Goal: Task Accomplishment & Management: Manage account settings

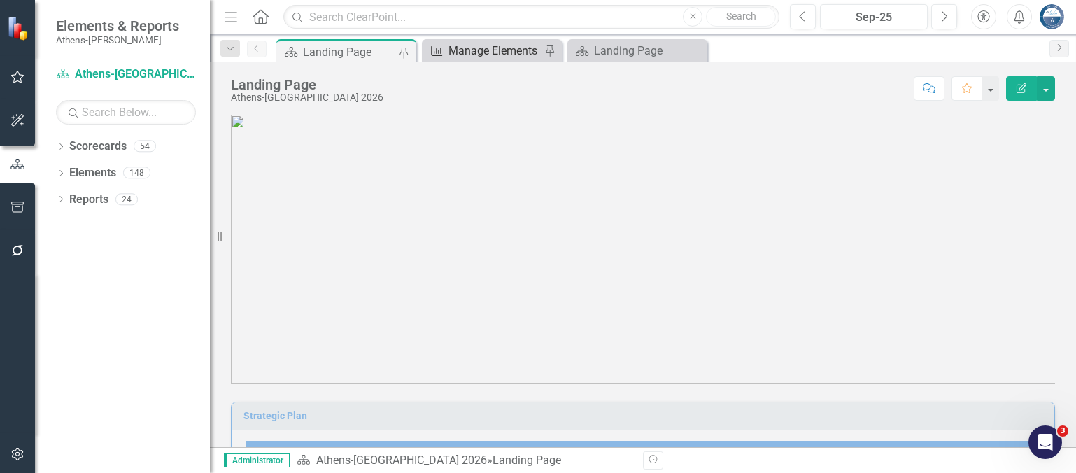
click at [512, 49] on div "Manage Elements" at bounding box center [495, 50] width 92 height 17
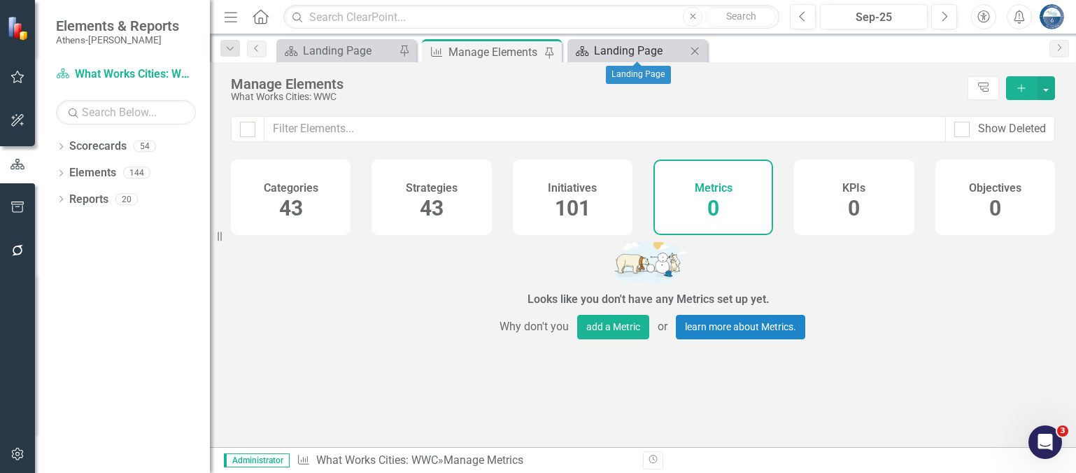
click at [603, 47] on div "Landing Page" at bounding box center [640, 50] width 92 height 17
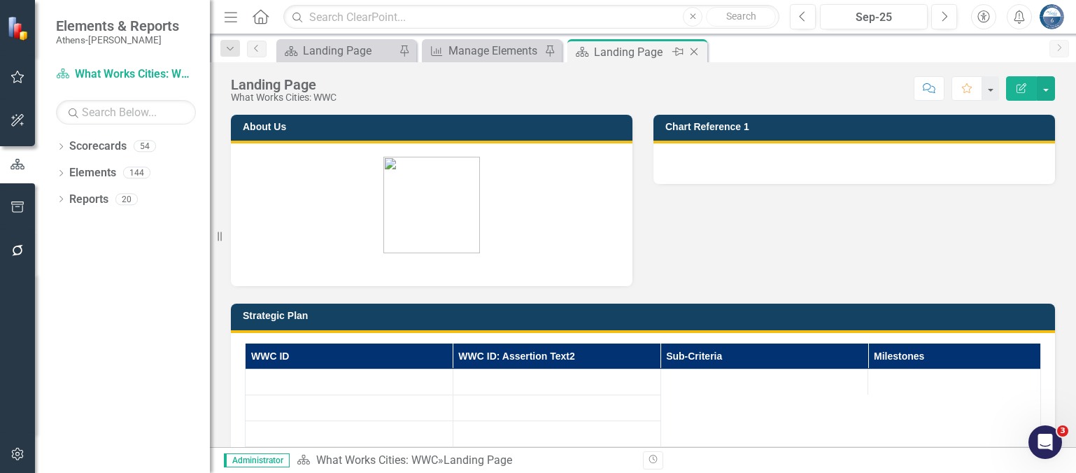
click at [694, 49] on icon "Close" at bounding box center [694, 51] width 14 height 11
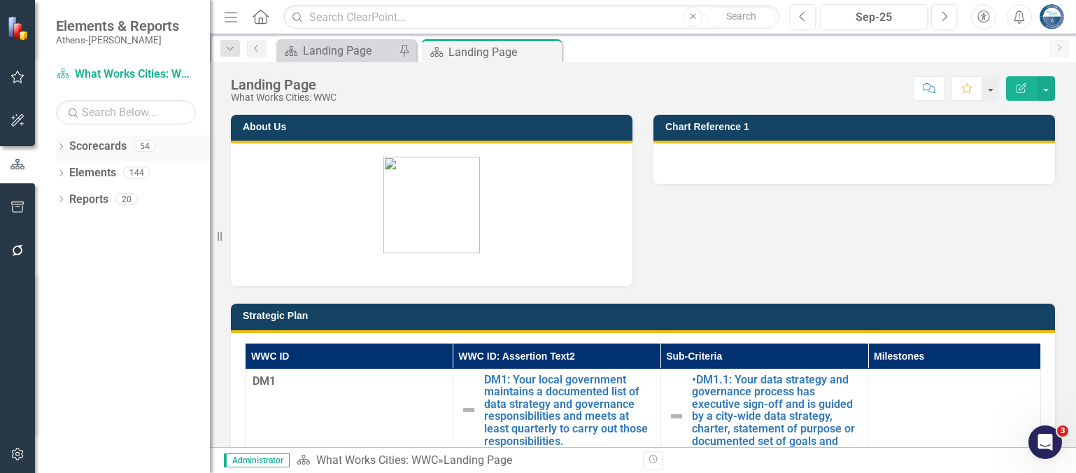
click at [61, 146] on icon "Dropdown" at bounding box center [61, 148] width 10 height 8
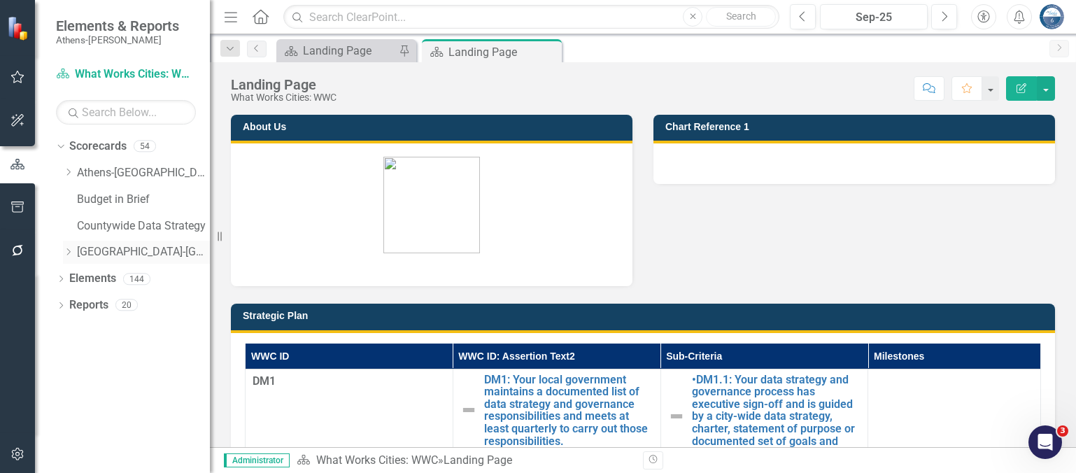
click at [67, 251] on icon "Dropdown" at bounding box center [68, 252] width 10 height 8
click at [69, 247] on icon "Dropdown" at bounding box center [67, 250] width 8 height 10
click at [66, 173] on icon "Dropdown" at bounding box center [68, 172] width 10 height 8
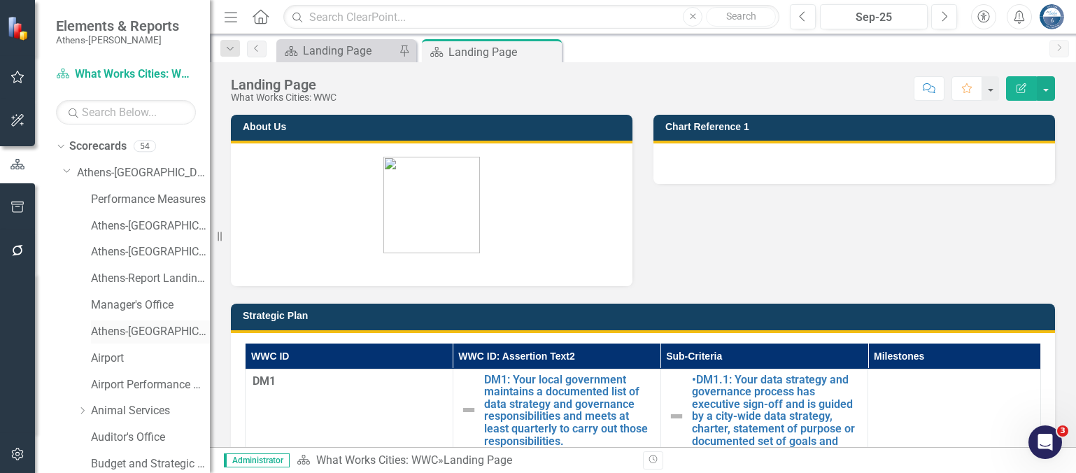
scroll to position [70, 0]
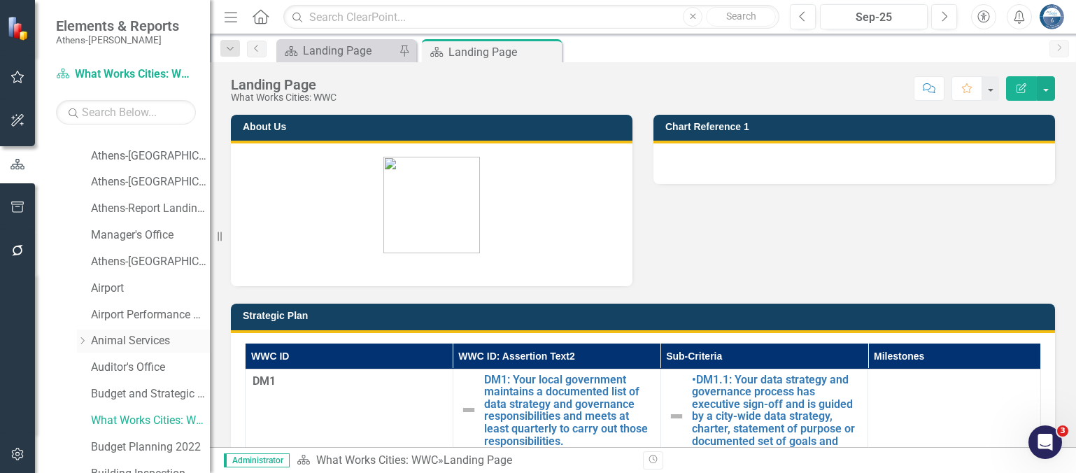
click at [113, 342] on link "Animal Services" at bounding box center [150, 341] width 119 height 16
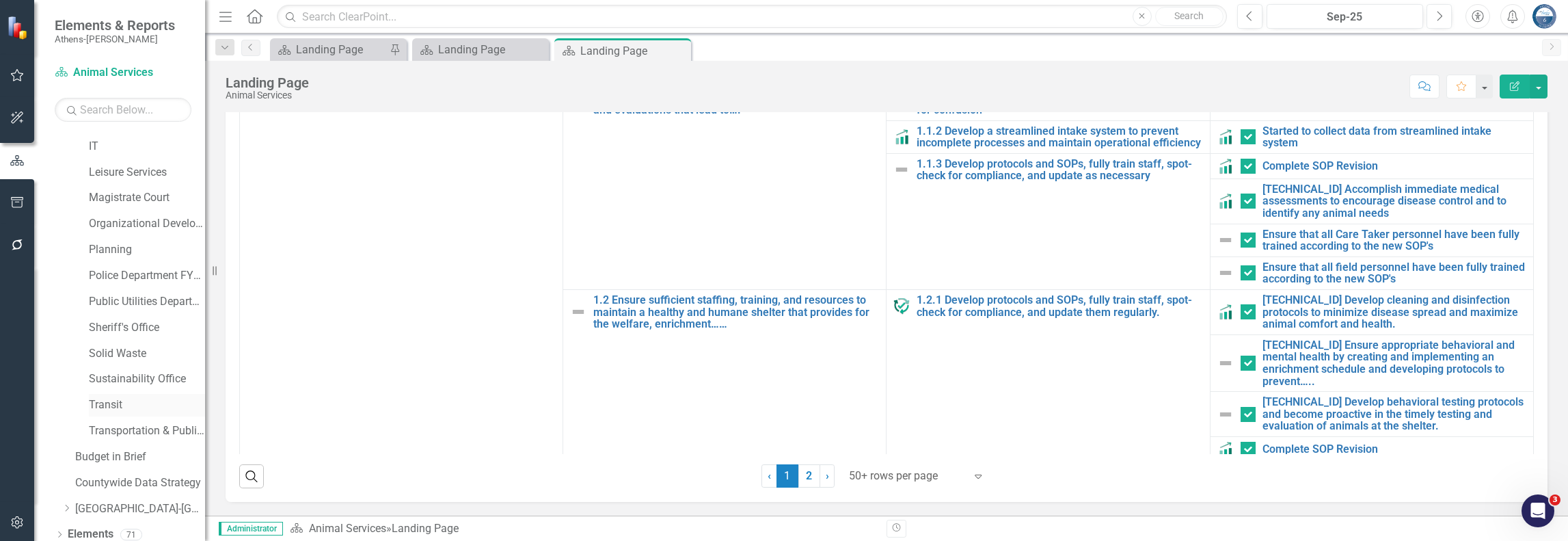
scroll to position [728, 0]
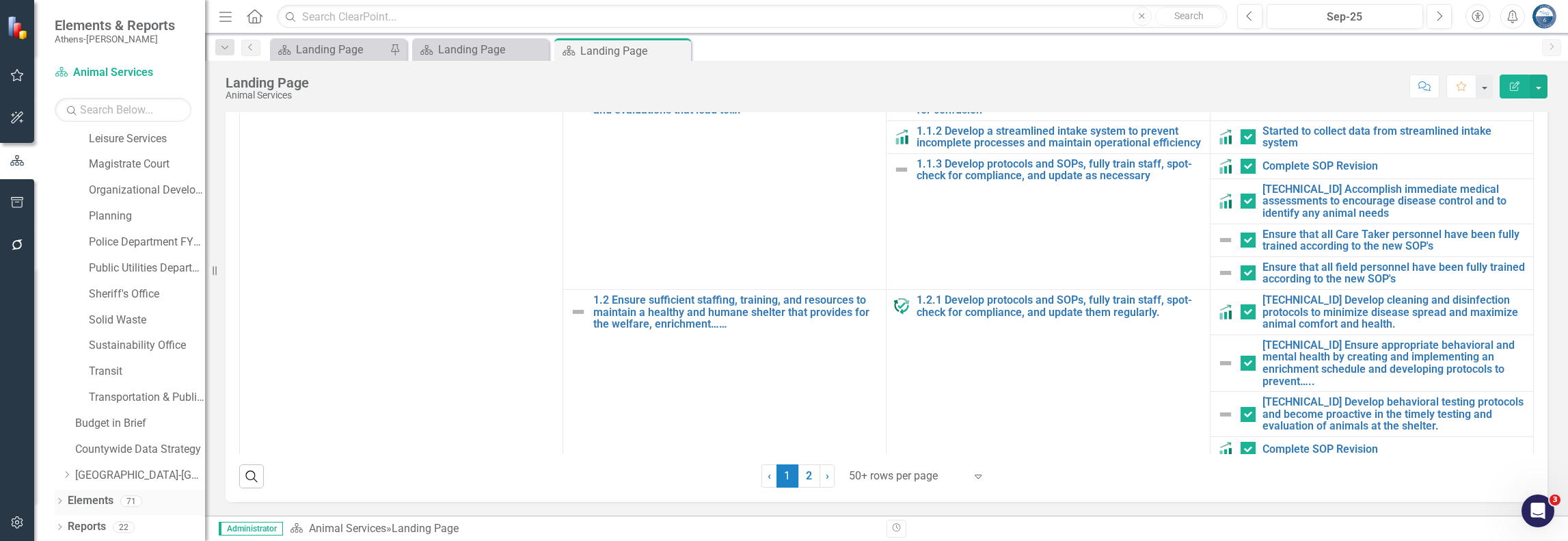
click at [64, 461] on div "Dropdown" at bounding box center [60, 503] width 10 height 12
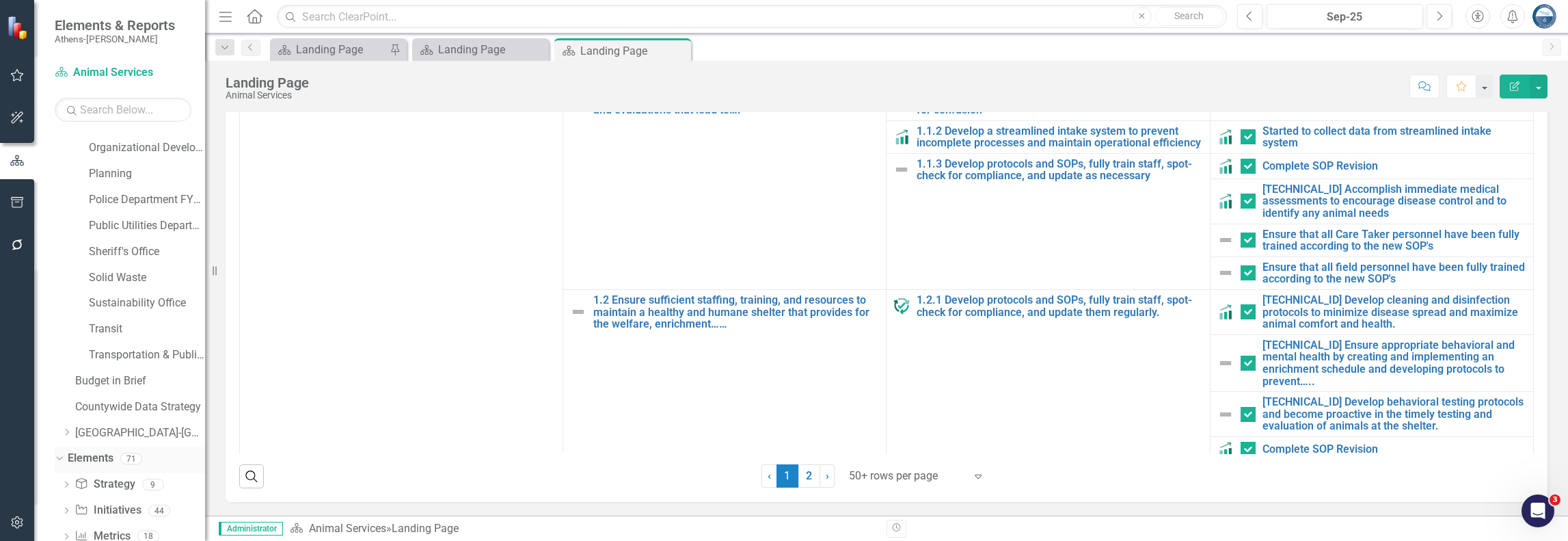
scroll to position [807, 0]
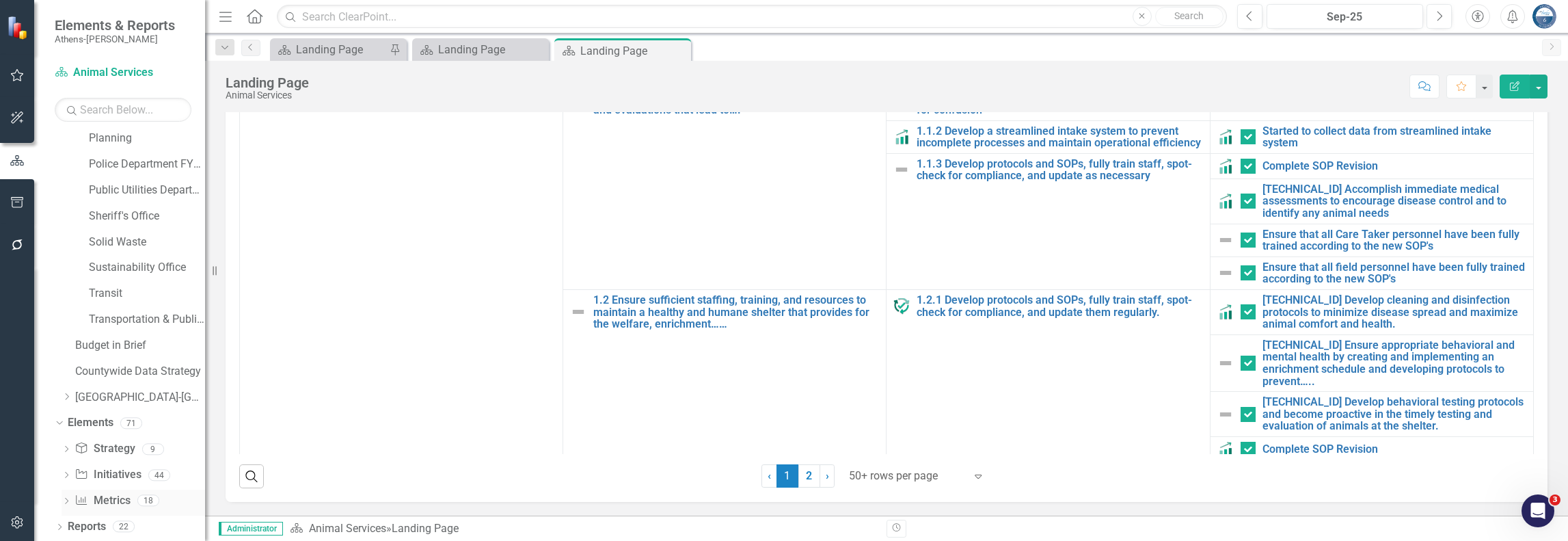
click at [105, 461] on link "Metric Metrics" at bounding box center [102, 501] width 56 height 16
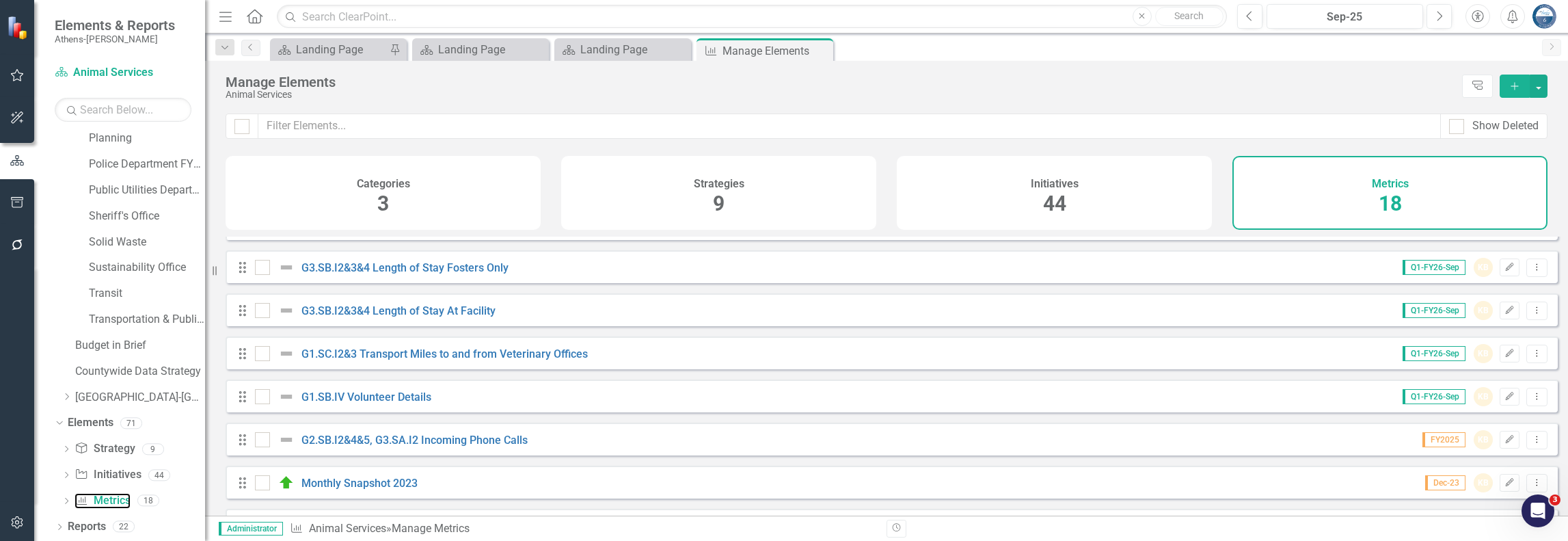
scroll to position [479, 0]
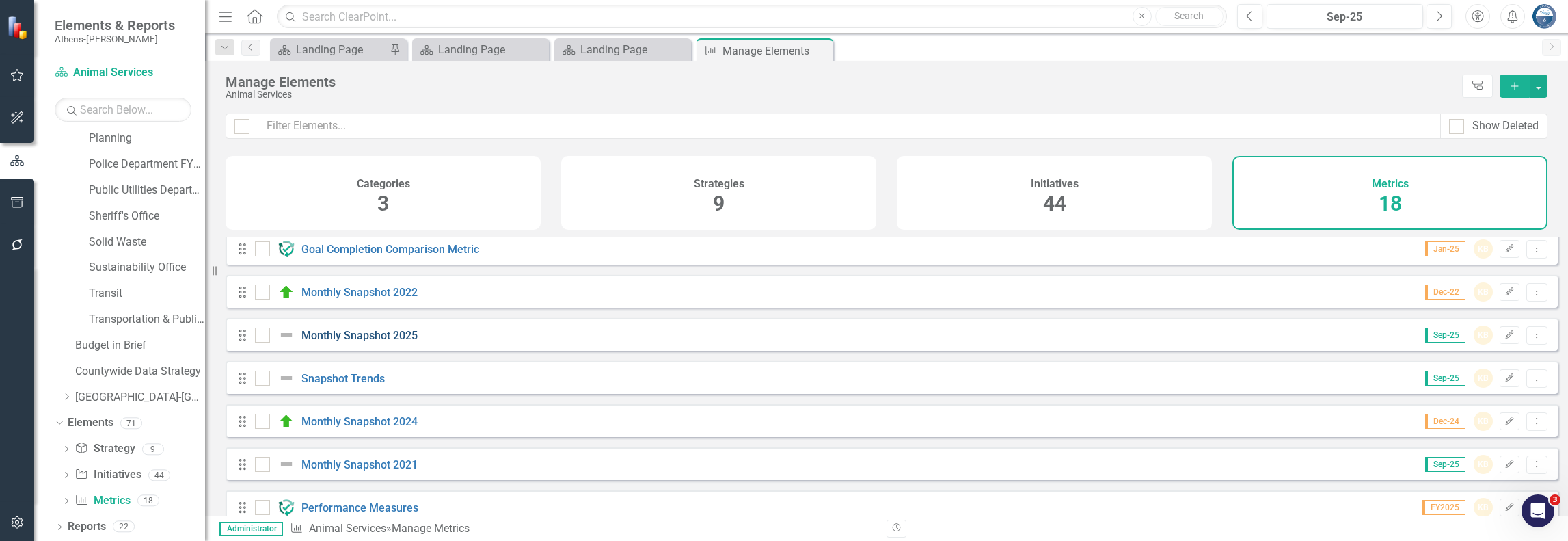
click at [381, 342] on link "Monthly Snapshot 2025" at bounding box center [359, 335] width 116 height 13
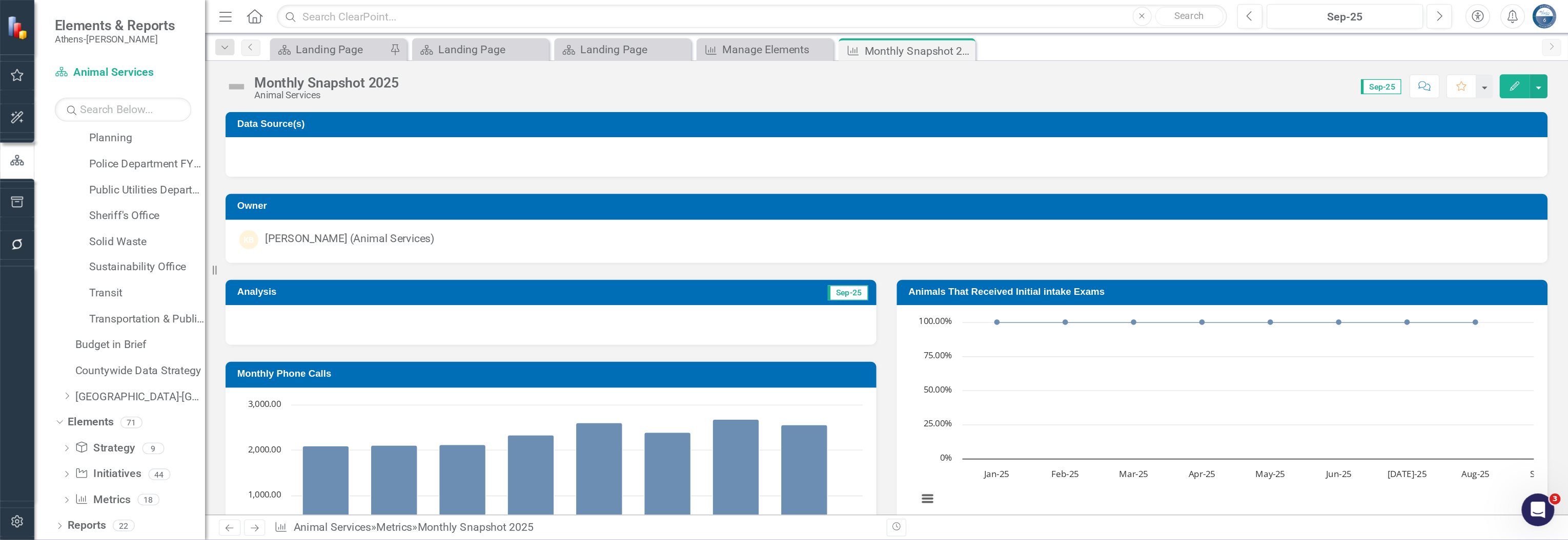
scroll to position [469, 0]
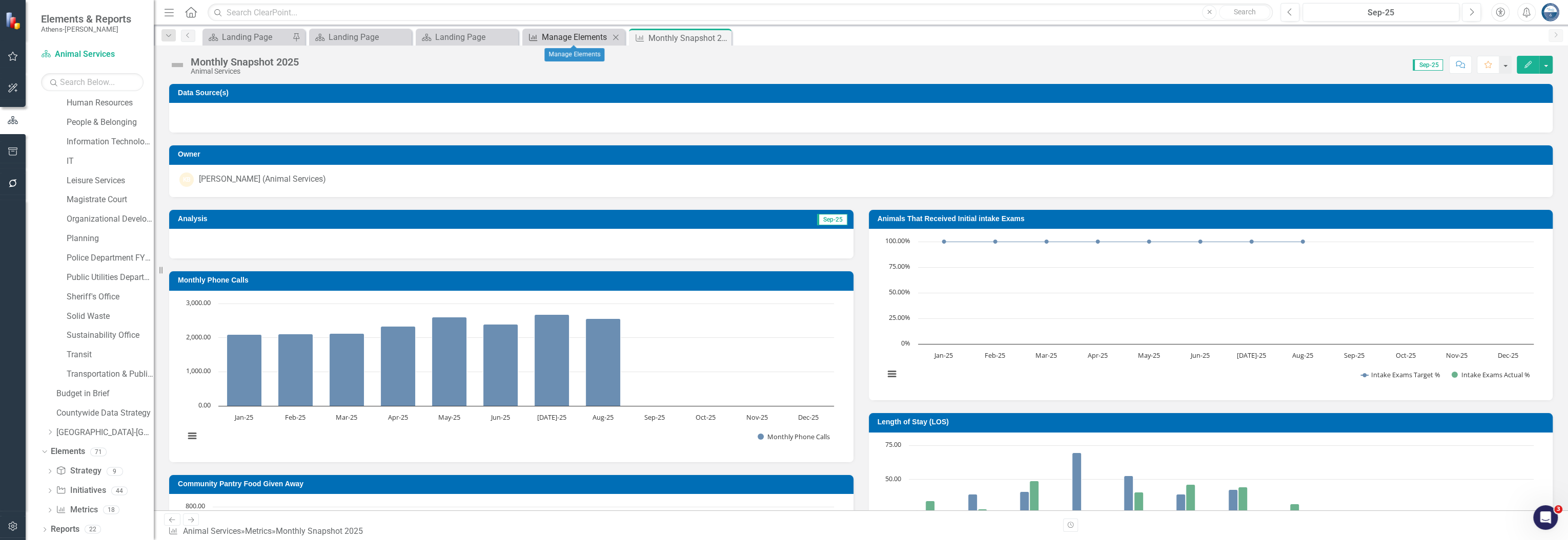
click at [562, 35] on div "Manage Elements" at bounding box center [576, 37] width 67 height 12
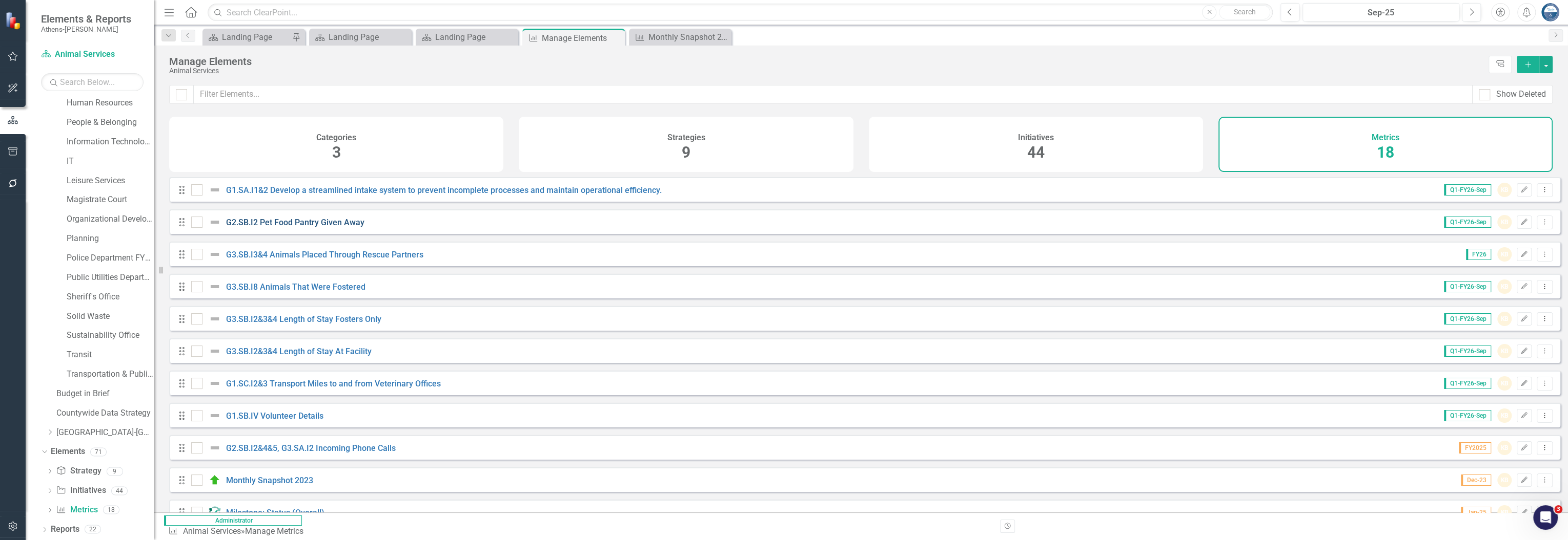
click at [265, 228] on link "G2.SB.I2 Pet Food Pantry Given Away" at bounding box center [295, 222] width 138 height 10
click at [302, 260] on link "G3.SB.I3&4 Animals Placed Through Rescue Partners" at bounding box center [324, 255] width 197 height 10
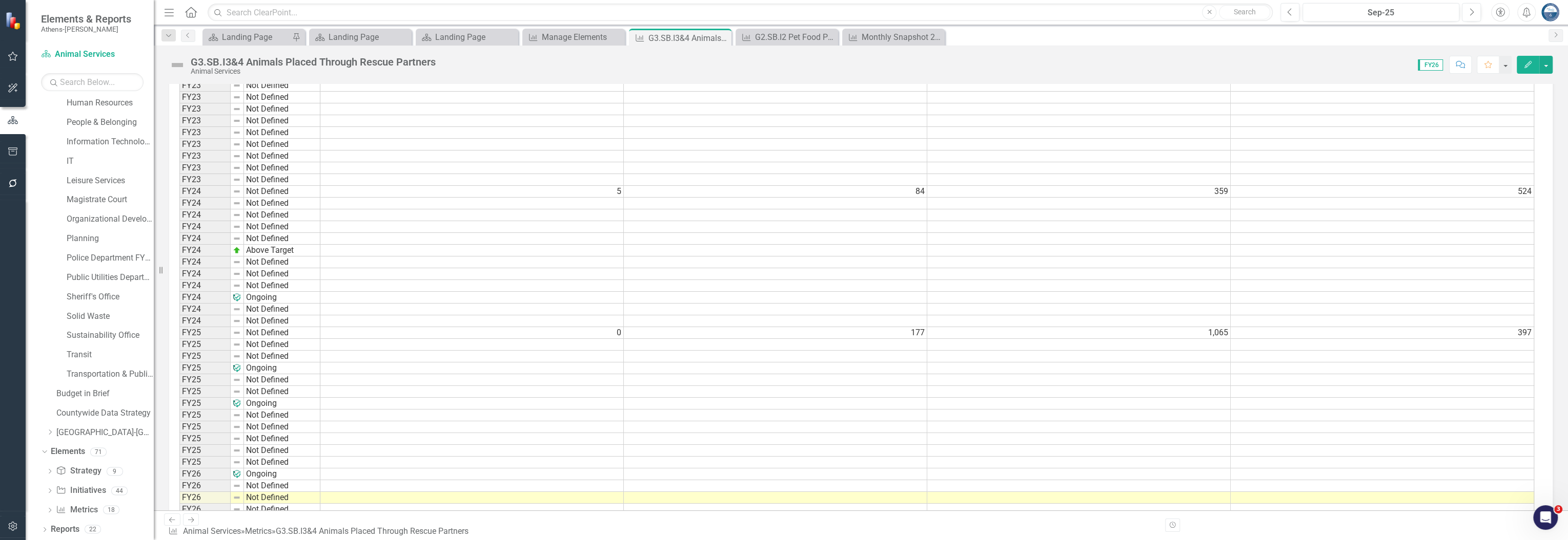
scroll to position [1189, 0]
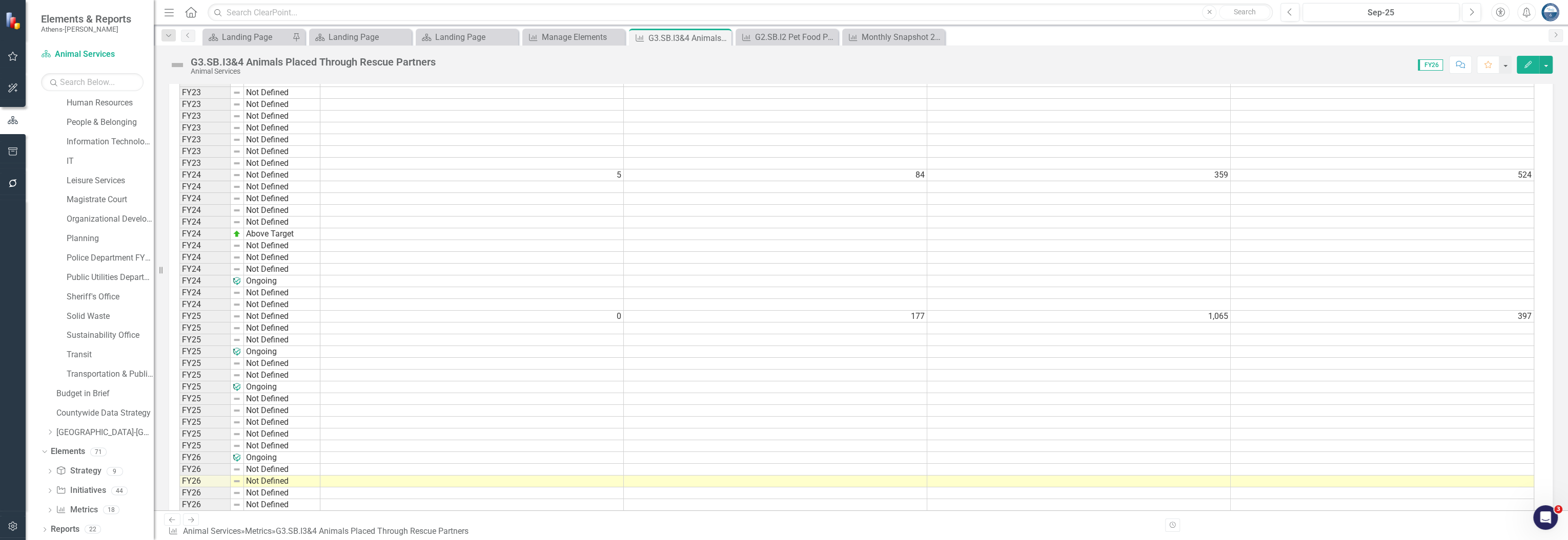
click at [214, 311] on td "FY25" at bounding box center [205, 317] width 51 height 12
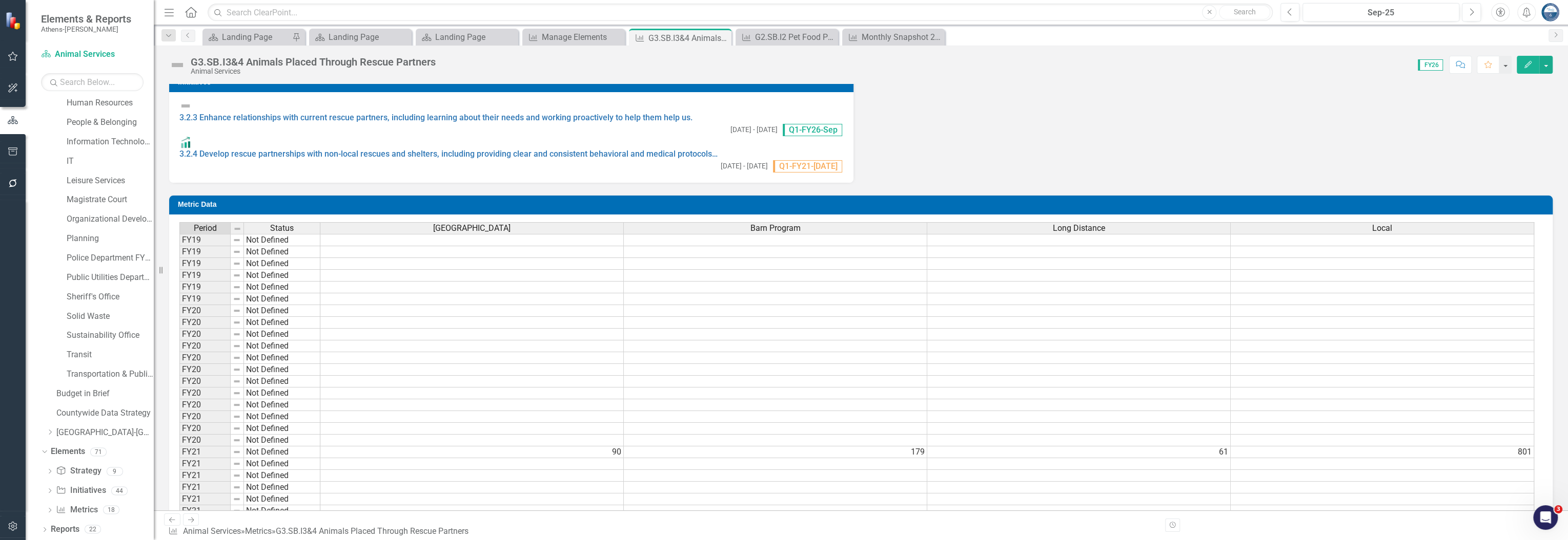
scroll to position [506, 0]
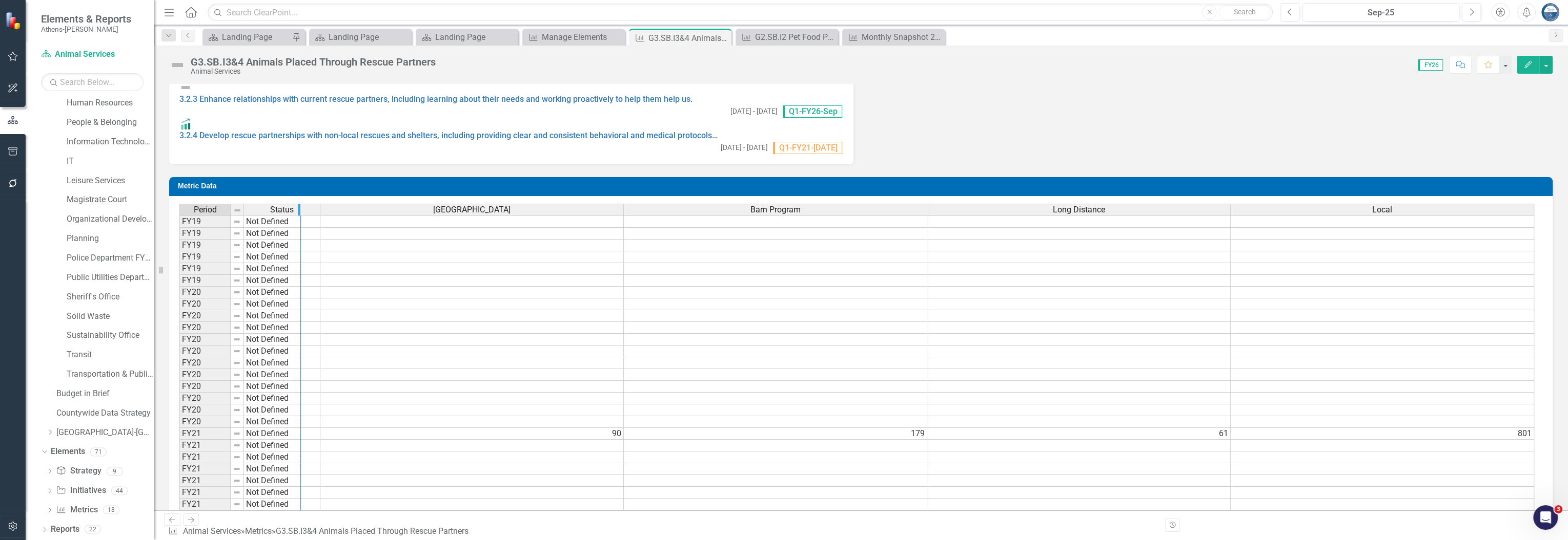
drag, startPoint x: 230, startPoint y: 185, endPoint x: 306, endPoint y: 184, distance: 76.0
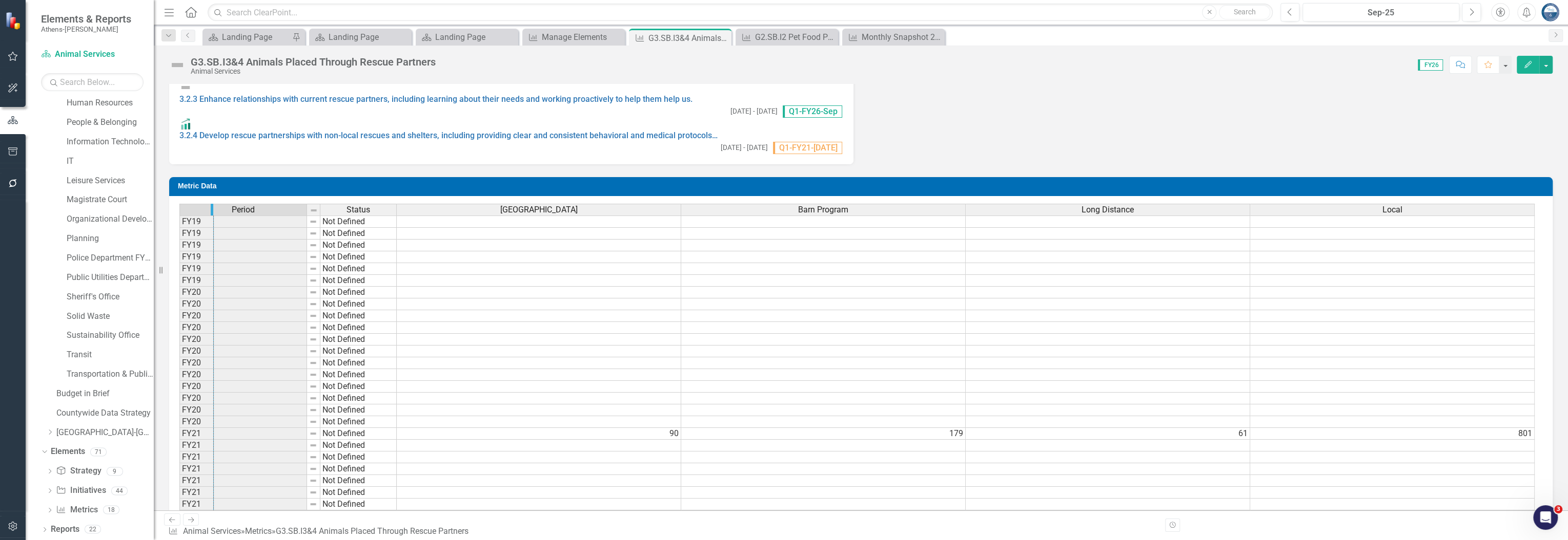
drag, startPoint x: 304, startPoint y: 187, endPoint x: 211, endPoint y: 184, distance: 93.0
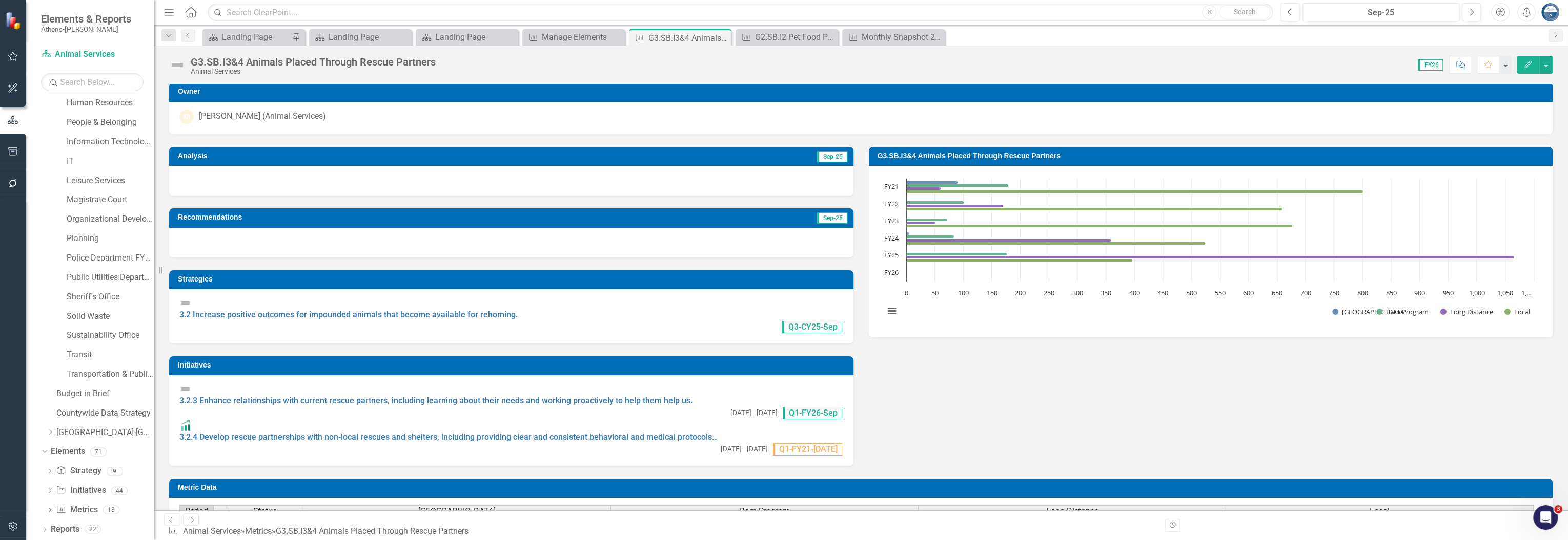
scroll to position [341, 0]
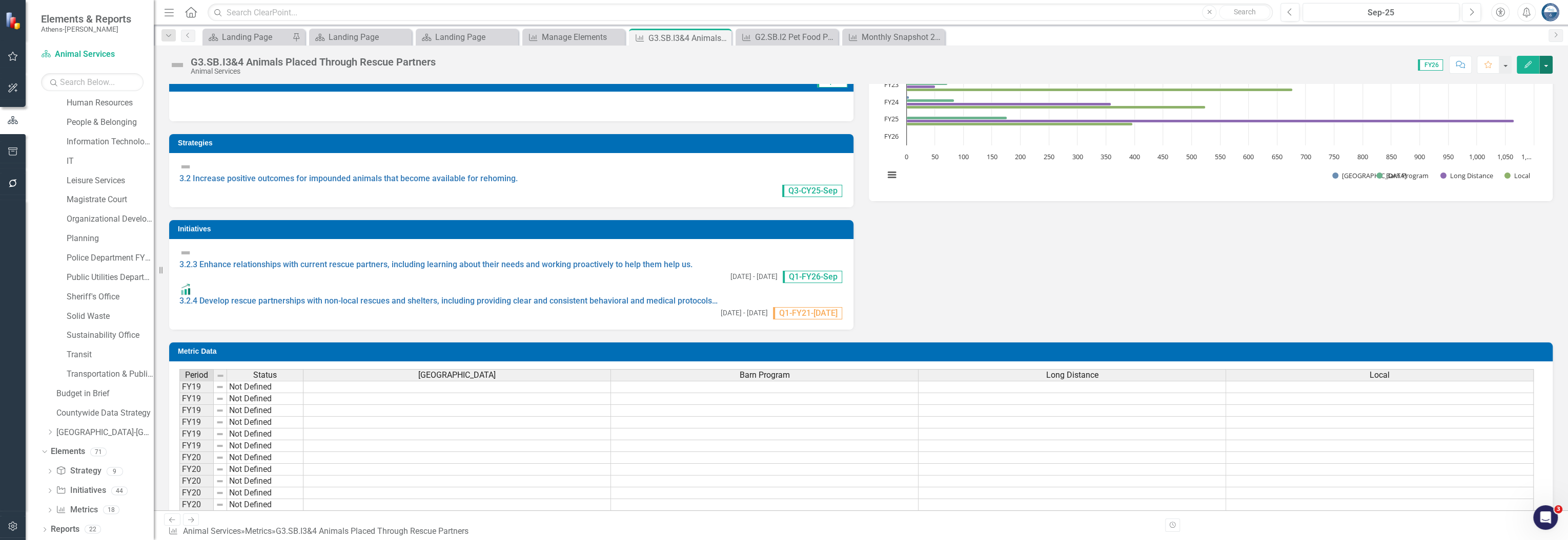
click at [788, 64] on button "button" at bounding box center [1546, 64] width 13 height 18
click at [788, 87] on link "Edit Edit Metric" at bounding box center [1506, 83] width 92 height 19
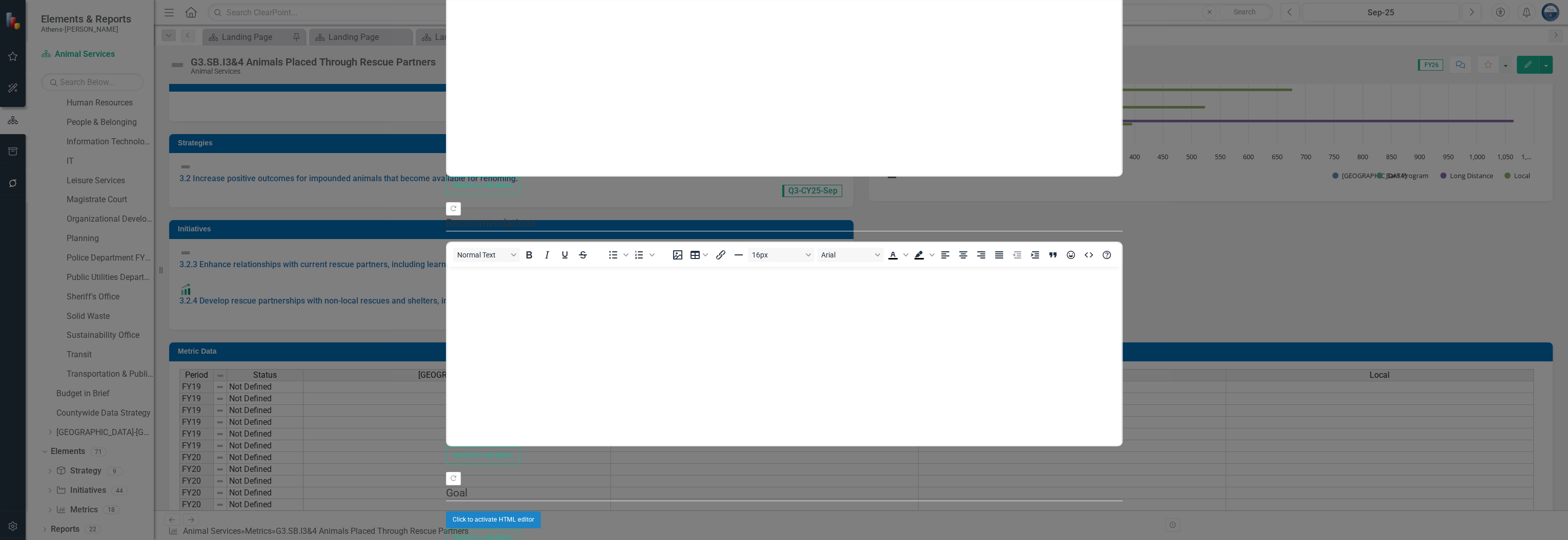
scroll to position [0, 0]
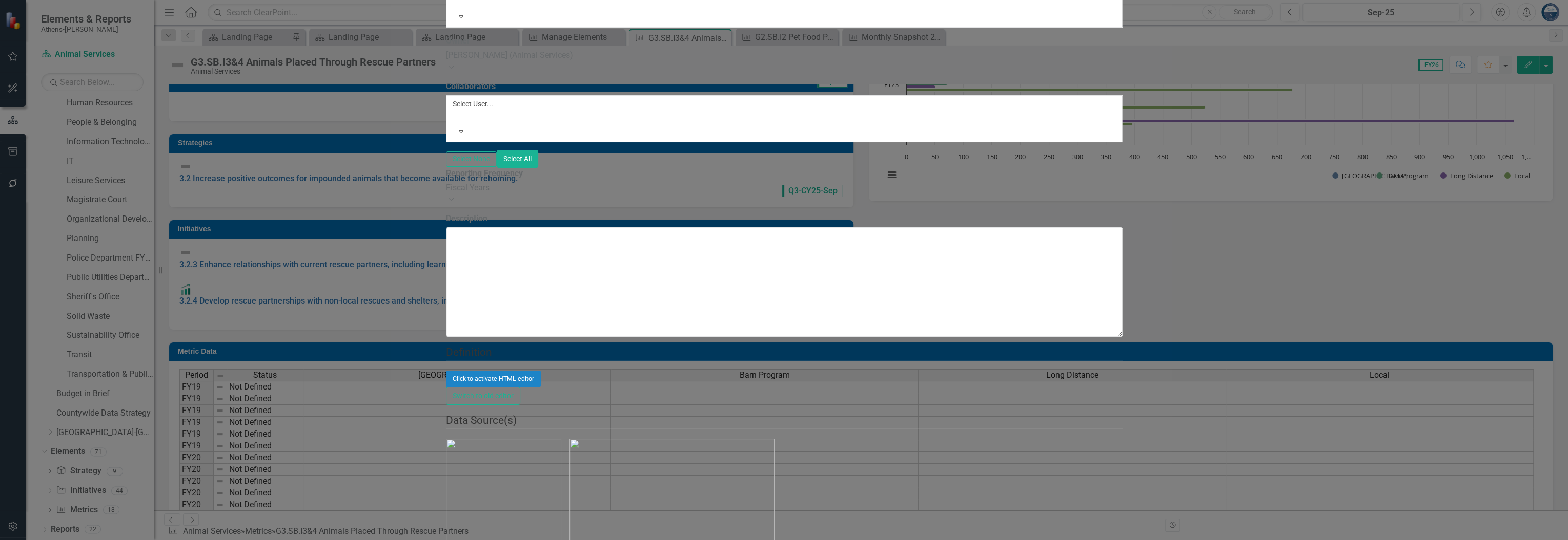
click at [489, 194] on div "Fiscal Years" at bounding box center [784, 188] width 677 height 12
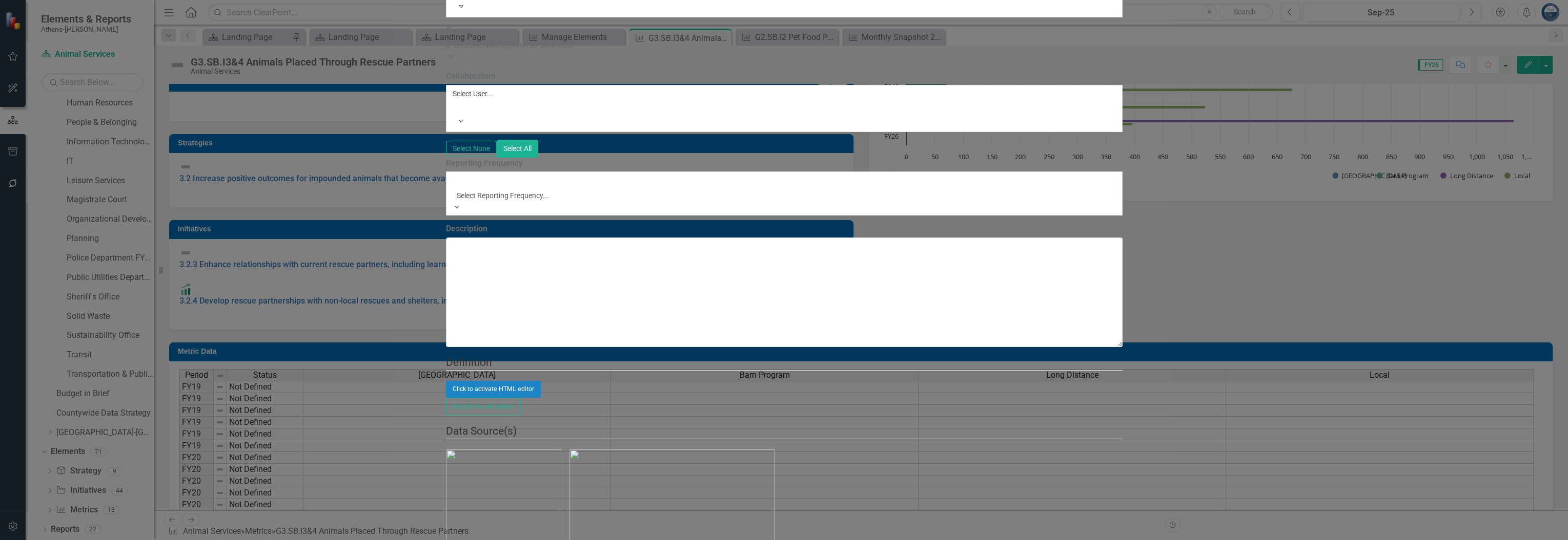
scroll to position [98, 0]
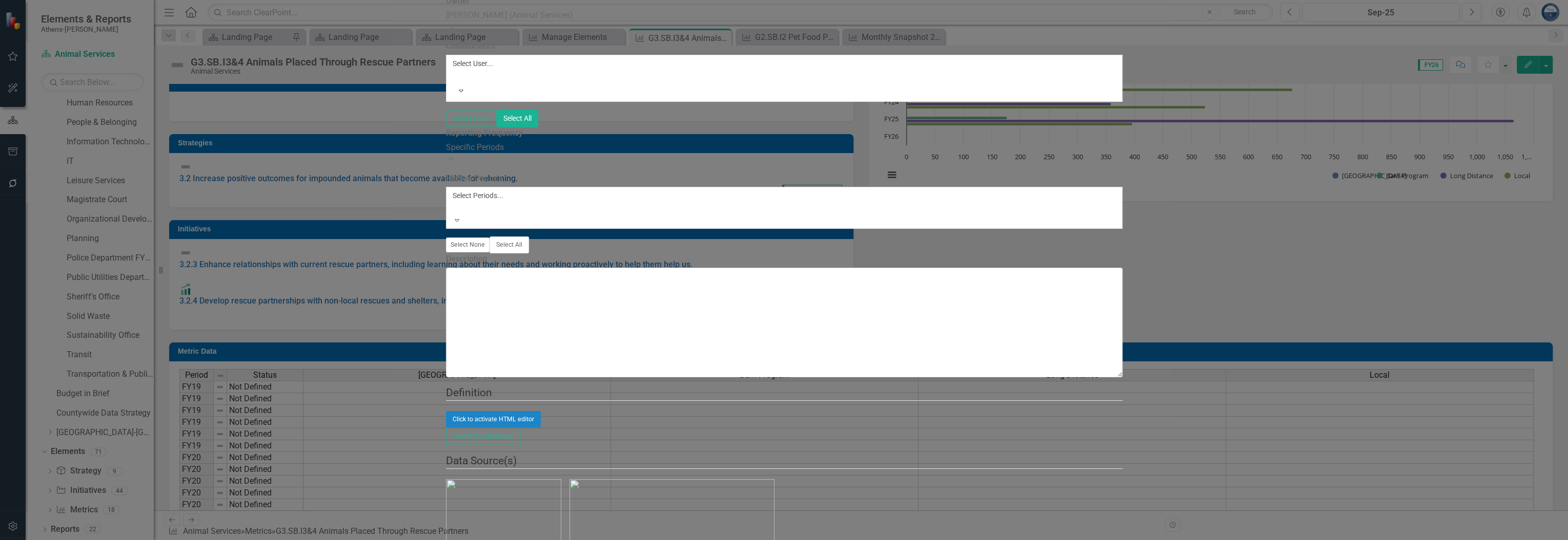
click at [455, 214] on div at bounding box center [454, 208] width 1 height 12
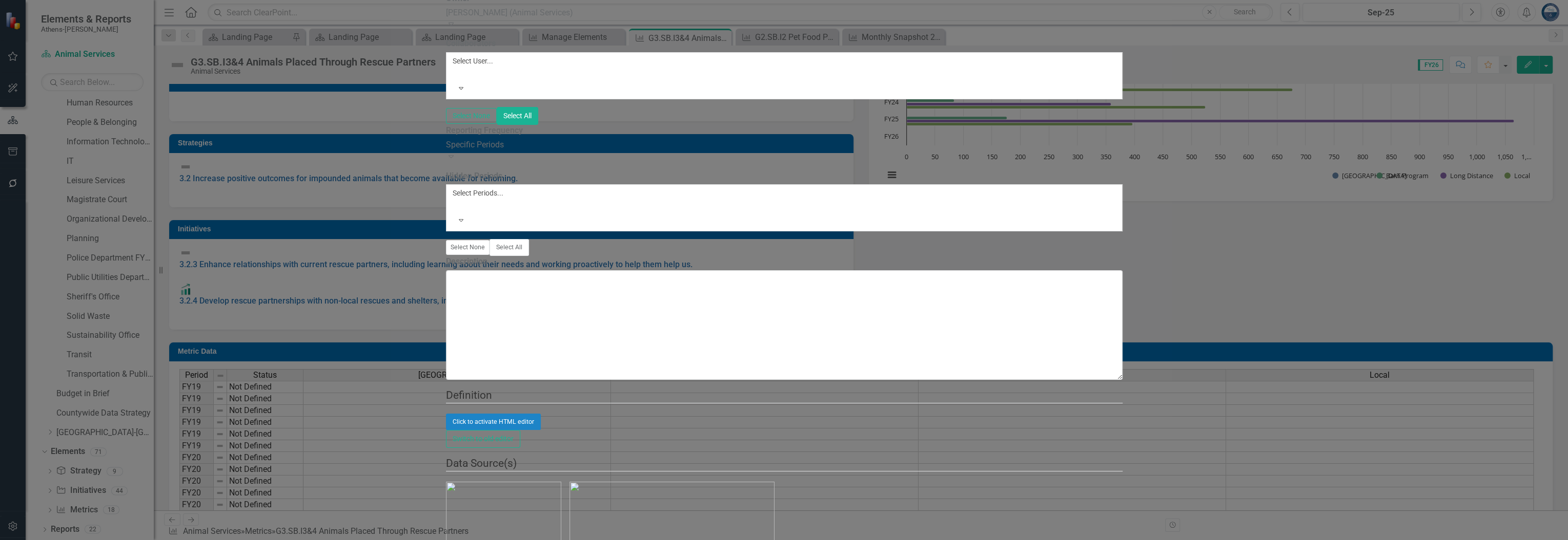
click at [502, 182] on label "Hidden Periods" at bounding box center [474, 176] width 56 height 12
click at [529, 255] on button "Select All" at bounding box center [509, 247] width 40 height 16
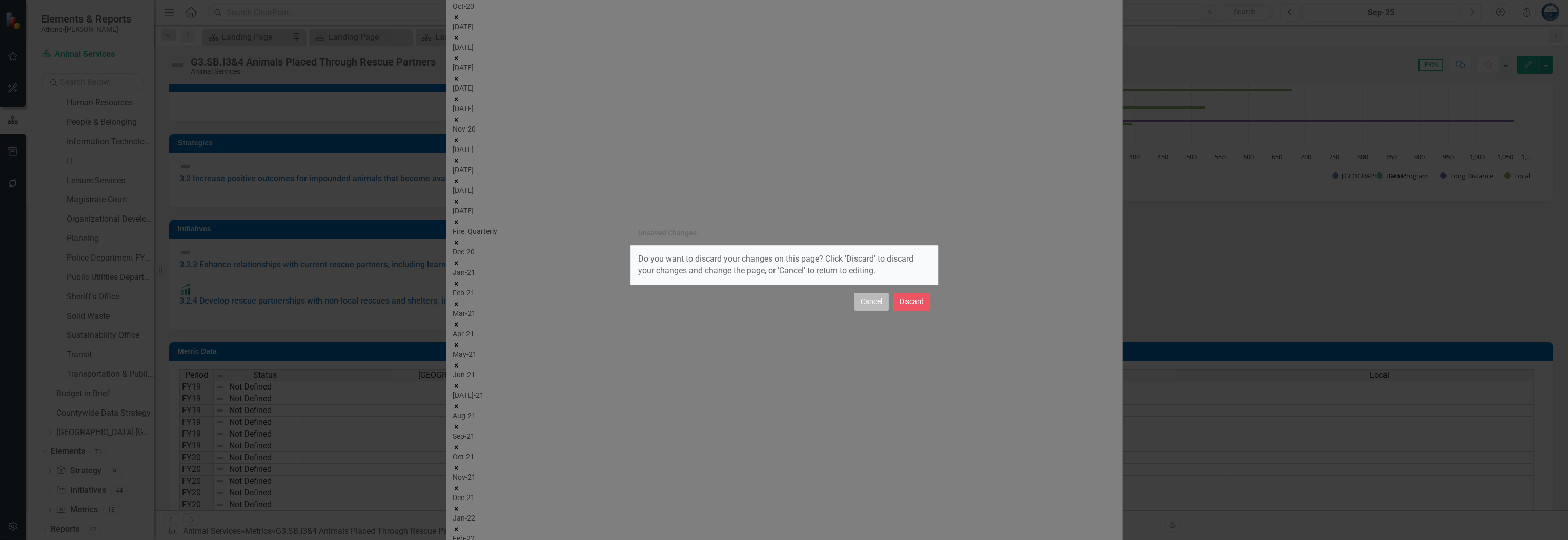
click at [788, 303] on button "Cancel" at bounding box center [872, 301] width 35 height 18
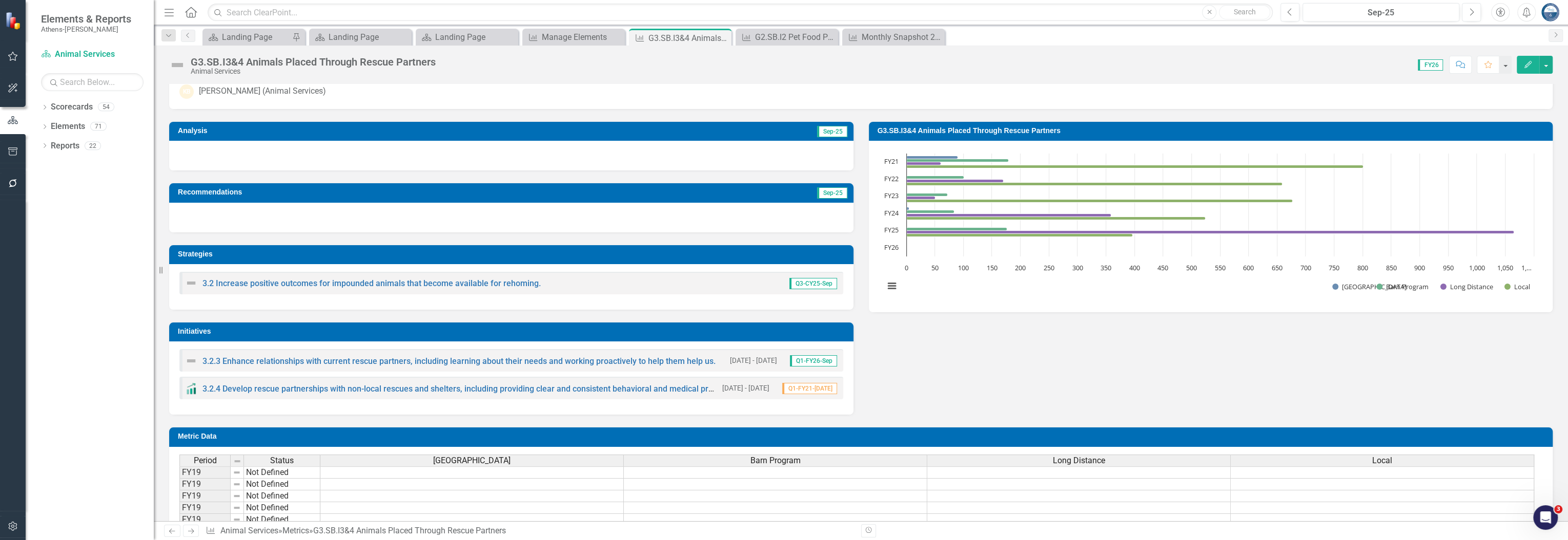
scroll to position [68, 0]
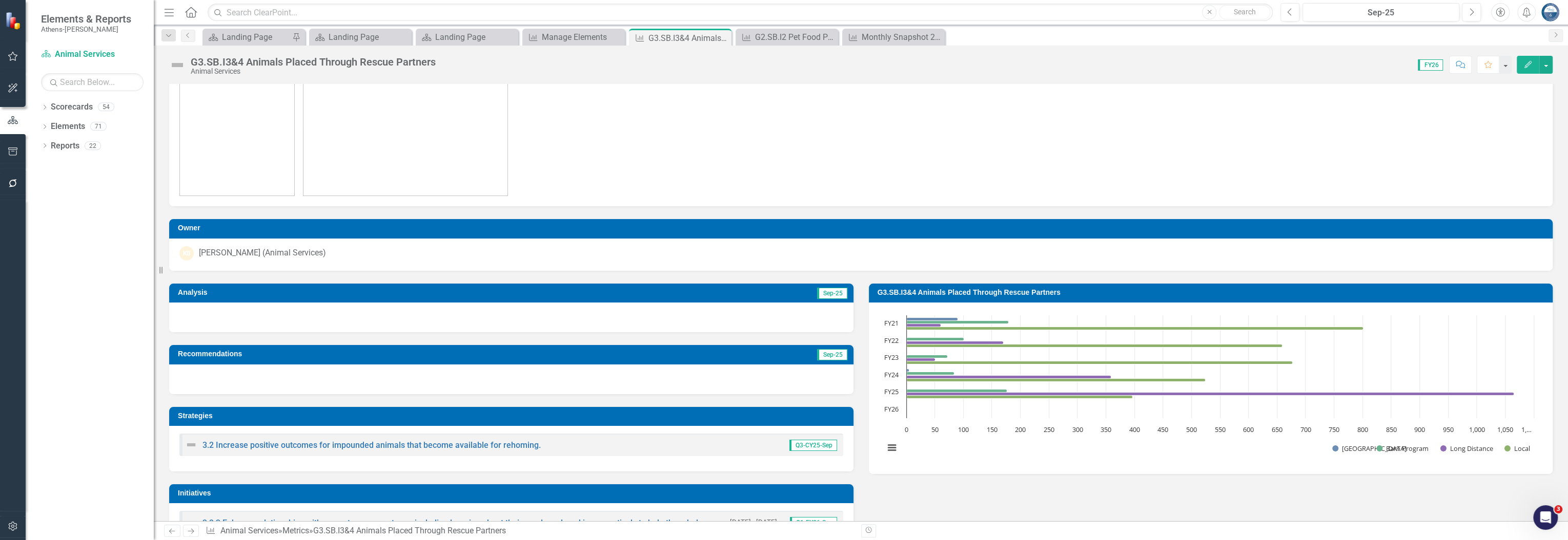
click at [708, 66] on div "Score: 0.00 FY26 Completed Comment Favorite Edit" at bounding box center [997, 64] width 1112 height 18
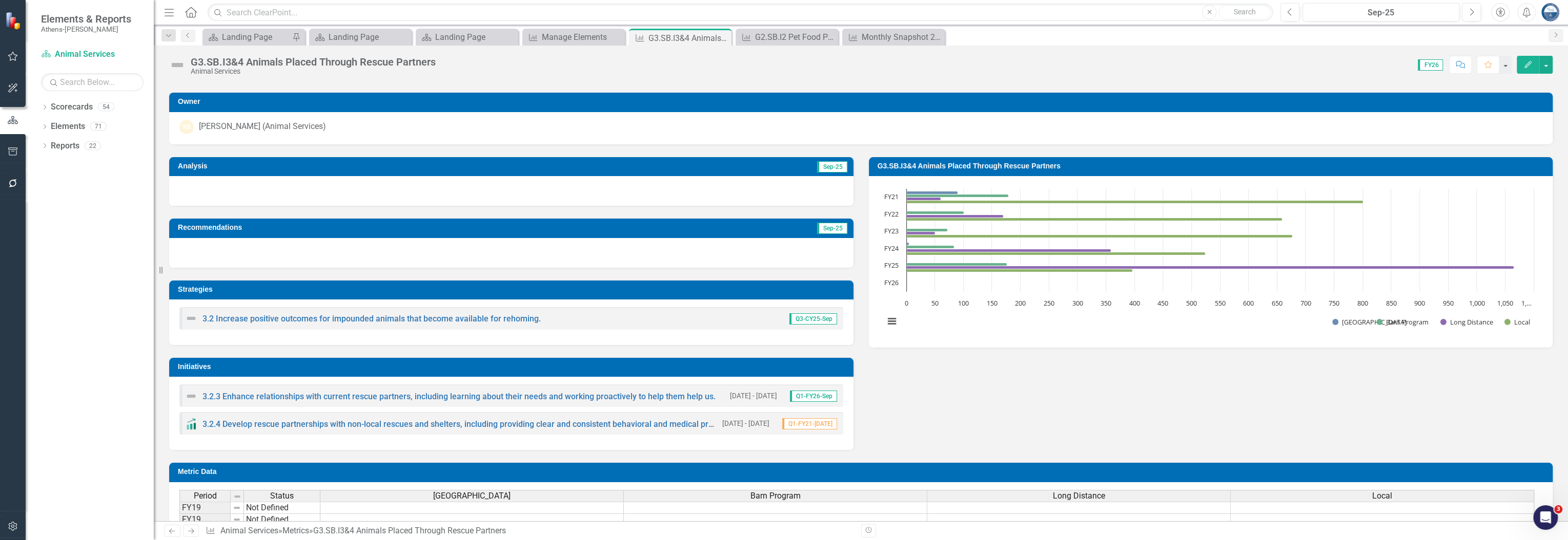
scroll to position [97, 0]
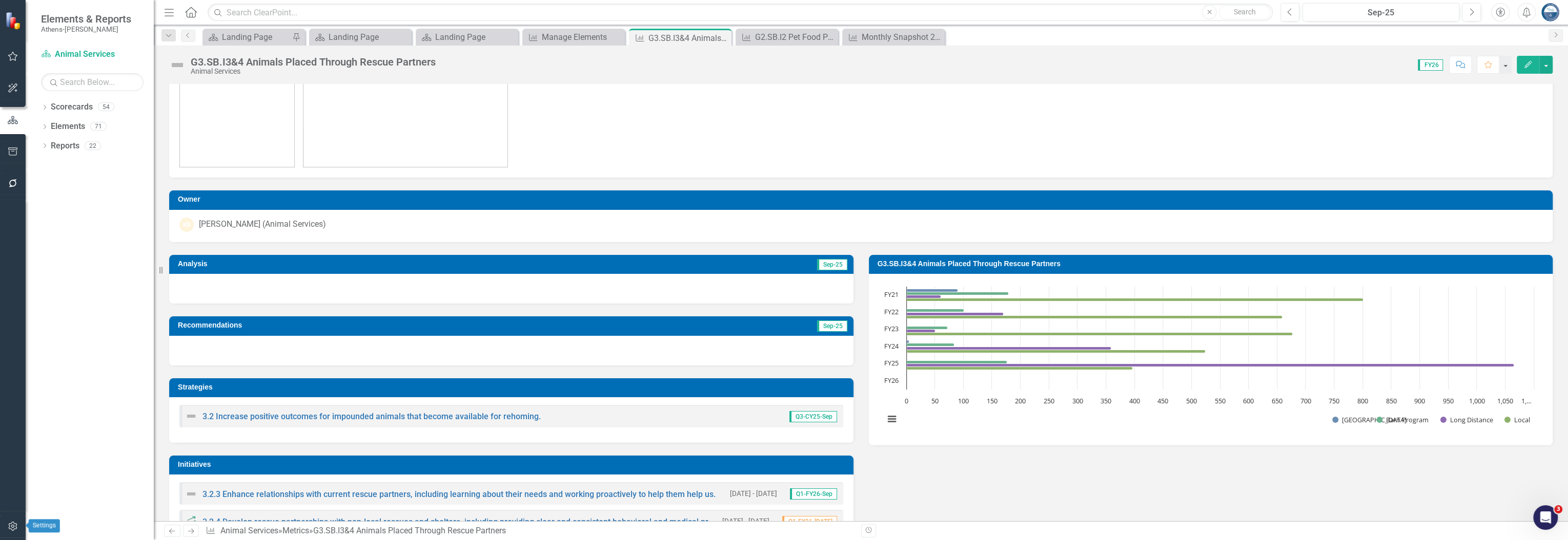
click at [11, 525] on icon "button" at bounding box center [12, 526] width 11 height 8
click at [69, 128] on link "Fiscal Years" at bounding box center [89, 122] width 128 height 12
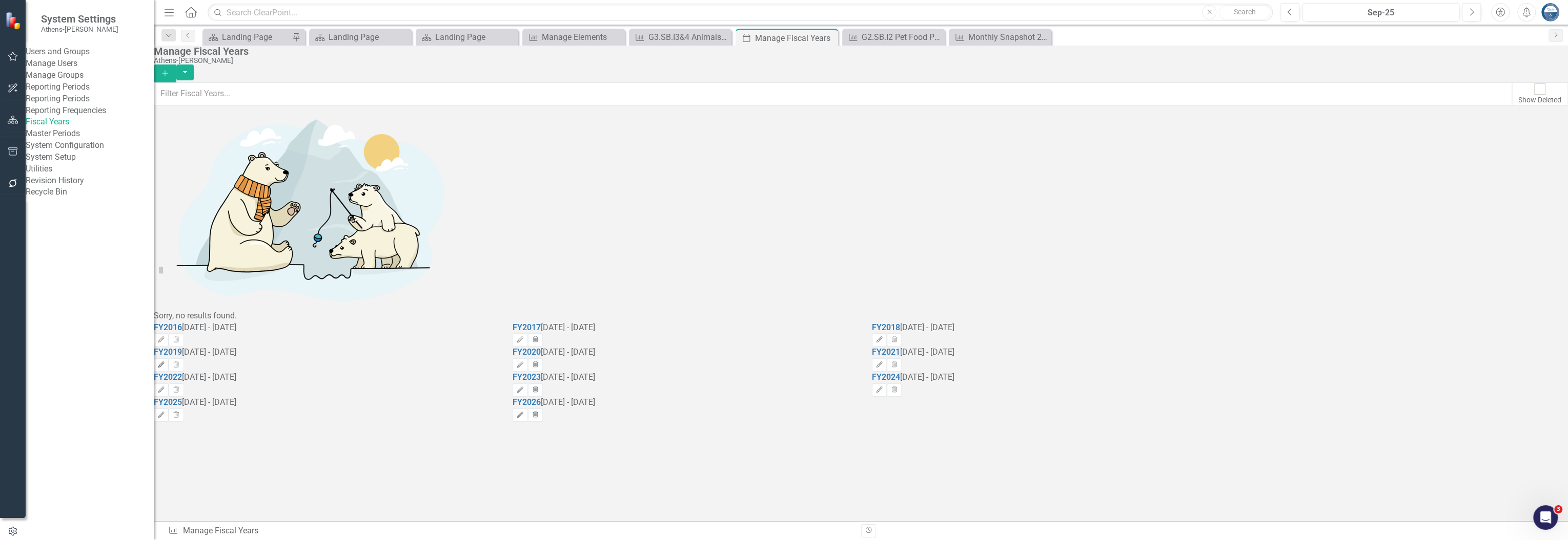
click at [165, 361] on icon "button" at bounding box center [161, 364] width 6 height 6
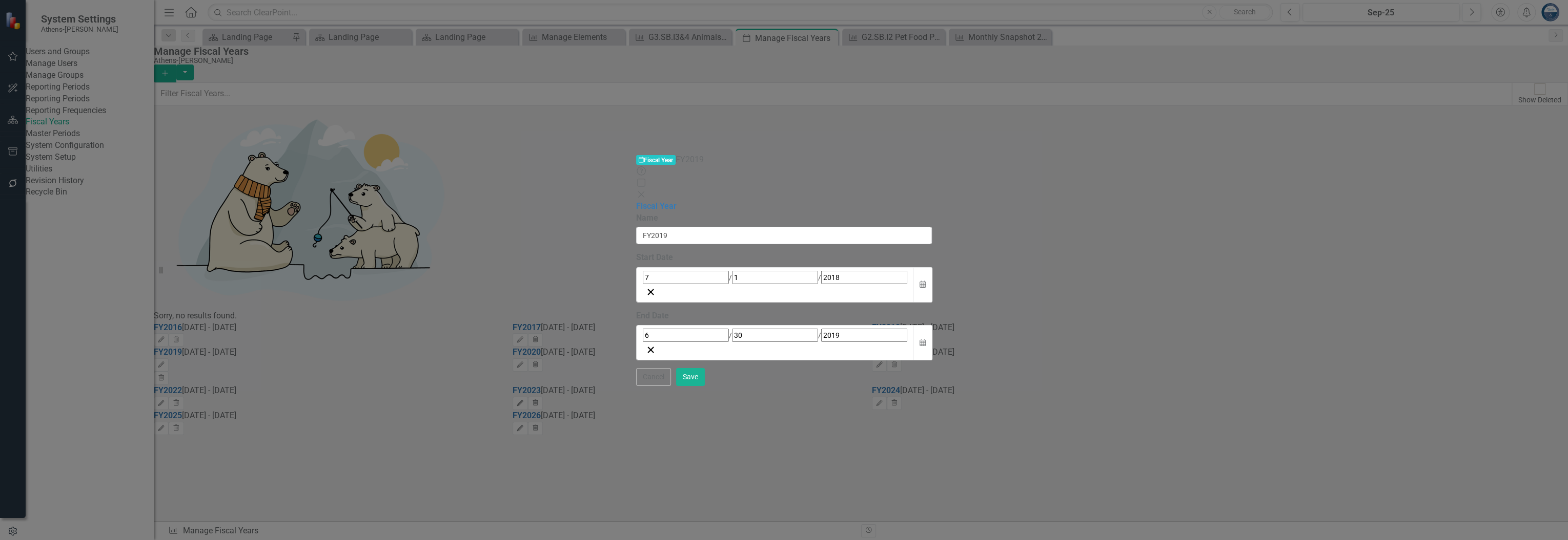
drag, startPoint x: 1506, startPoint y: 528, endPoint x: 1493, endPoint y: 523, distance: 13.9
click at [671, 386] on button "Cancel" at bounding box center [654, 377] width 35 height 18
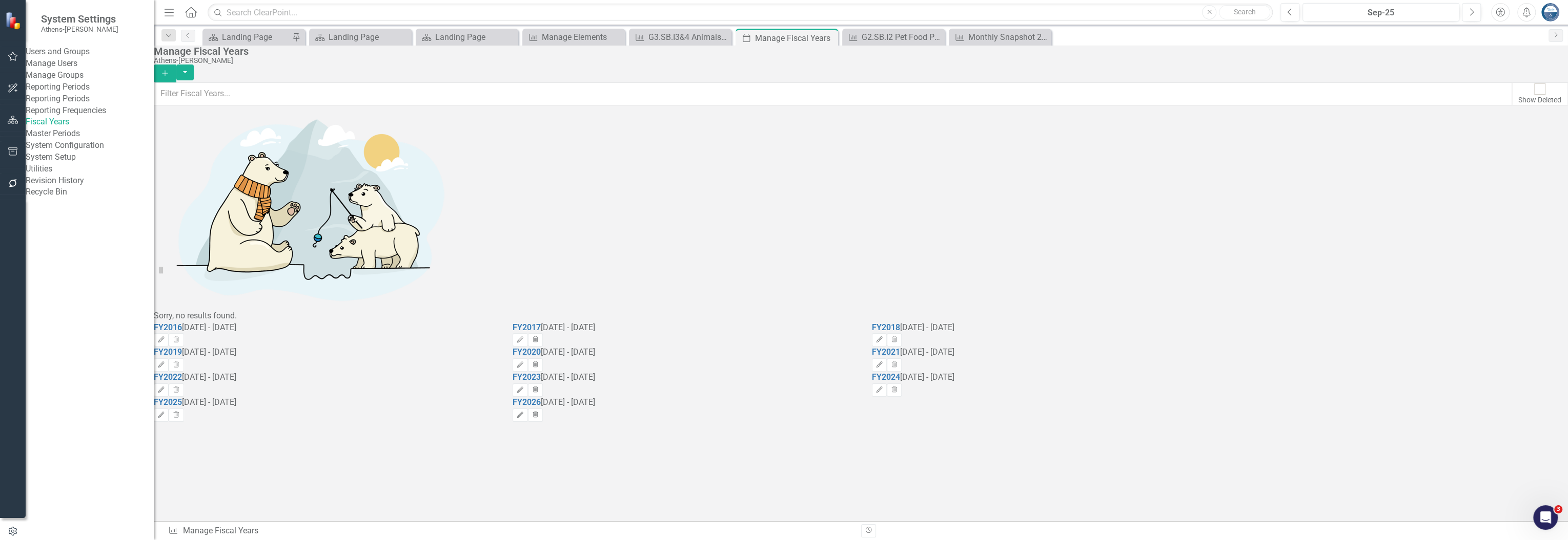
click at [521, 383] on div "FY2016 [DATE] - [DATE] Edit Trash FY2017 [DATE] - [DATE] Edit Trash FY2018 [DAT…" at bounding box center [684, 372] width 1061 height 100
click at [66, 140] on link "Master Periods" at bounding box center [89, 134] width 128 height 12
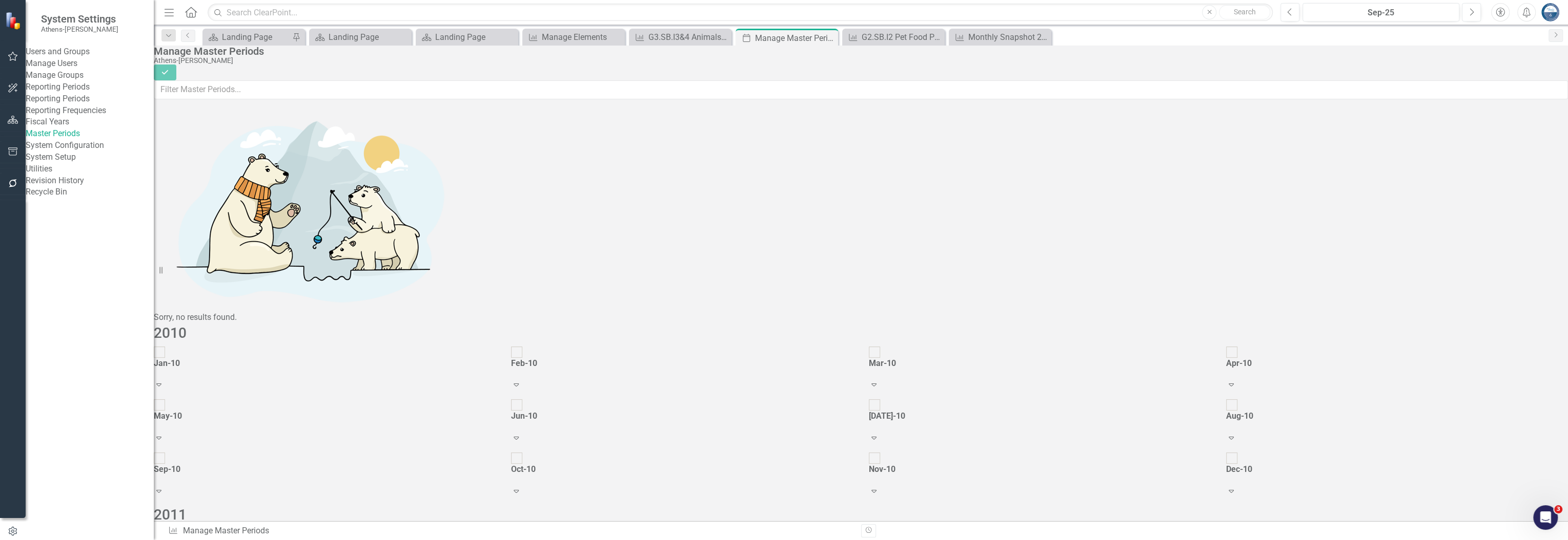
scroll to position [1201, 0]
checkbox input "true"
click at [71, 105] on link "Reporting Periods" at bounding box center [89, 99] width 128 height 12
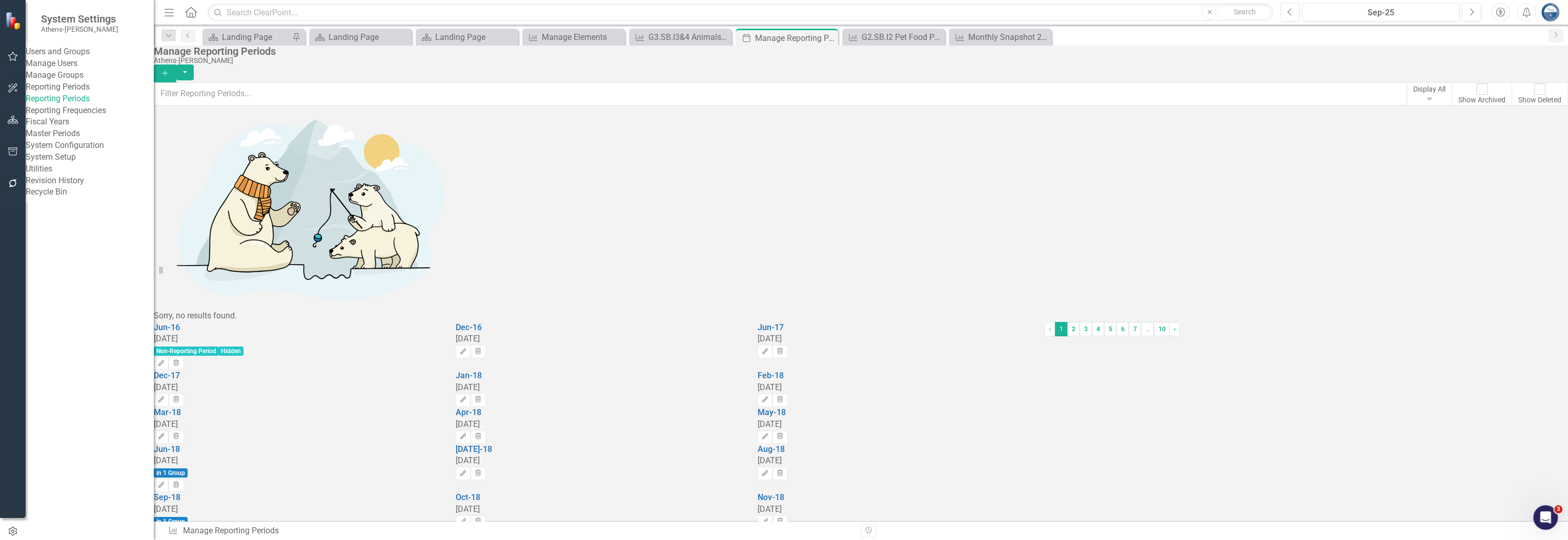
click at [66, 117] on link "Reporting Frequencies" at bounding box center [89, 110] width 128 height 12
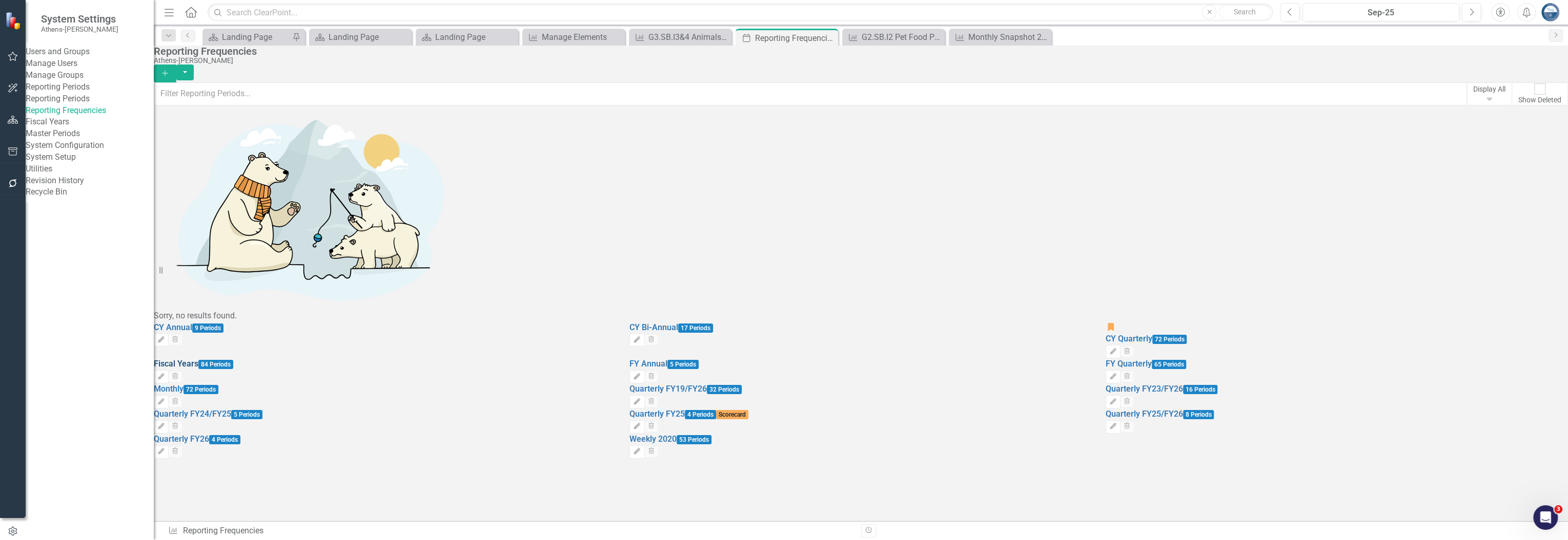
click at [198, 359] on link "Fiscal Years" at bounding box center [176, 364] width 45 height 10
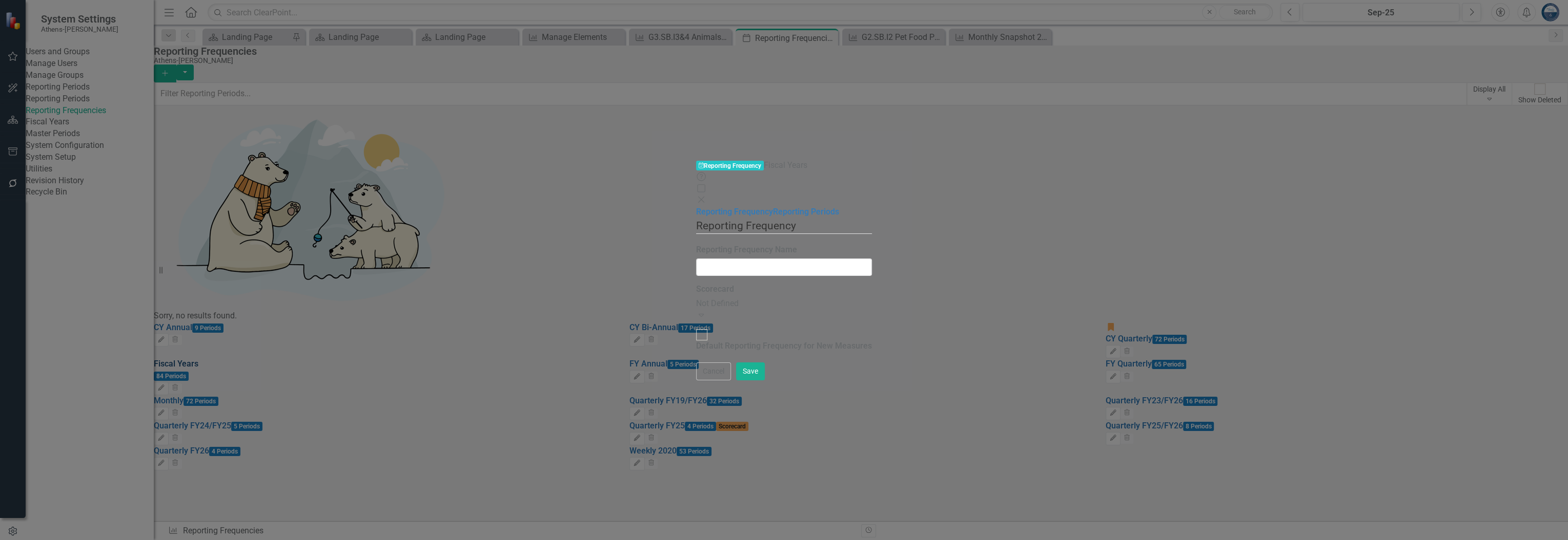
type input "Fiscal Years"
click at [773, 207] on link "Reporting Periods" at bounding box center [806, 211] width 66 height 10
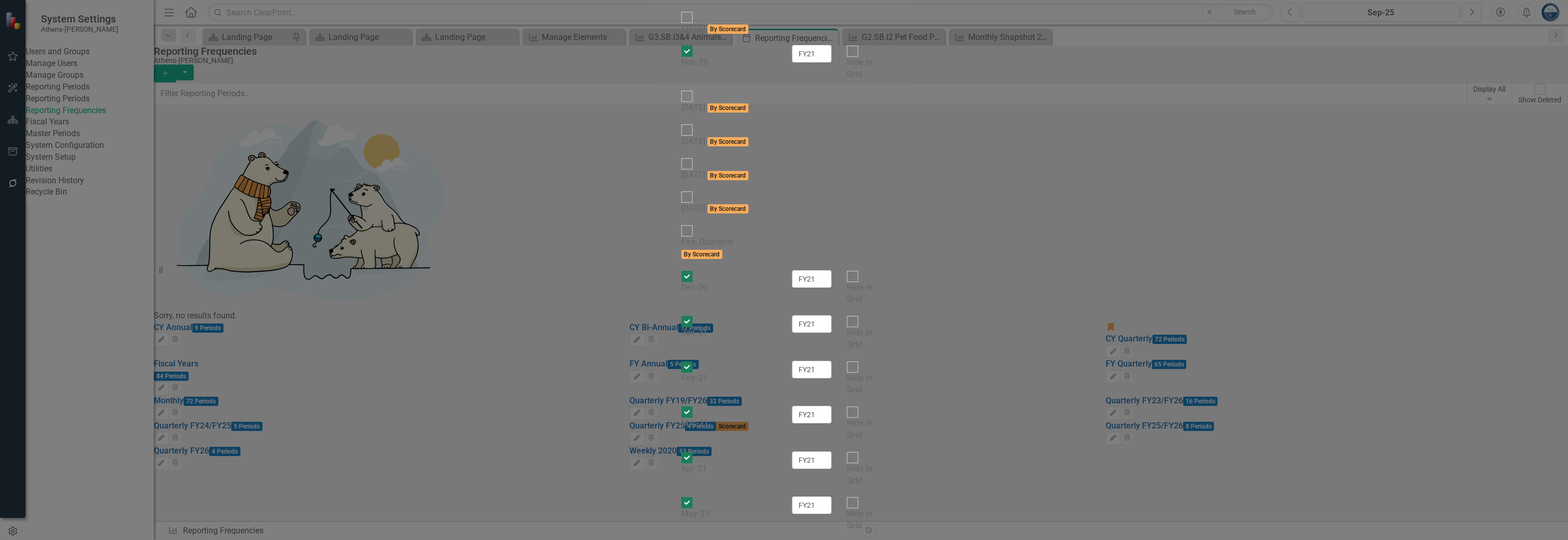
scroll to position [1980, 0]
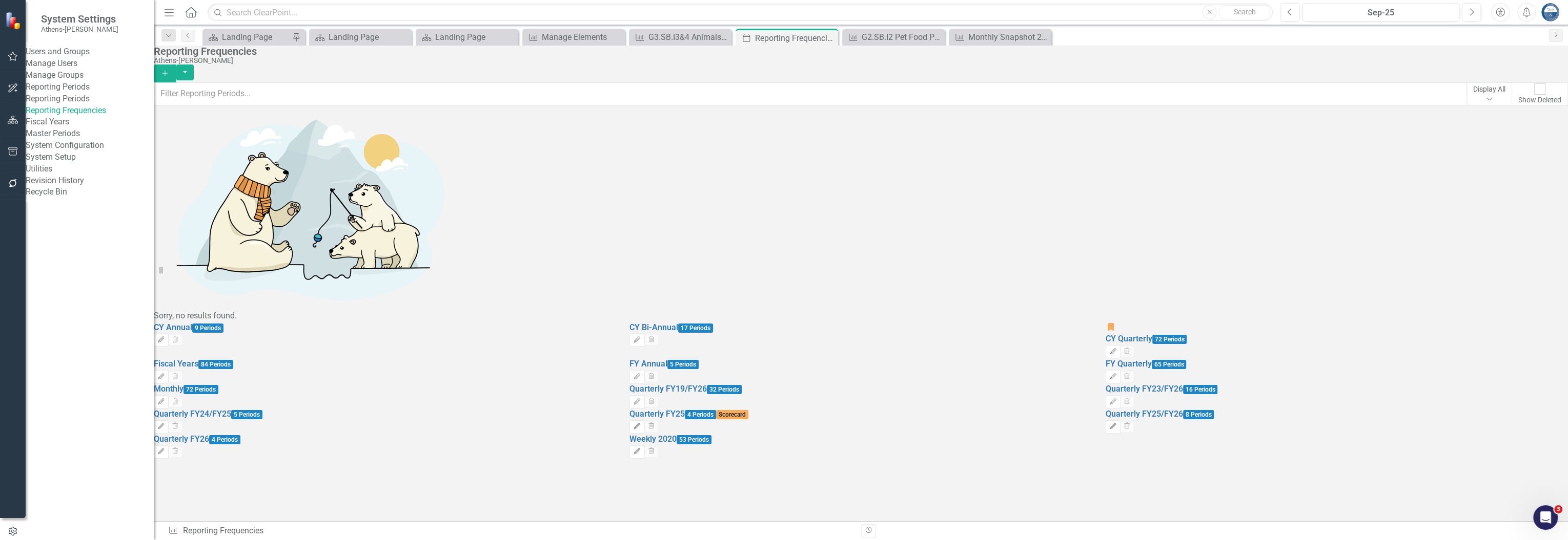
drag, startPoint x: 1185, startPoint y: 404, endPoint x: 1159, endPoint y: 352, distance: 58.1
click at [1185, 403] on div "CY Annual 9 Periods Edit Trash CY Bi-Annual 17 Periods Edit Trash icon.bookmark…" at bounding box center [859, 390] width 1427 height 137
click at [683, 36] on div "G3.SB.I3&4 Animals Placed Through Rescue Partners" at bounding box center [682, 37] width 67 height 12
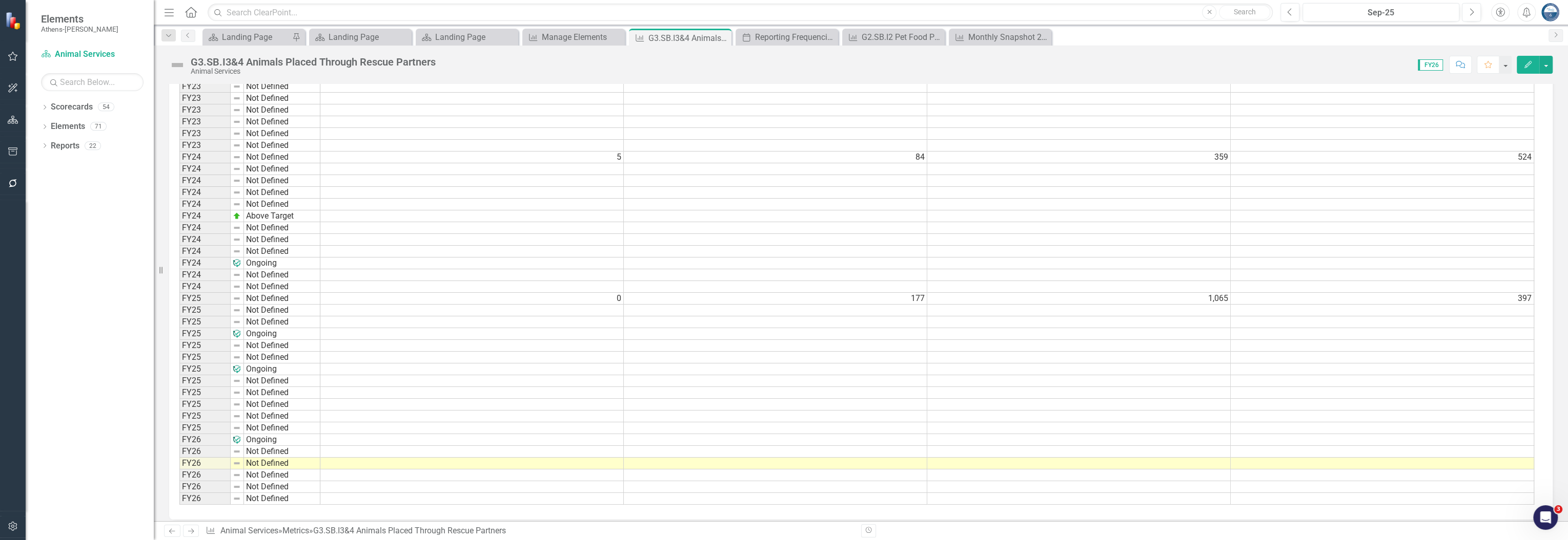
scroll to position [1189, 0]
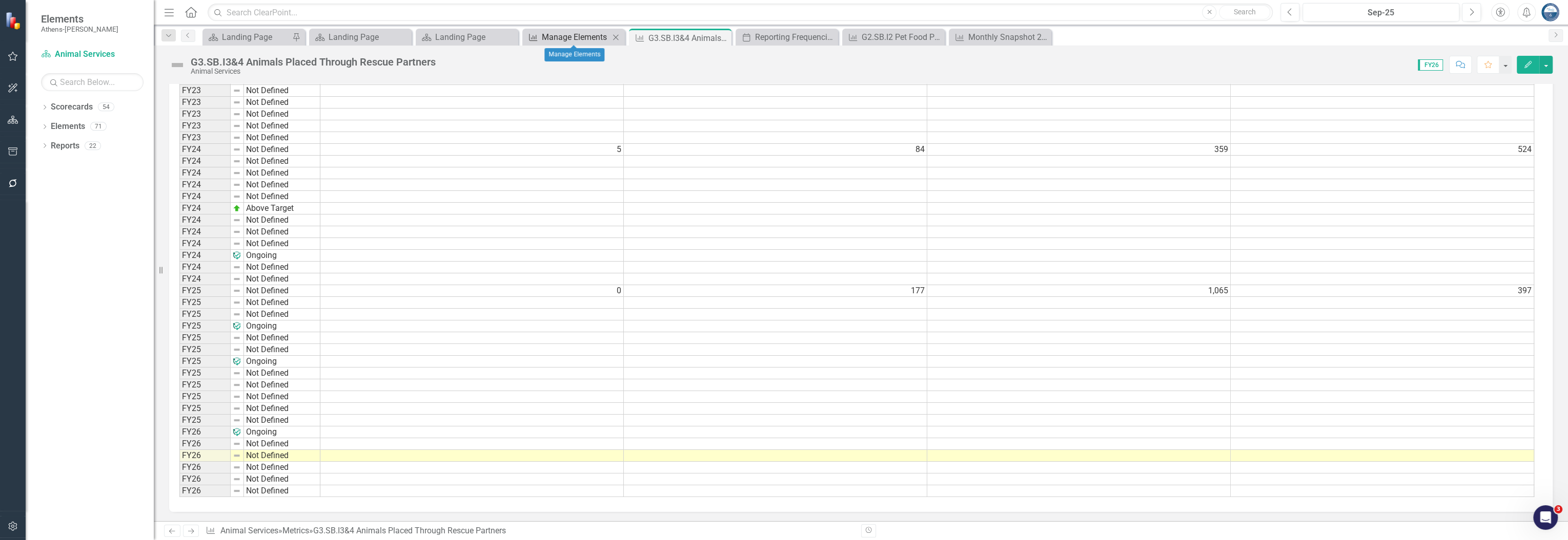
click at [557, 32] on div "Manage Elements" at bounding box center [576, 37] width 67 height 12
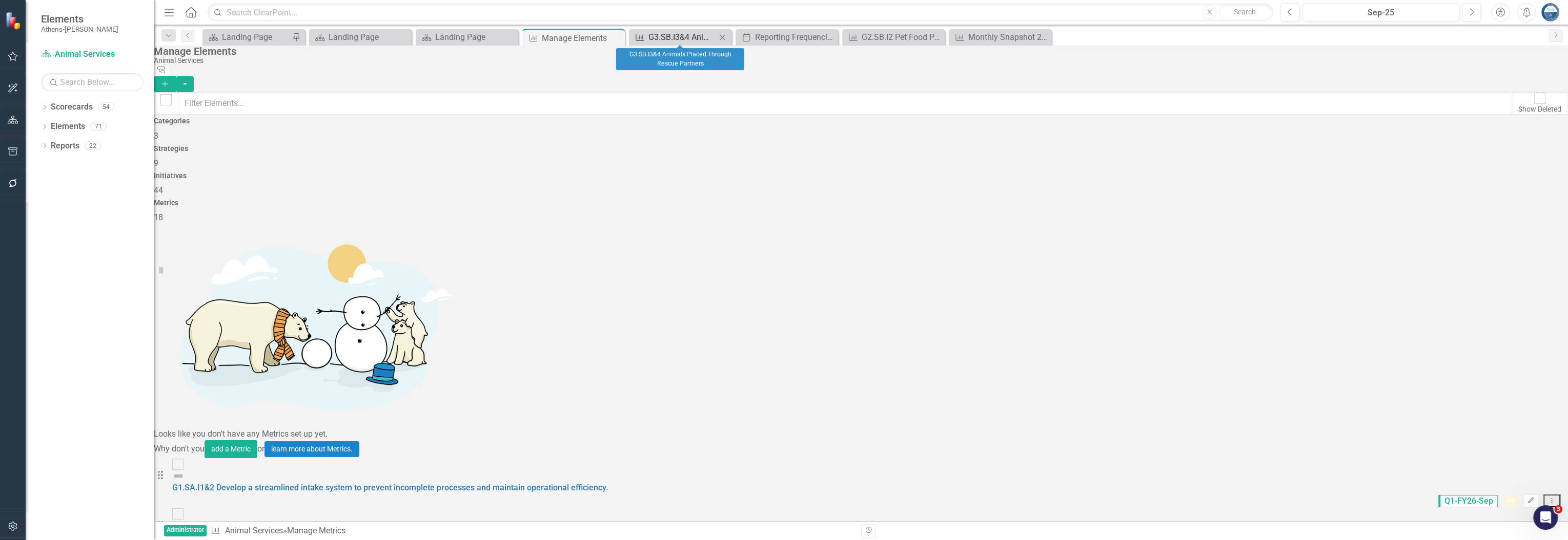
click at [658, 33] on div "G3.SB.I3&4 Animals Placed Through Rescue Partners" at bounding box center [682, 37] width 67 height 12
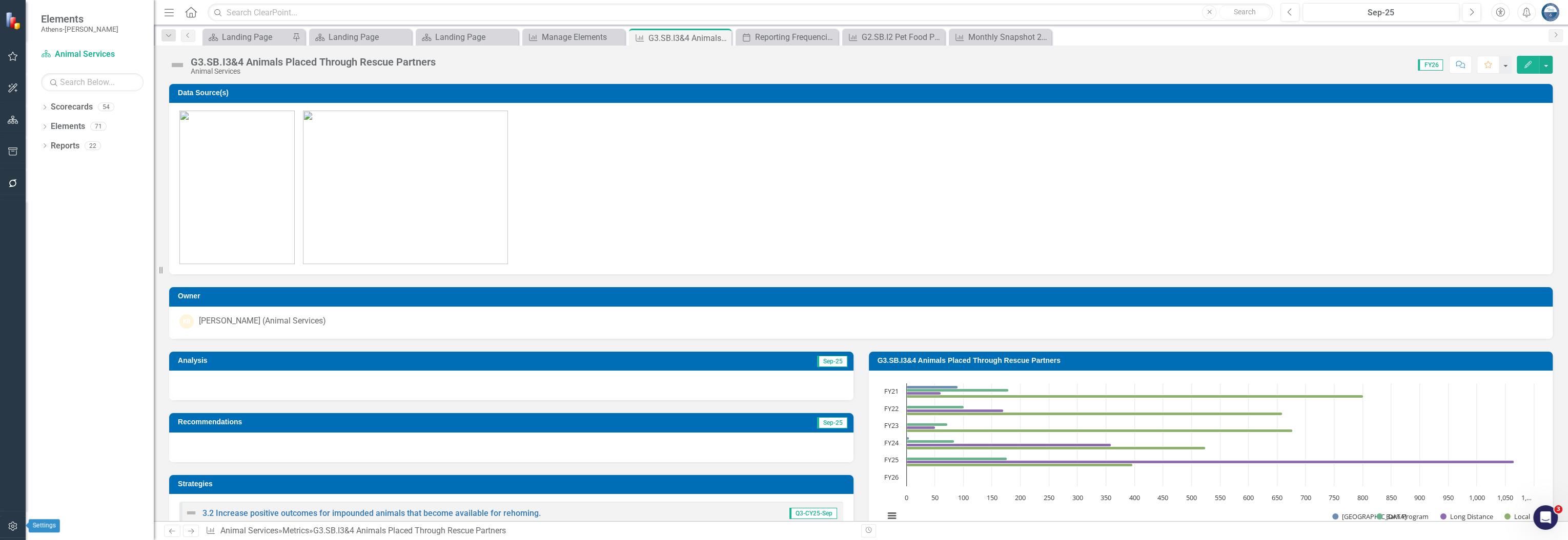
click at [15, 521] on button "button" at bounding box center [12, 526] width 23 height 21
click at [721, 39] on icon at bounding box center [722, 38] width 6 height 6
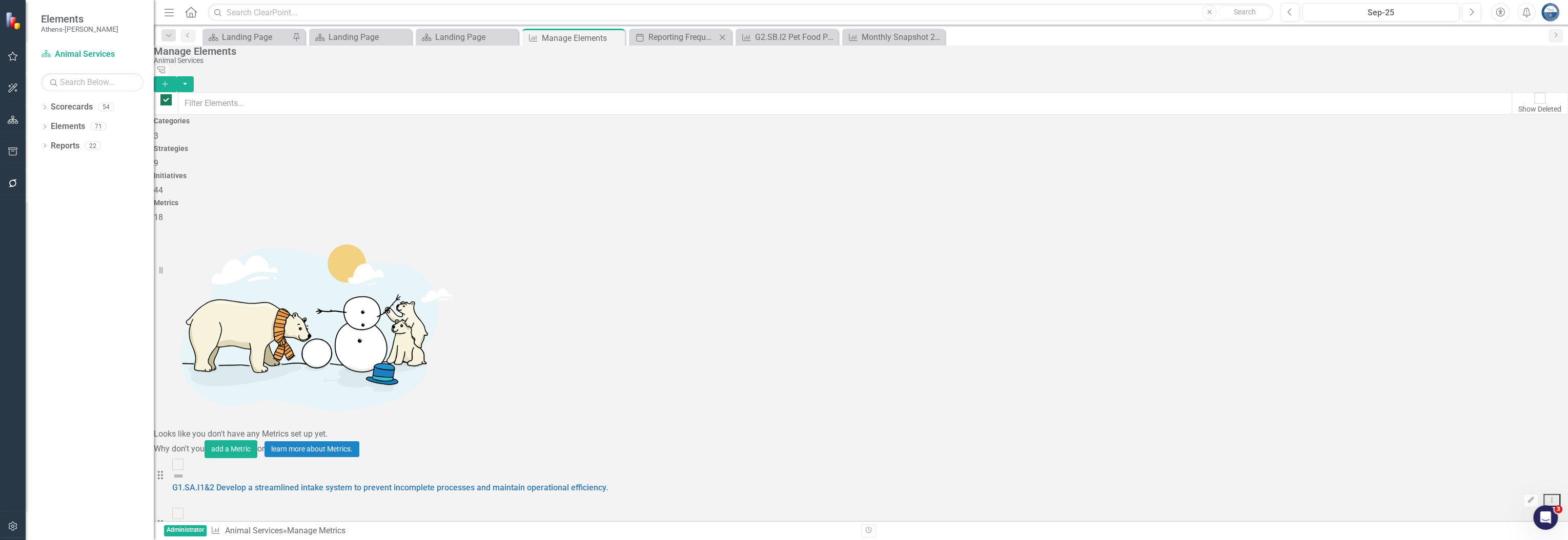
checkbox input "false"
click at [693, 31] on div "Reporting Frequencies" at bounding box center [682, 37] width 67 height 12
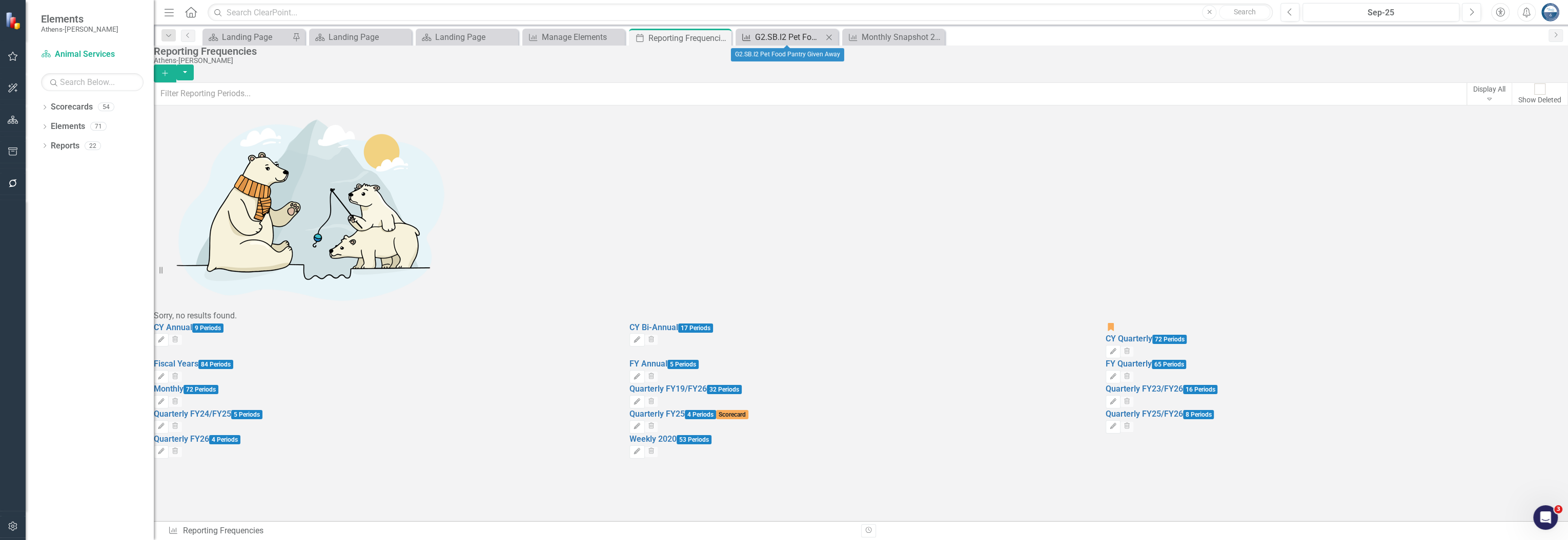
click at [772, 31] on div "G2.SB.I2 Pet Food Pantry Given Away" at bounding box center [789, 37] width 67 height 12
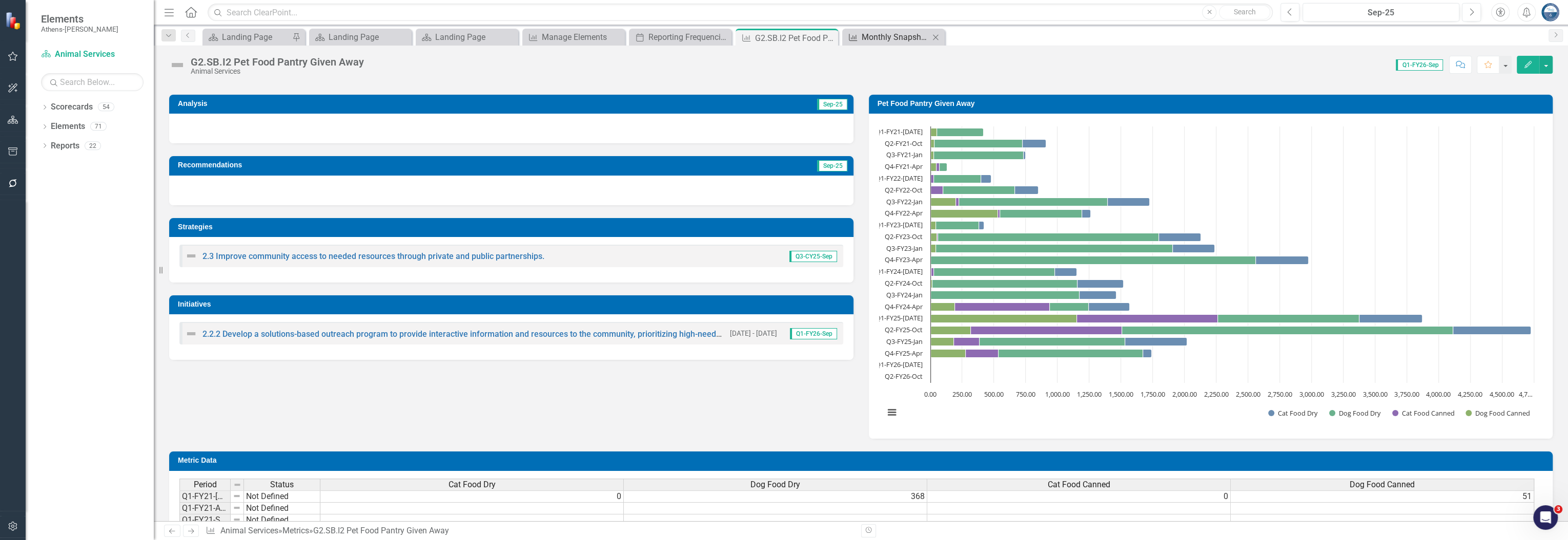
scroll to position [136, 0]
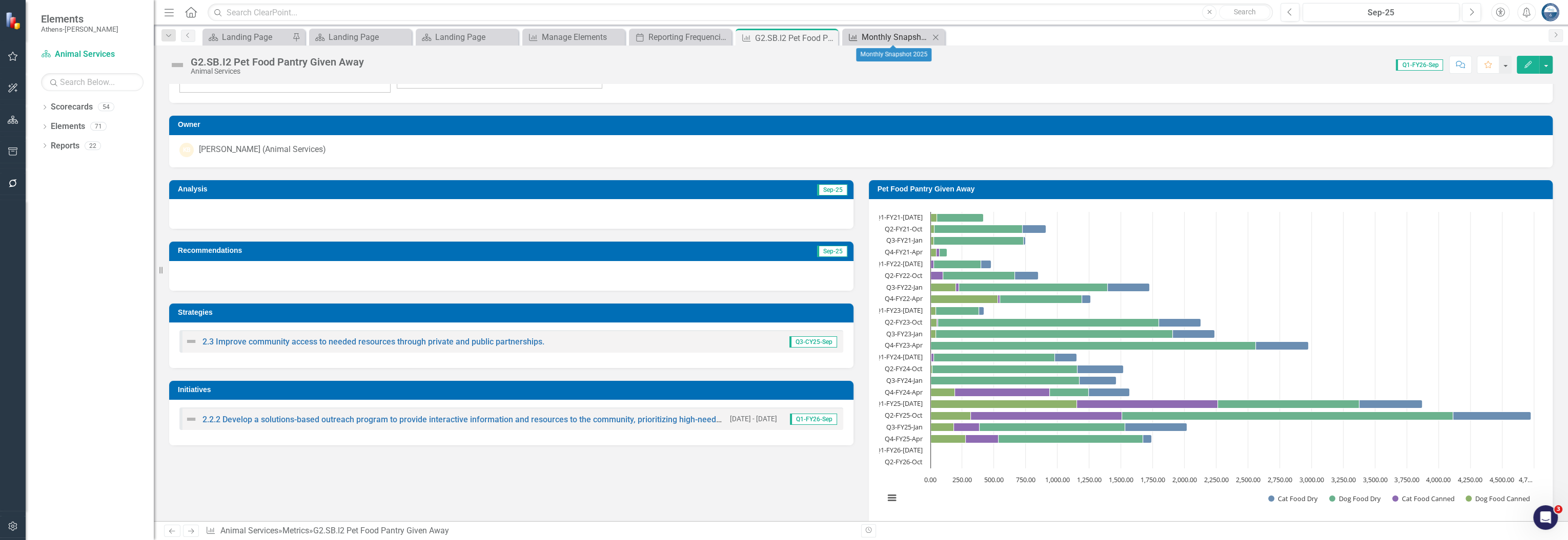
click at [902, 38] on div "Monthly Snapshot 2025" at bounding box center [895, 37] width 67 height 12
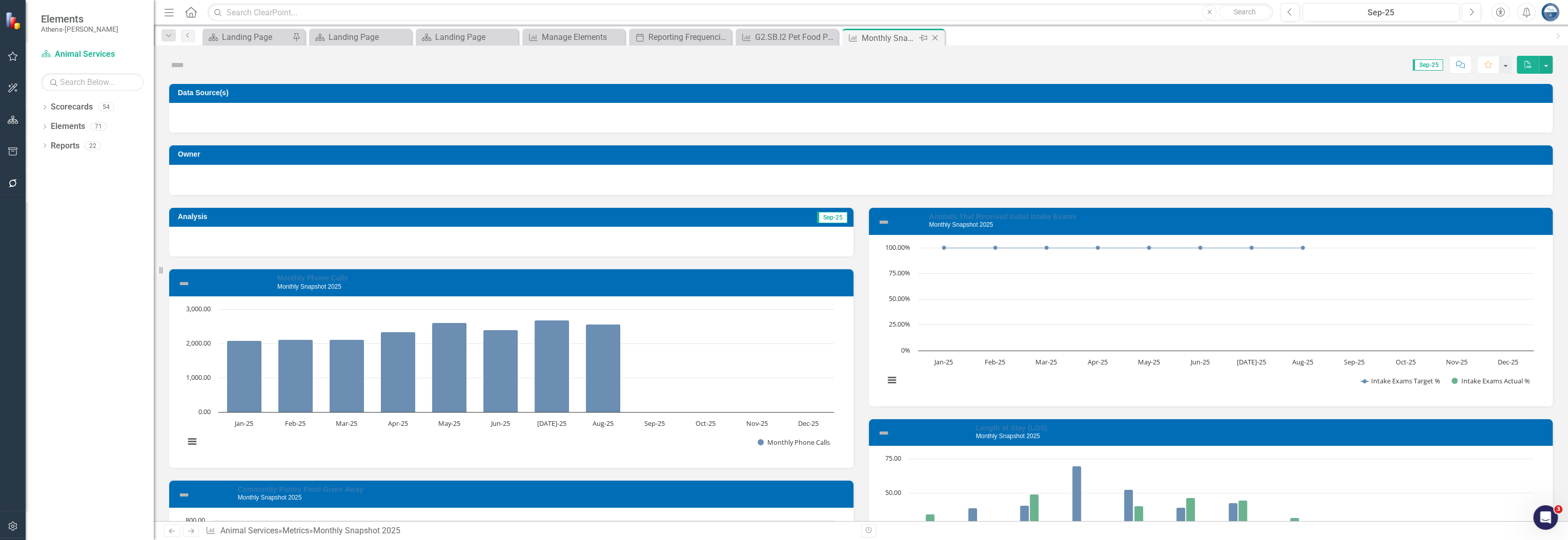
click at [935, 35] on icon "Close" at bounding box center [935, 37] width 10 height 8
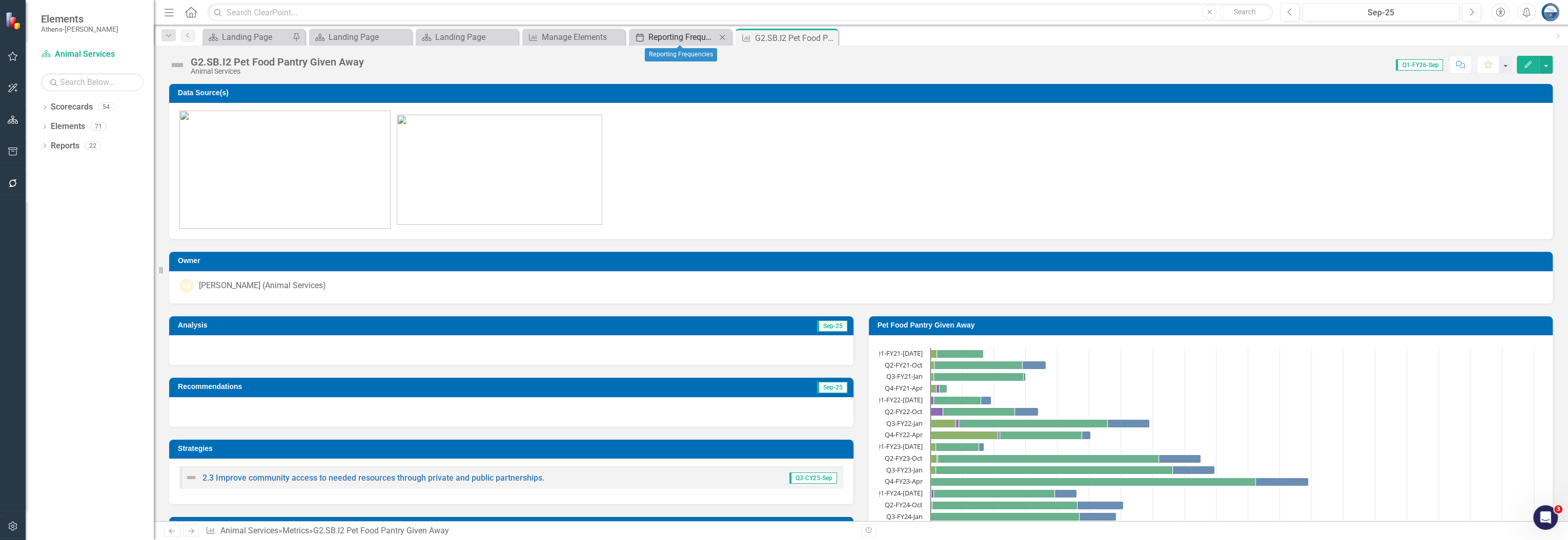
click at [694, 34] on div "Reporting Frequencies" at bounding box center [682, 37] width 67 height 12
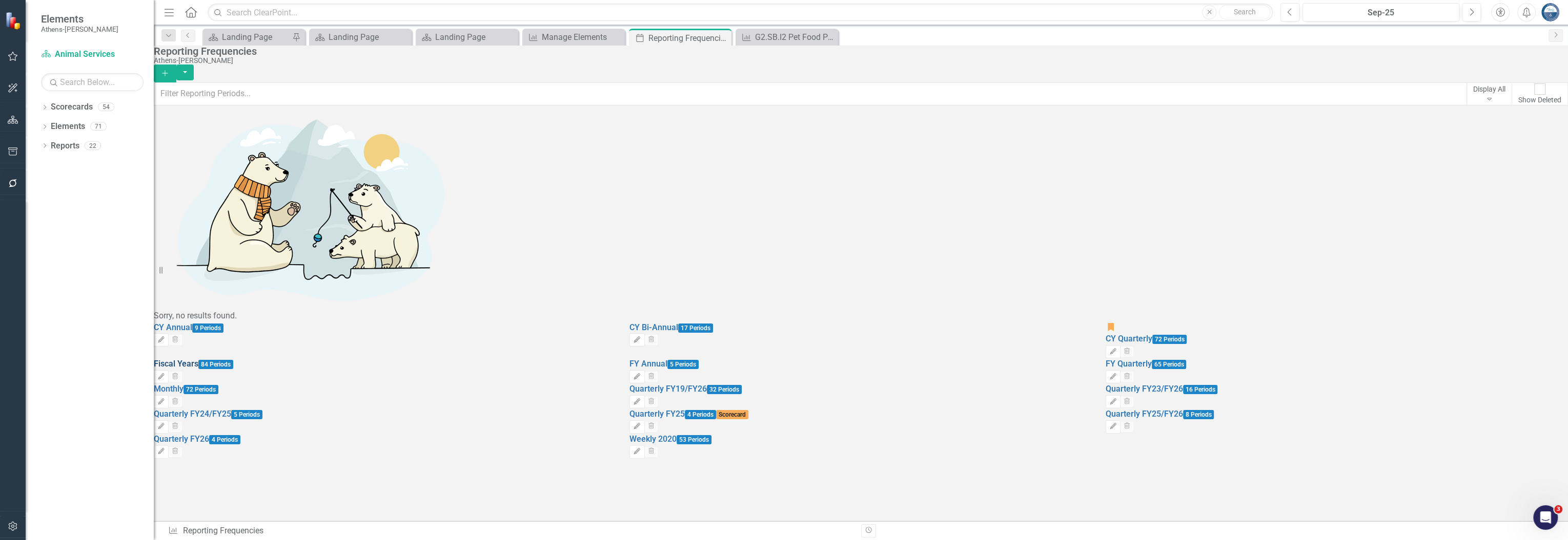
click at [196, 359] on link "Fiscal Years" at bounding box center [176, 364] width 45 height 10
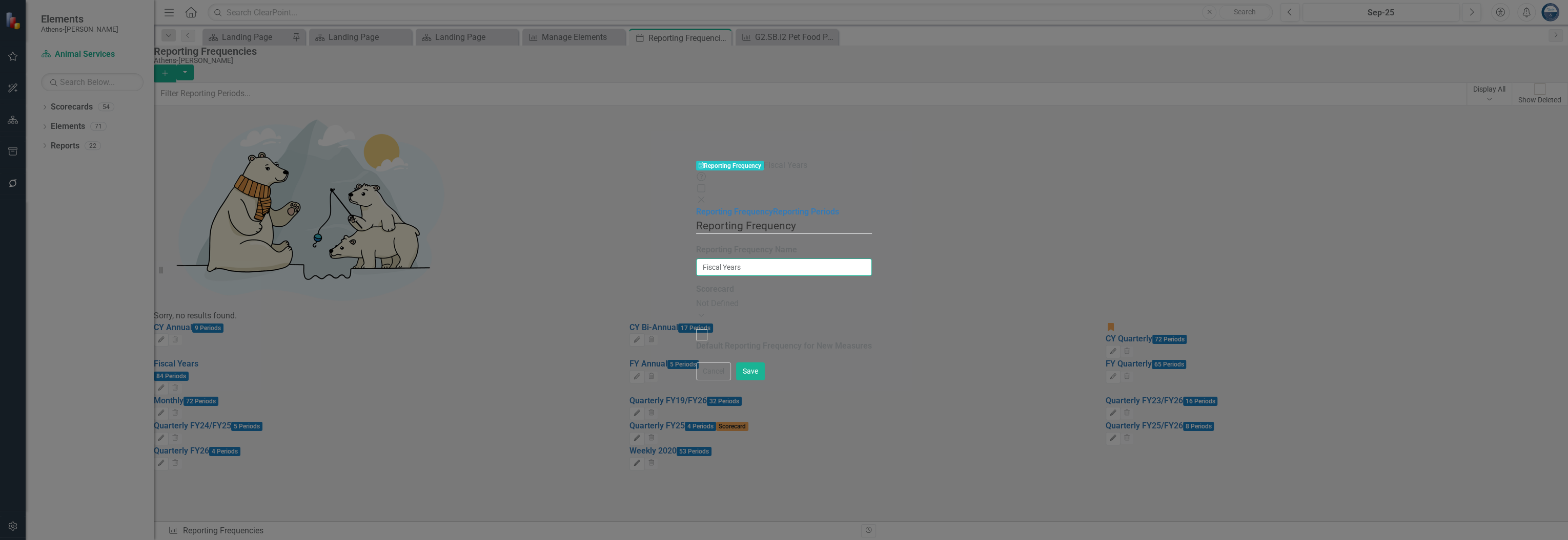
click at [696, 258] on input "Fiscal Years" at bounding box center [784, 267] width 176 height 18
click at [773, 207] on link "Reporting Periods" at bounding box center [806, 211] width 66 height 10
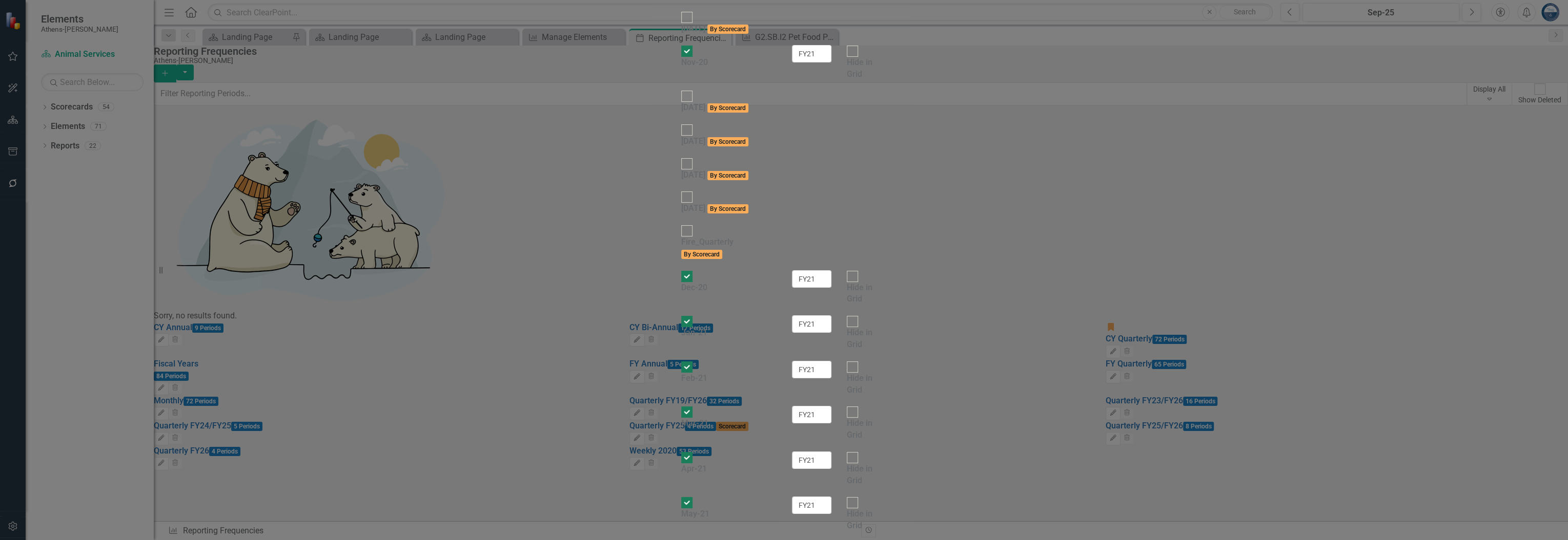
checkbox input "false"
drag, startPoint x: 1044, startPoint y: 203, endPoint x: 984, endPoint y: 204, distance: 60.0
drag, startPoint x: 1043, startPoint y: 221, endPoint x: 1005, endPoint y: 220, distance: 38.0
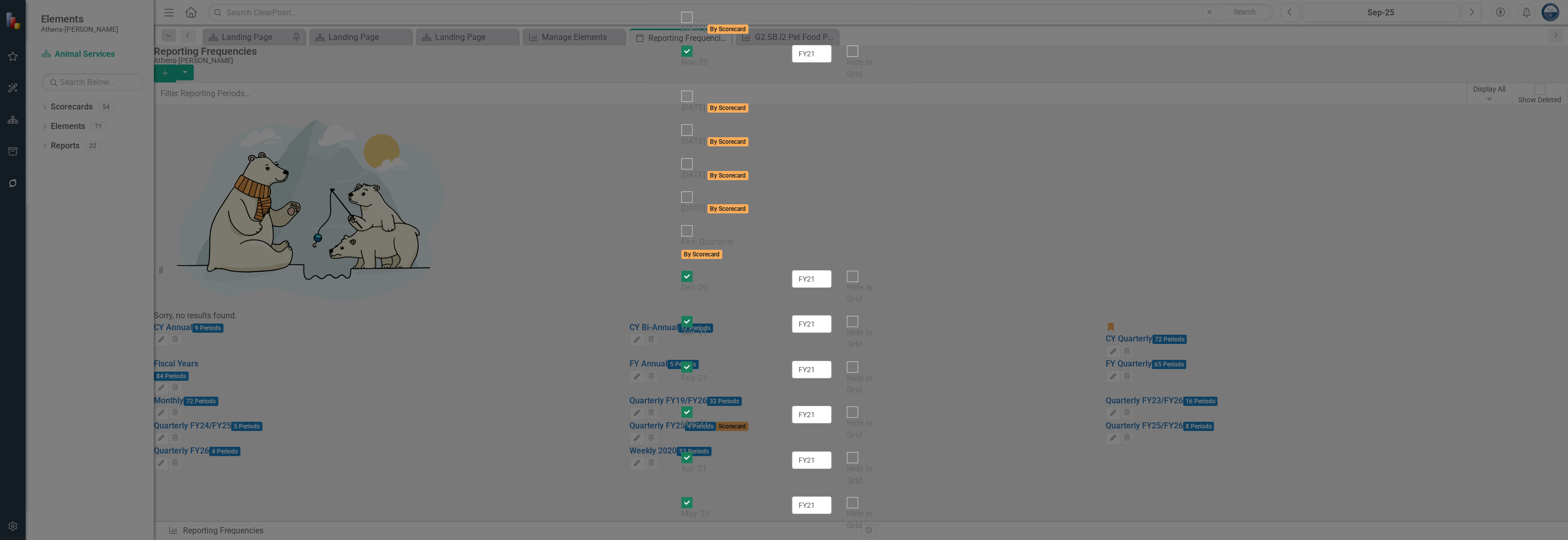
drag, startPoint x: 1043, startPoint y: 236, endPoint x: 997, endPoint y: 241, distance: 46.3
drag, startPoint x: 1038, startPoint y: 255, endPoint x: 993, endPoint y: 265, distance: 46.1
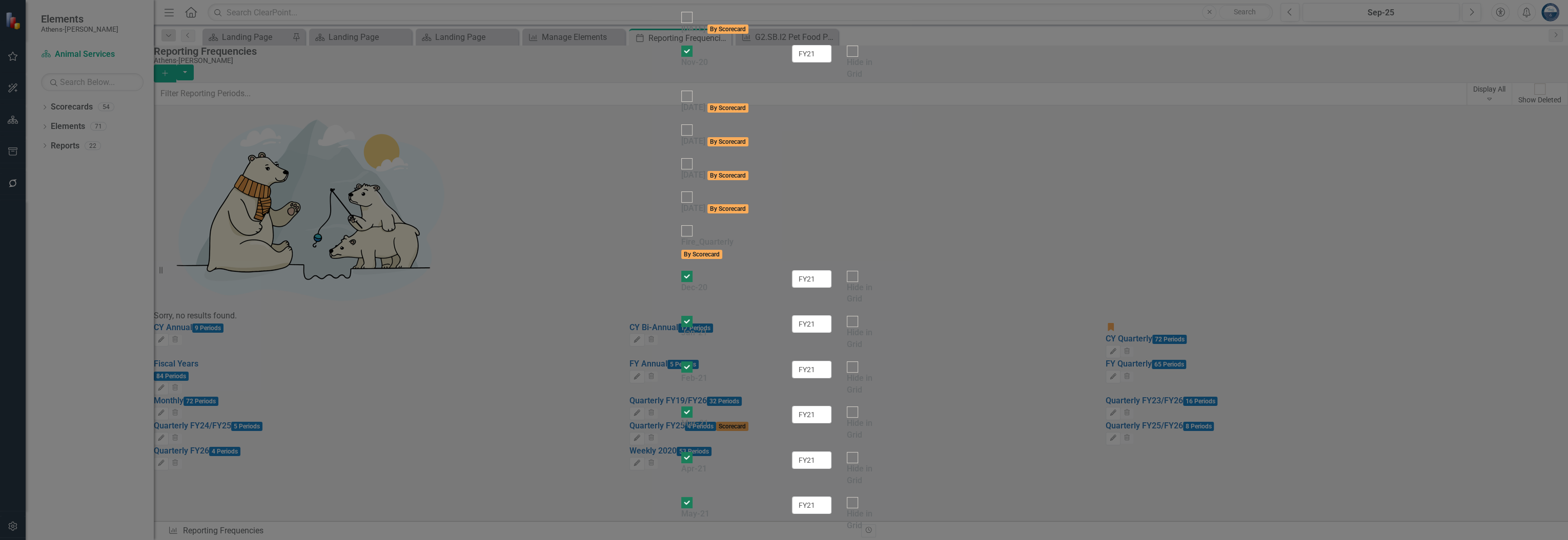
drag, startPoint x: 1036, startPoint y: 277, endPoint x: 989, endPoint y: 281, distance: 47.2
drag, startPoint x: 1046, startPoint y: 293, endPoint x: 995, endPoint y: 301, distance: 51.6
drag, startPoint x: 1047, startPoint y: 313, endPoint x: 999, endPoint y: 315, distance: 48.0
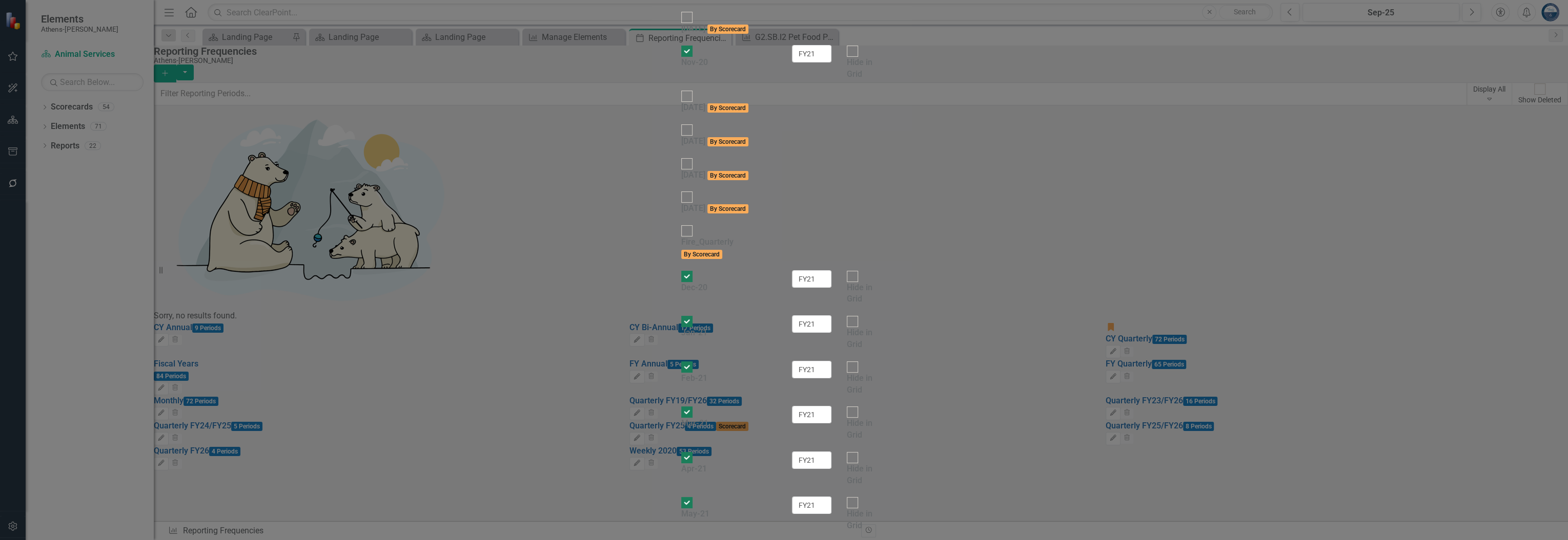
drag, startPoint x: 1038, startPoint y: 333, endPoint x: 989, endPoint y: 337, distance: 49.2
drag, startPoint x: 1039, startPoint y: 353, endPoint x: 1001, endPoint y: 359, distance: 38.5
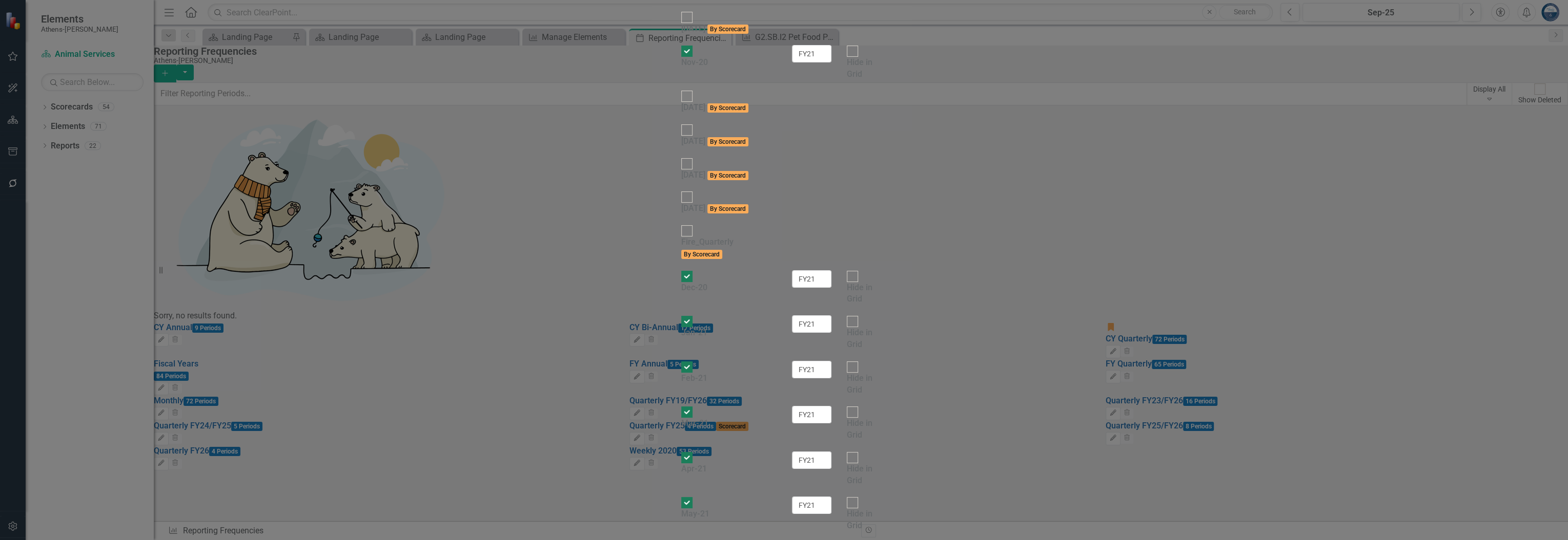
drag, startPoint x: 1050, startPoint y: 367, endPoint x: 998, endPoint y: 371, distance: 52.2
drag, startPoint x: 1042, startPoint y: 386, endPoint x: 1000, endPoint y: 390, distance: 42.2
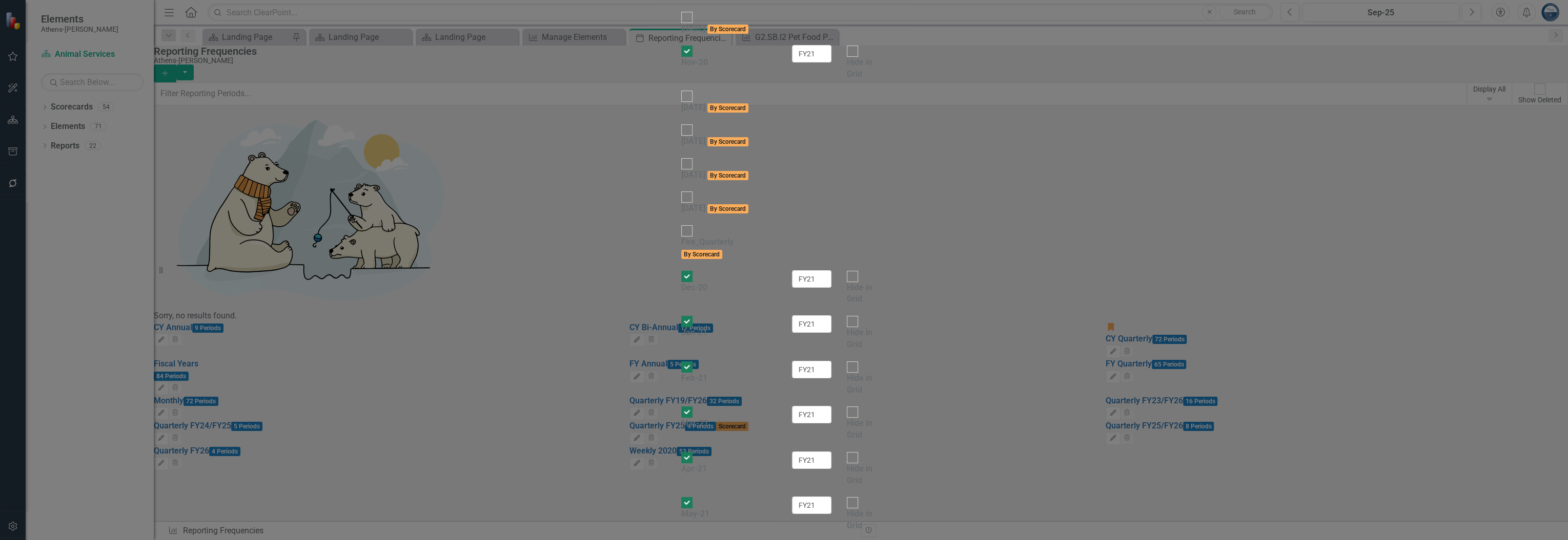
drag, startPoint x: 1041, startPoint y: 302, endPoint x: 957, endPoint y: 303, distance: 84.0
drag, startPoint x: 1049, startPoint y: 207, endPoint x: 984, endPoint y: 213, distance: 65.3
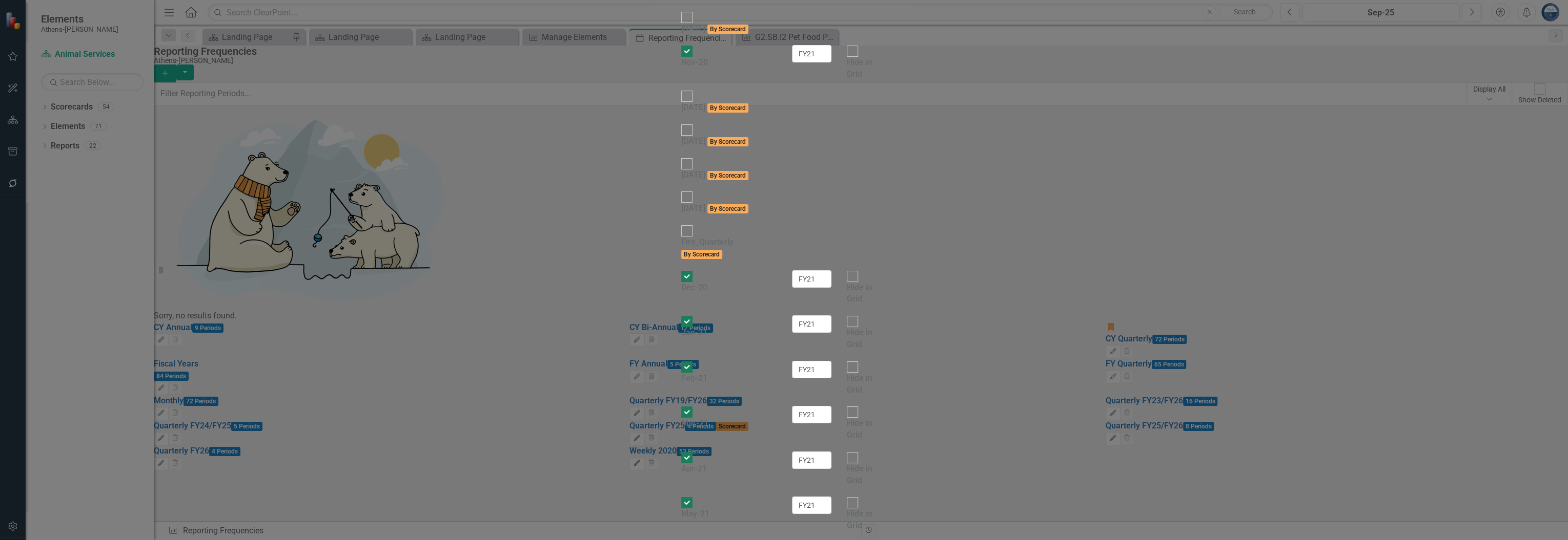
drag, startPoint x: 1036, startPoint y: 307, endPoint x: 979, endPoint y: 307, distance: 57.0
drag, startPoint x: 1039, startPoint y: 405, endPoint x: 984, endPoint y: 405, distance: 55.0
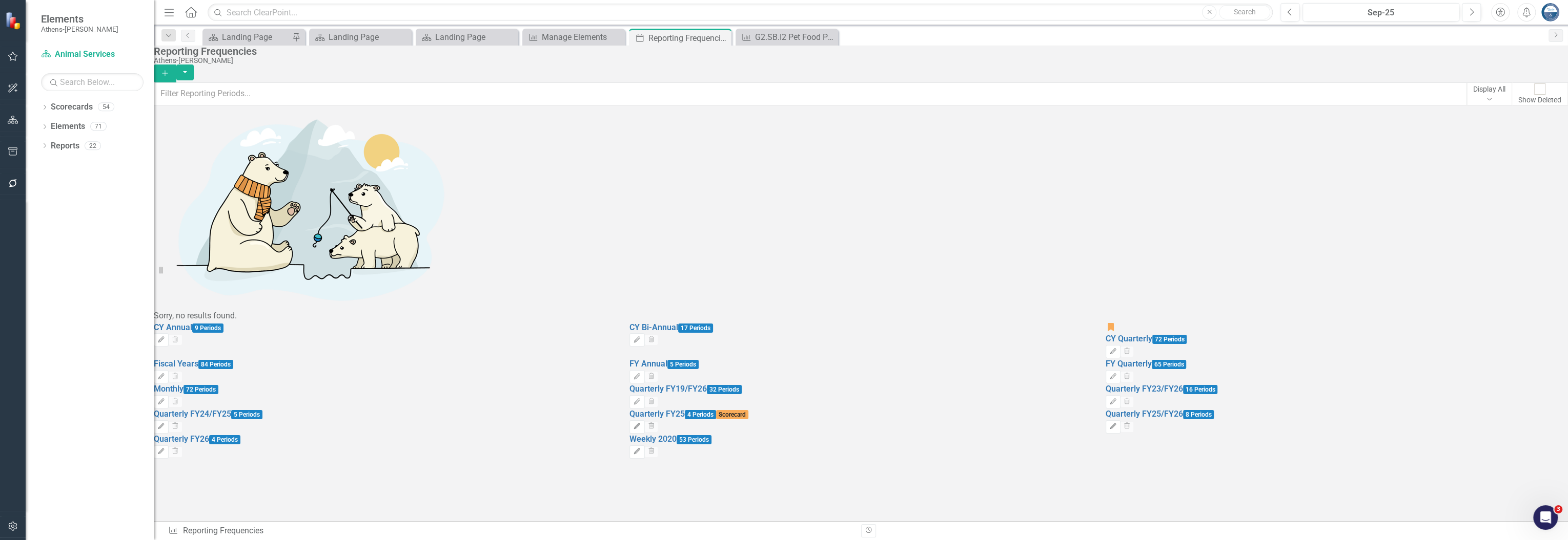
click at [918, 57] on div "Reporting Frequencies" at bounding box center [858, 50] width 1409 height 11
click at [785, 32] on div "G2.SB.I2 Pet Food Pantry Given Away" at bounding box center [789, 37] width 67 height 12
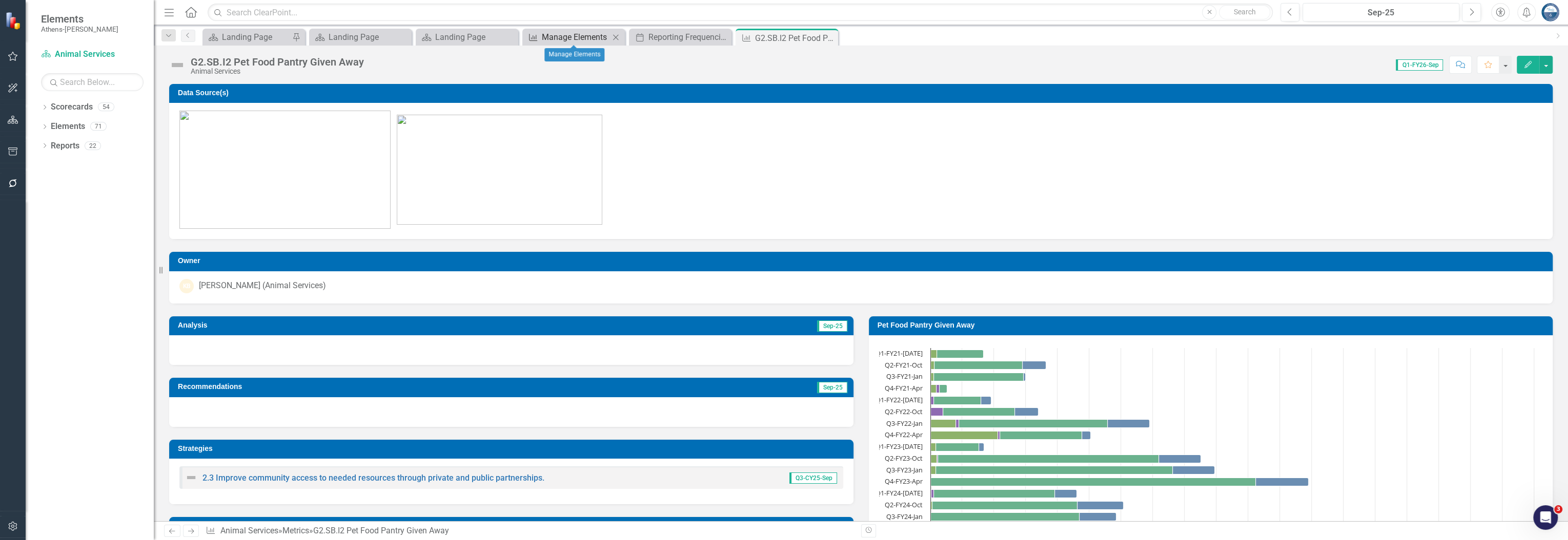
click at [574, 41] on div "Manage Elements" at bounding box center [576, 37] width 67 height 12
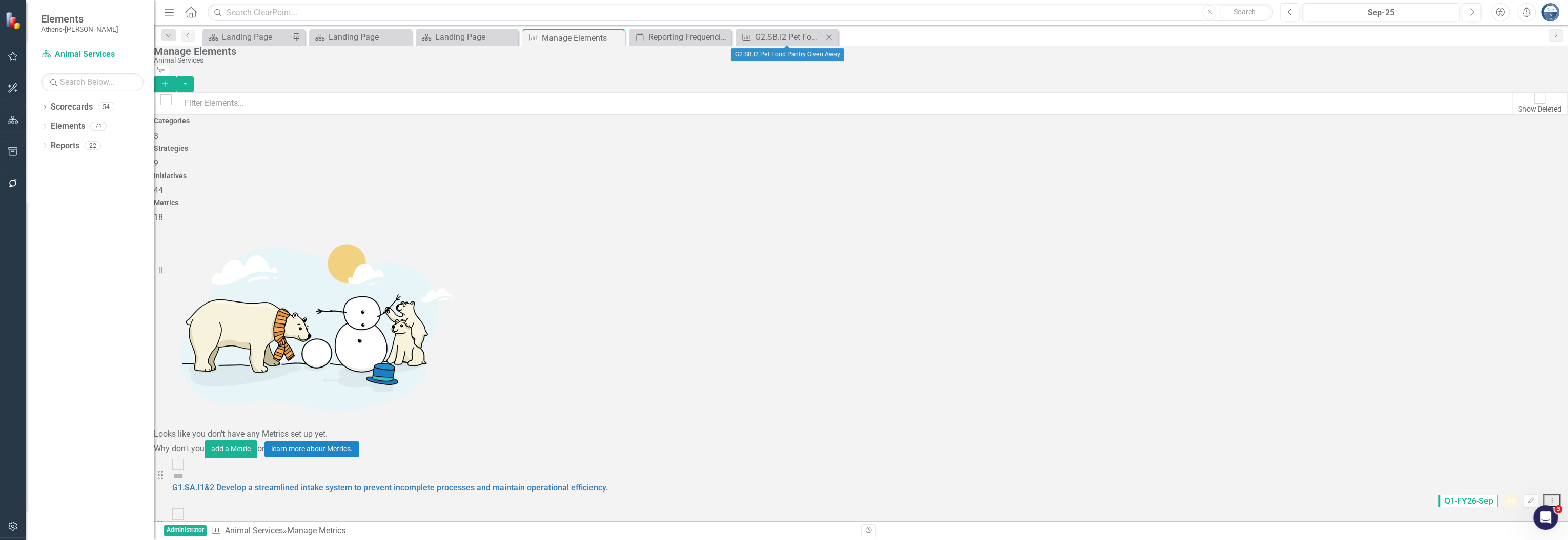
click at [774, 29] on div "Metric G2.SB.I2 Pet Food Pantry Given Away Close" at bounding box center [787, 37] width 103 height 17
click at [683, 37] on div "Reporting Frequencies" at bounding box center [682, 37] width 67 height 12
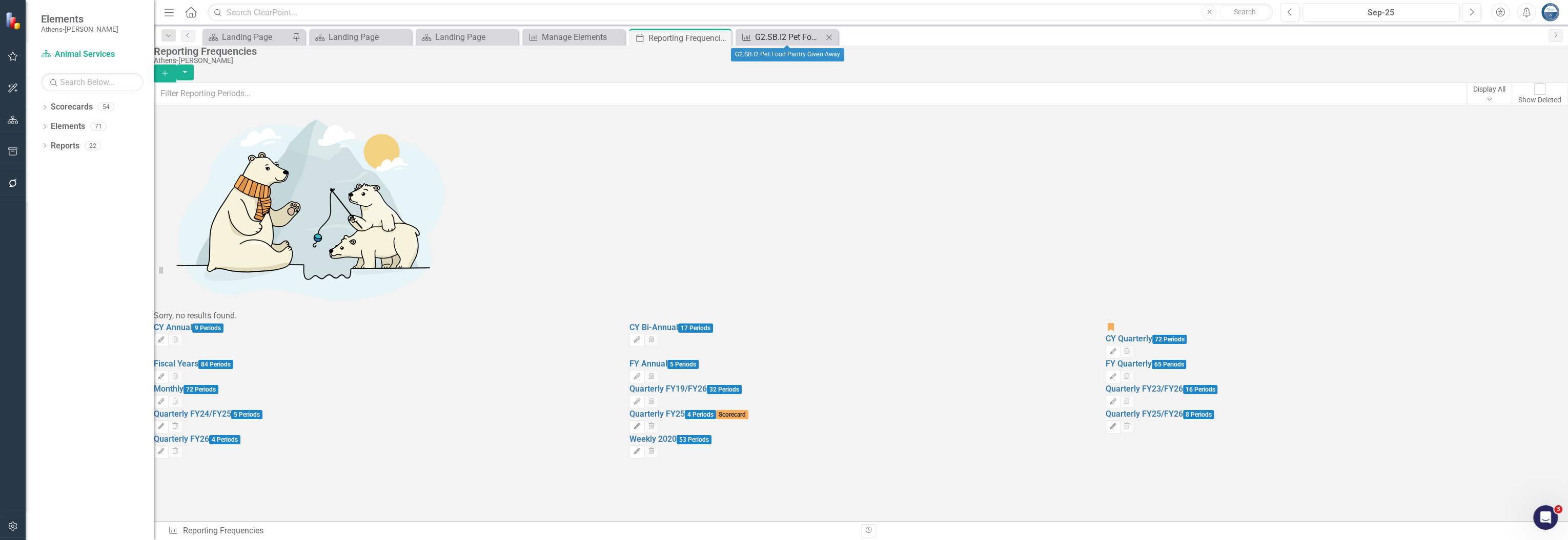
click at [787, 37] on div "G2.SB.I2 Pet Food Pantry Given Away" at bounding box center [789, 37] width 67 height 12
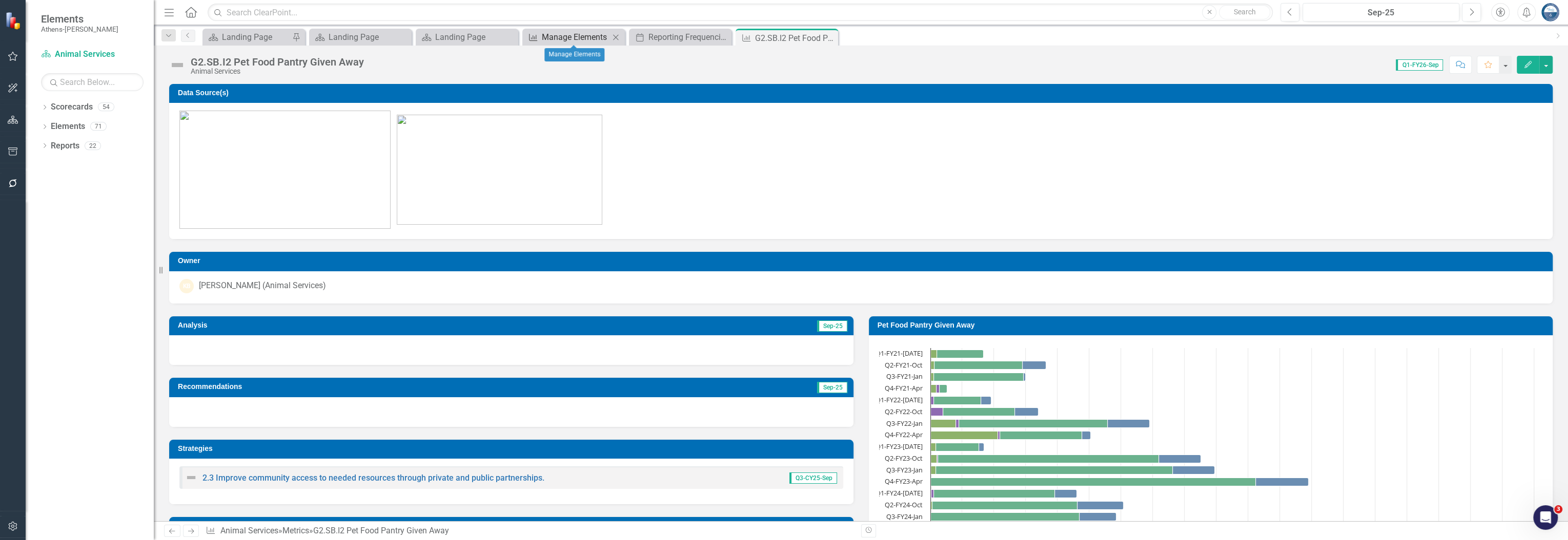
click at [580, 34] on div "Manage Elements" at bounding box center [576, 37] width 67 height 12
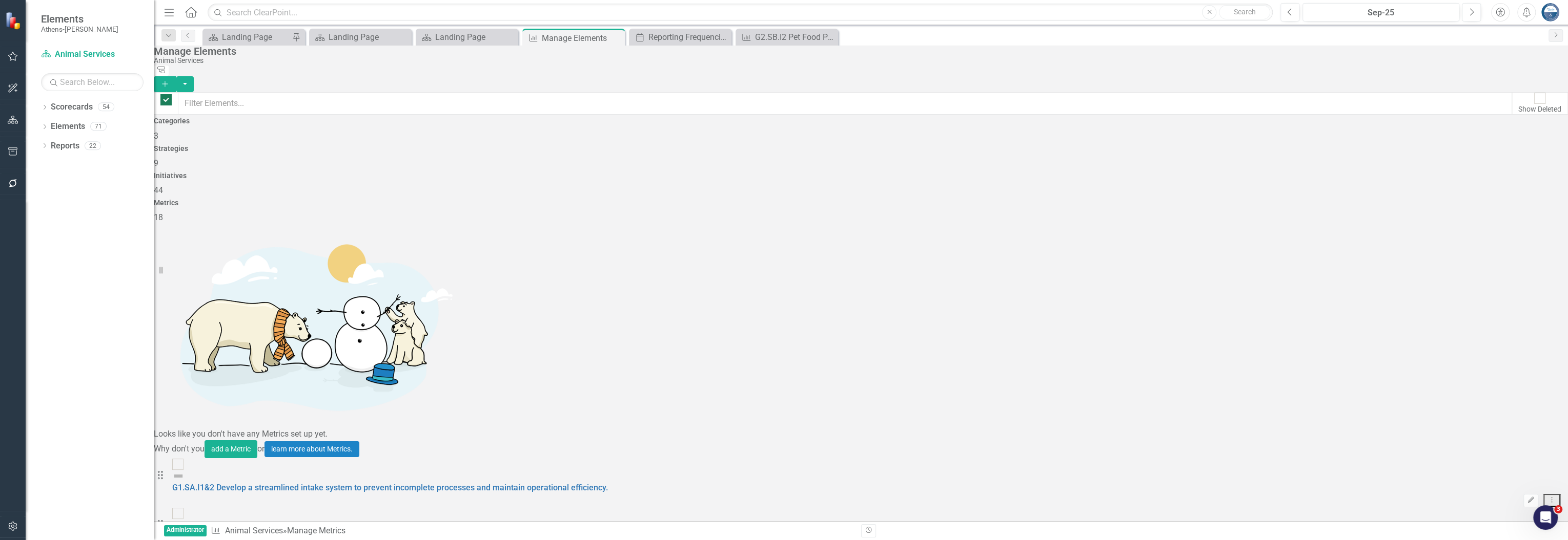
checkbox input "false"
click at [311, 533] on link "G2.SB.I2 Pet Food Pantry Given Away" at bounding box center [241, 538] width 138 height 10
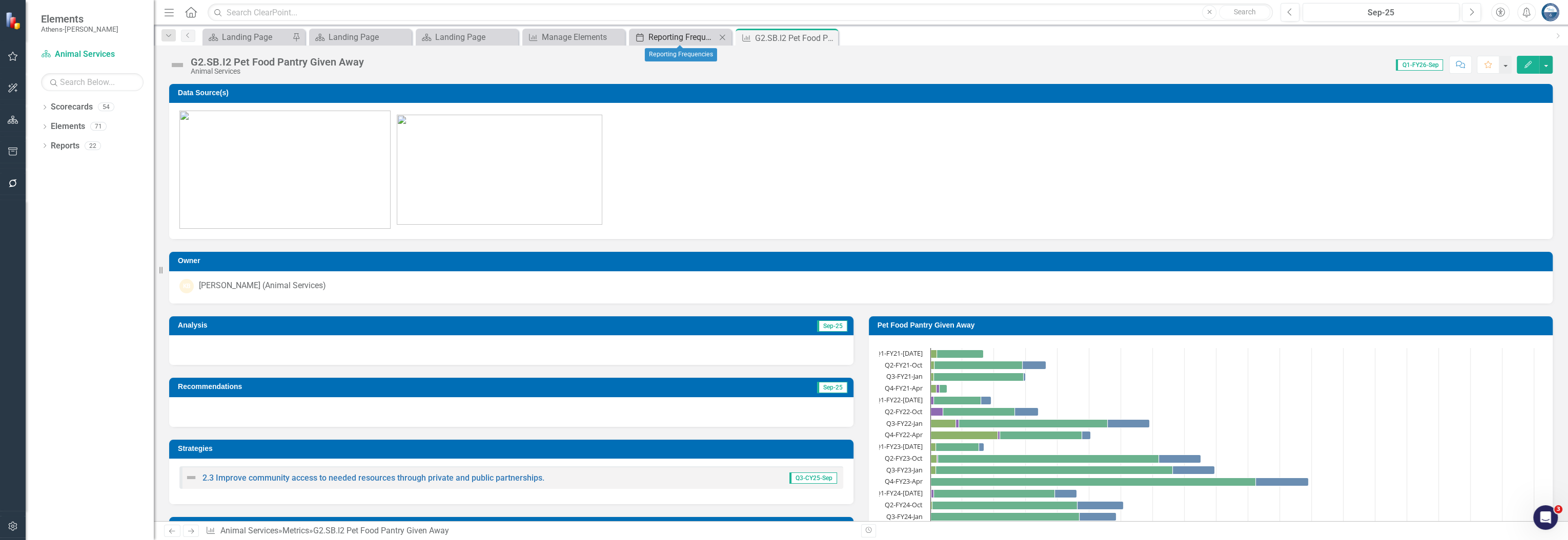
click at [680, 35] on div "Reporting Frequencies" at bounding box center [682, 37] width 67 height 12
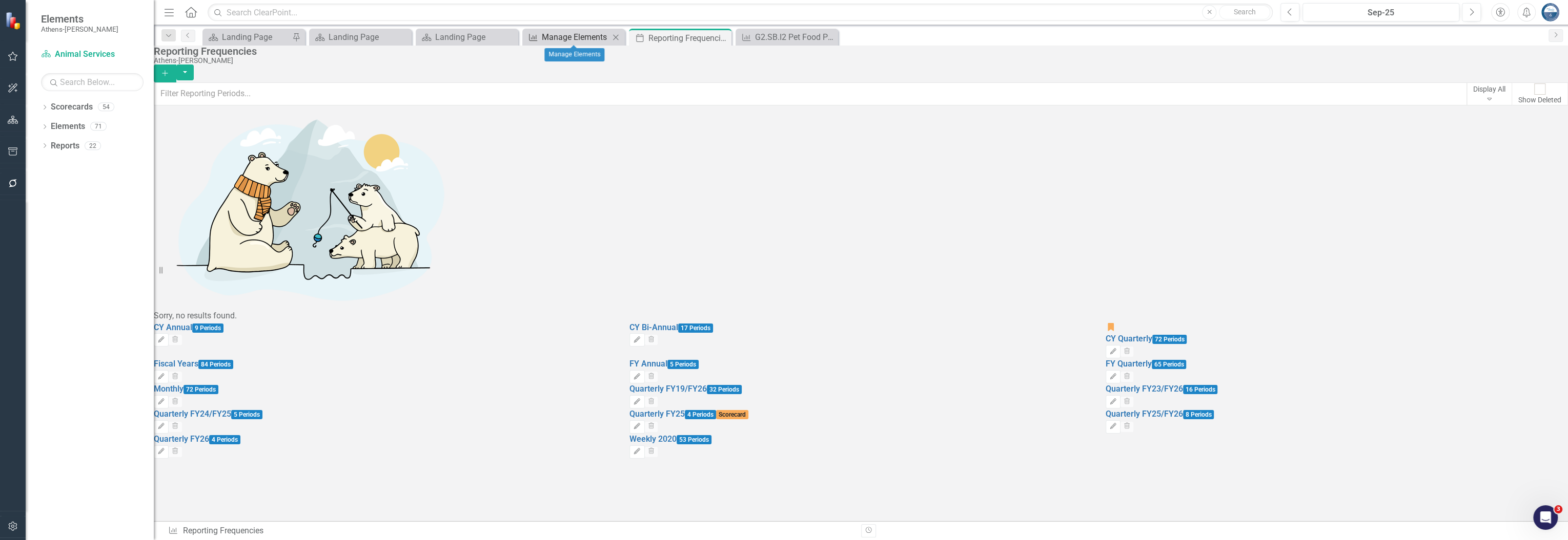
click at [584, 42] on div "Manage Elements" at bounding box center [576, 37] width 67 height 12
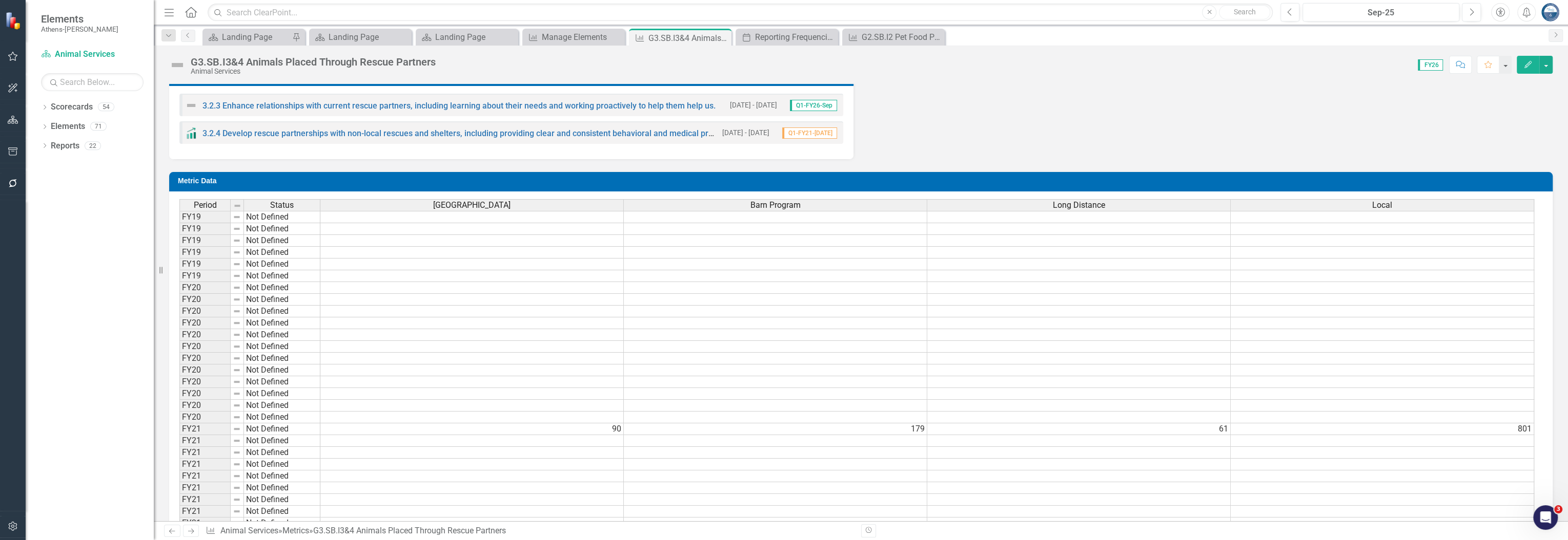
scroll to position [478, 0]
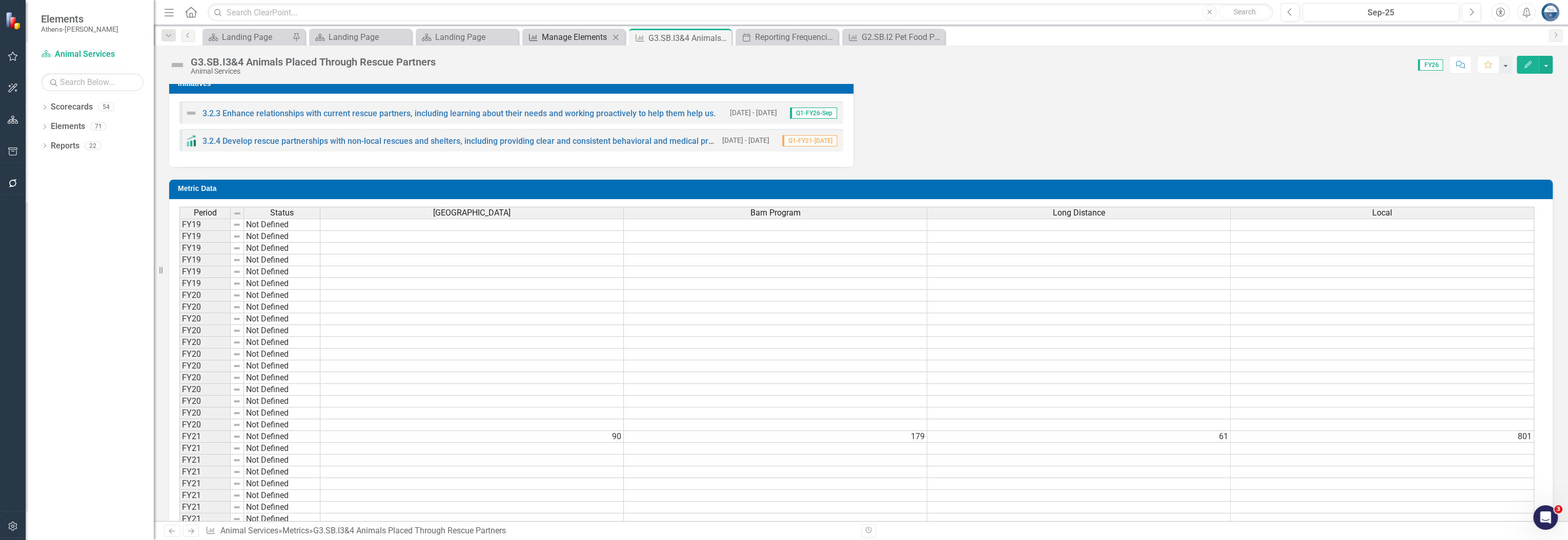
click at [582, 35] on div "Manage Elements" at bounding box center [576, 37] width 67 height 12
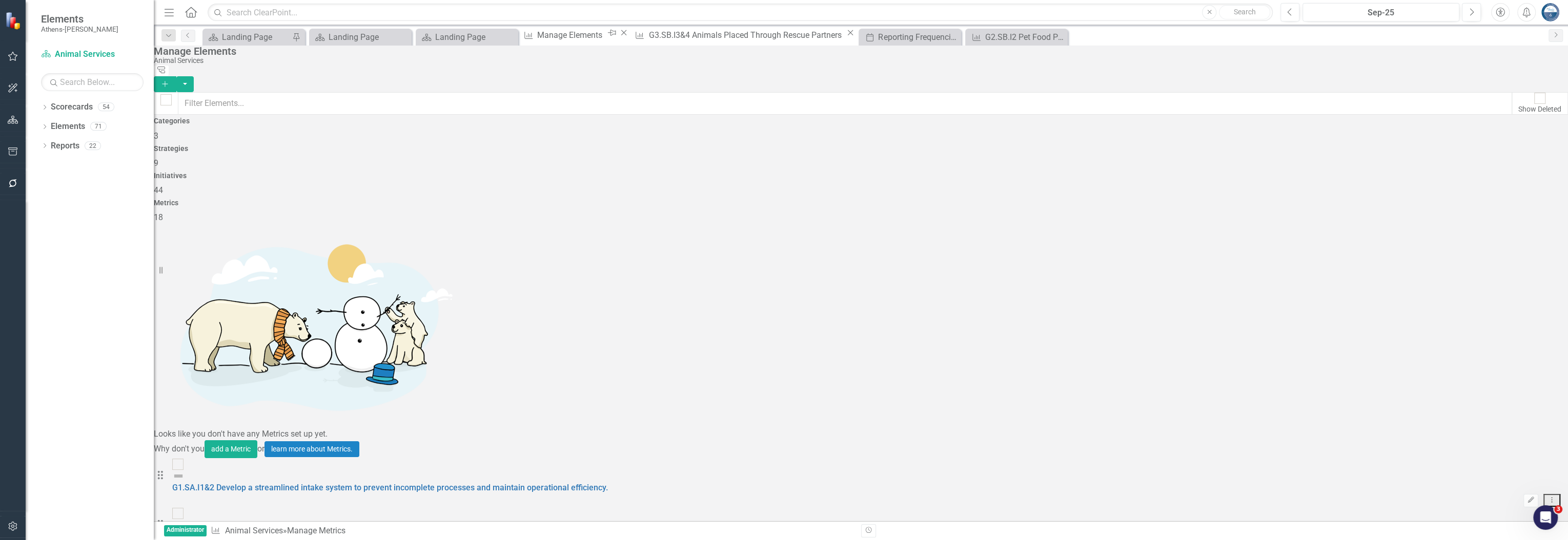
checkbox input "false"
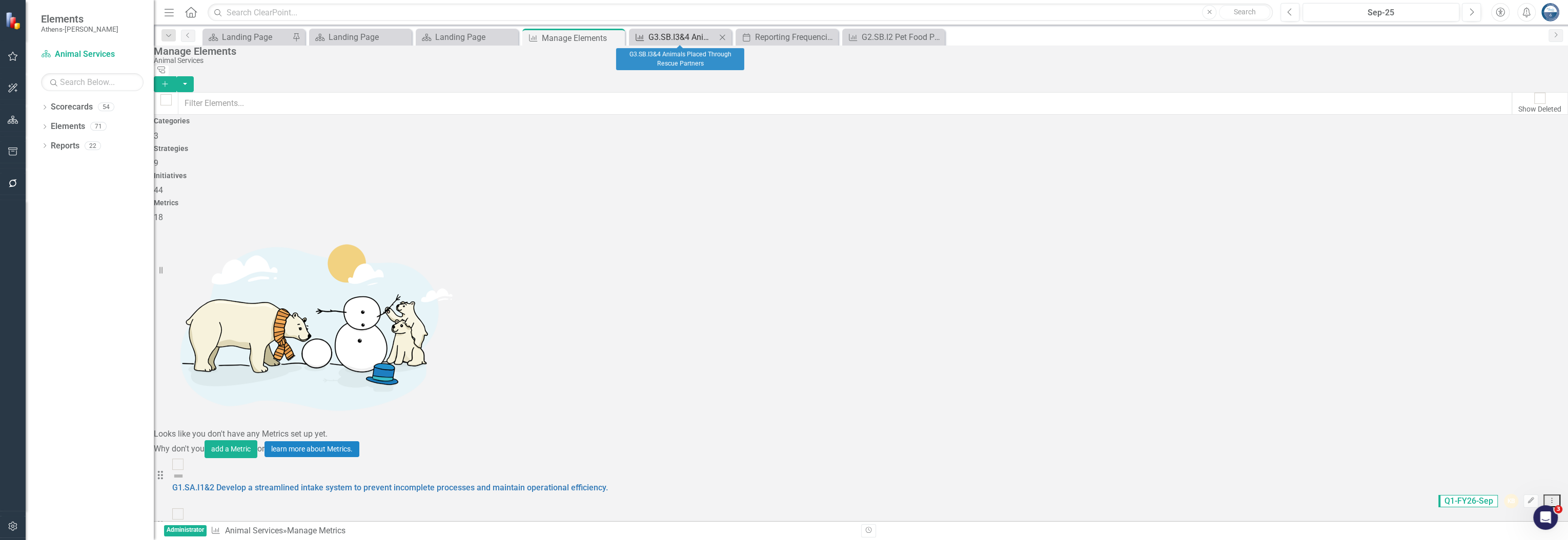
click at [688, 31] on div "G3.SB.I3&4 Animals Placed Through Rescue Partners" at bounding box center [682, 37] width 67 height 12
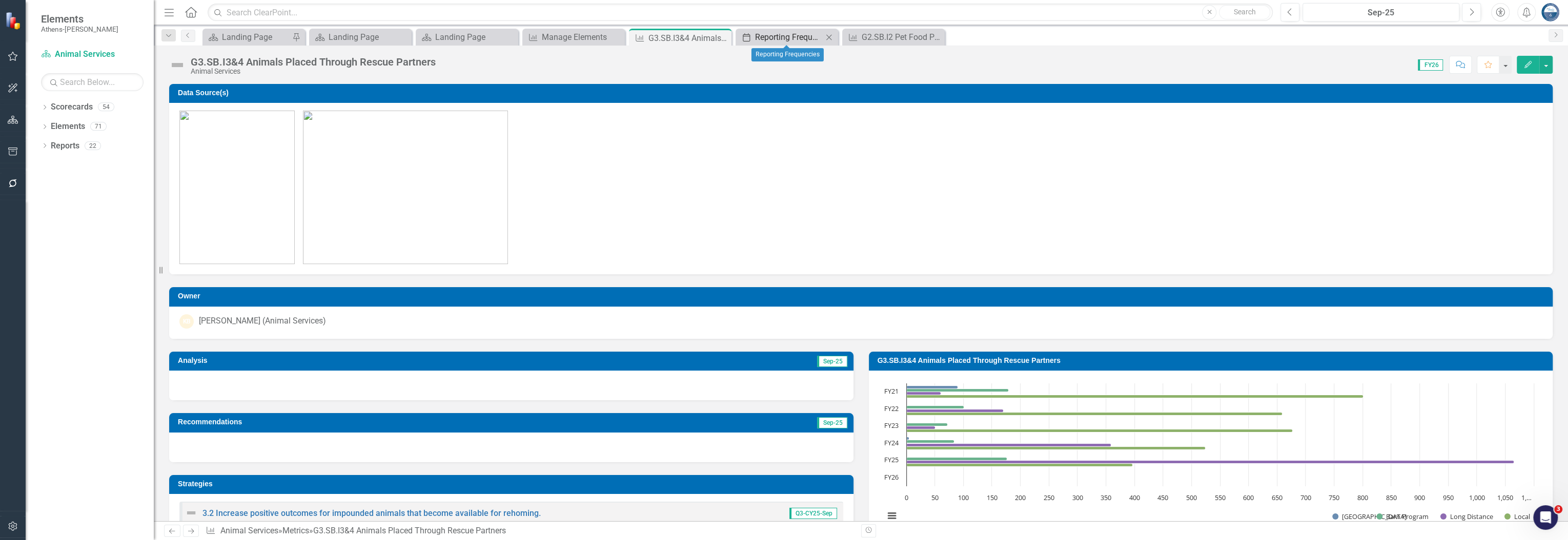
click at [795, 35] on div "Reporting Frequencies" at bounding box center [789, 37] width 67 height 12
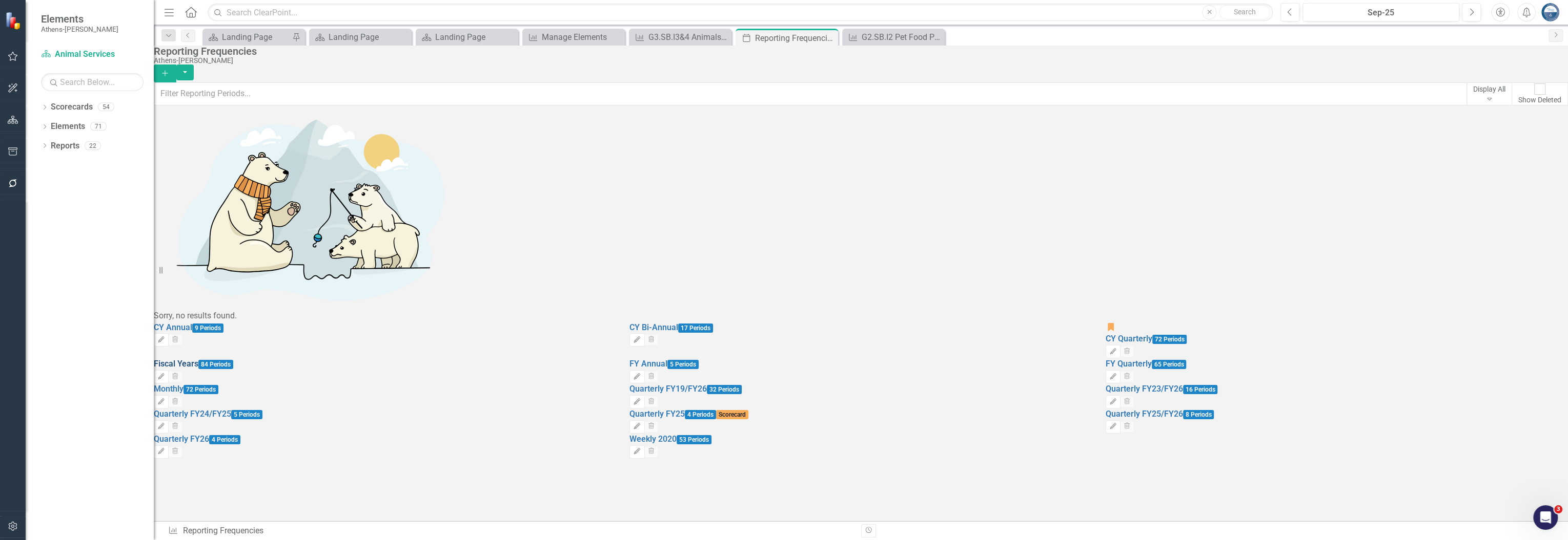
click at [198, 359] on link "Fiscal Years" at bounding box center [176, 364] width 45 height 10
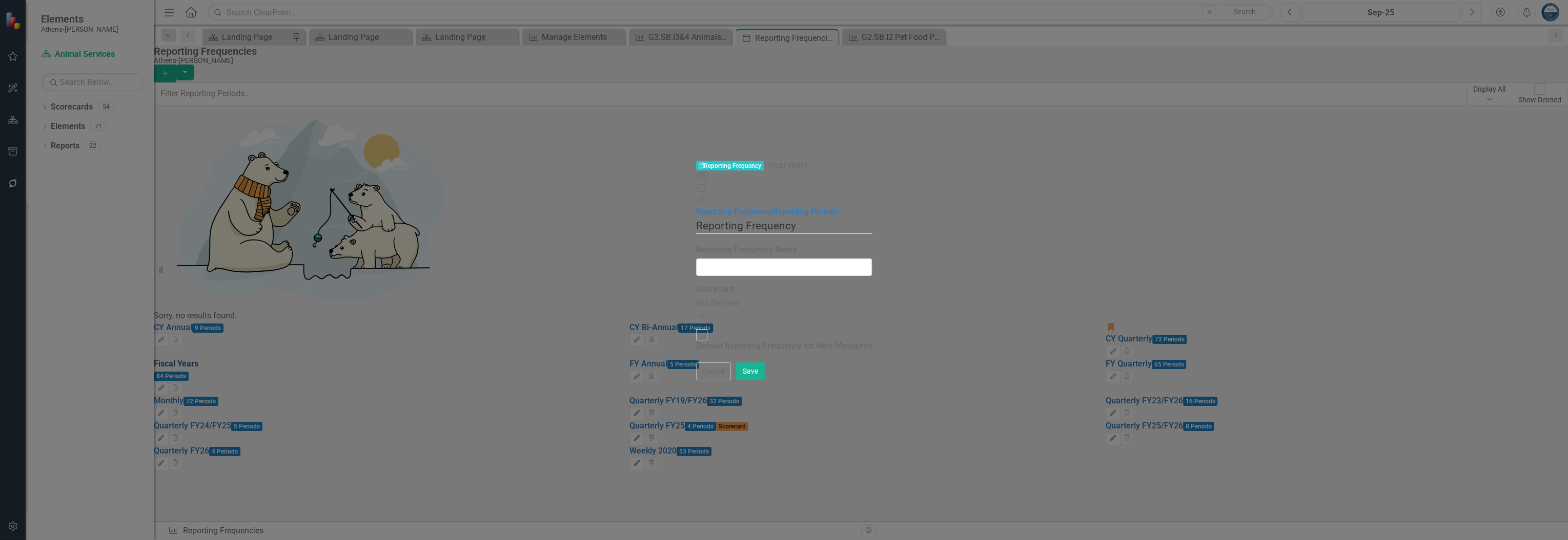
type input "Fiscal Years"
click at [773, 207] on link "Reporting Periods" at bounding box center [806, 211] width 66 height 10
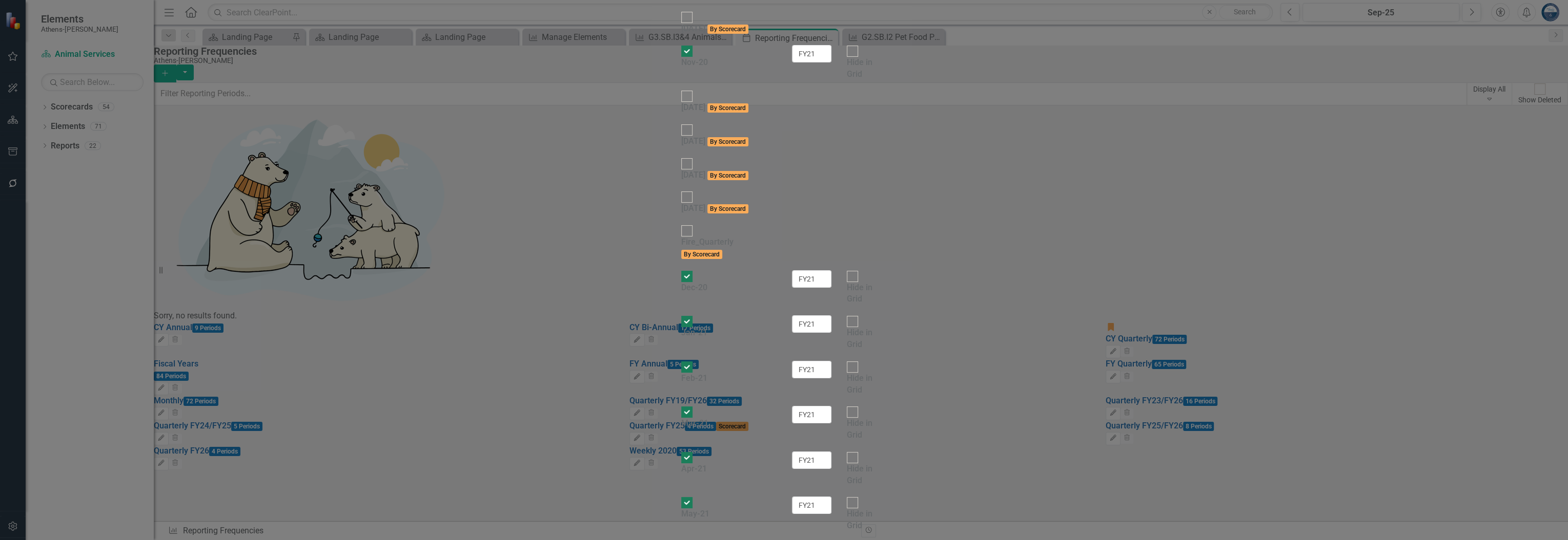
checkbox input "false"
drag, startPoint x: 1039, startPoint y: 183, endPoint x: 997, endPoint y: 185, distance: 42.0
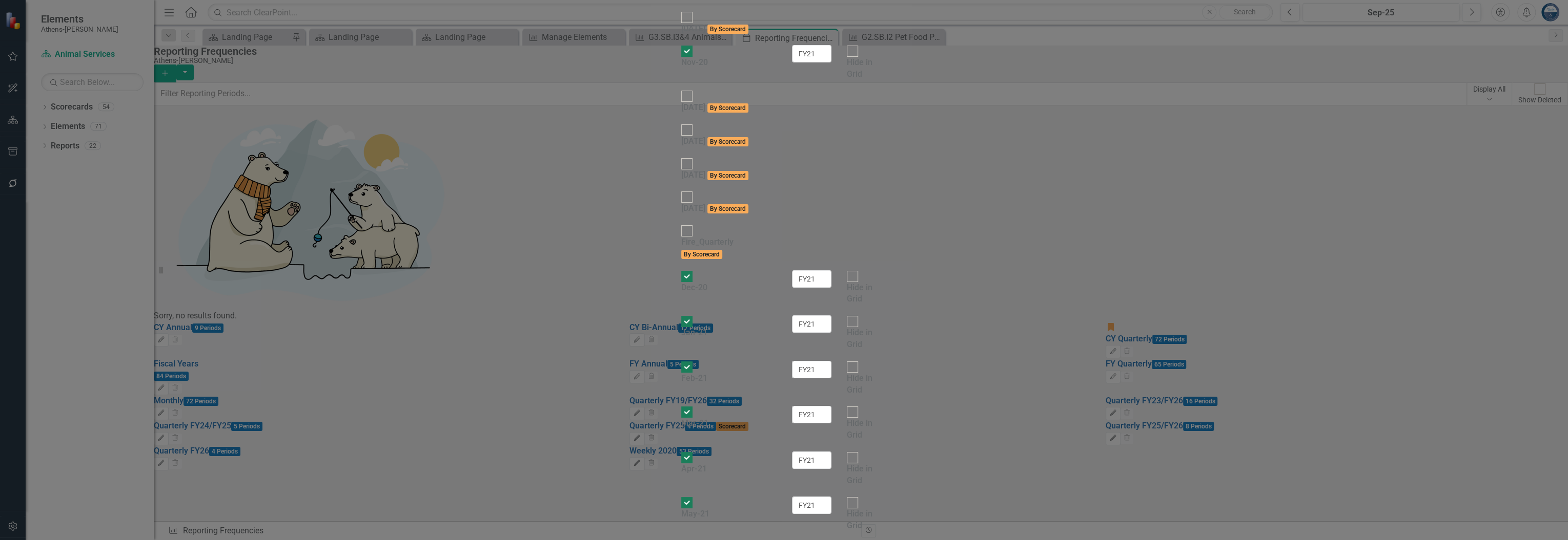
paste input "FY19"
type input "FY19"
paste input "FY19"
type input "FY19"
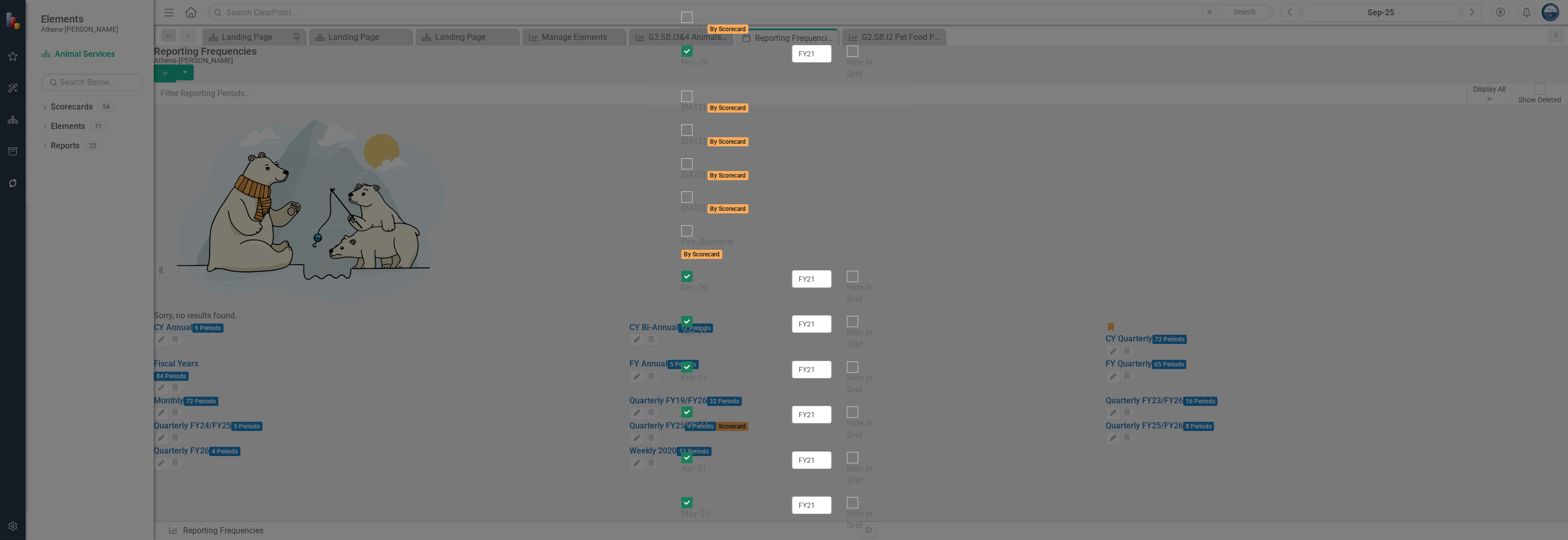
paste input "FY19"
type input "FY19"
paste input "FY19"
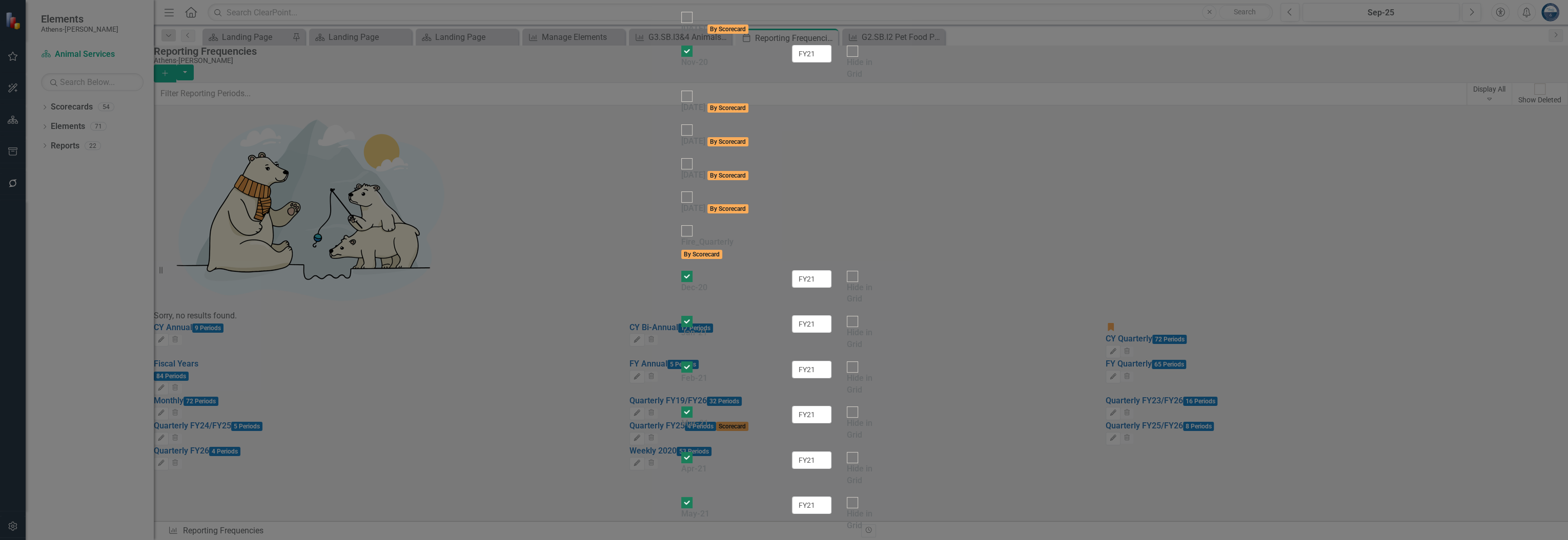
type input "FY19"
paste input "FY19"
type input "FY19"
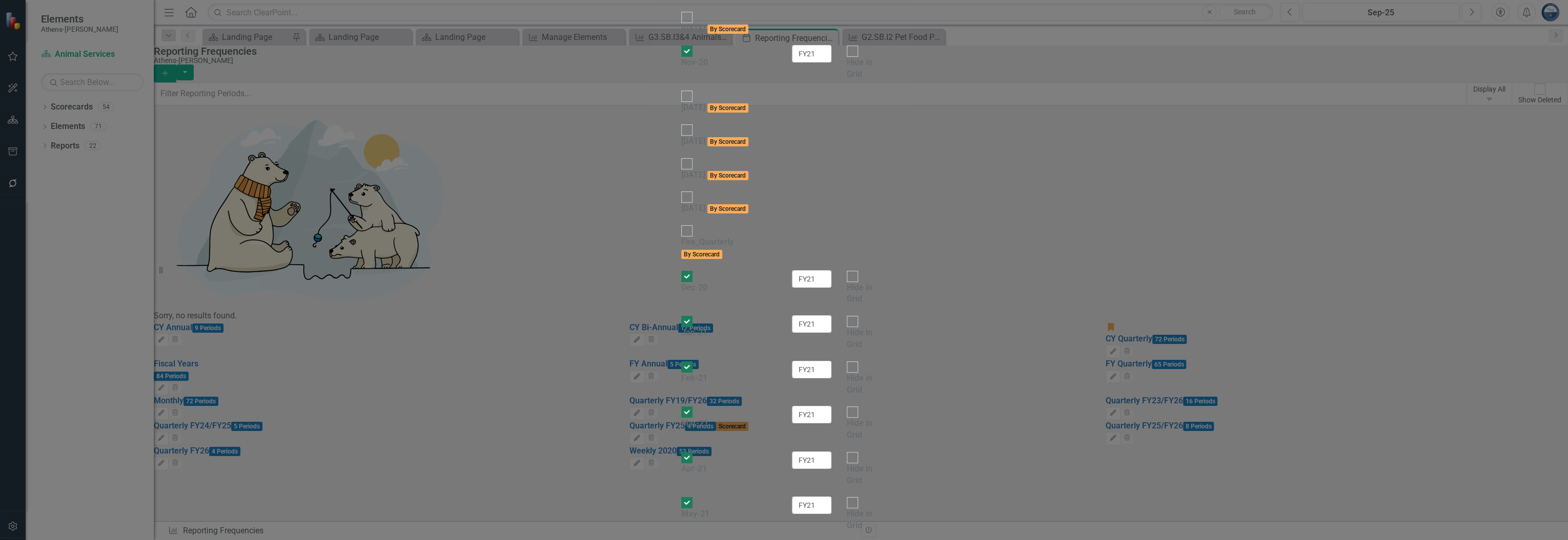
paste input "FY19"
drag, startPoint x: 1041, startPoint y: 295, endPoint x: 1006, endPoint y: 298, distance: 35.1
drag, startPoint x: 1039, startPoint y: 295, endPoint x: 967, endPoint y: 296, distance: 72.0
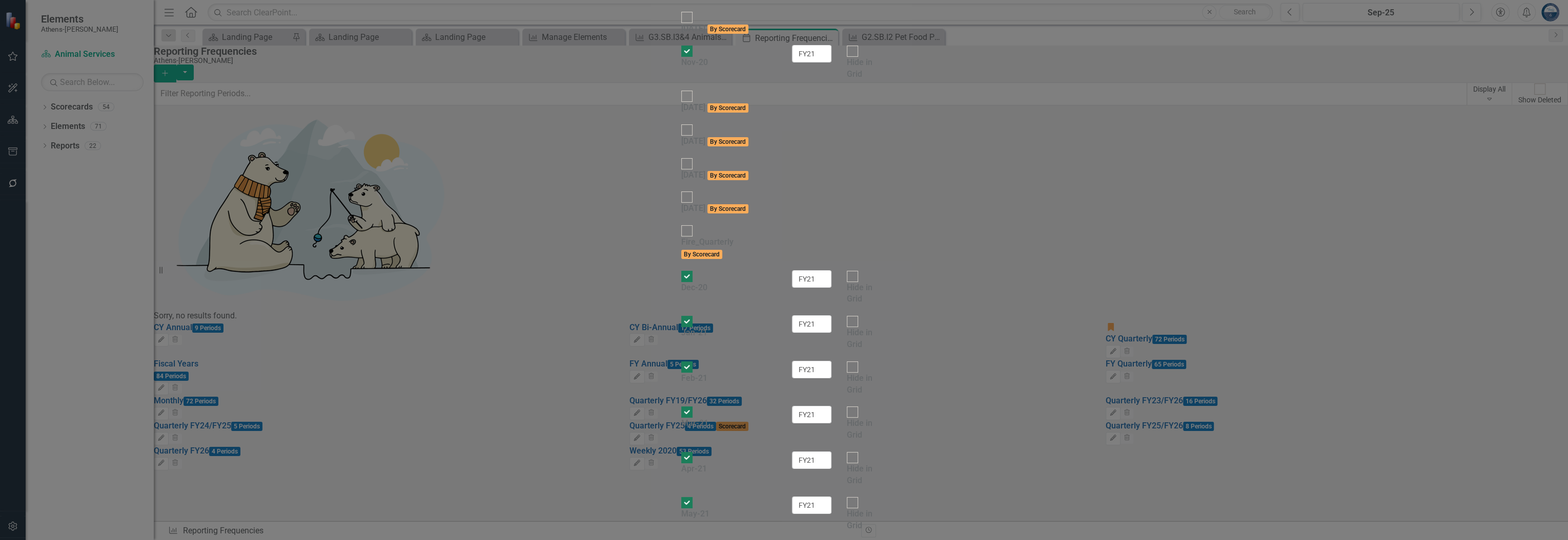
type input "FY20"
paste input "FY20"
type input "FY20"
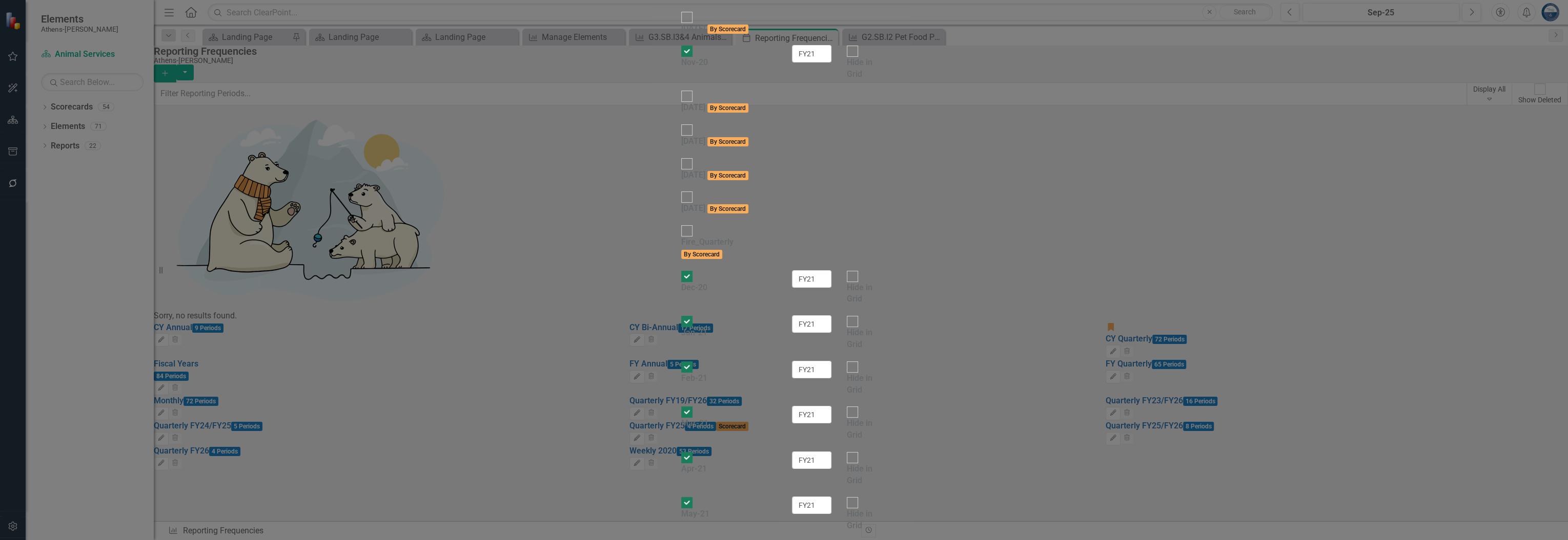
paste input "FY20"
type input "FY20"
paste input "FY20"
type input "FY20"
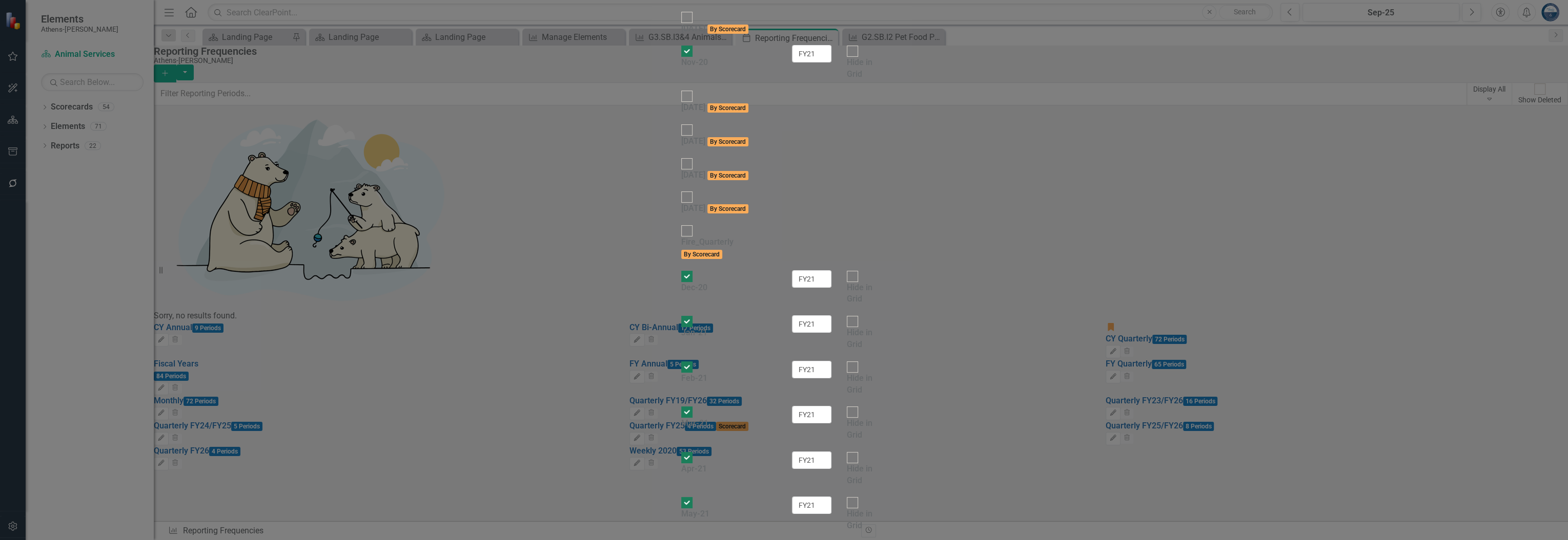
paste input "FY20"
type input "FY20"
paste input "FY20"
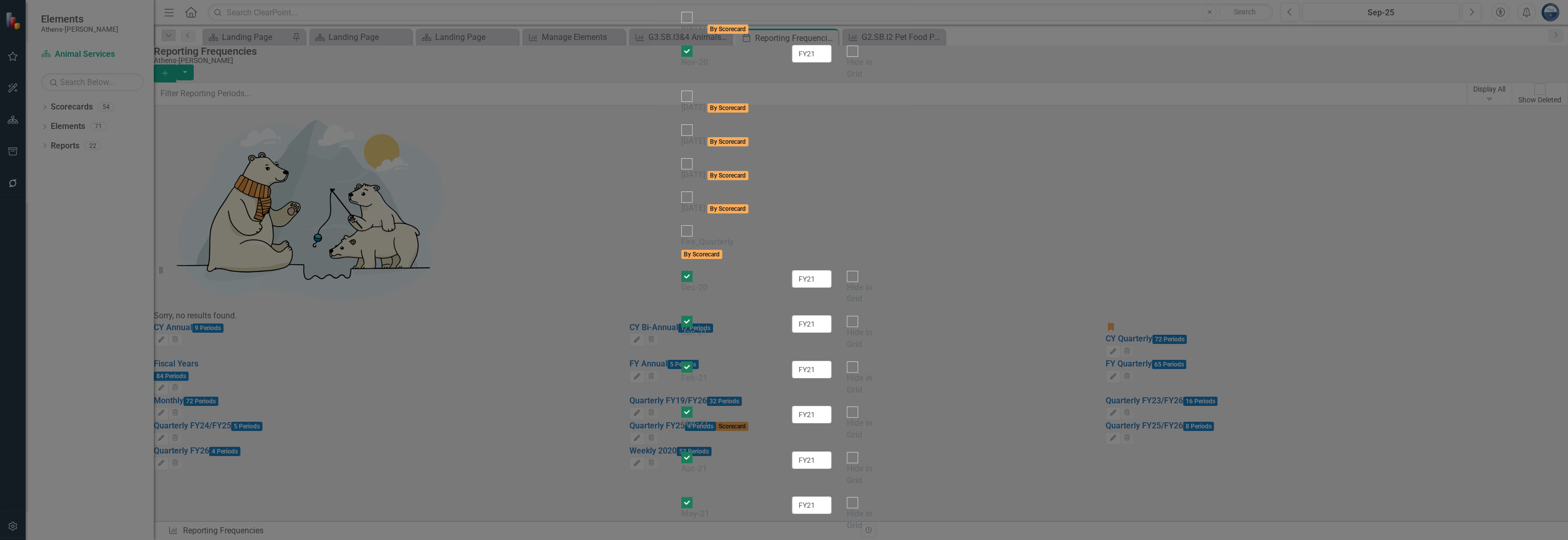
type input "FY20"
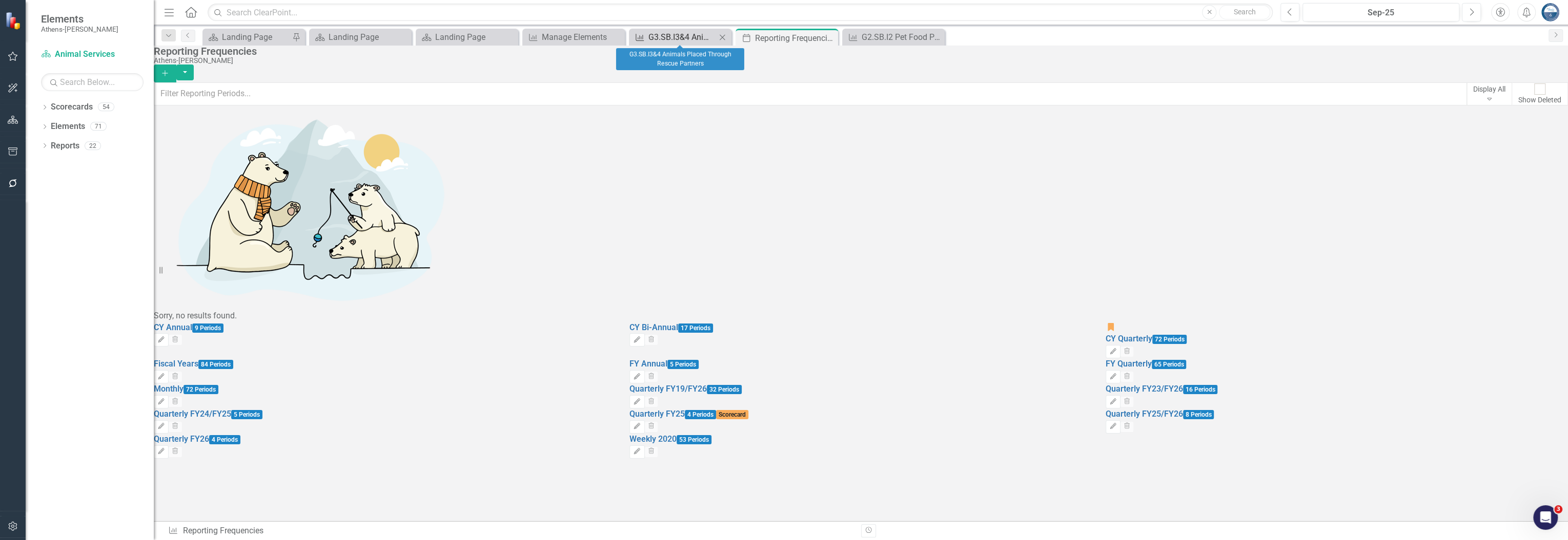
click at [670, 37] on div "G3.SB.I3&4 Animals Placed Through Rescue Partners" at bounding box center [682, 37] width 67 height 12
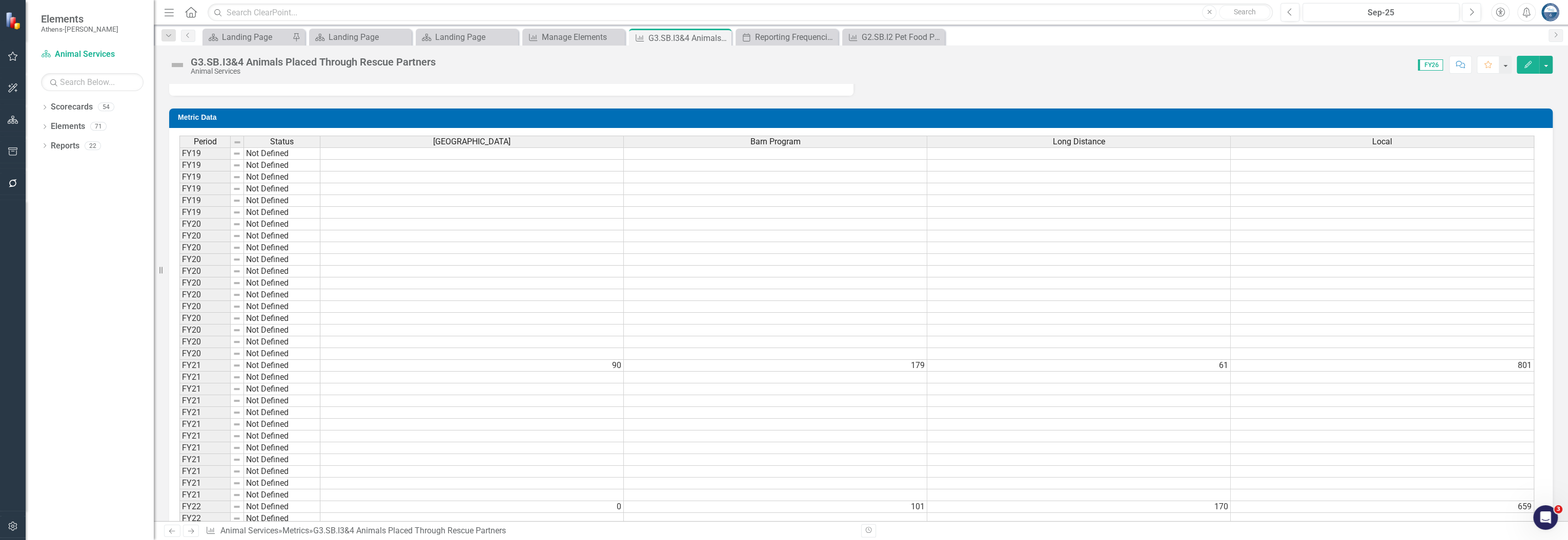
scroll to position [546, 0]
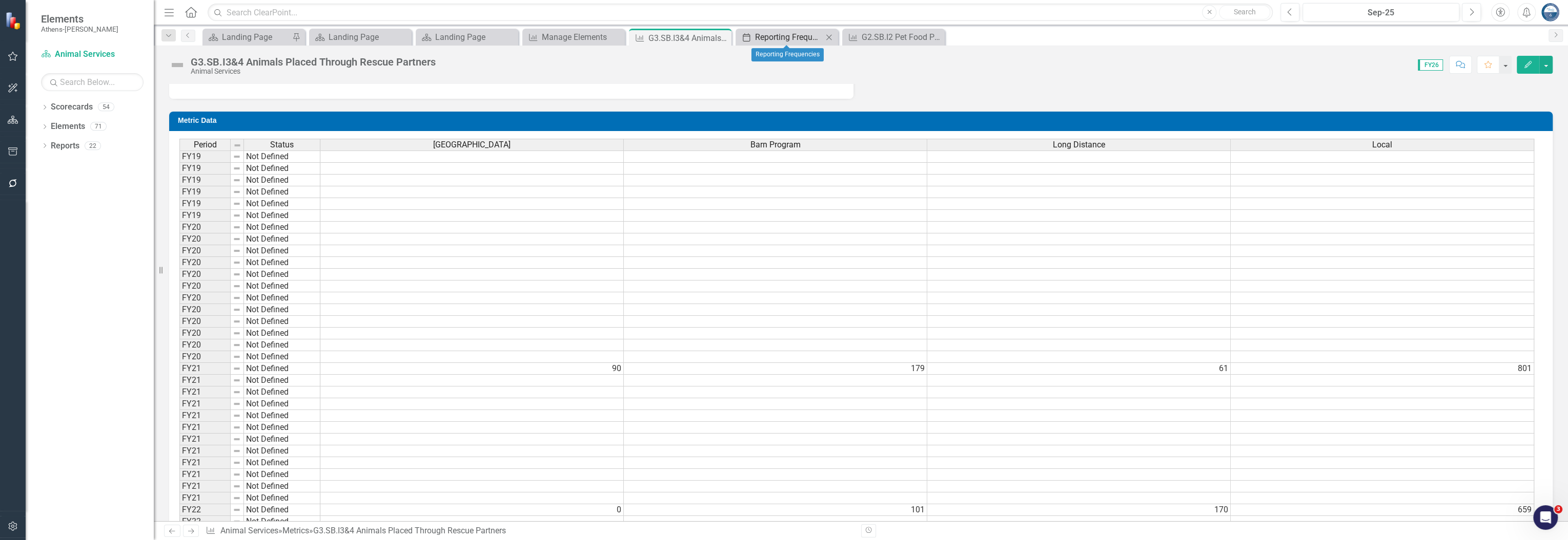
click at [779, 37] on div "Reporting Frequencies" at bounding box center [789, 37] width 67 height 12
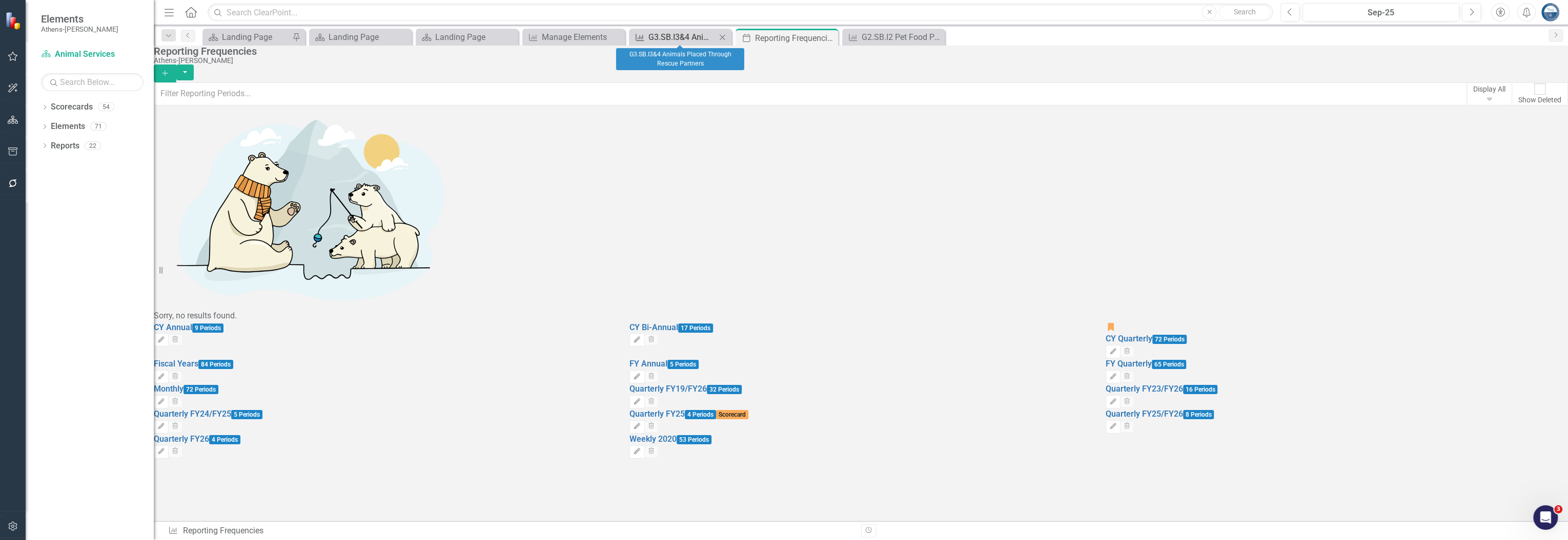
click at [669, 31] on div "G3.SB.I3&4 Animals Placed Through Rescue Partners" at bounding box center [682, 37] width 67 height 12
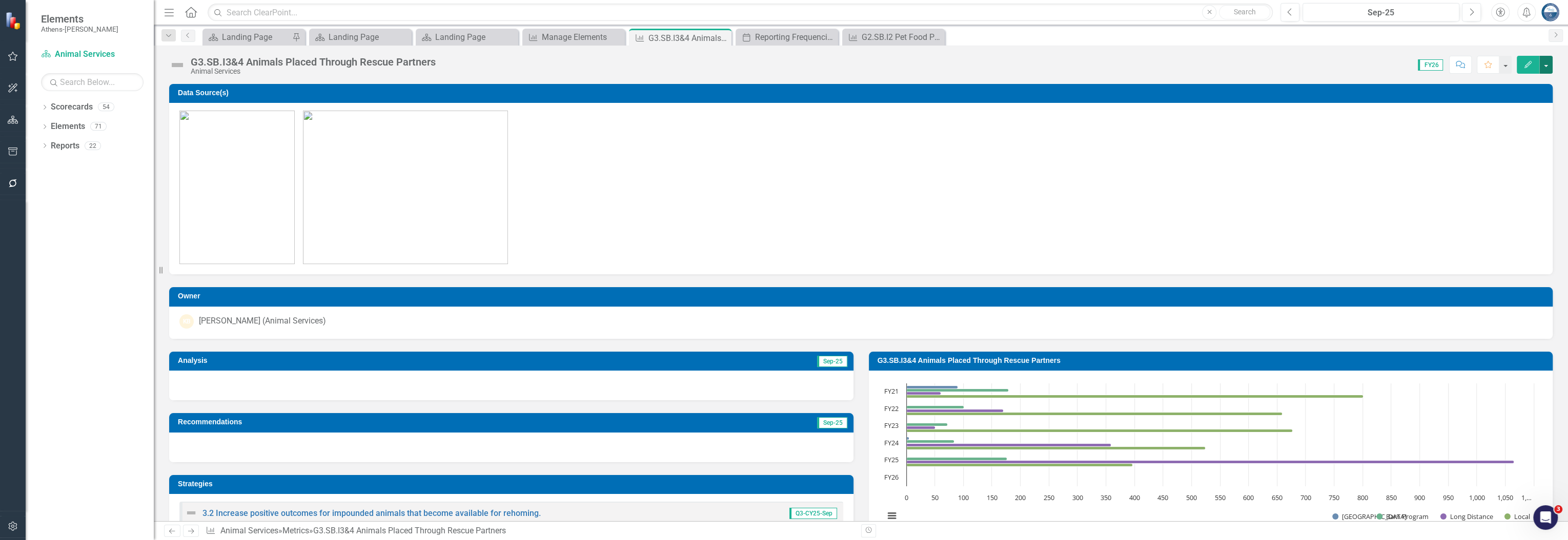
click at [1545, 64] on button "button" at bounding box center [1546, 64] width 13 height 18
click at [1497, 83] on link "Edit Edit Metric" at bounding box center [1506, 83] width 92 height 19
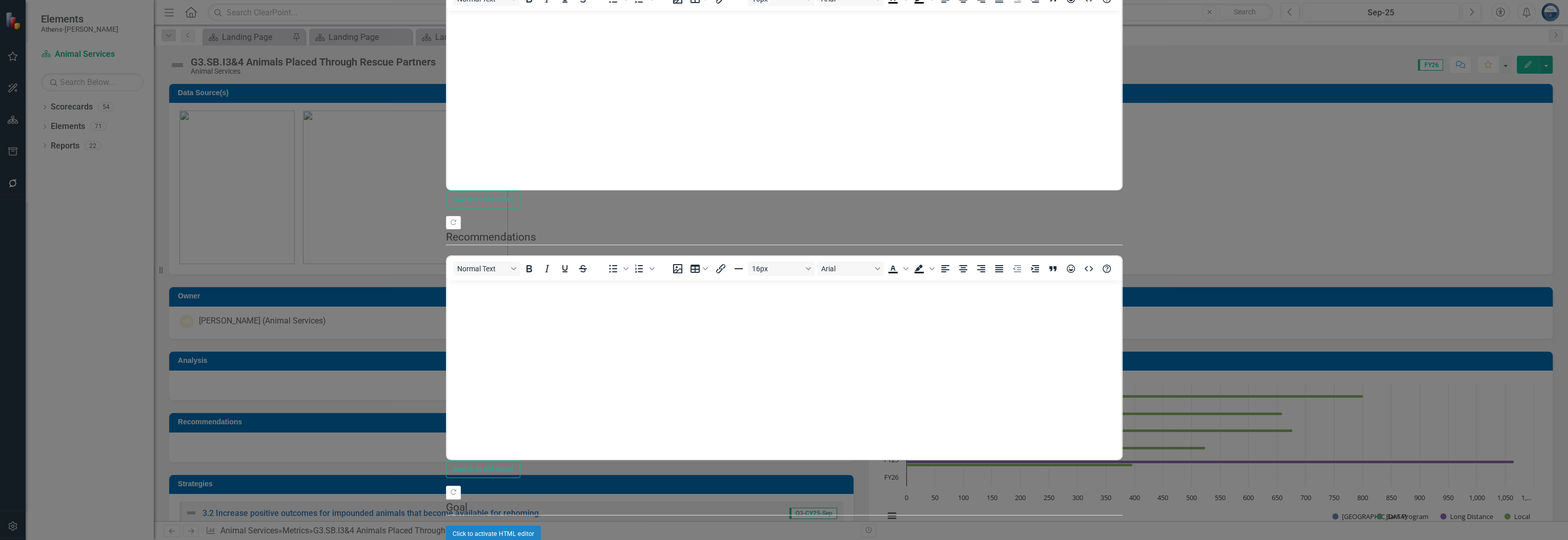
drag, startPoint x: 1497, startPoint y: 530, endPoint x: 1478, endPoint y: 519, distance: 22.0
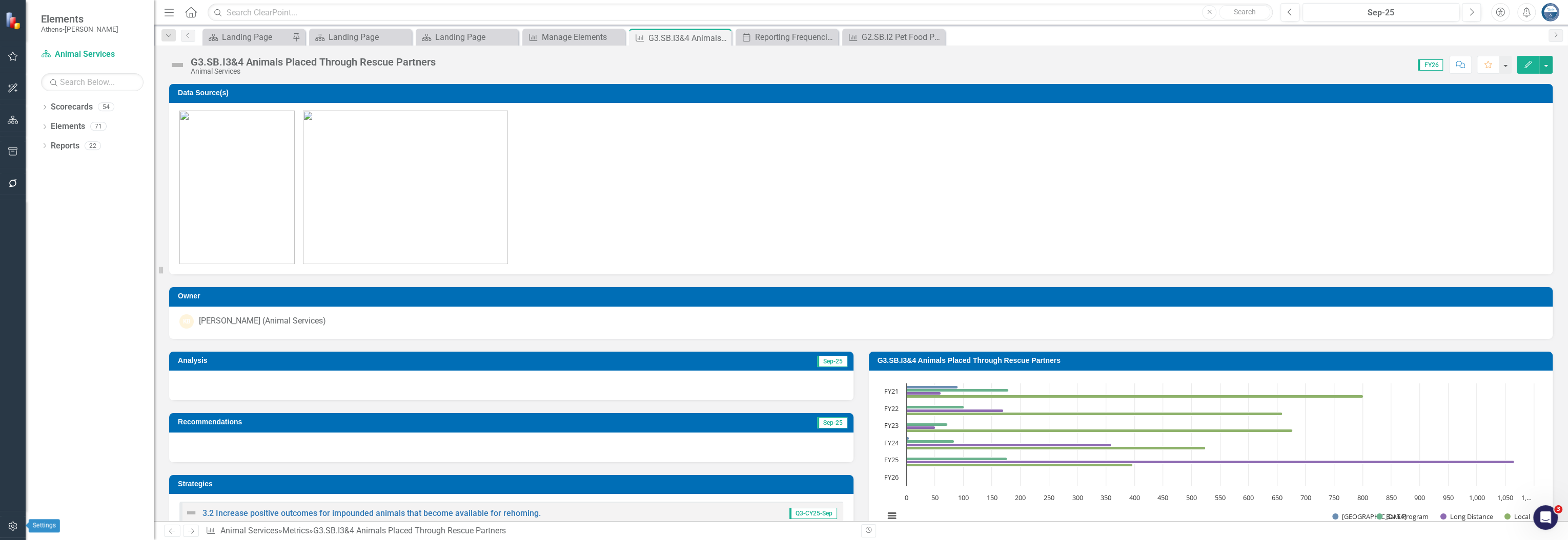
click at [9, 526] on icon "button" at bounding box center [12, 526] width 11 height 8
click at [62, 117] on link "Reporting Frequencies" at bounding box center [89, 110] width 128 height 12
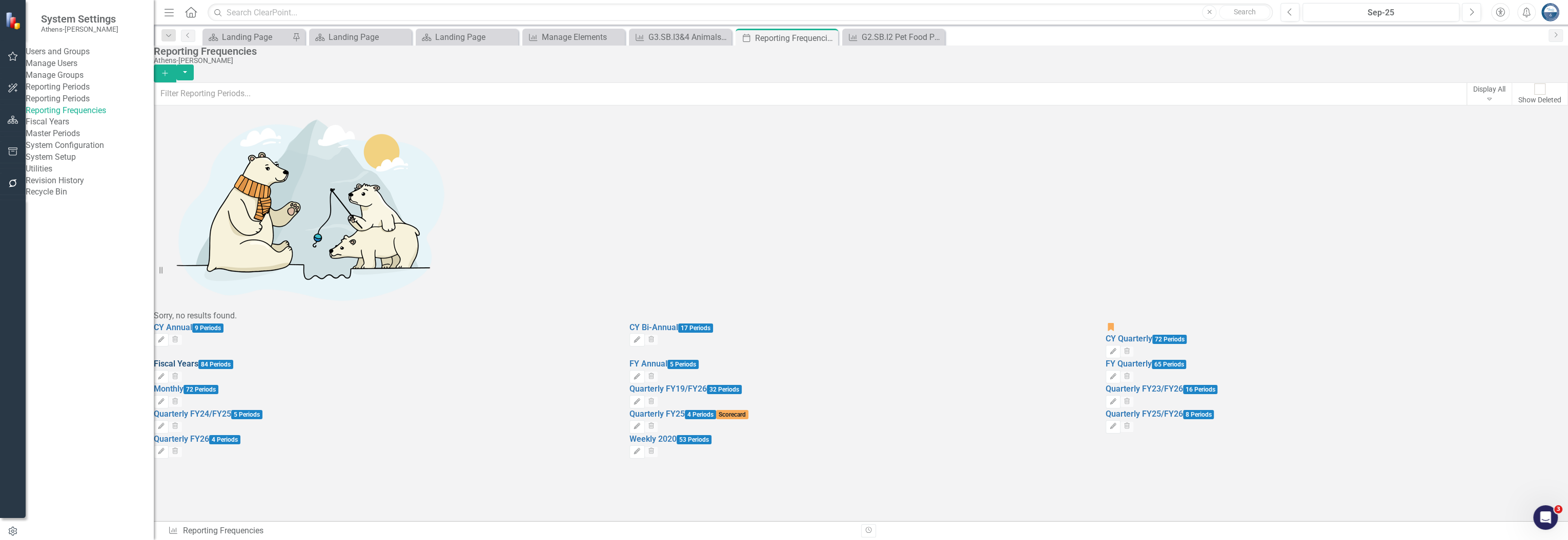
click at [193, 359] on link "Fiscal Years" at bounding box center [176, 364] width 45 height 10
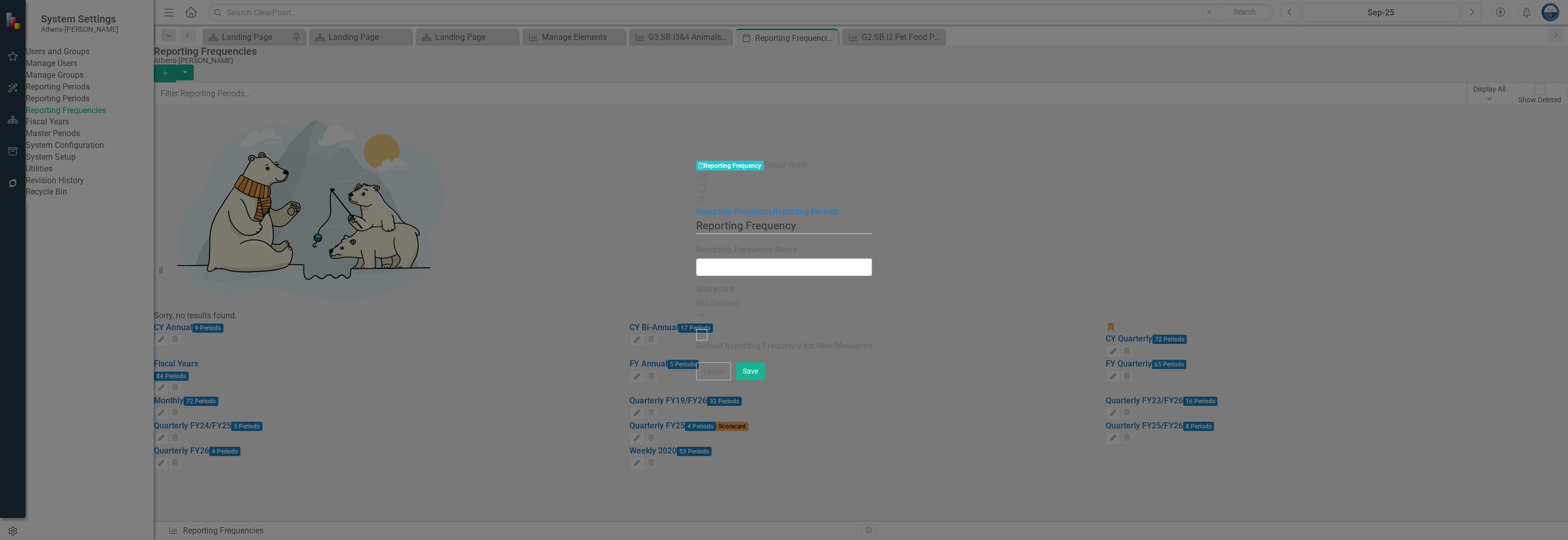
type input "Fiscal Years"
click at [773, 207] on link "Reporting Periods" at bounding box center [806, 211] width 66 height 10
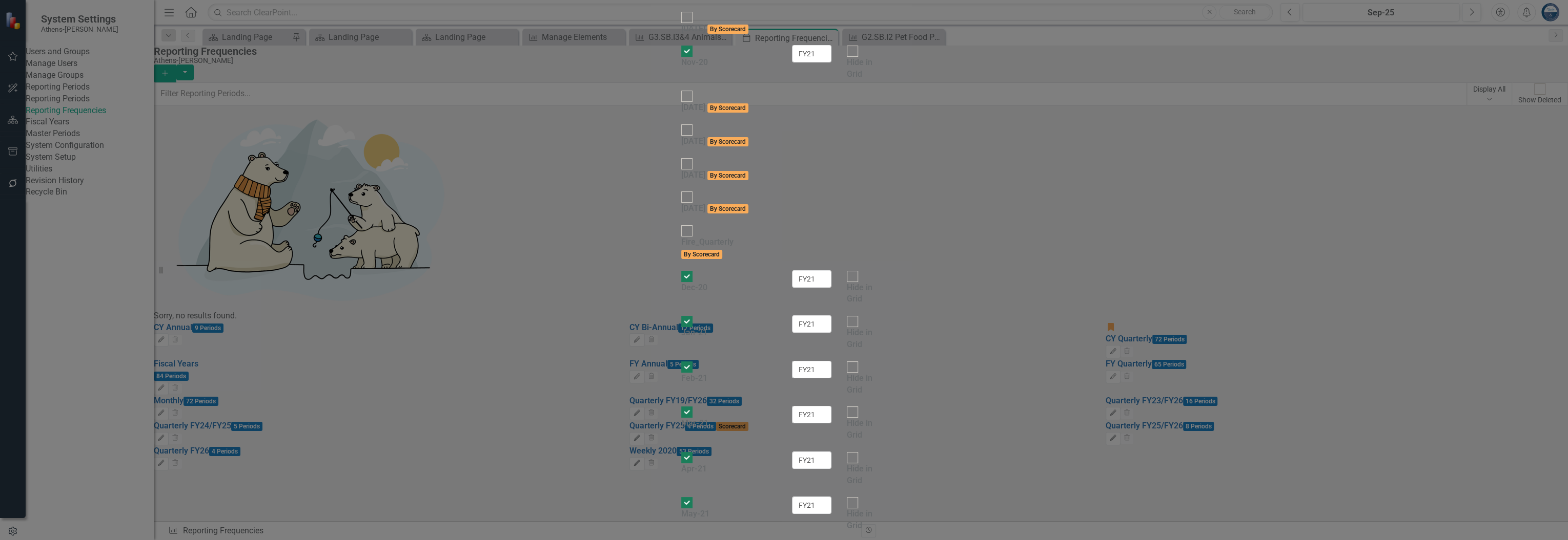
scroll to position [273, 0]
checkbox input "false"
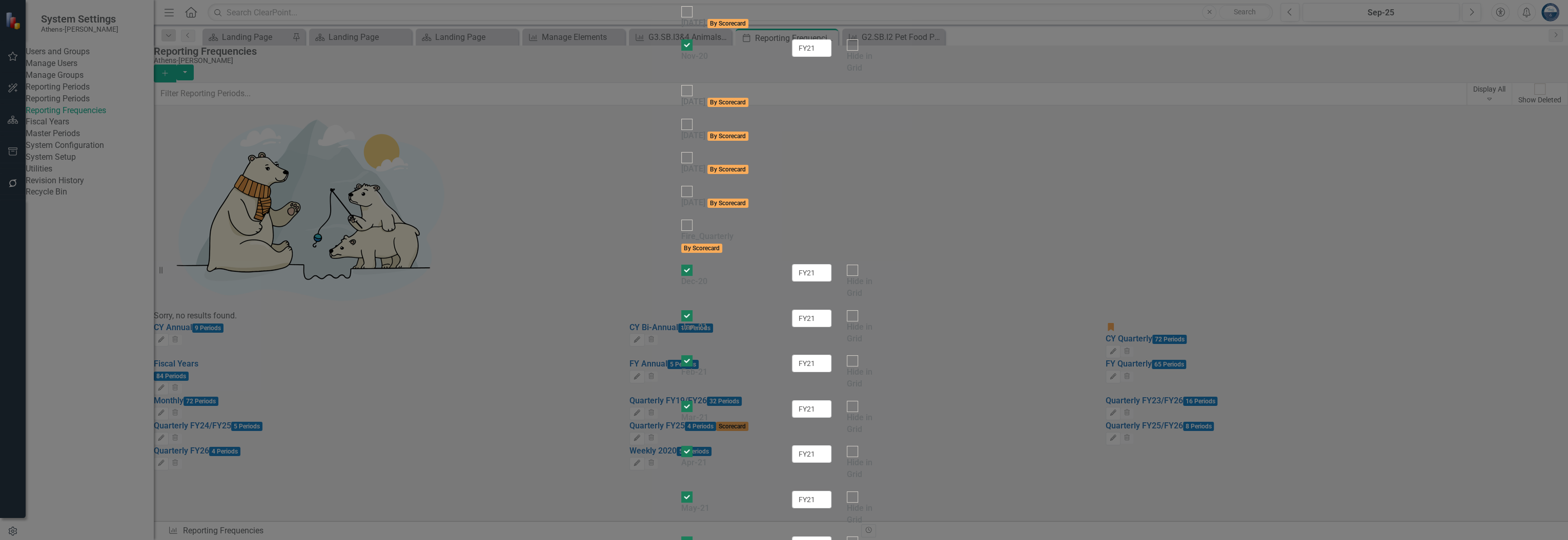
checkbox input "false"
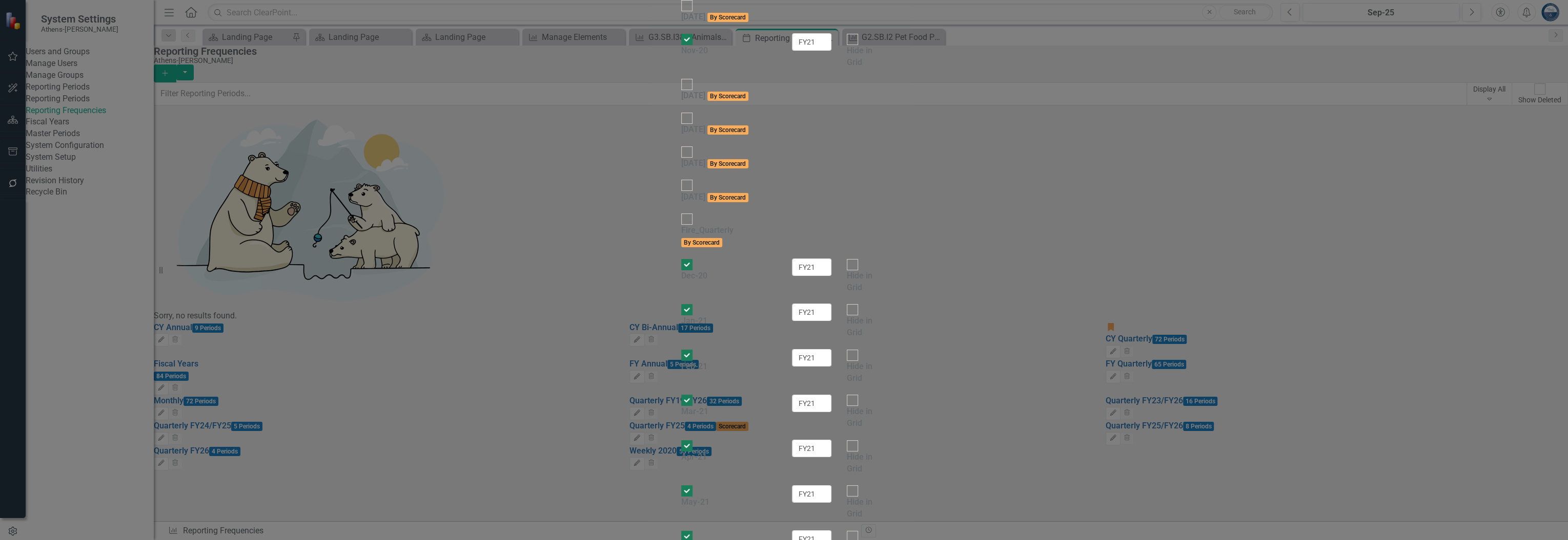
checkbox input "false"
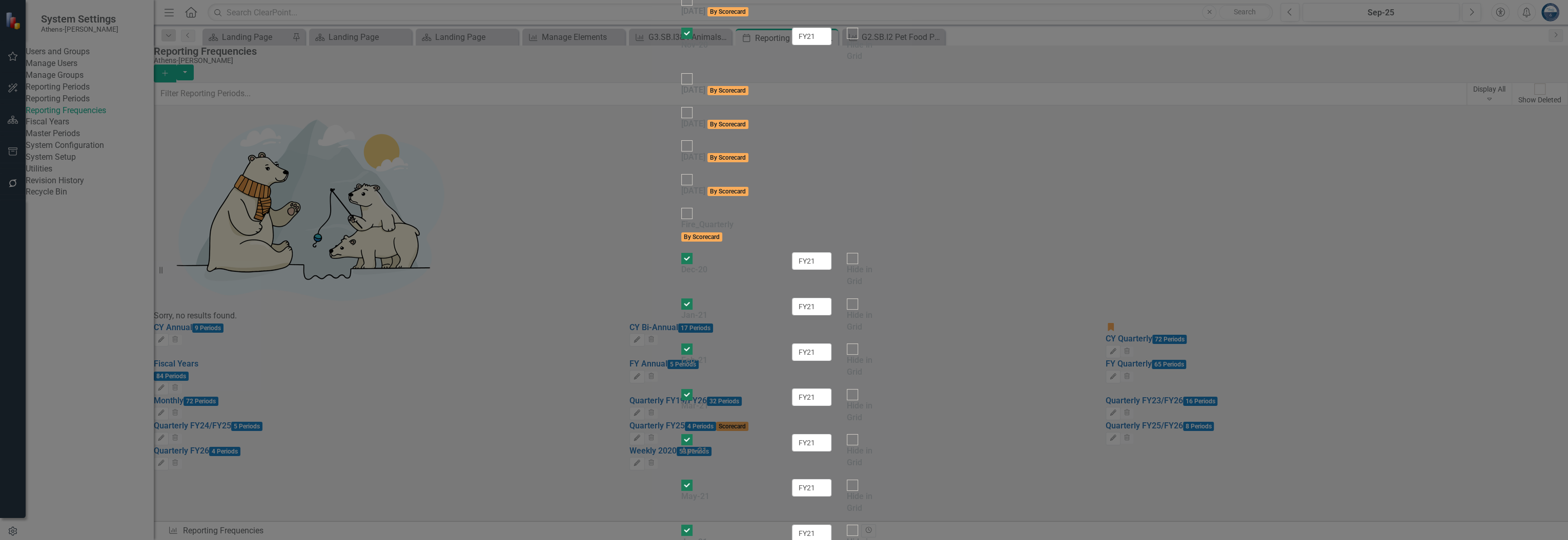
checkbox input "false"
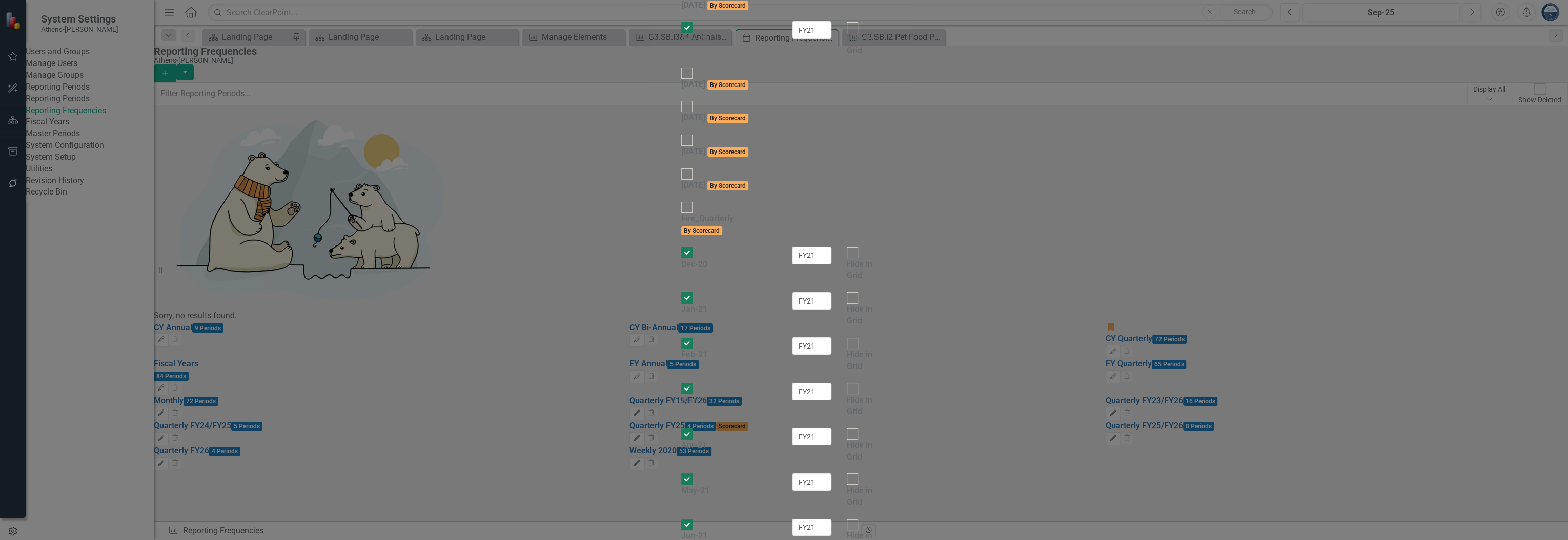
checkbox input "false"
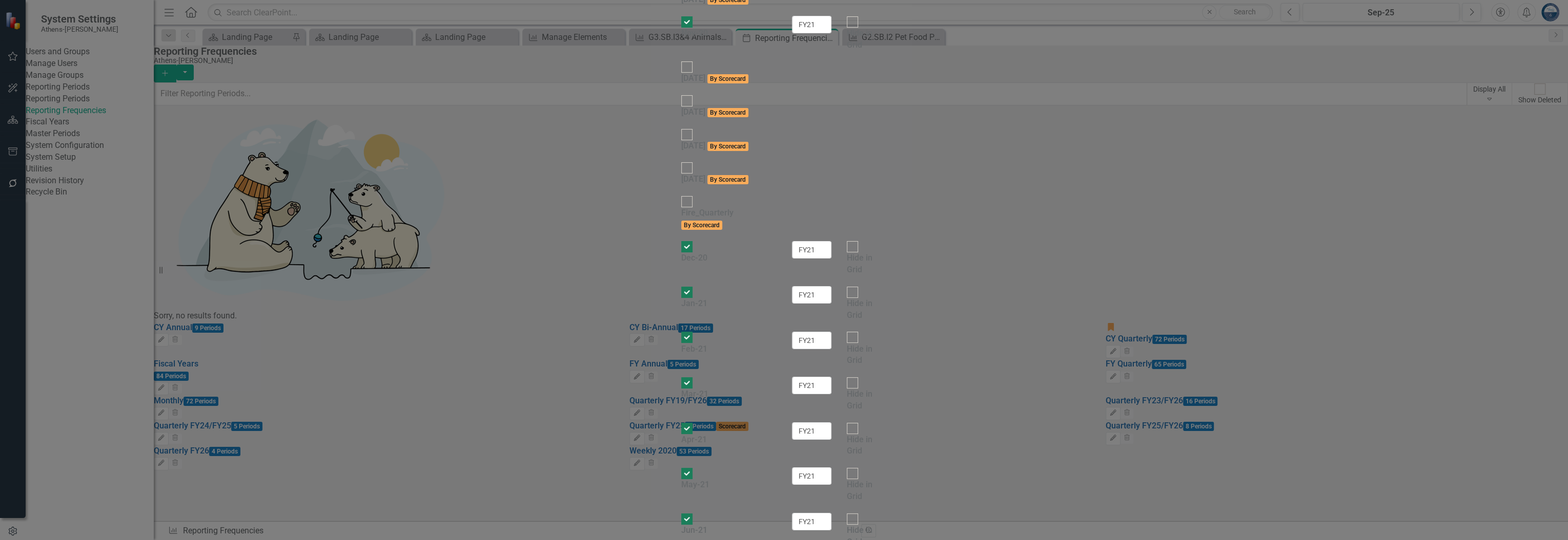
drag, startPoint x: 460, startPoint y: 225, endPoint x: 460, endPoint y: 233, distance: 8.0
checkbox input "false"
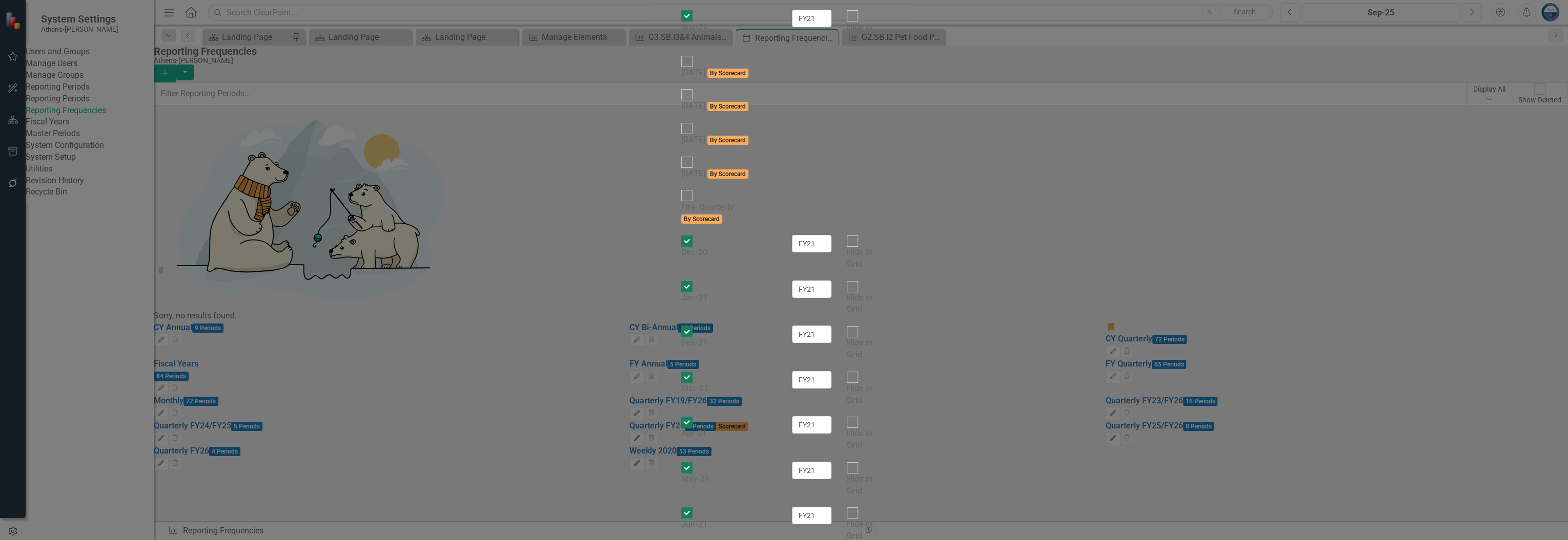
checkbox input "false"
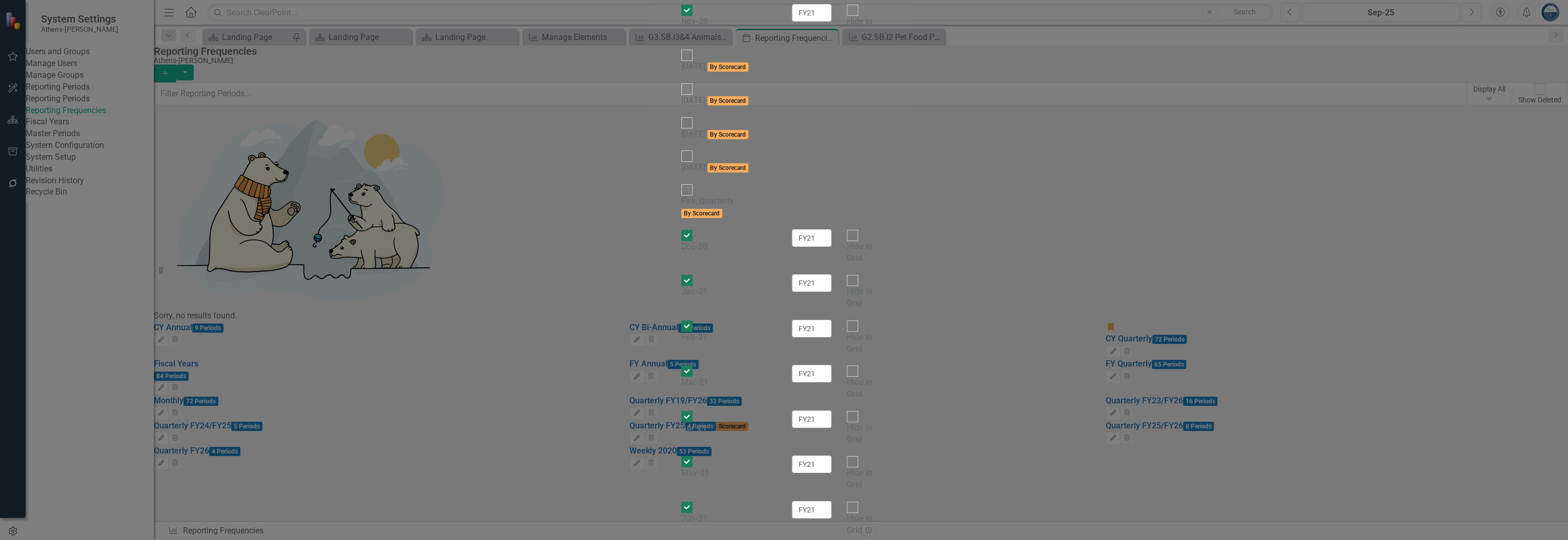
drag, startPoint x: 464, startPoint y: 263, endPoint x: 465, endPoint y: 274, distance: 11.0
checkbox input "false"
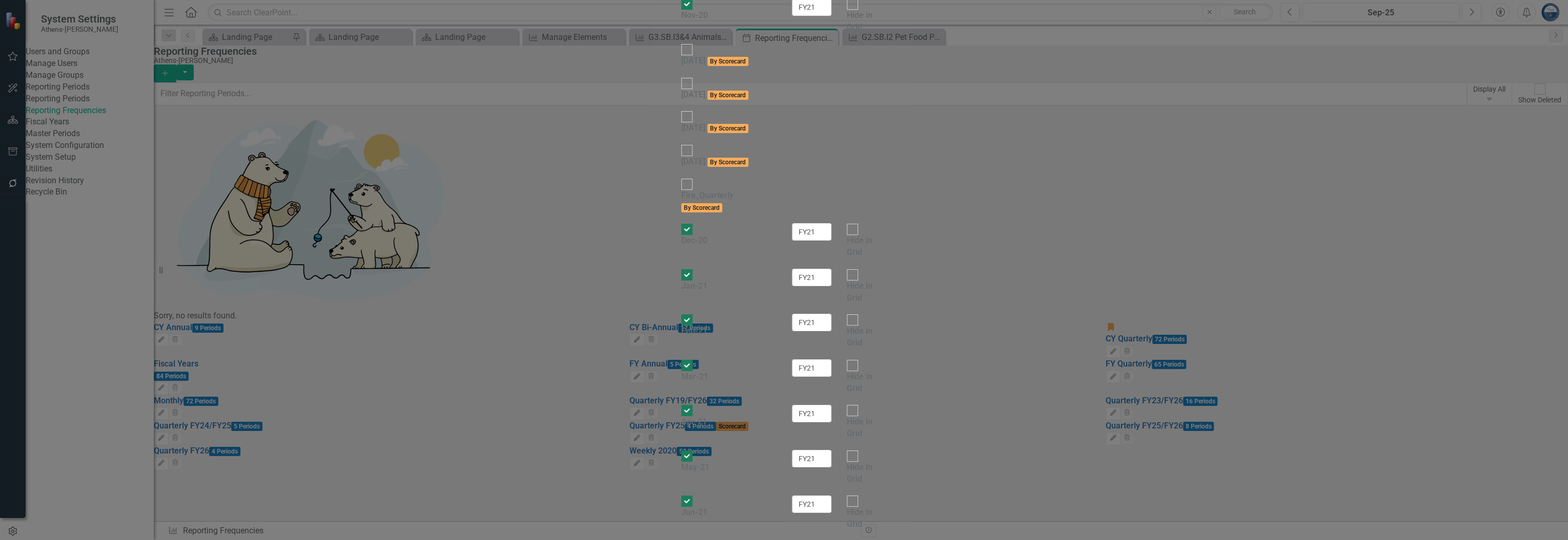
checkbox input "false"
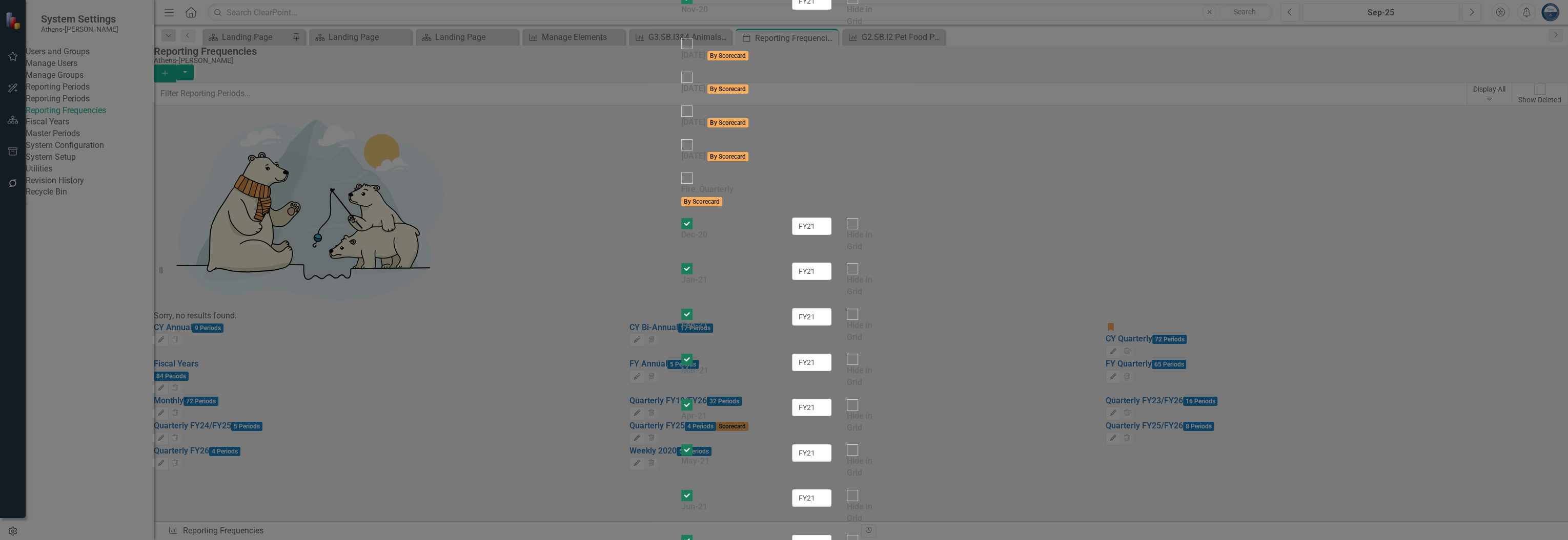
checkbox input "false"
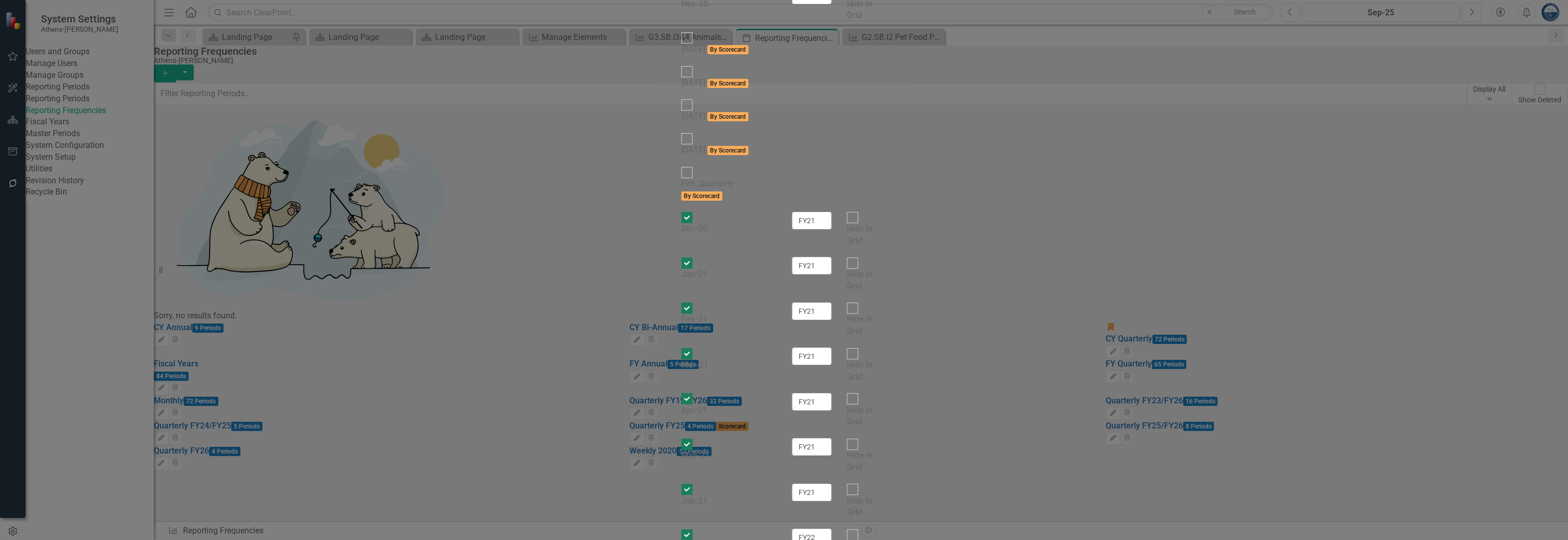
checkbox input "false"
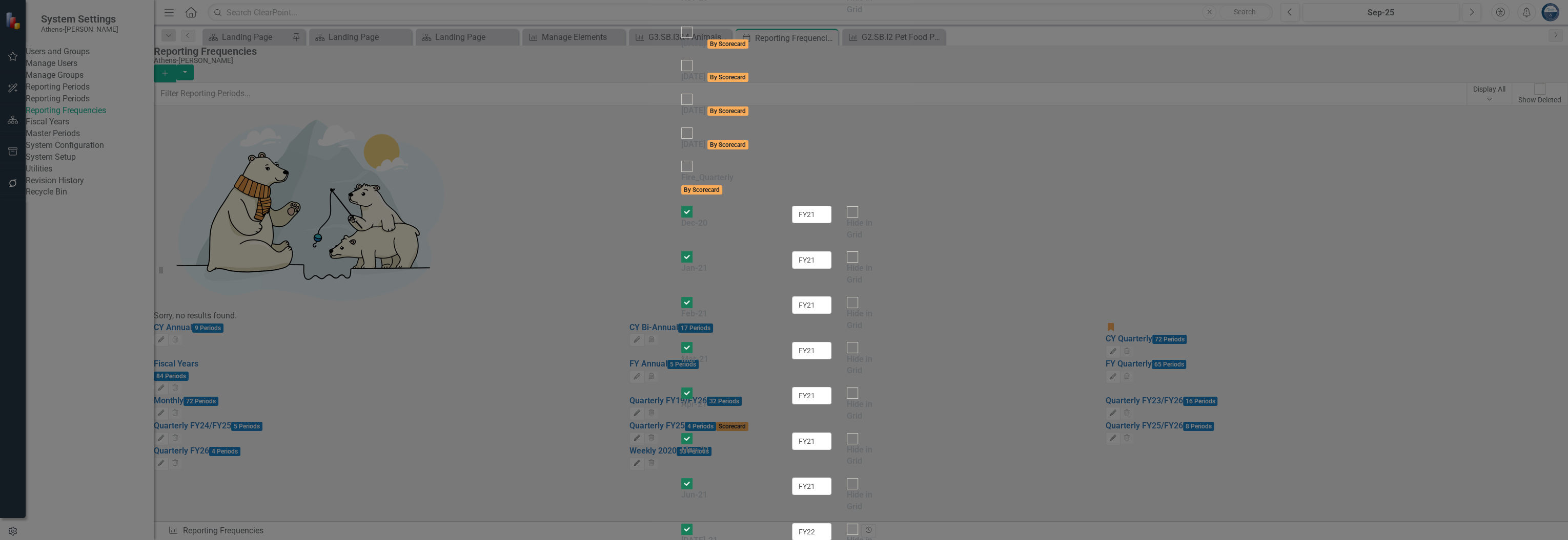
scroll to position [478, 0]
checkbox input "false"
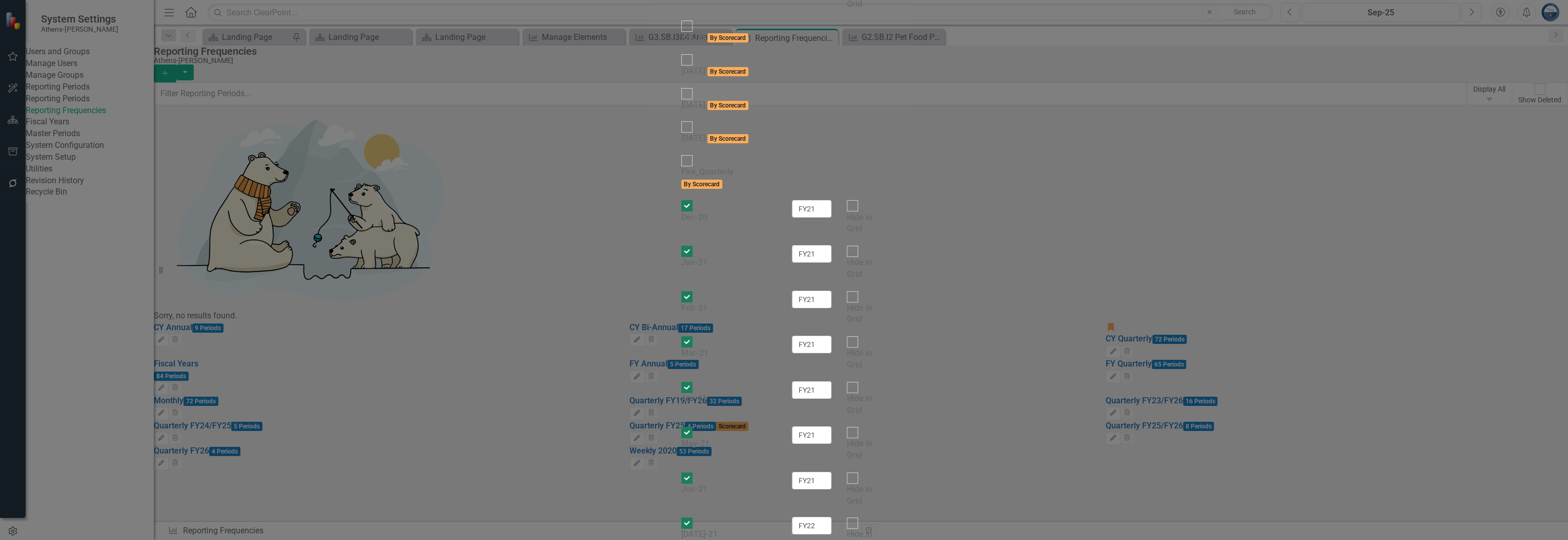
checkbox input "false"
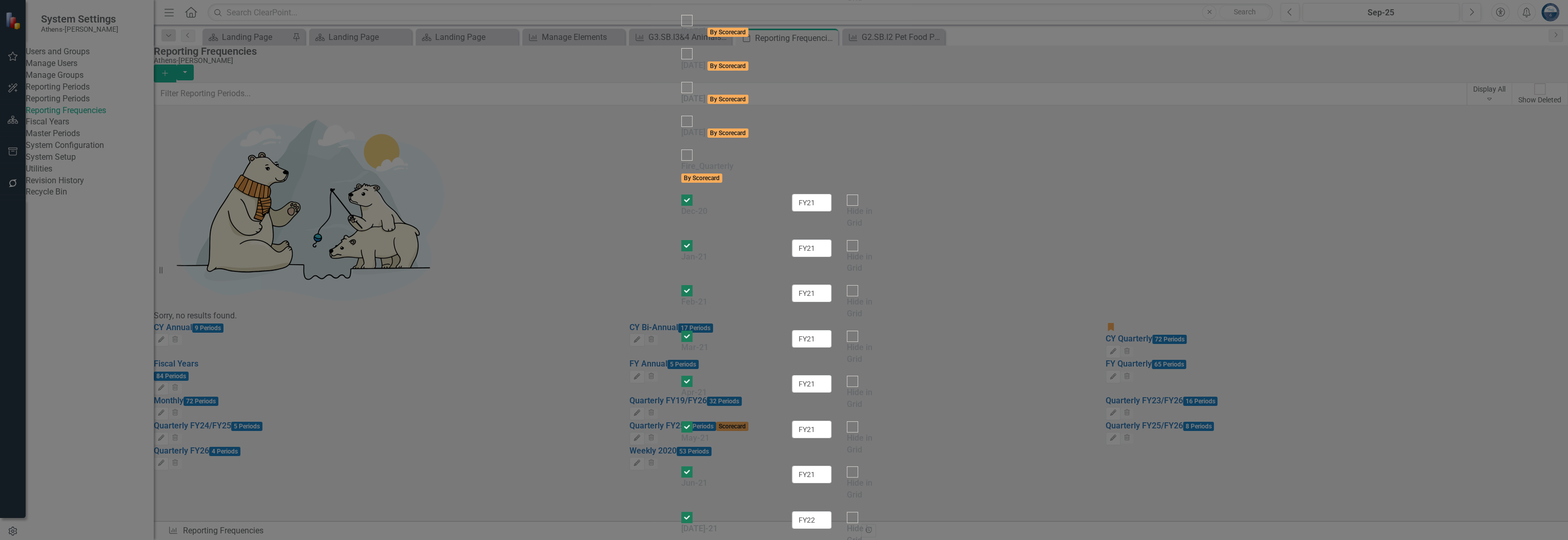
scroll to position [683, 0]
checkbox input "false"
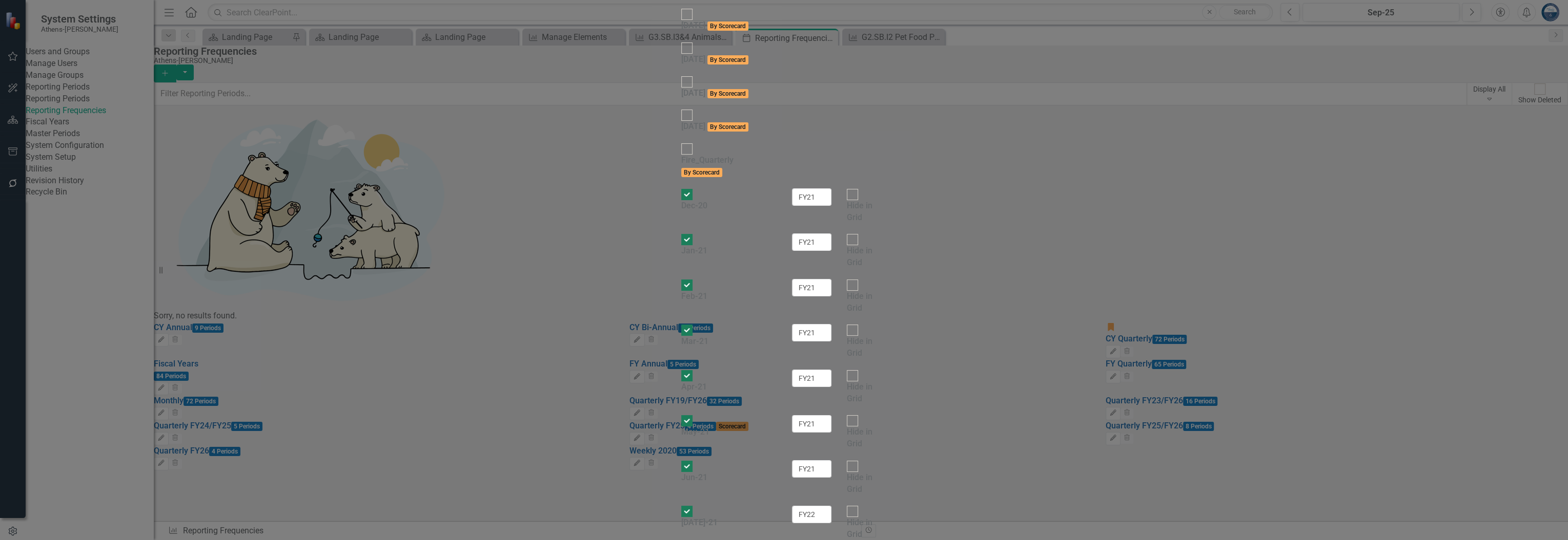
scroll to position [888, 0]
checkbox input "false"
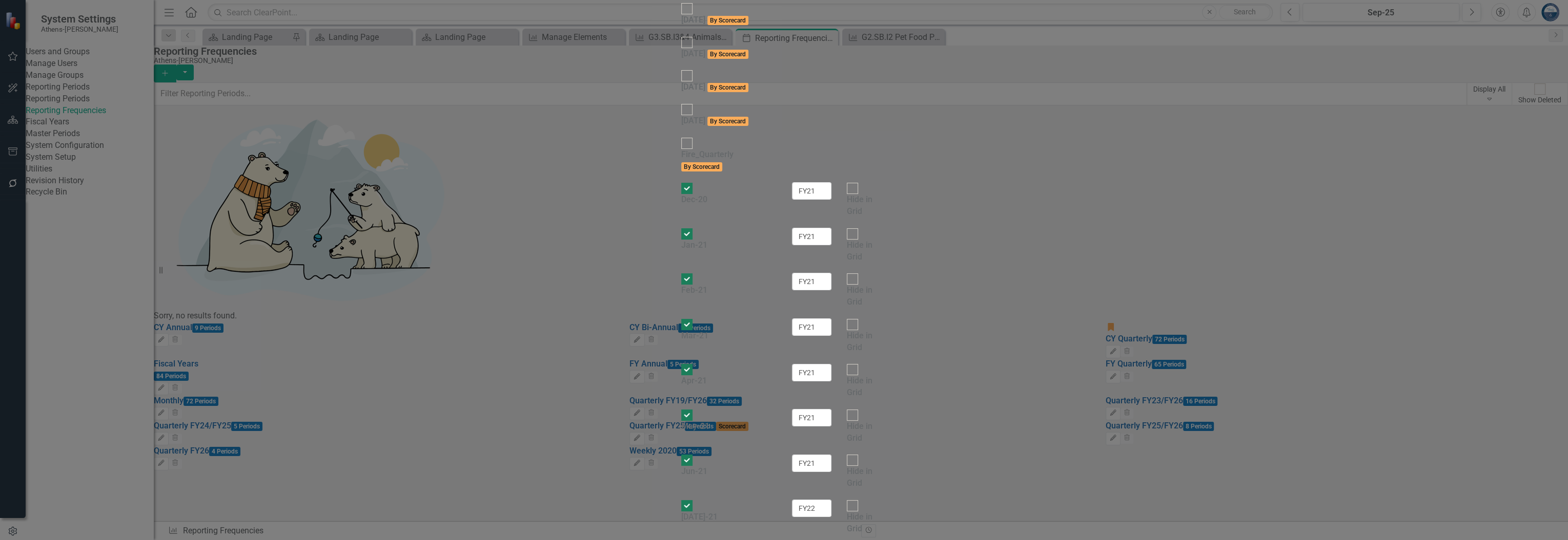
checkbox input "false"
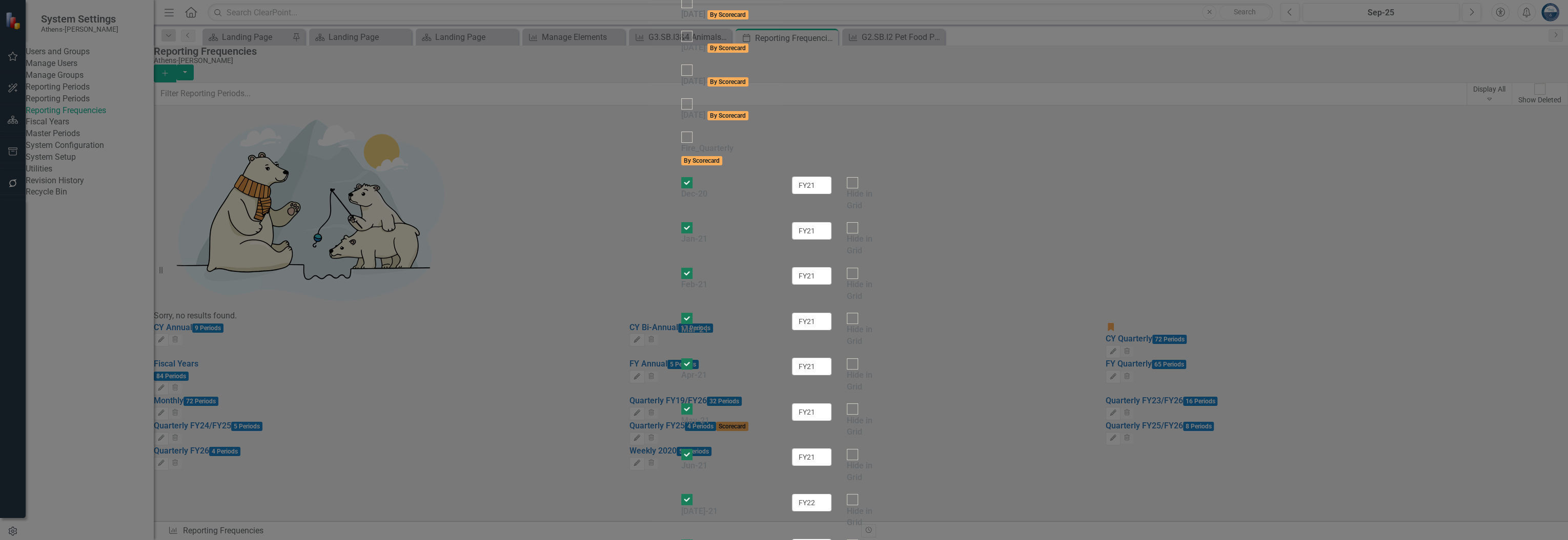
scroll to position [1024, 0]
checkbox input "false"
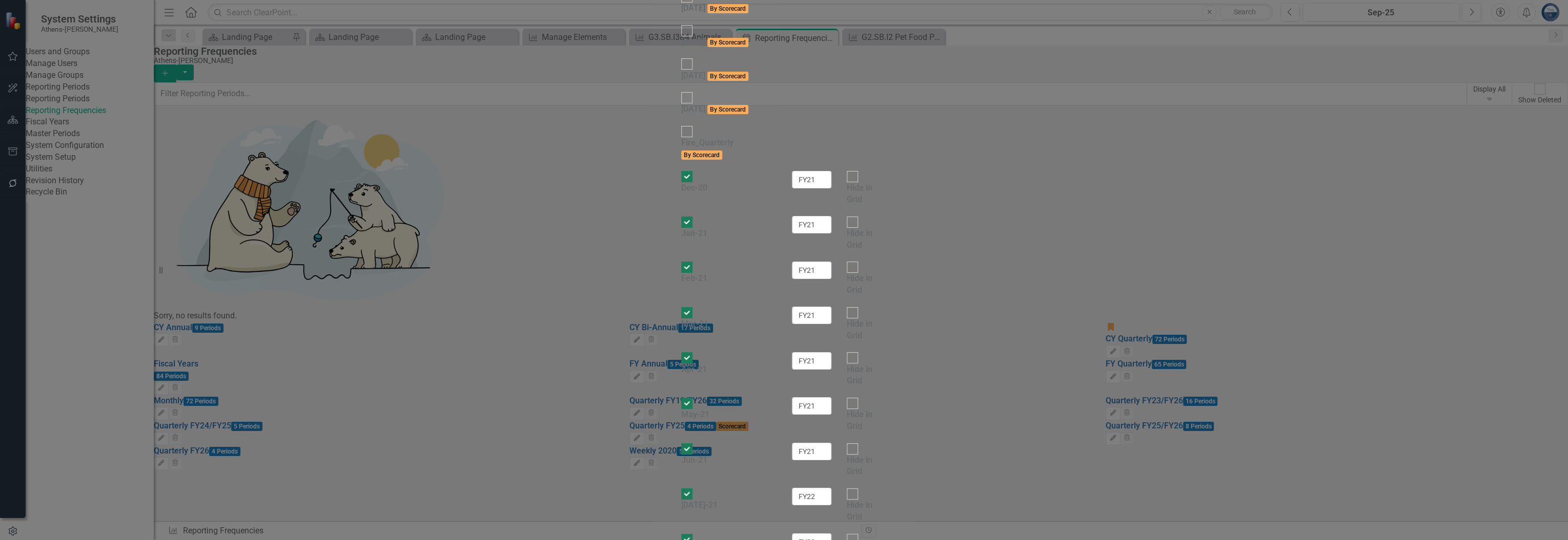
checkbox input "false"
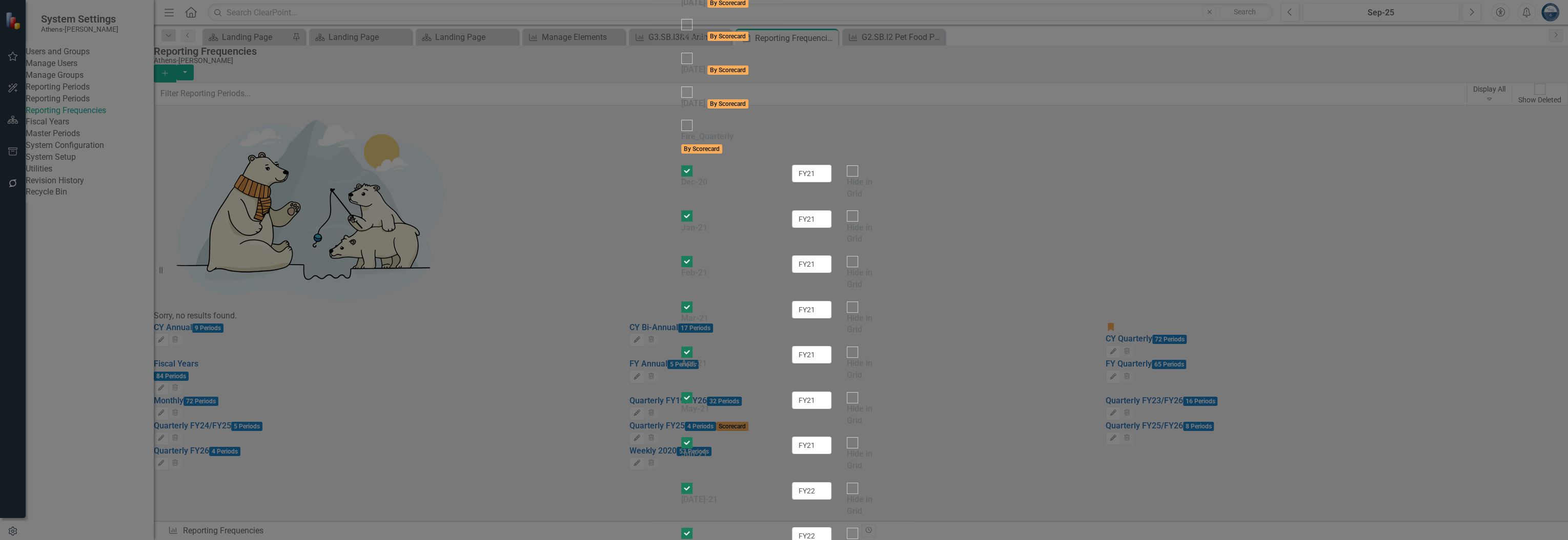
scroll to position [1229, 0]
checkbox input "false"
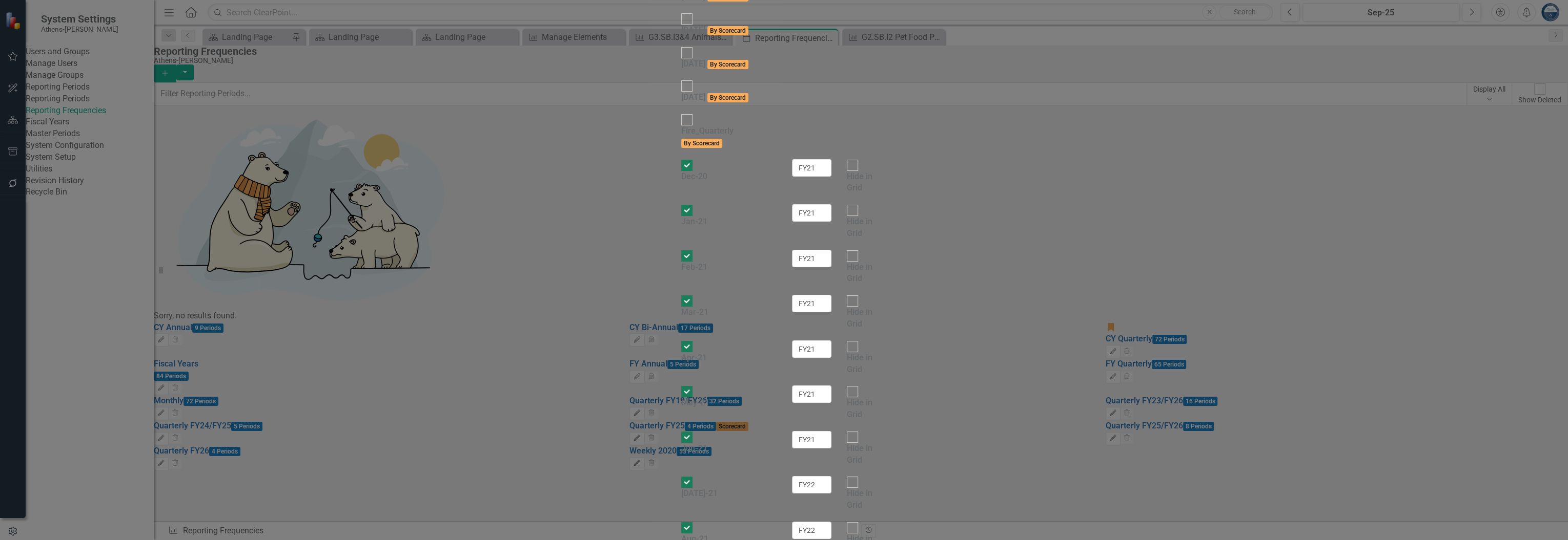
checkbox input "false"
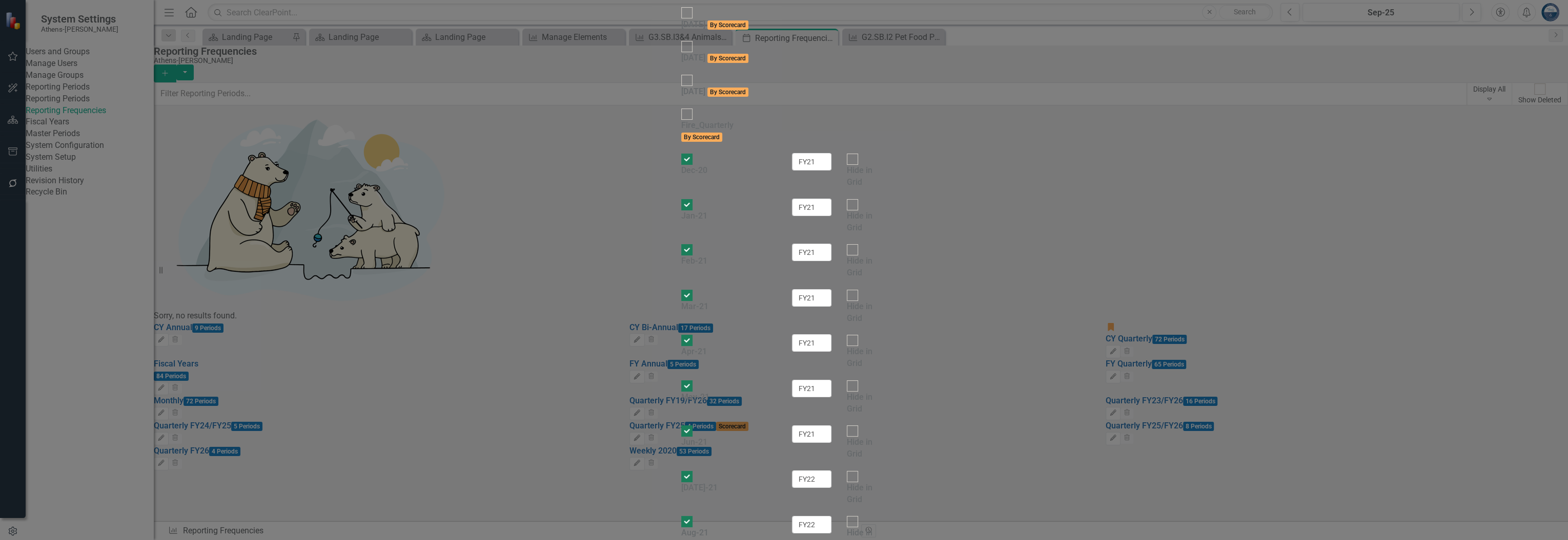
checkbox input "false"
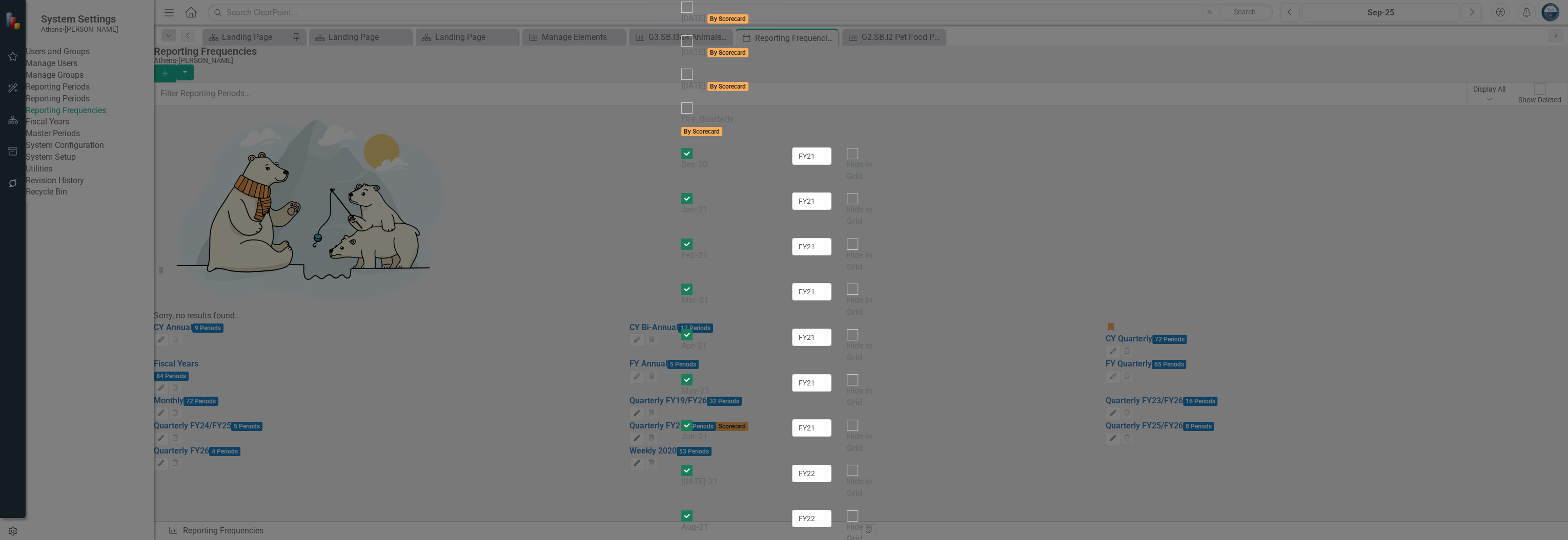
scroll to position [1502, 0]
click at [679, 161] on input "Dec-20" at bounding box center [687, 154] width 16 height 16
checkbox input "false"
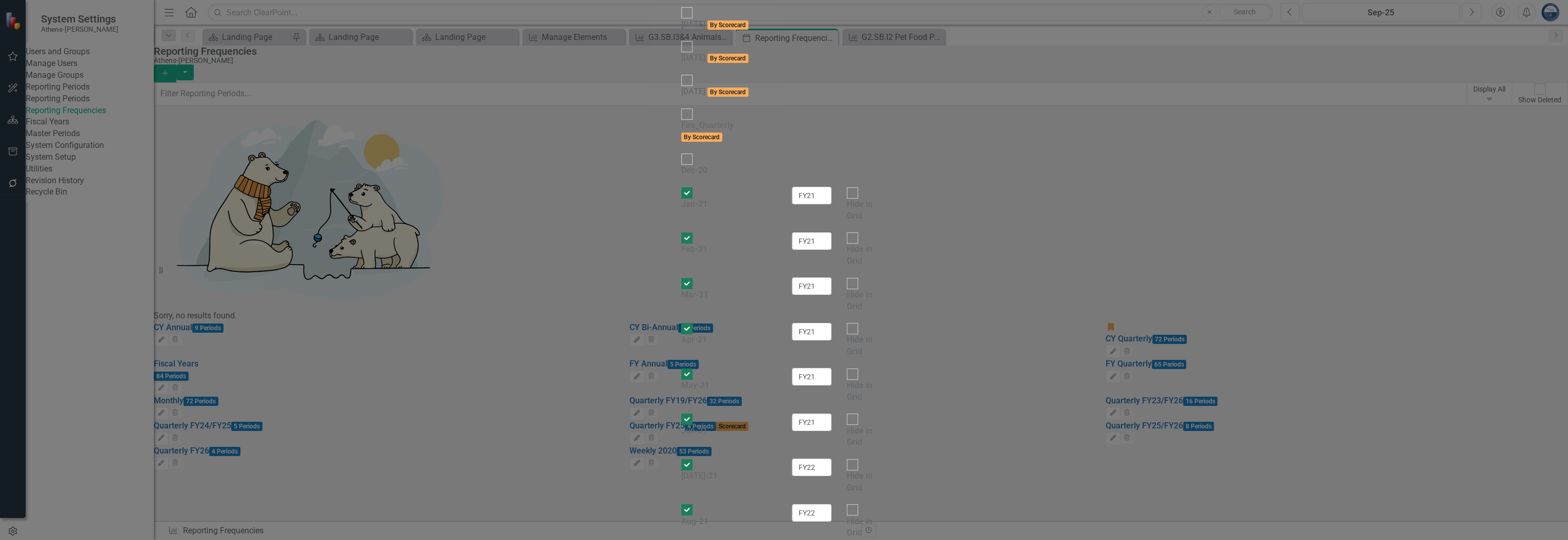
click at [679, 247] on input "Feb-21" at bounding box center [687, 239] width 16 height 16
checkbox input "false"
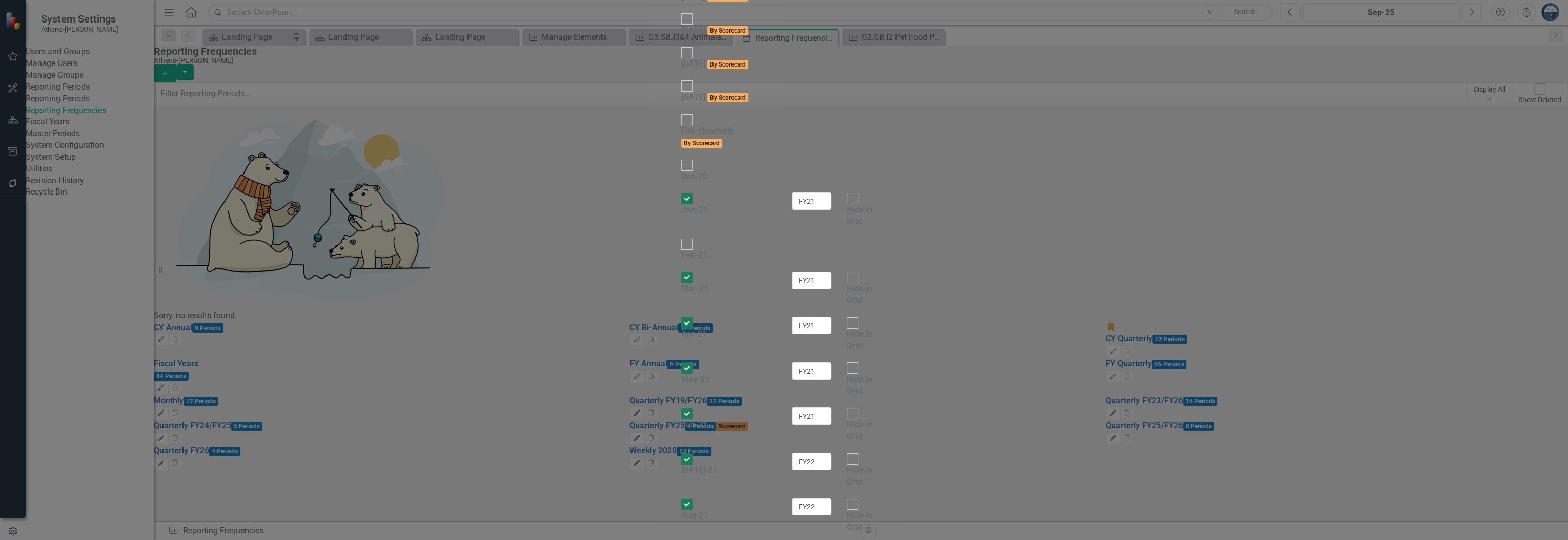
scroll to position [1639, 0]
click at [679, 270] on input "Mar-21" at bounding box center [687, 278] width 16 height 16
checkbox input "false"
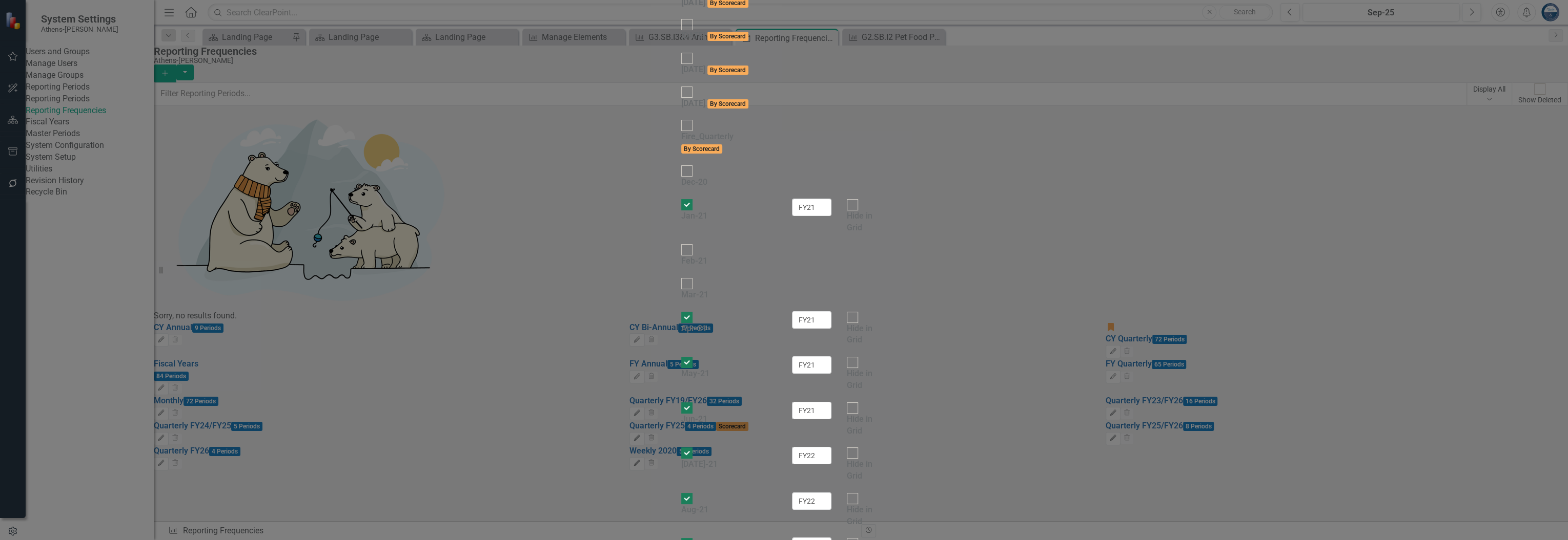
click at [681, 312] on div at bounding box center [686, 317] width 11 height 11
click at [679, 310] on input "Apr-21" at bounding box center [687, 318] width 16 height 16
checkbox input "false"
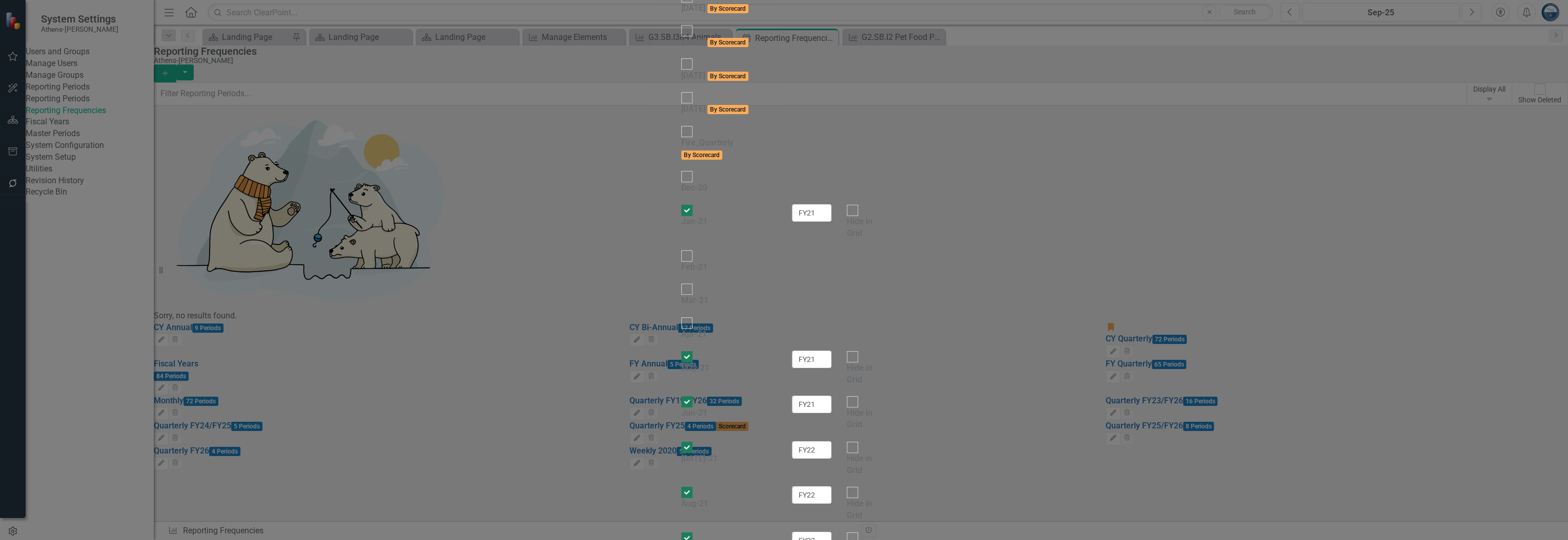
click at [679, 349] on input "May-21" at bounding box center [687, 357] width 16 height 16
checkbox input "false"
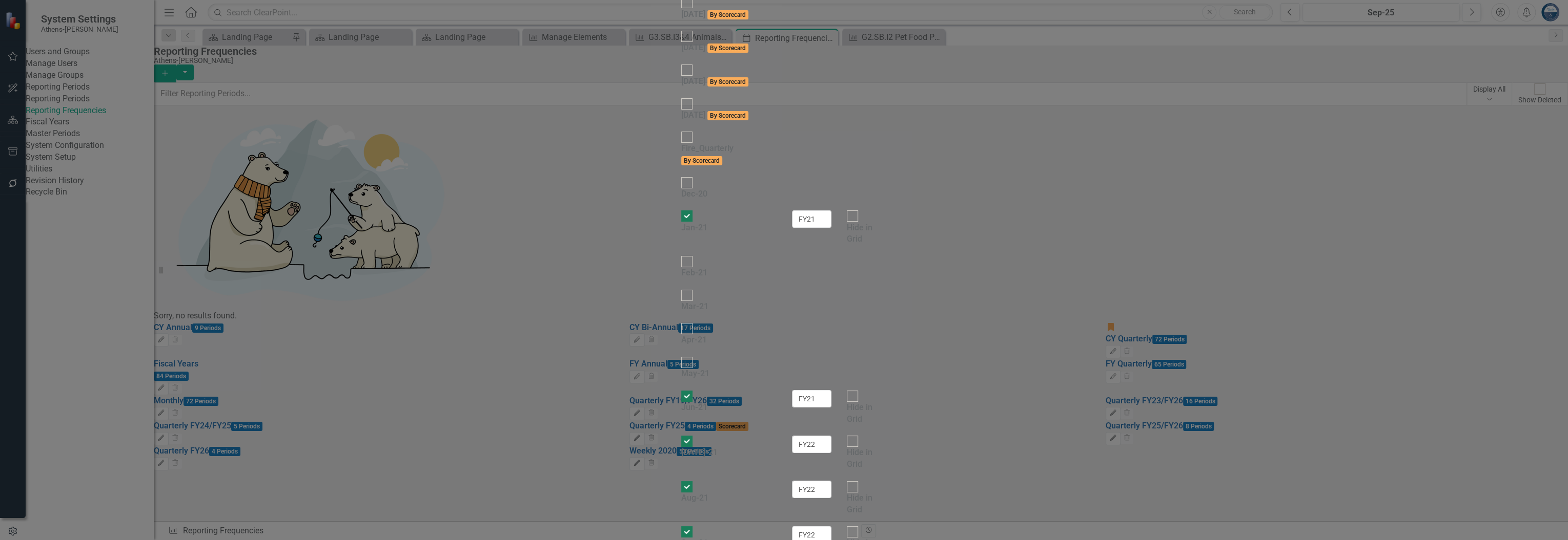
click at [679, 389] on input "Jun-21" at bounding box center [687, 397] width 16 height 16
checkbox input "false"
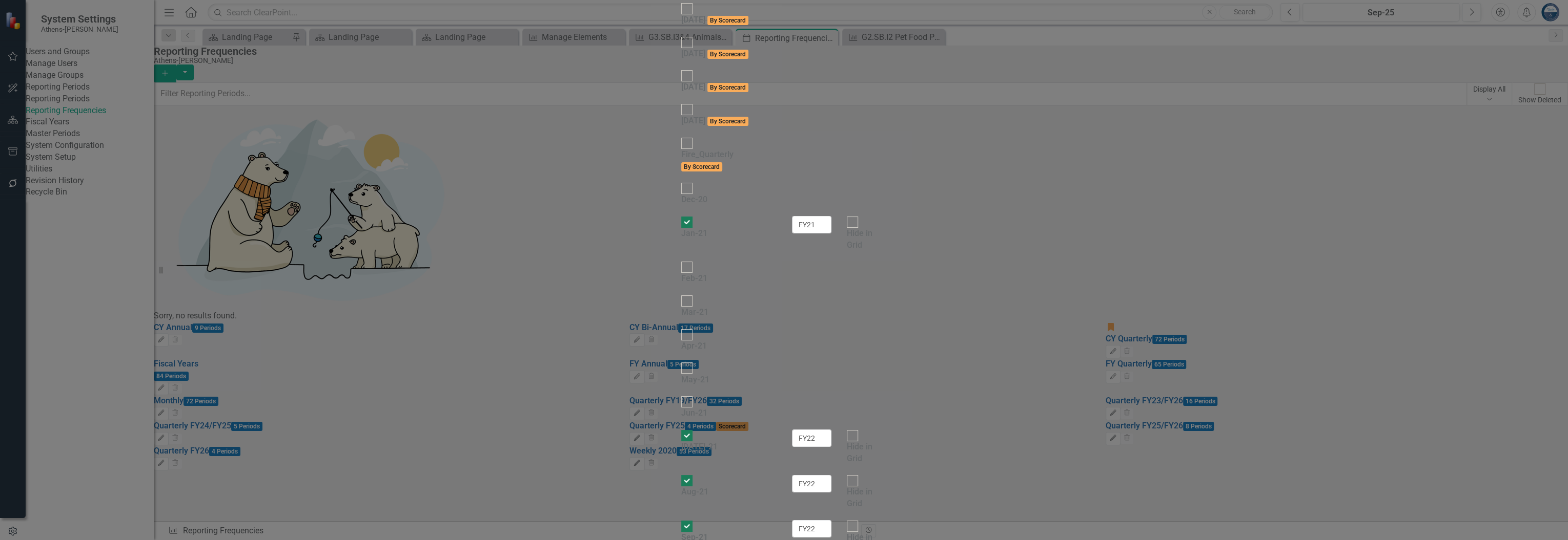
click at [681, 430] on div at bounding box center [686, 435] width 11 height 11
click at [679, 427] on input "[DATE]-21" at bounding box center [687, 435] width 16 height 16
checkbox input "false"
click at [681, 470] on div at bounding box center [686, 475] width 11 height 11
click at [679, 468] on input "Aug-21" at bounding box center [687, 476] width 16 height 16
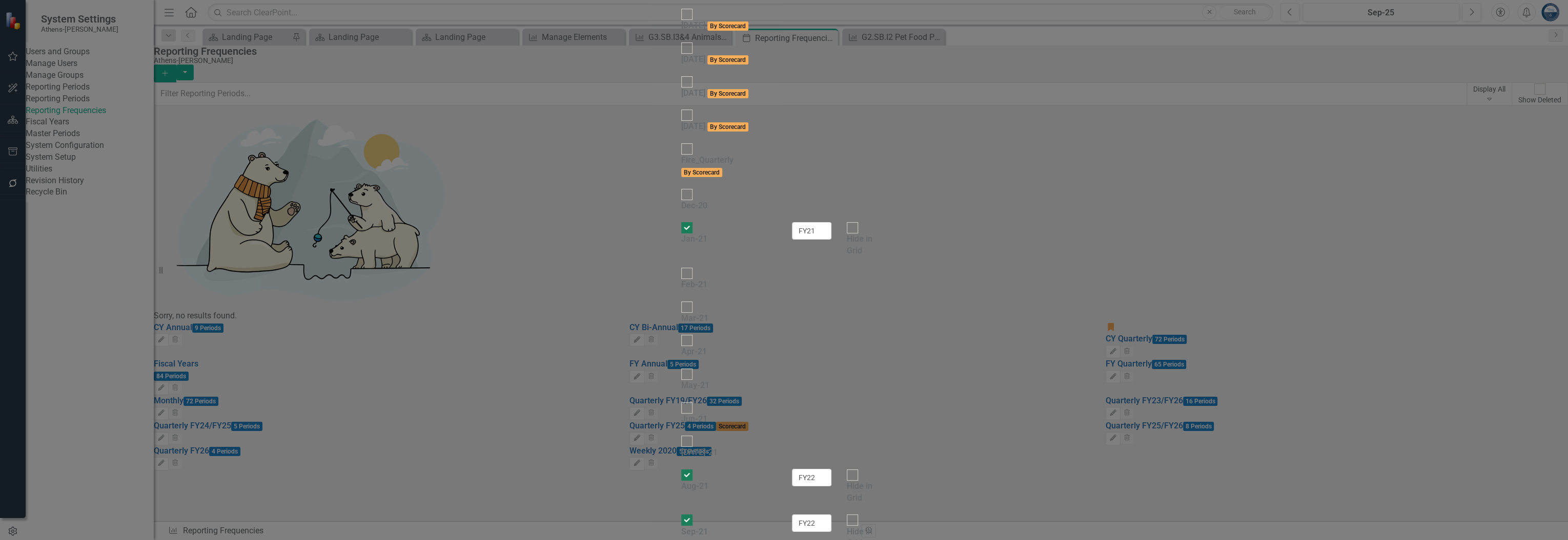
checkbox input "false"
click at [679, 507] on input "Sep-21" at bounding box center [687, 515] width 16 height 16
checkbox input "false"
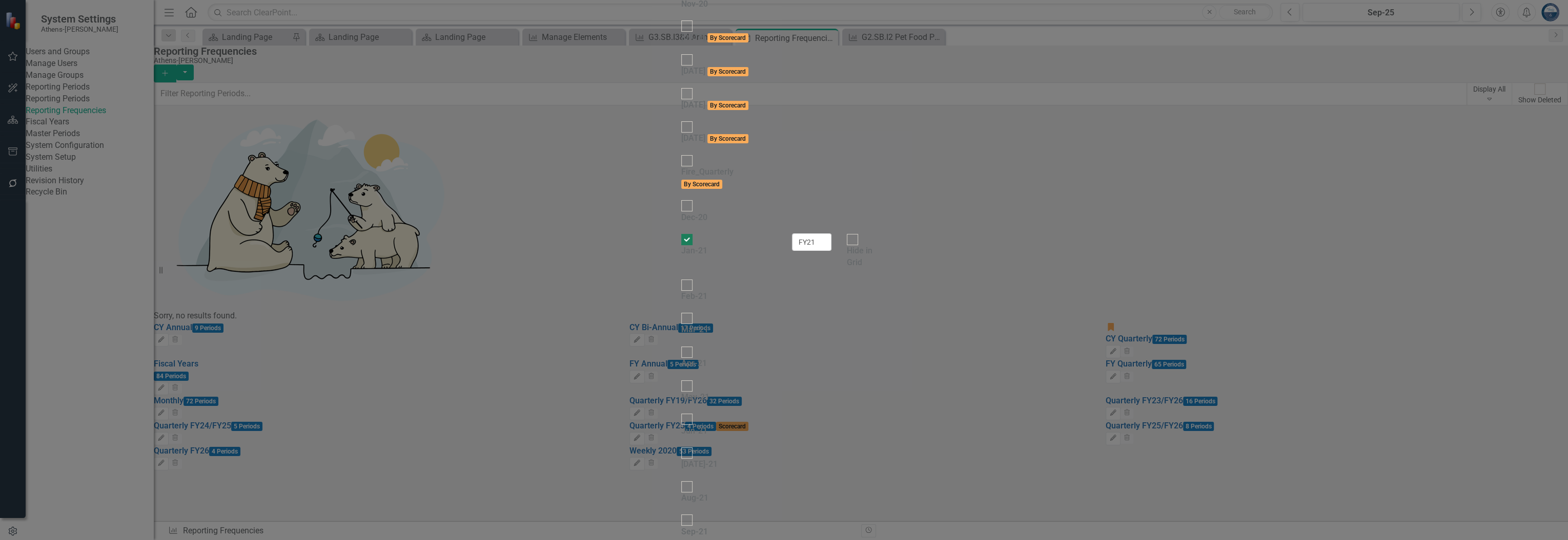
checkbox input "false"
drag, startPoint x: 461, startPoint y: 359, endPoint x: 469, endPoint y: 375, distance: 17.9
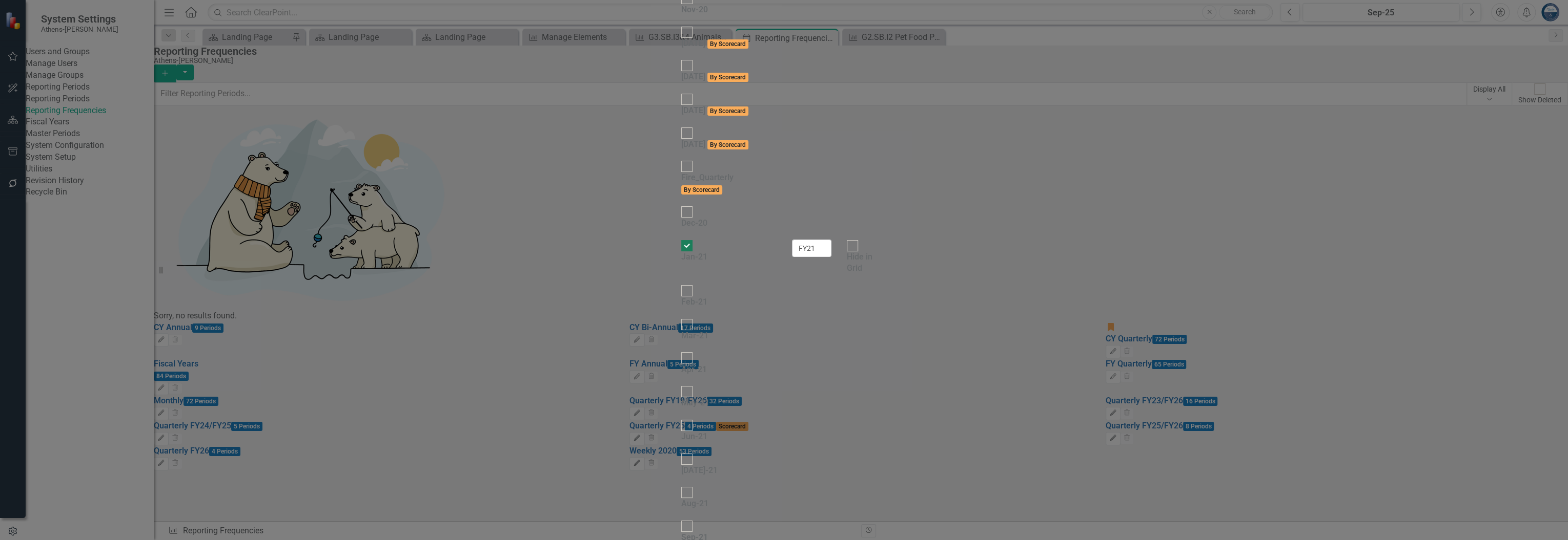
checkbox input "false"
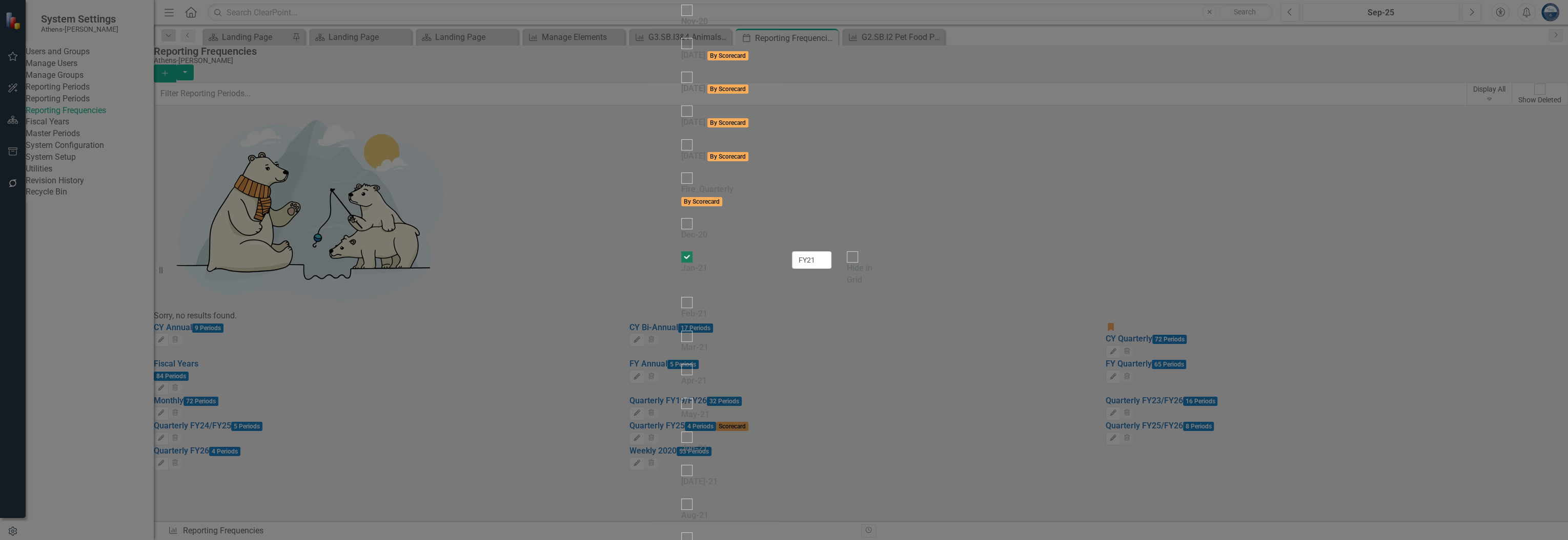
drag, startPoint x: 464, startPoint y: 215, endPoint x: 463, endPoint y: 223, distance: 8.1
checkbox input "false"
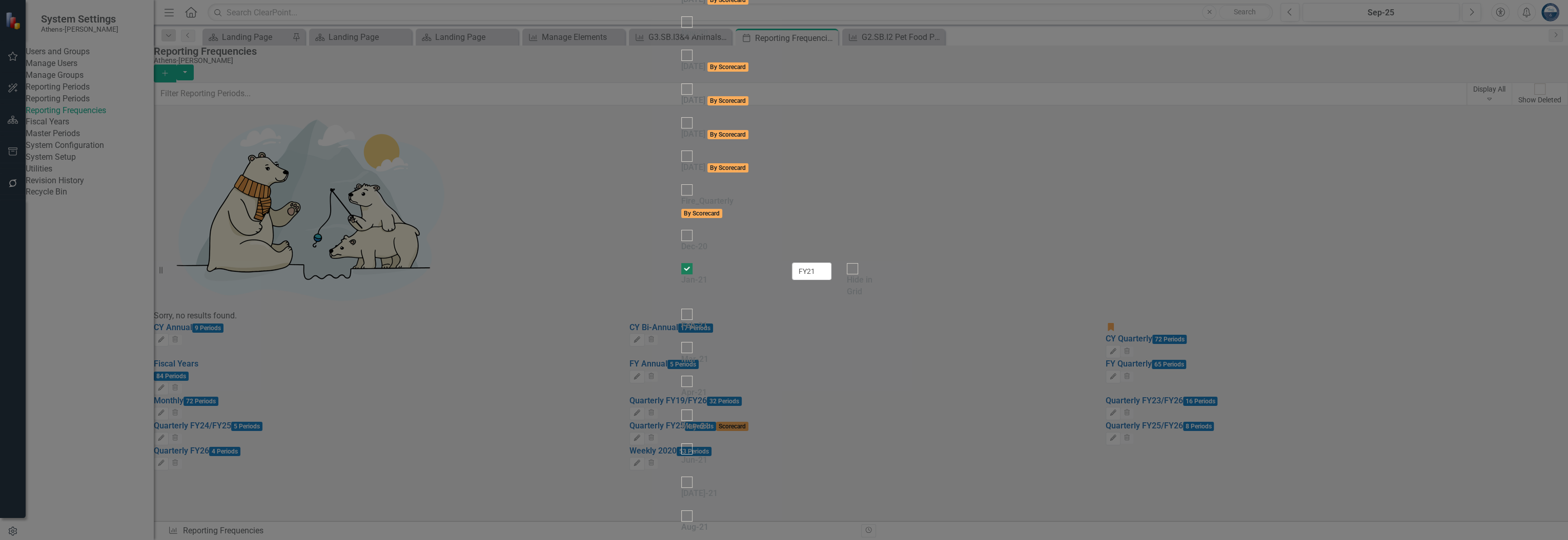
checkbox input "false"
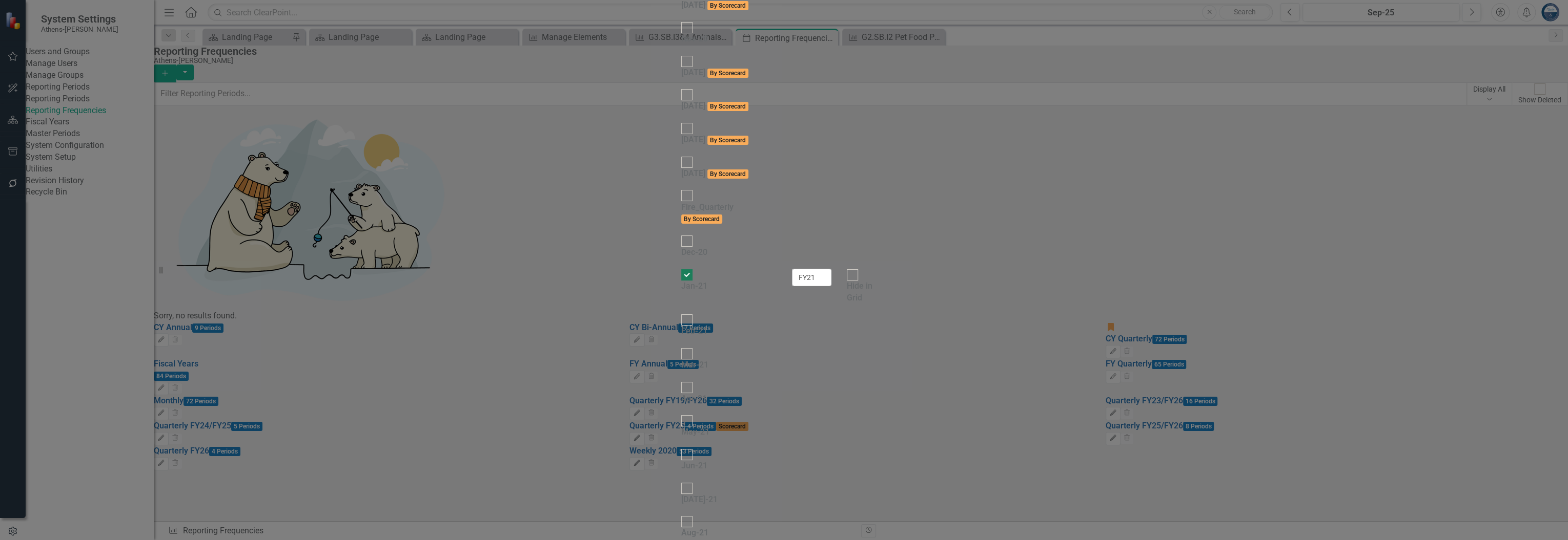
checkbox input "false"
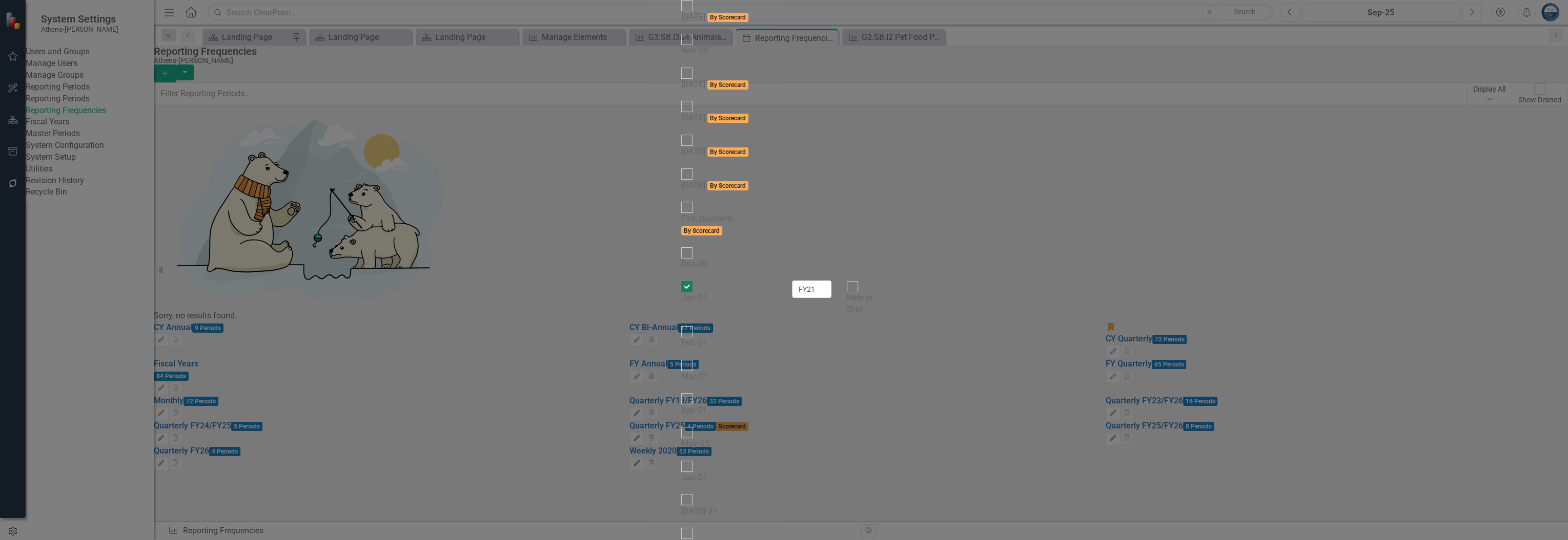
checkbox input "false"
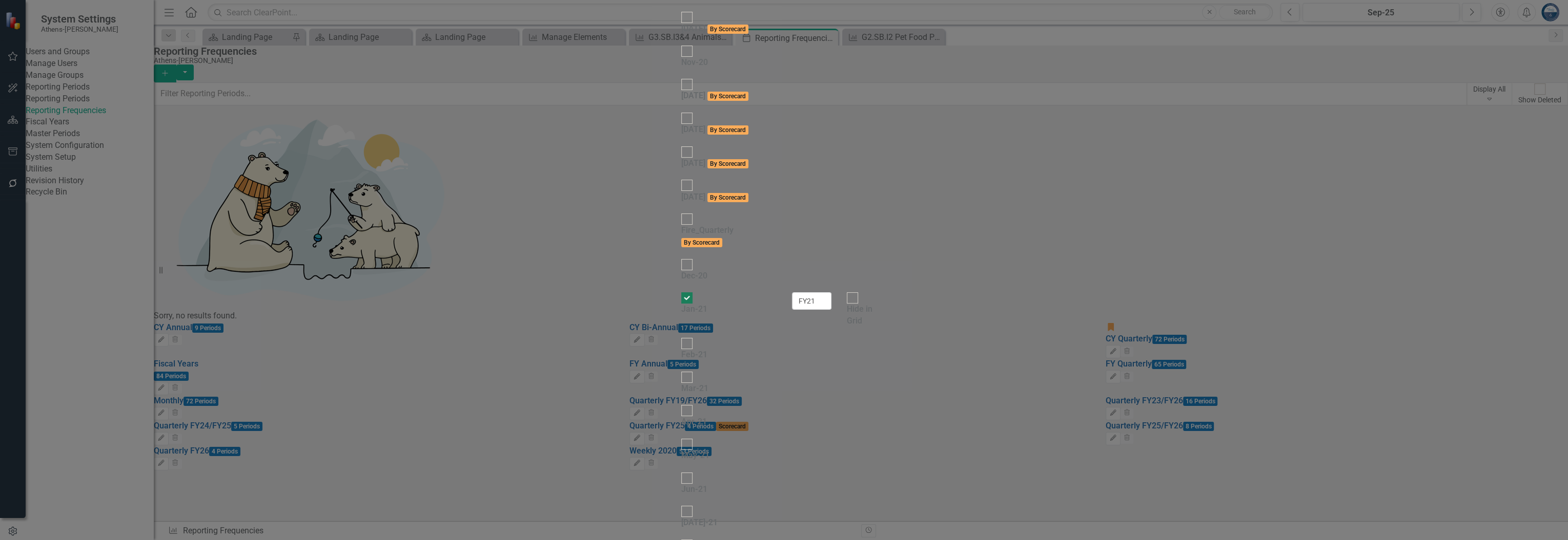
checkbox input "false"
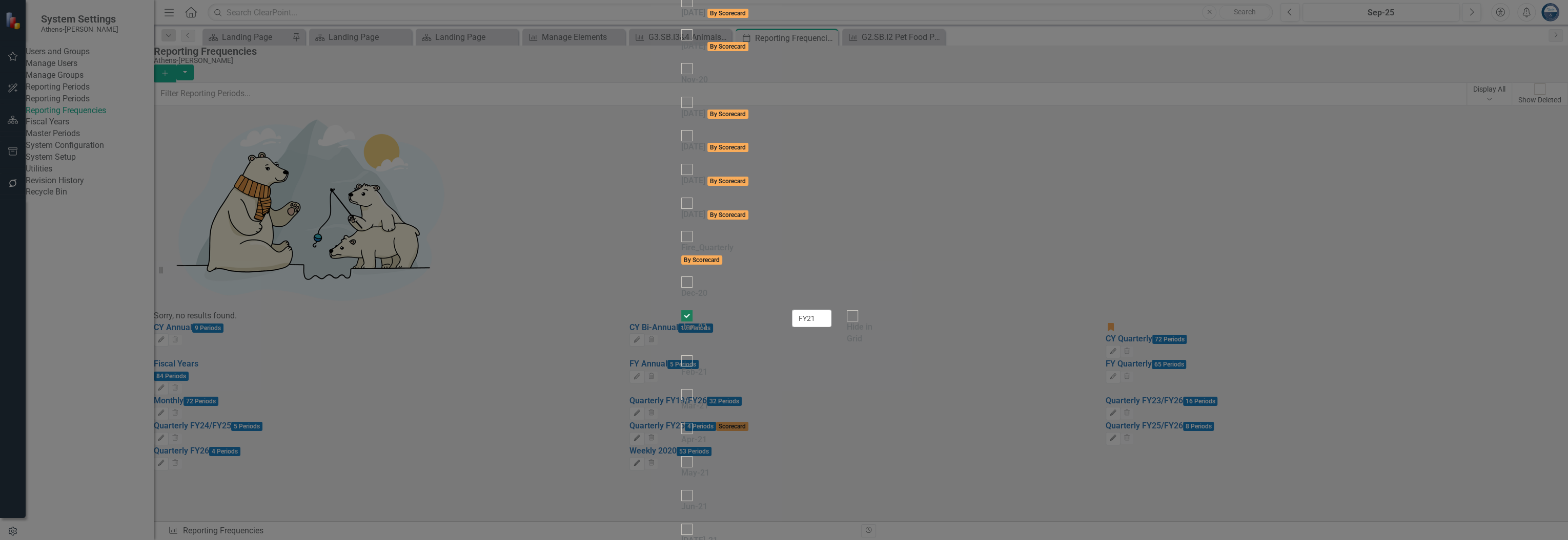
scroll to position [2048, 0]
checkbox input "false"
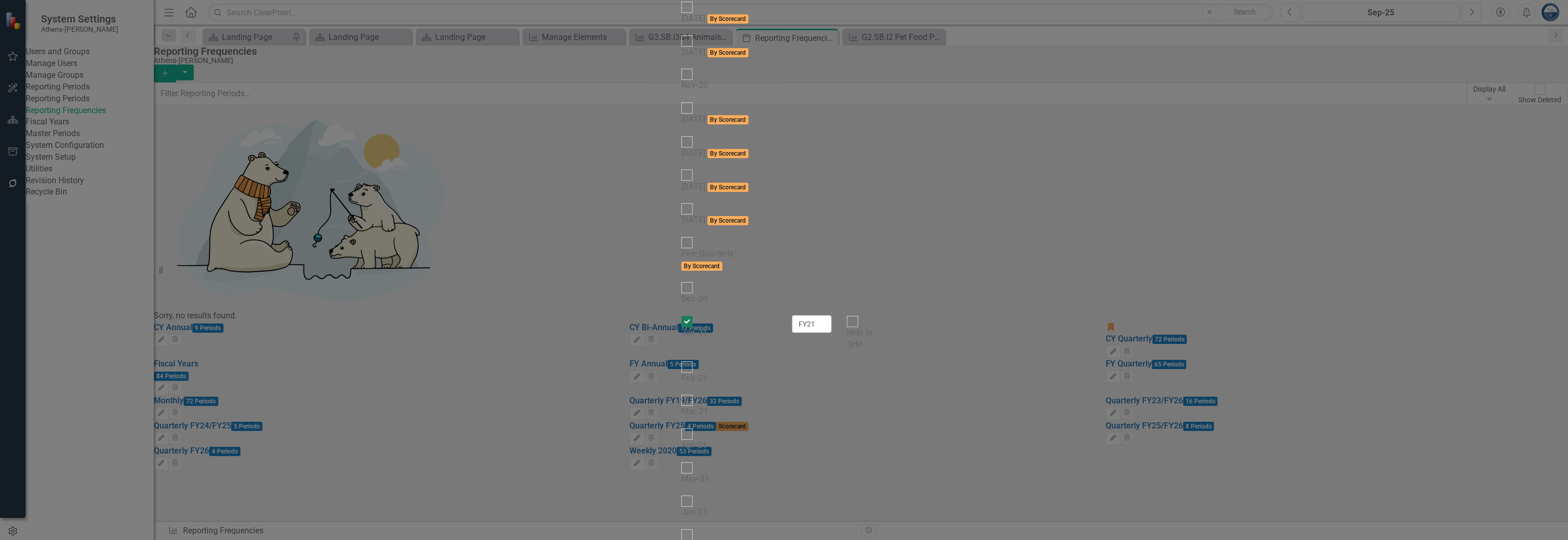
checkbox input "false"
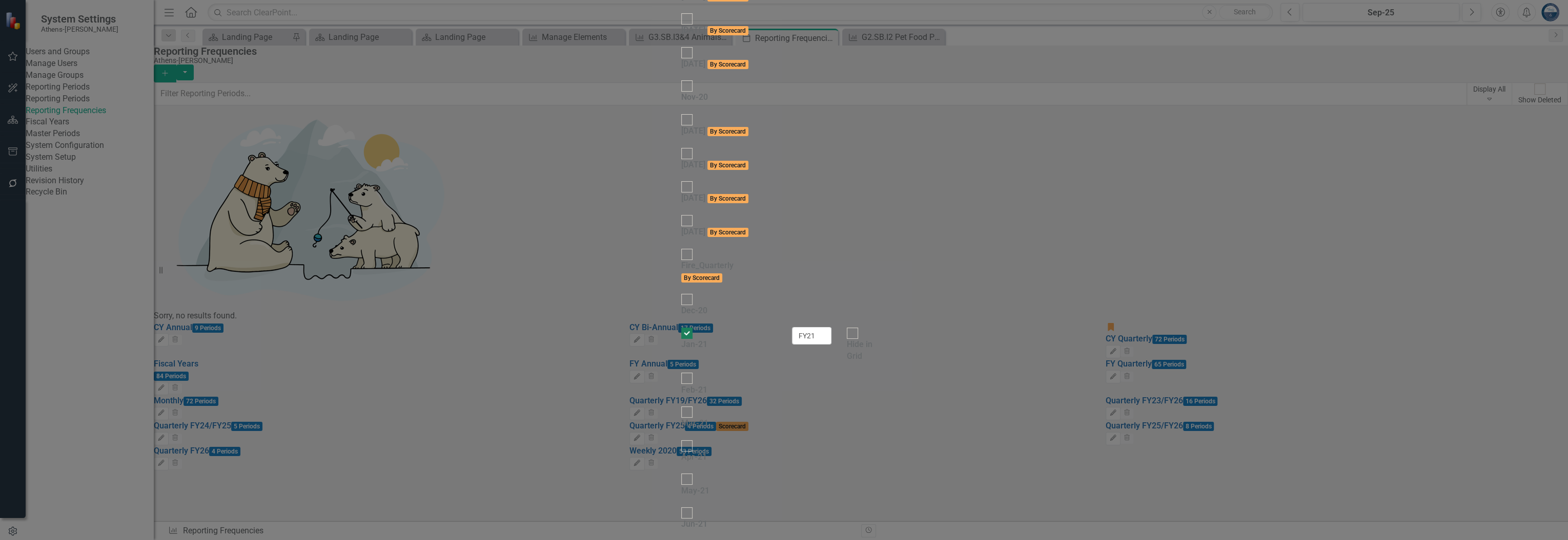
checkbox input "false"
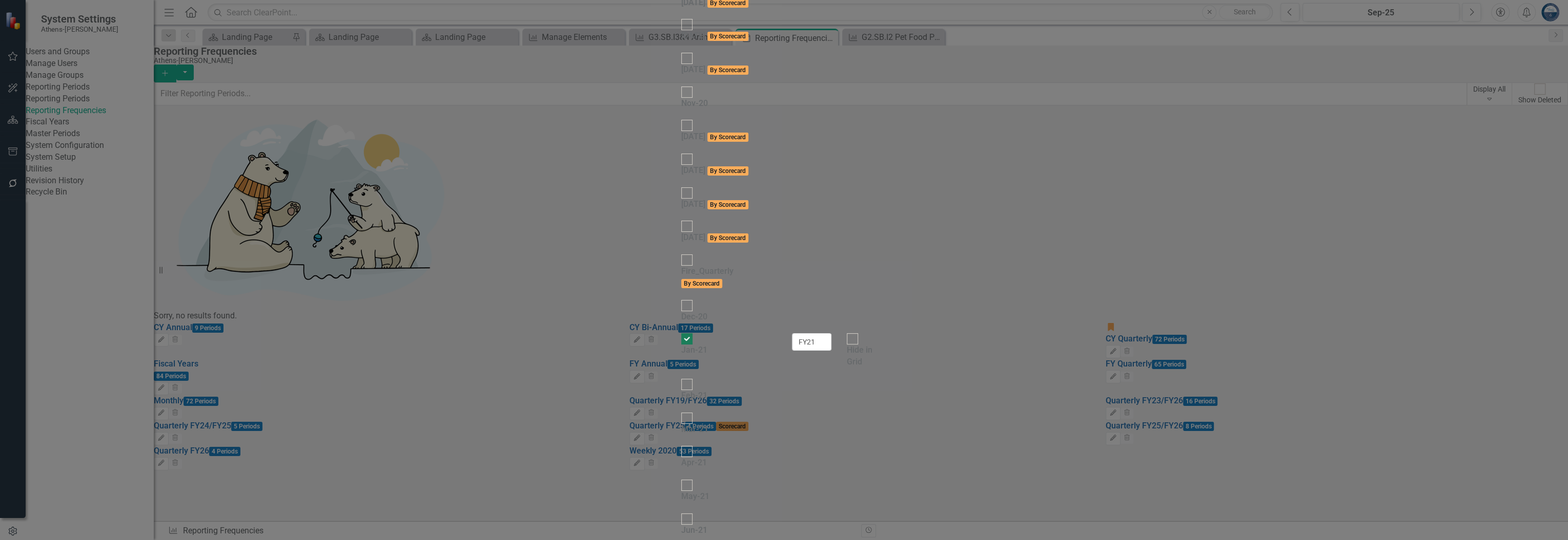
checkbox input "false"
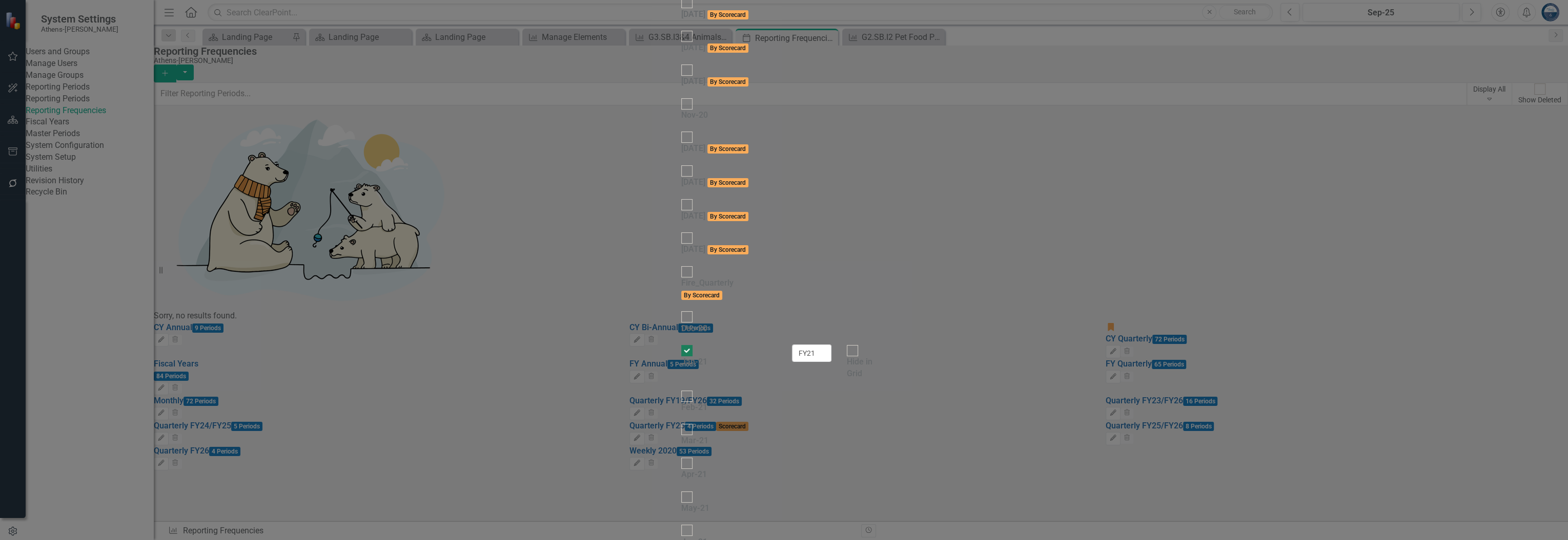
checkbox input "false"
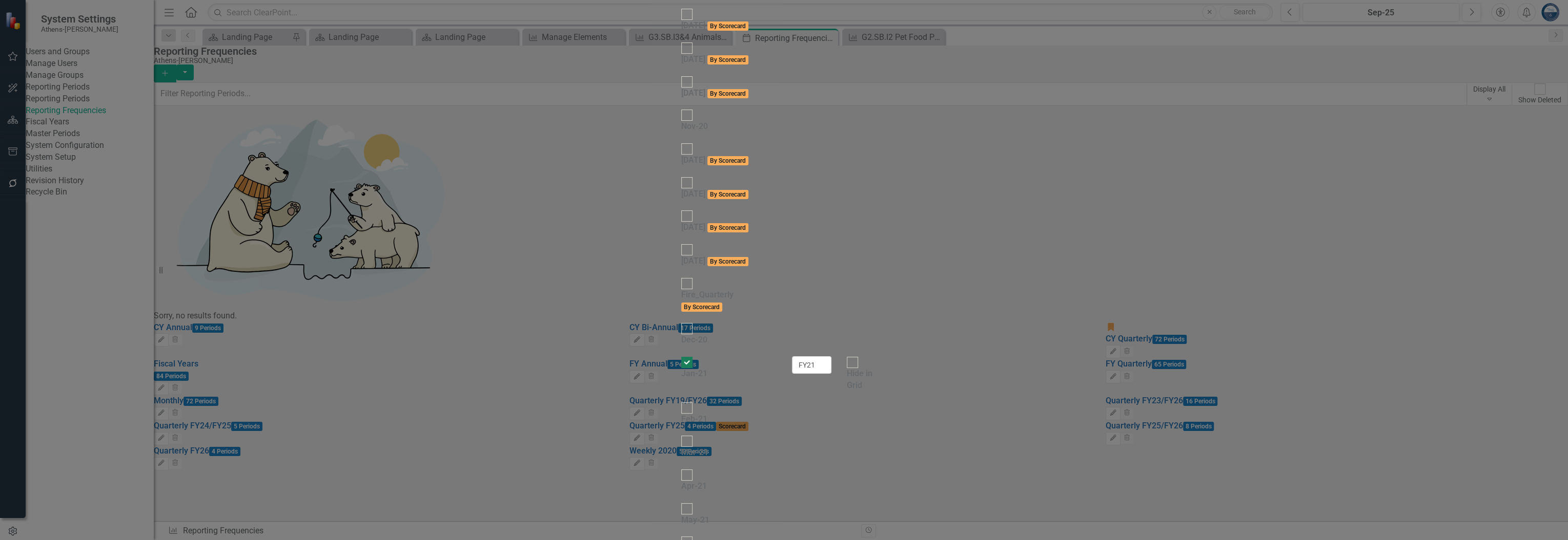
checkbox input "false"
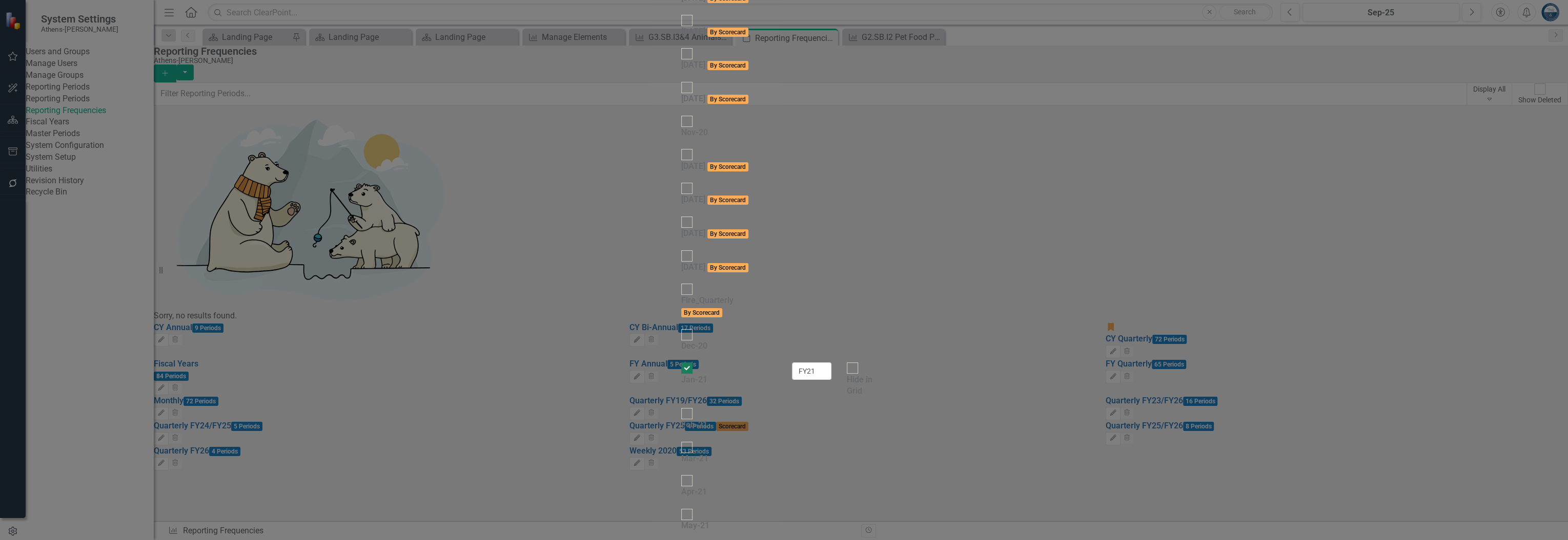
checkbox input "false"
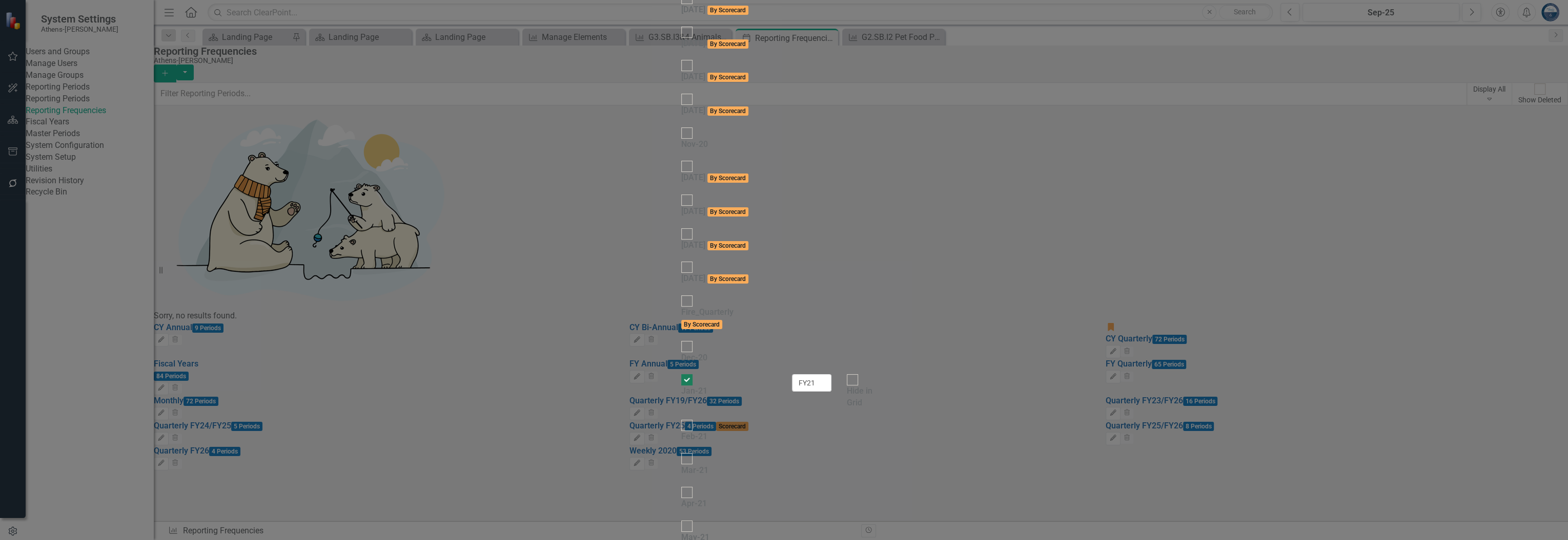
checkbox input "false"
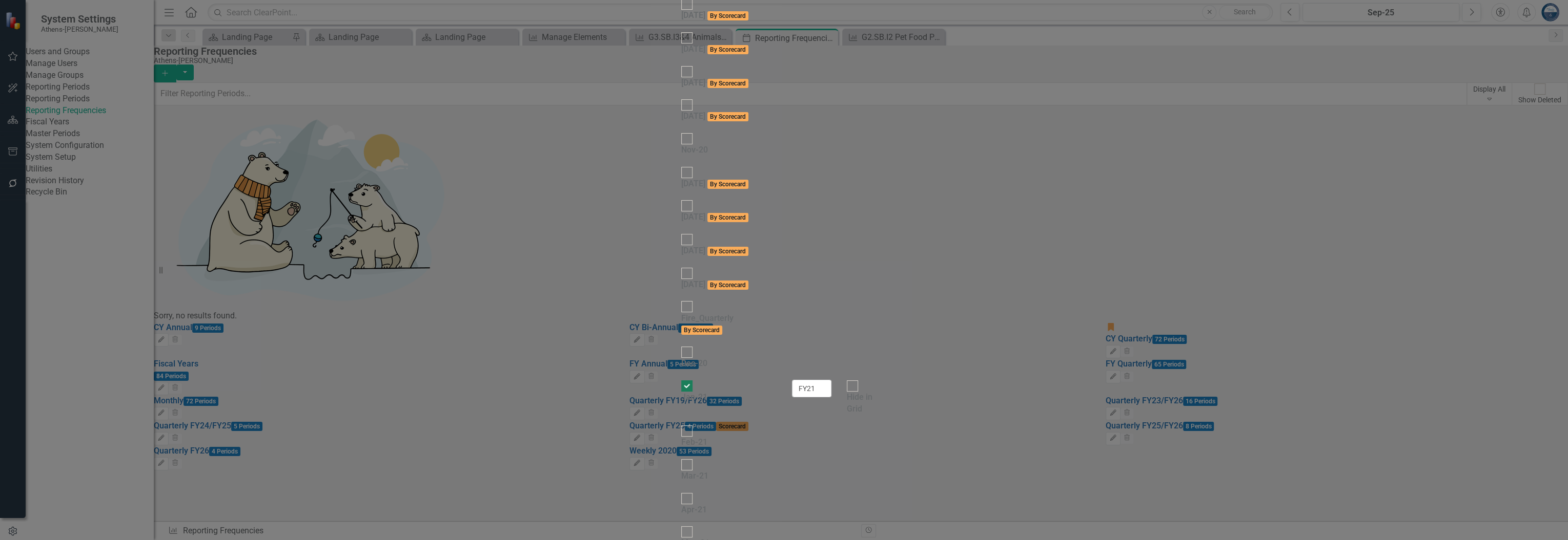
checkbox input "false"
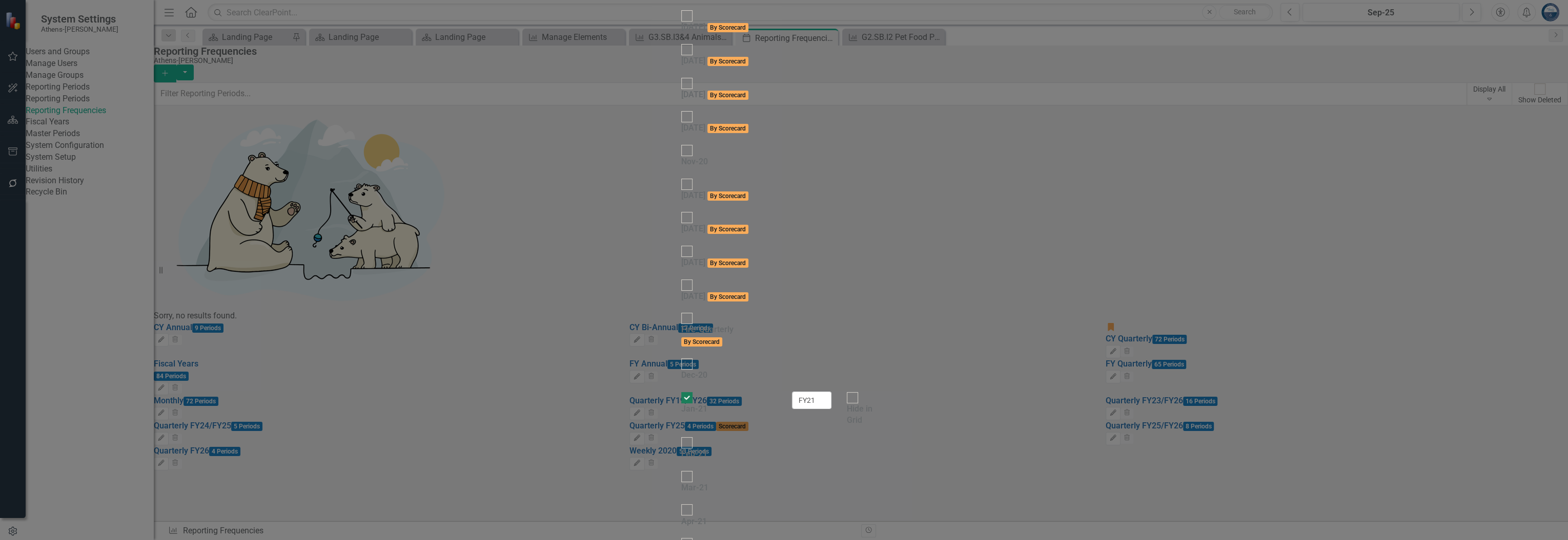
checkbox input "false"
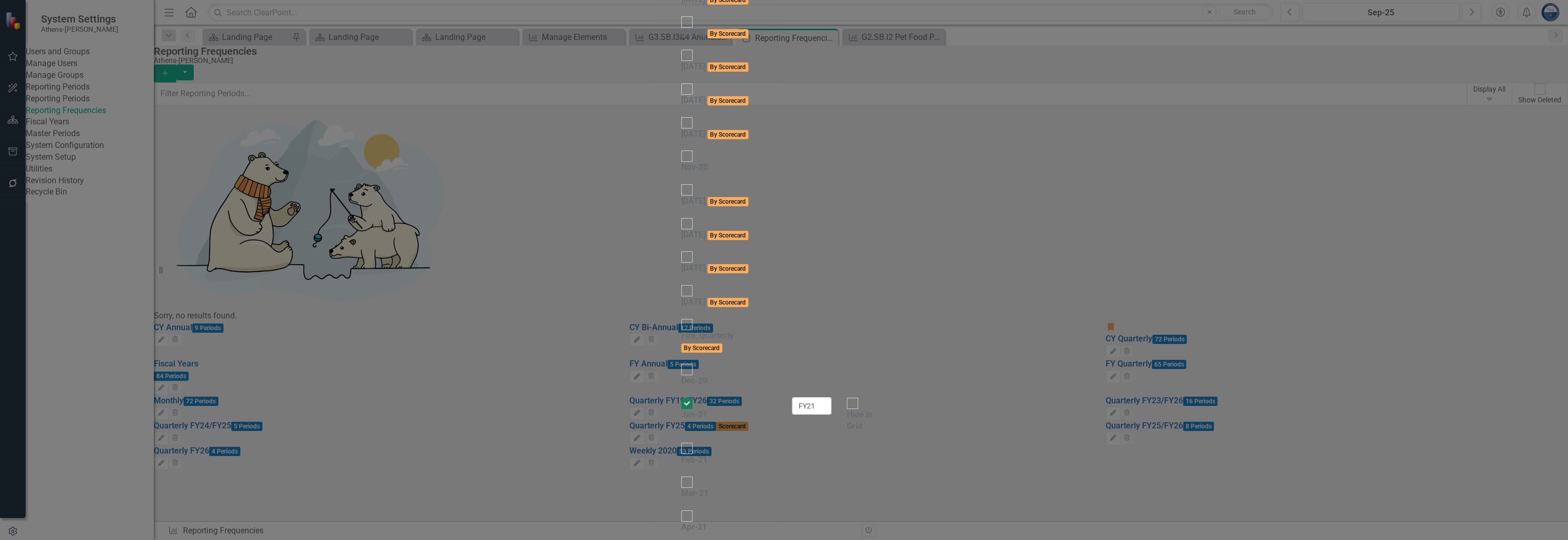
checkbox input "false"
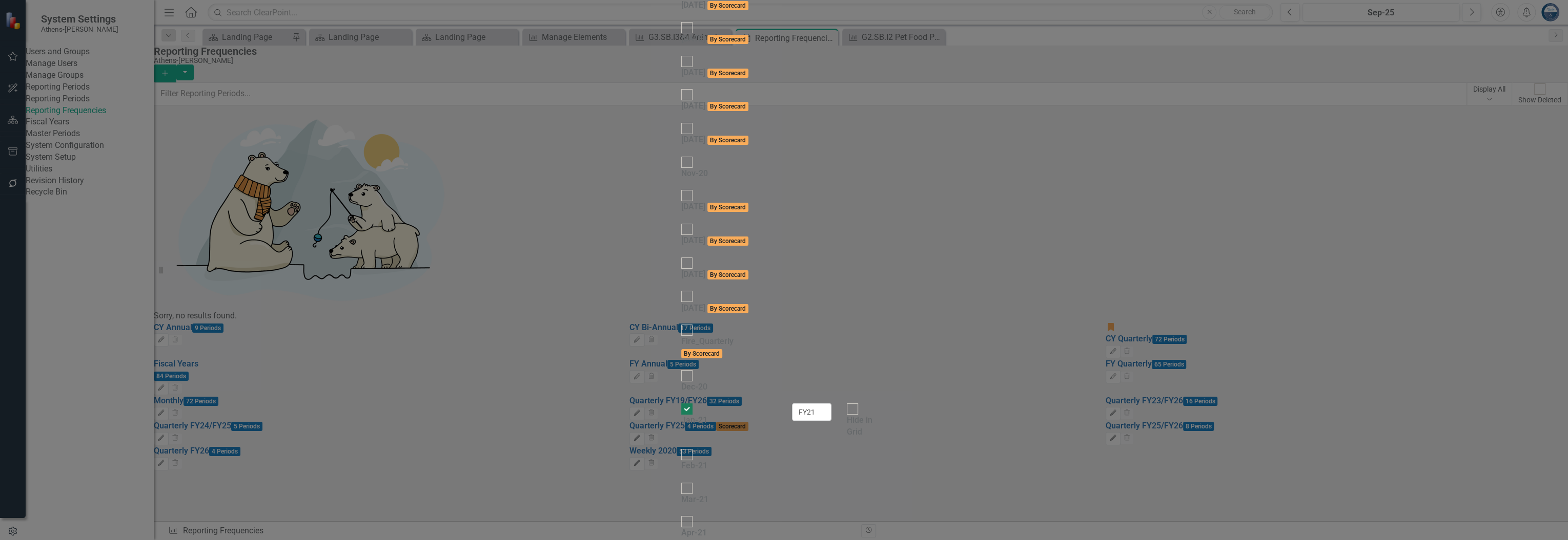
checkbox input "false"
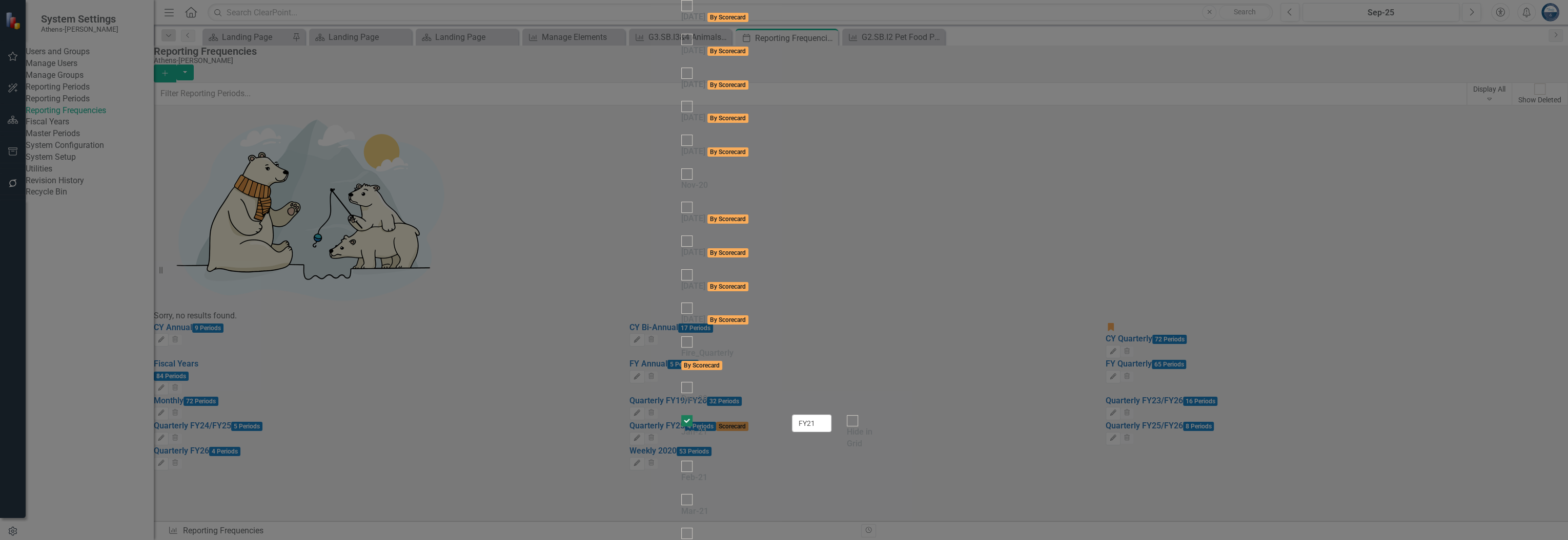
checkbox input "false"
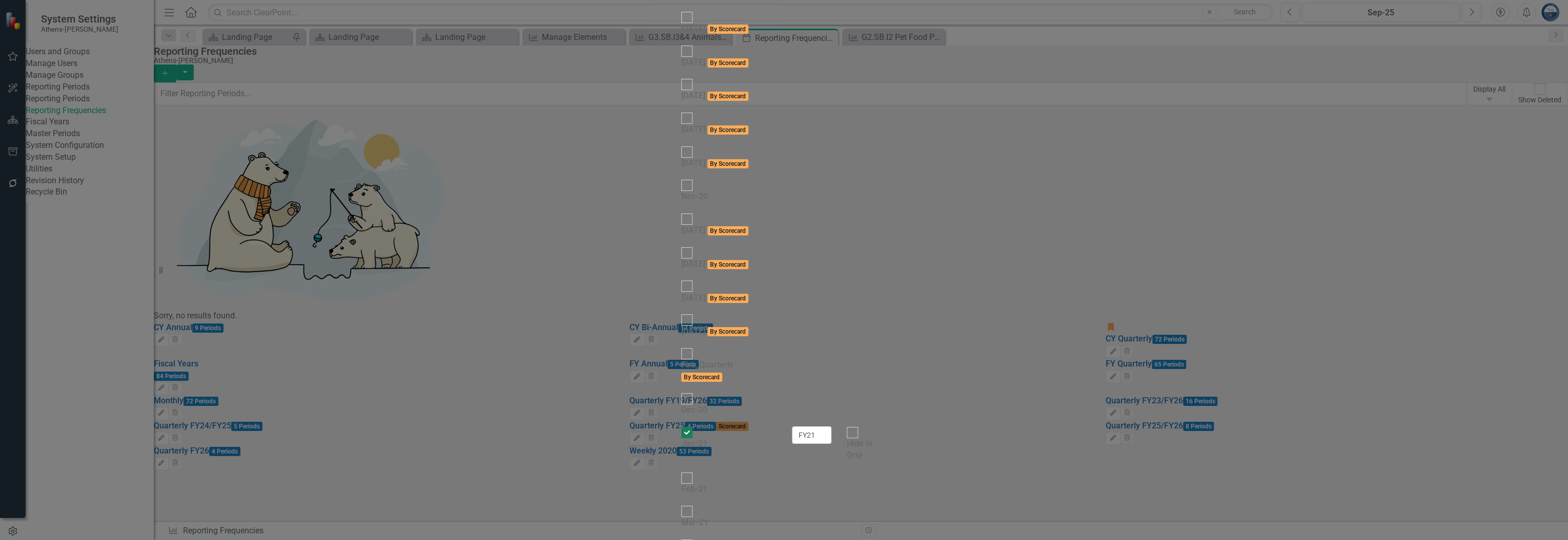
checkbox input "false"
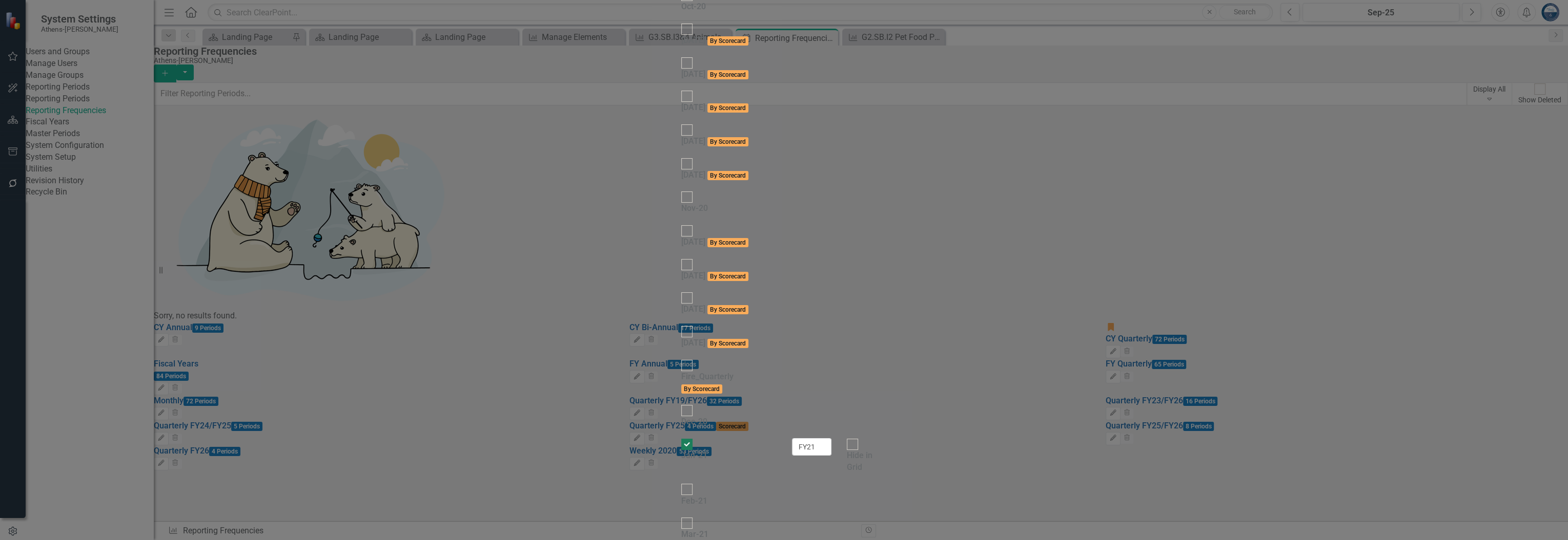
checkbox input "false"
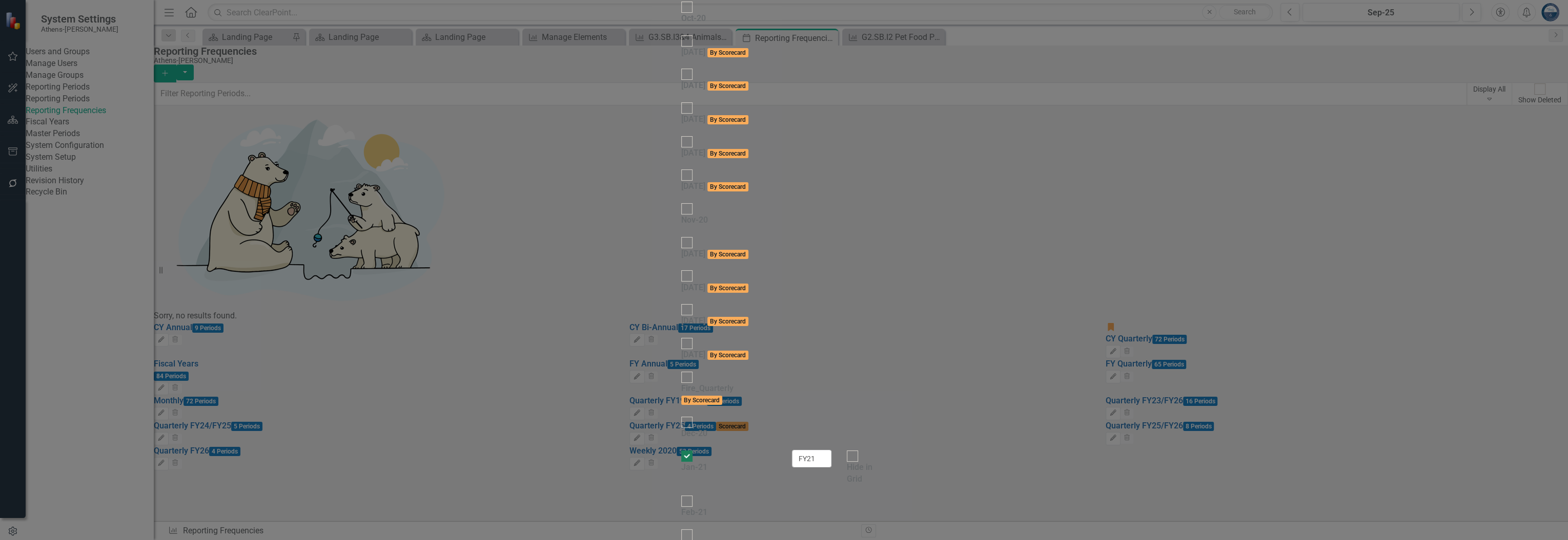
scroll to position [2595, 0]
checkbox input "false"
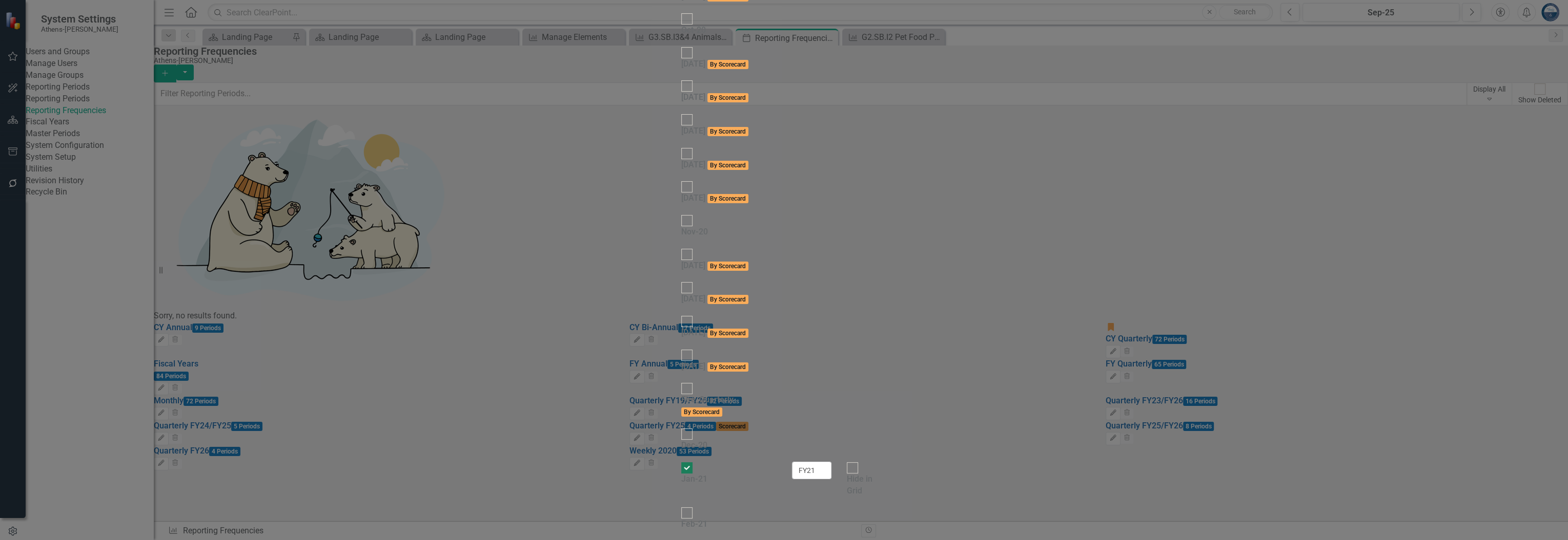
checkbox input "false"
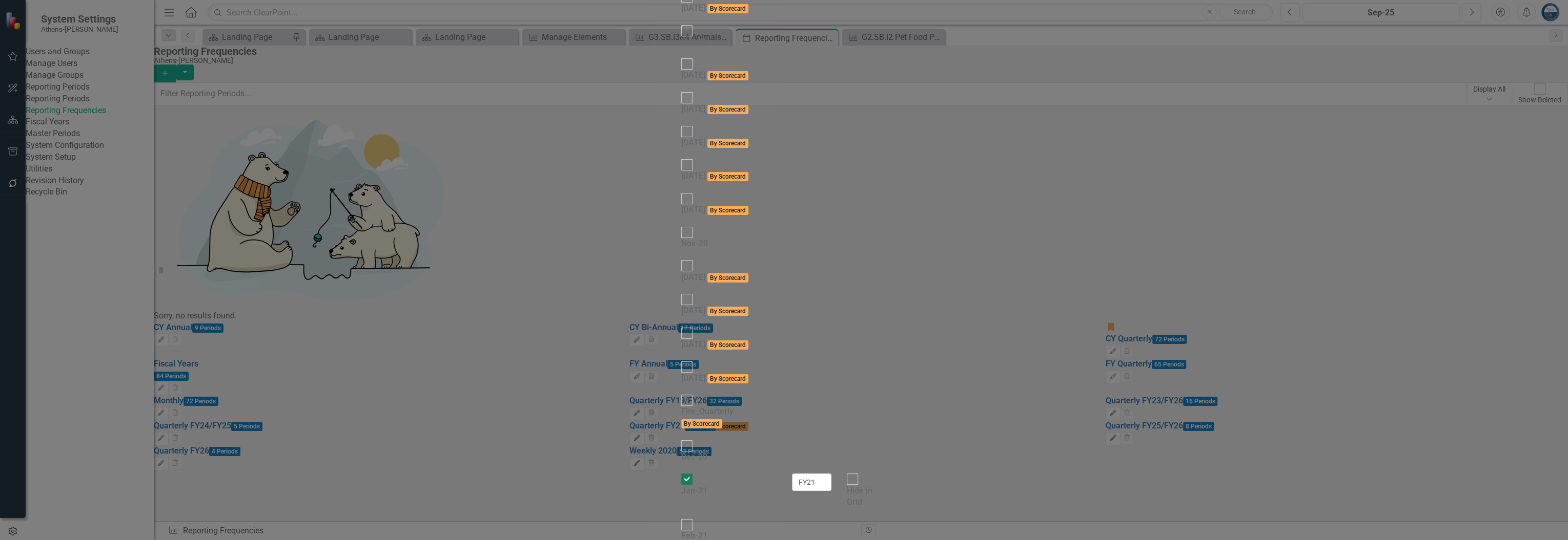
checkbox input "false"
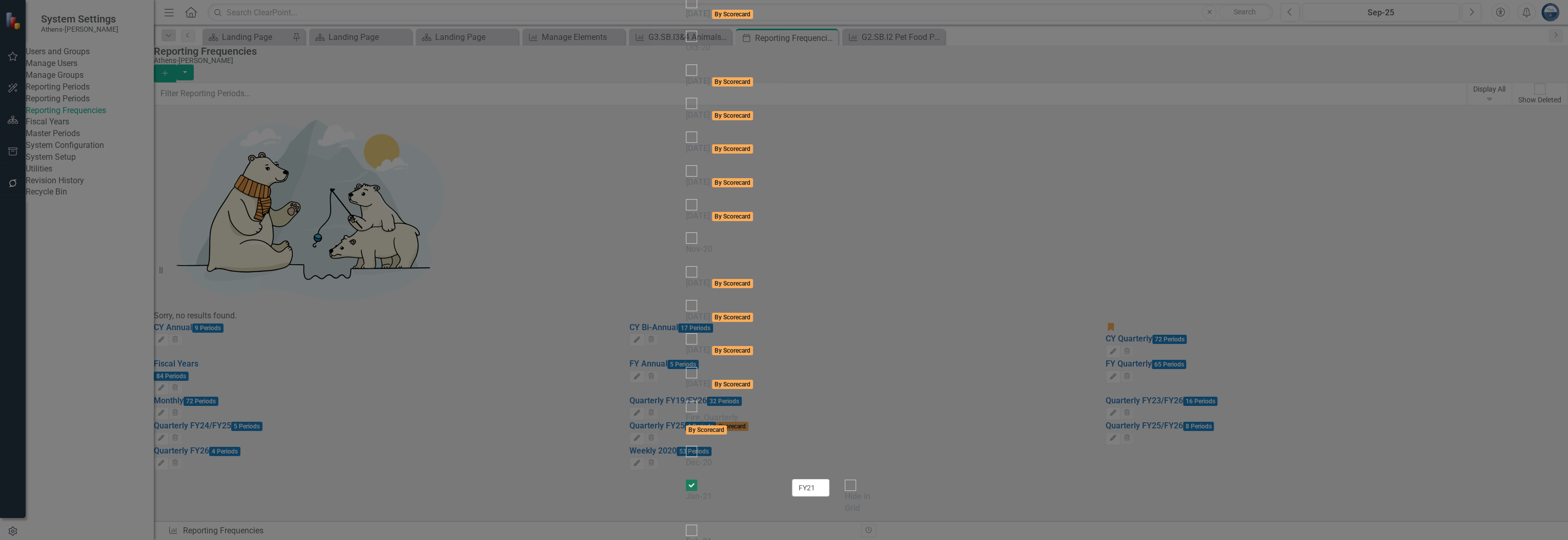
checkbox input "false"
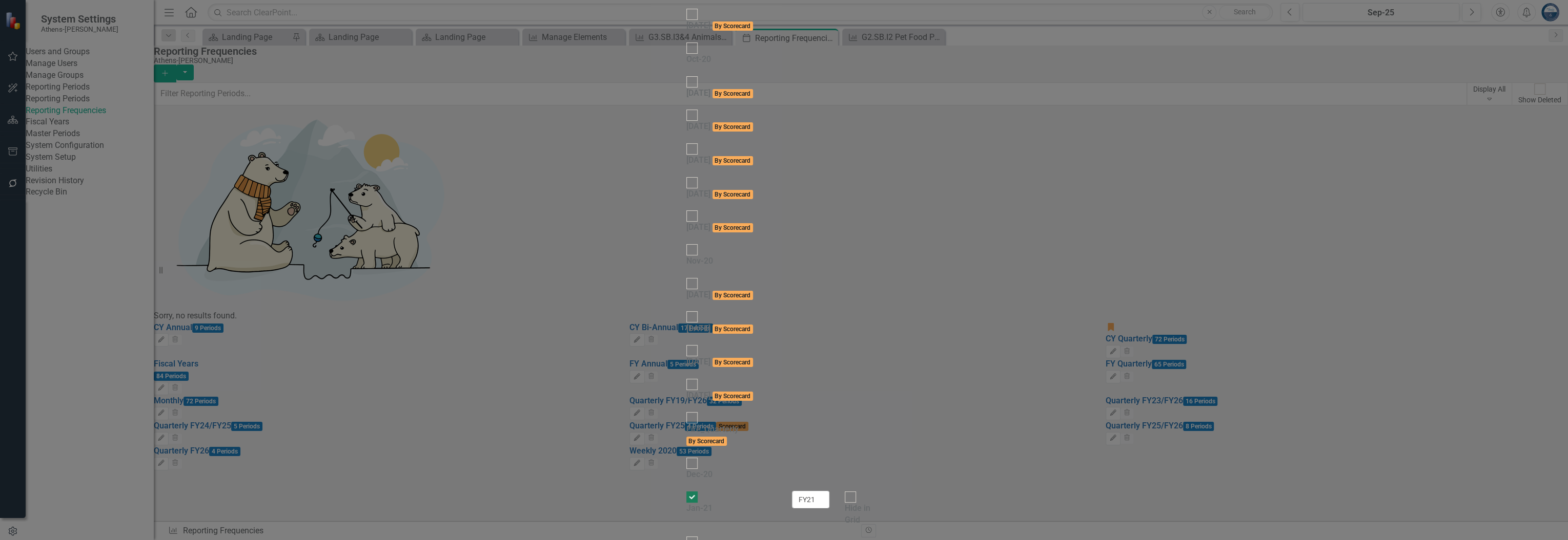
checkbox input "false"
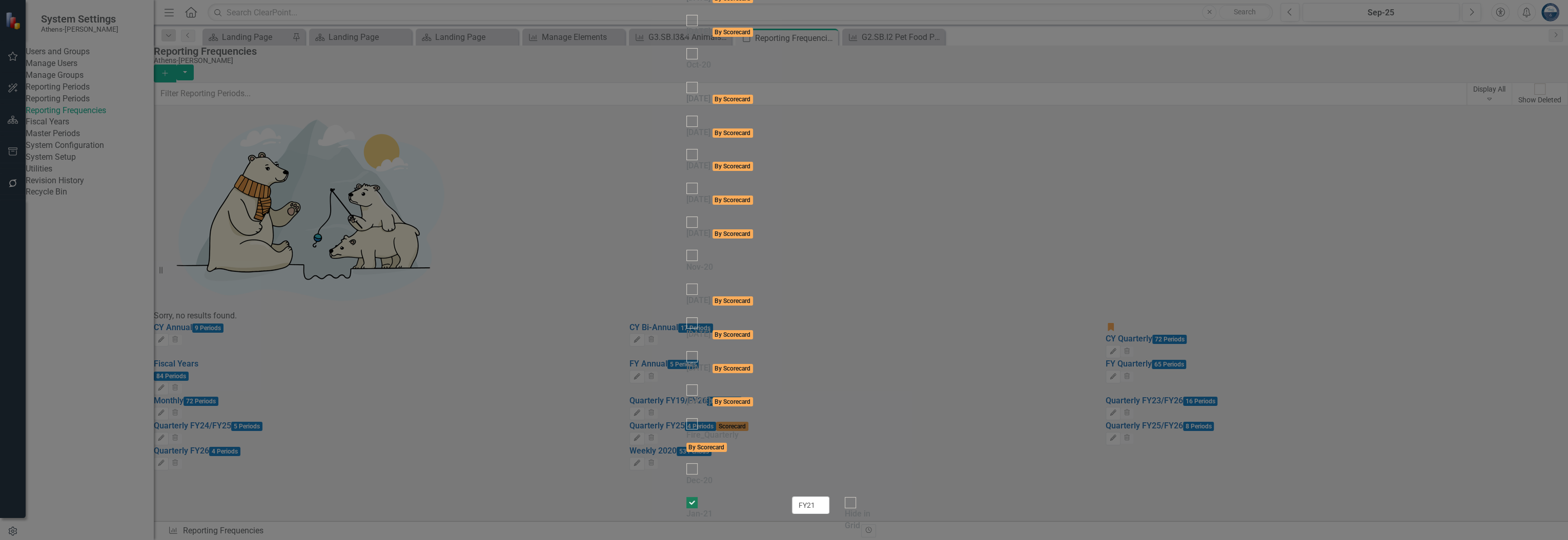
checkbox input "false"
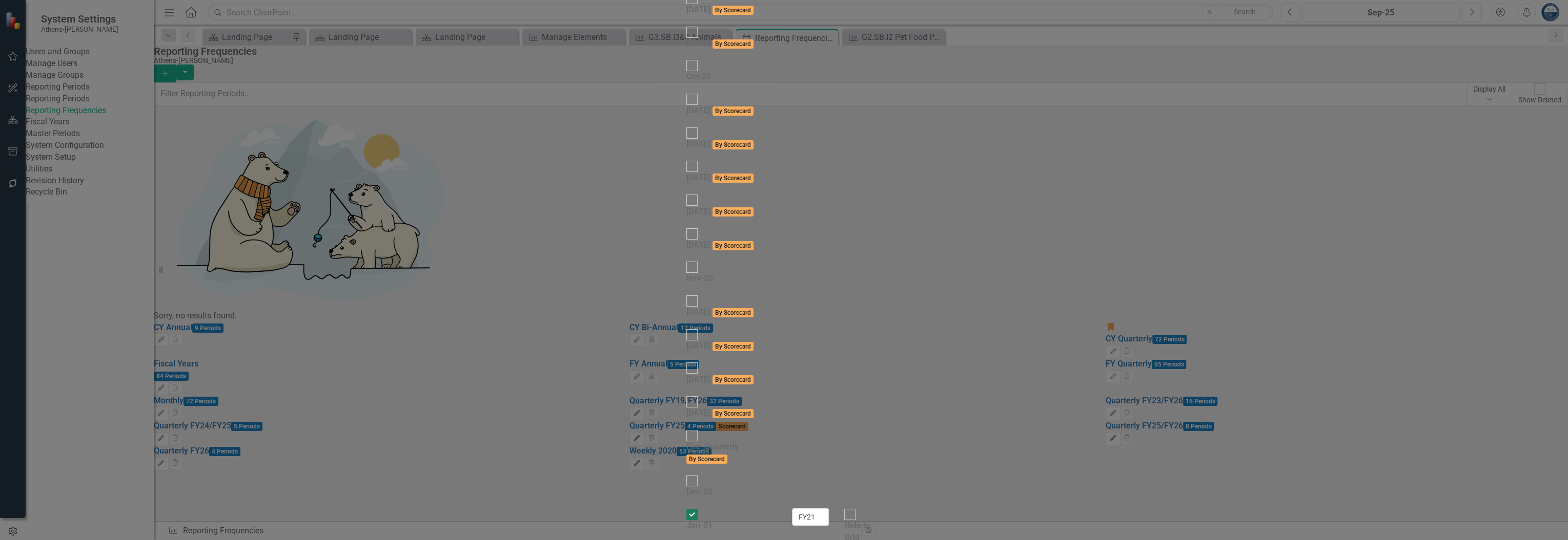
checkbox input "true"
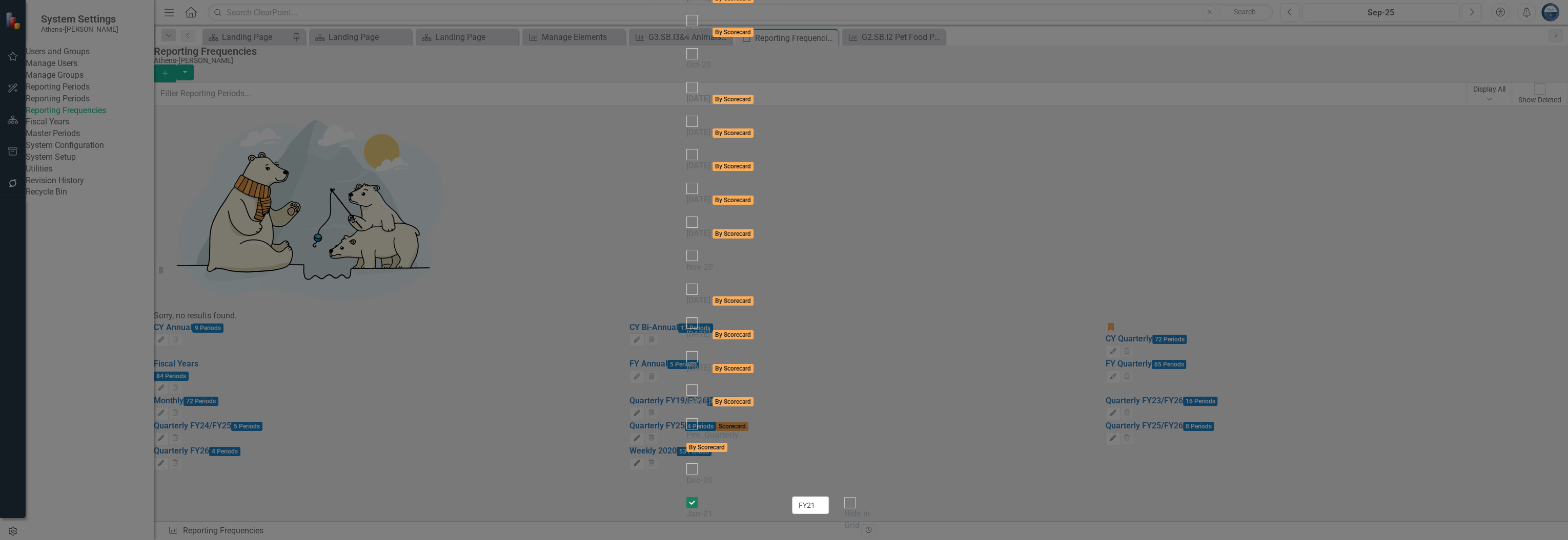
scroll to position [2876, 0]
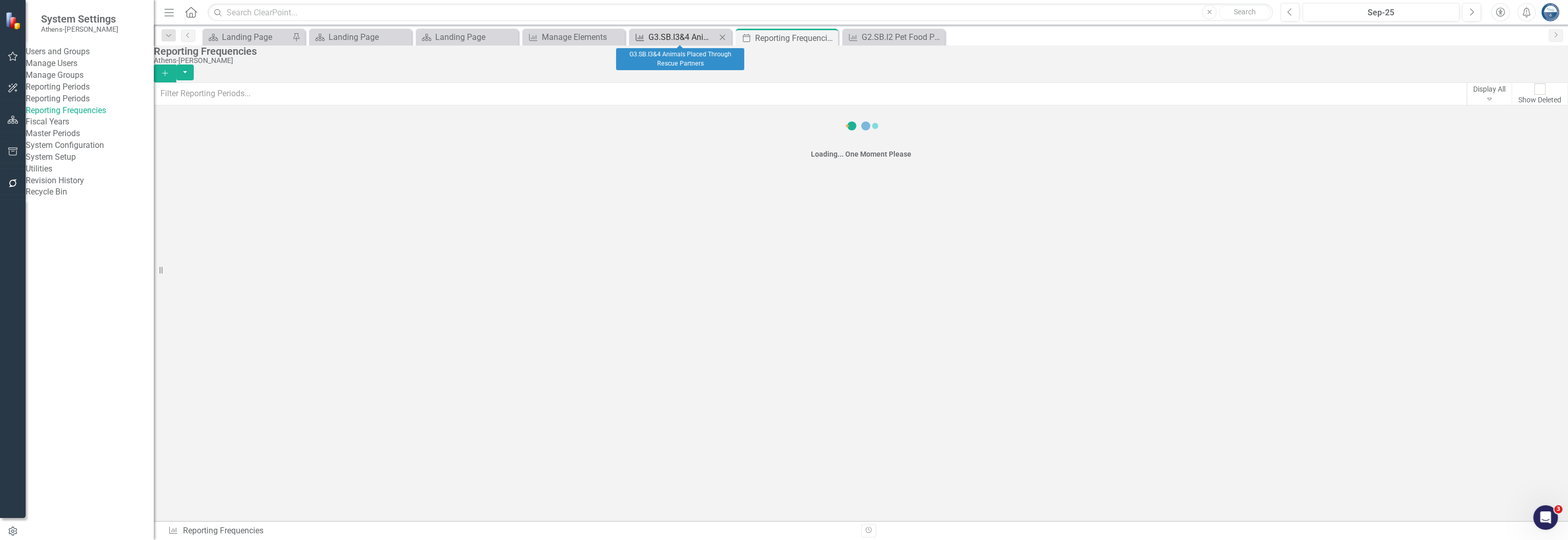
click at [698, 34] on div "G3.SB.I3&4 Animals Placed Through Rescue Partners" at bounding box center [682, 37] width 67 height 12
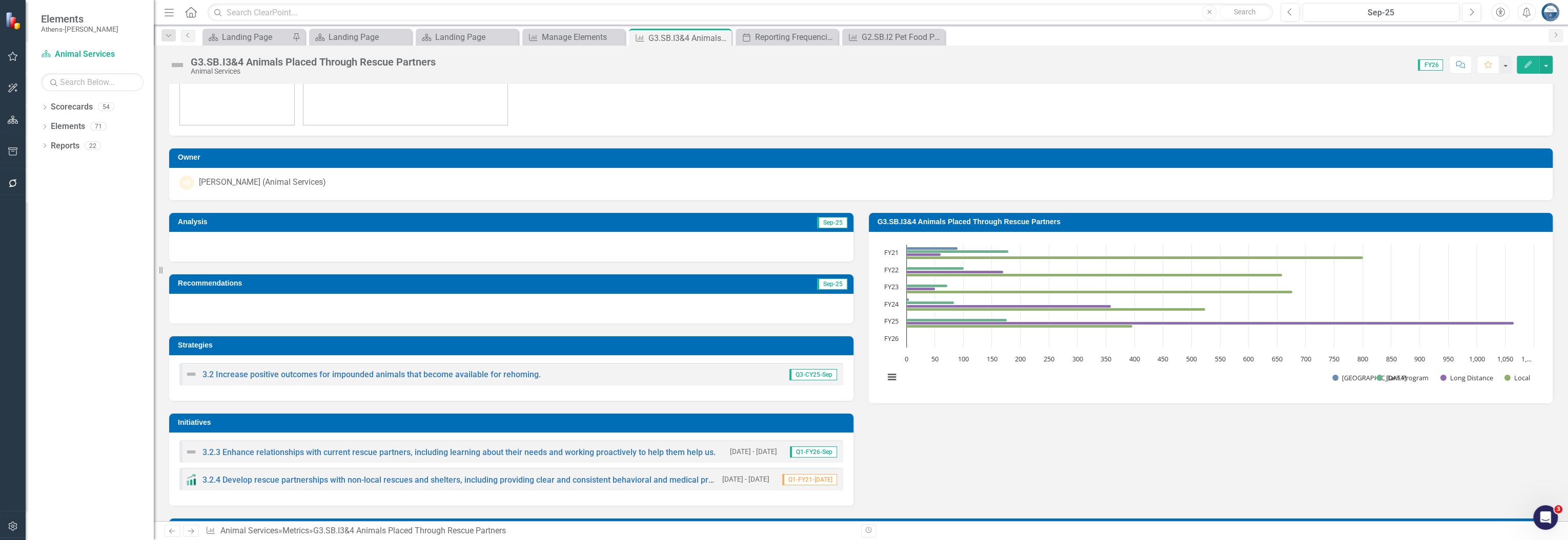
scroll to position [410, 0]
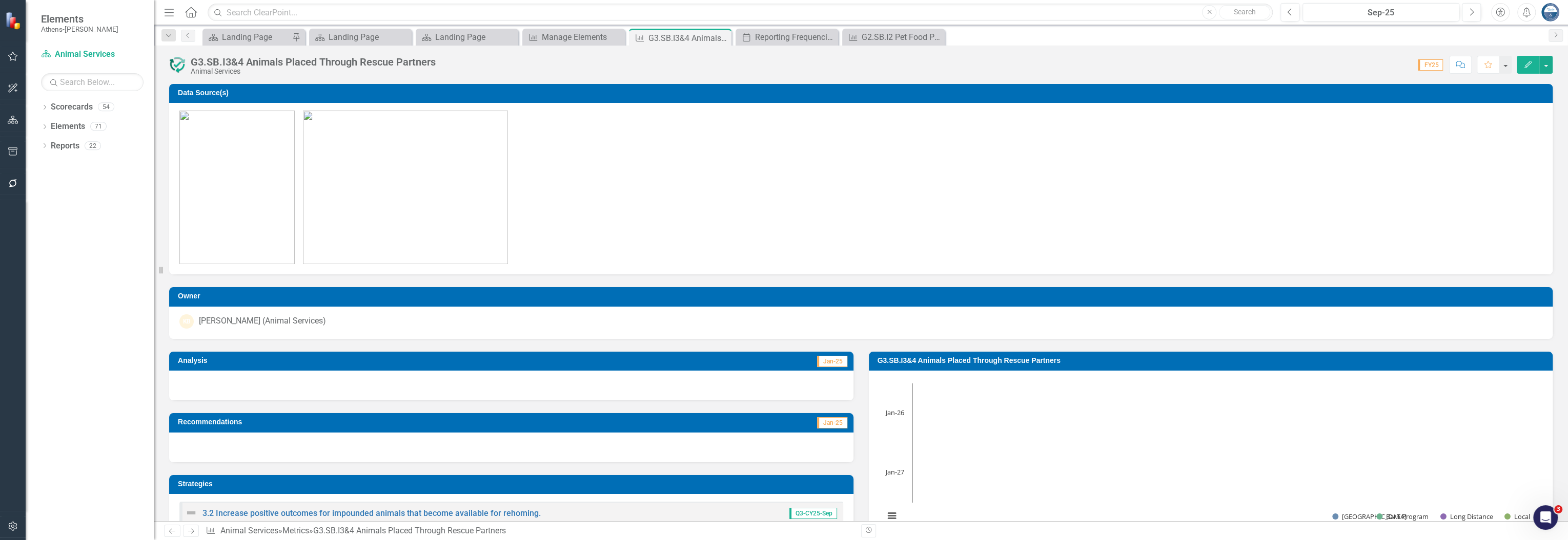
scroll to position [307, 0]
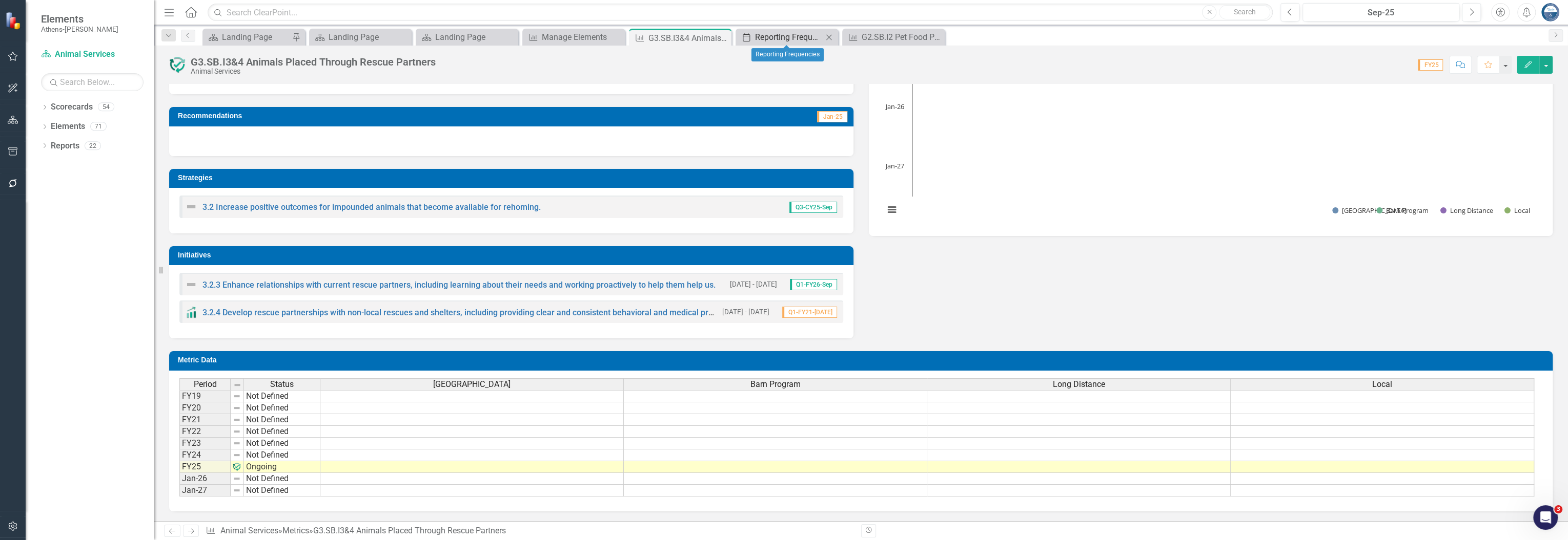
click at [786, 35] on div "Reporting Frequencies" at bounding box center [789, 37] width 67 height 12
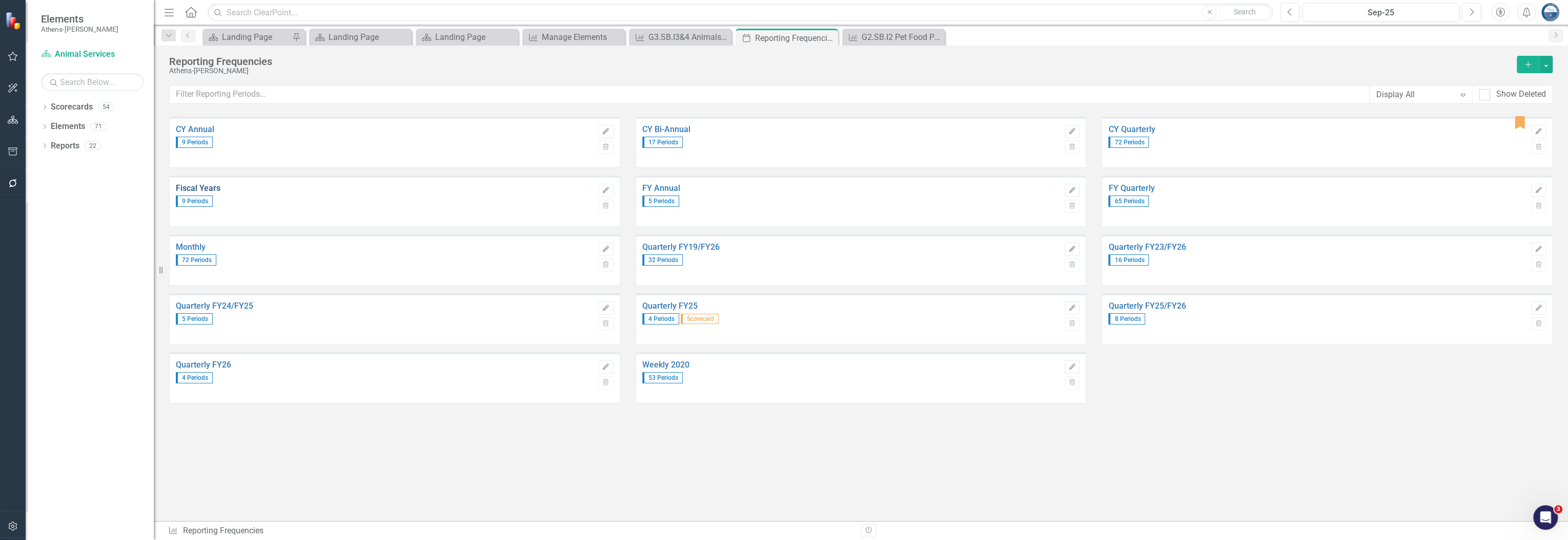
click at [198, 185] on link "Fiscal Years" at bounding box center [384, 188] width 417 height 10
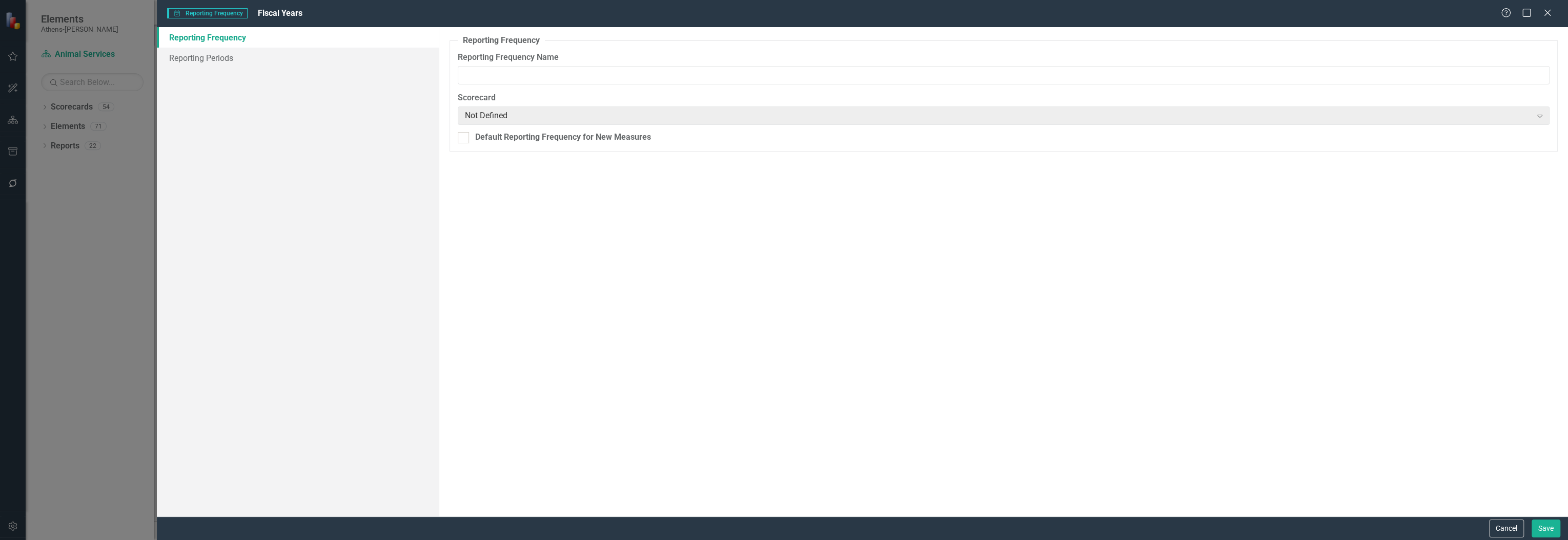
type input "Fiscal Years"
click at [211, 59] on link "Reporting Periods" at bounding box center [298, 58] width 283 height 20
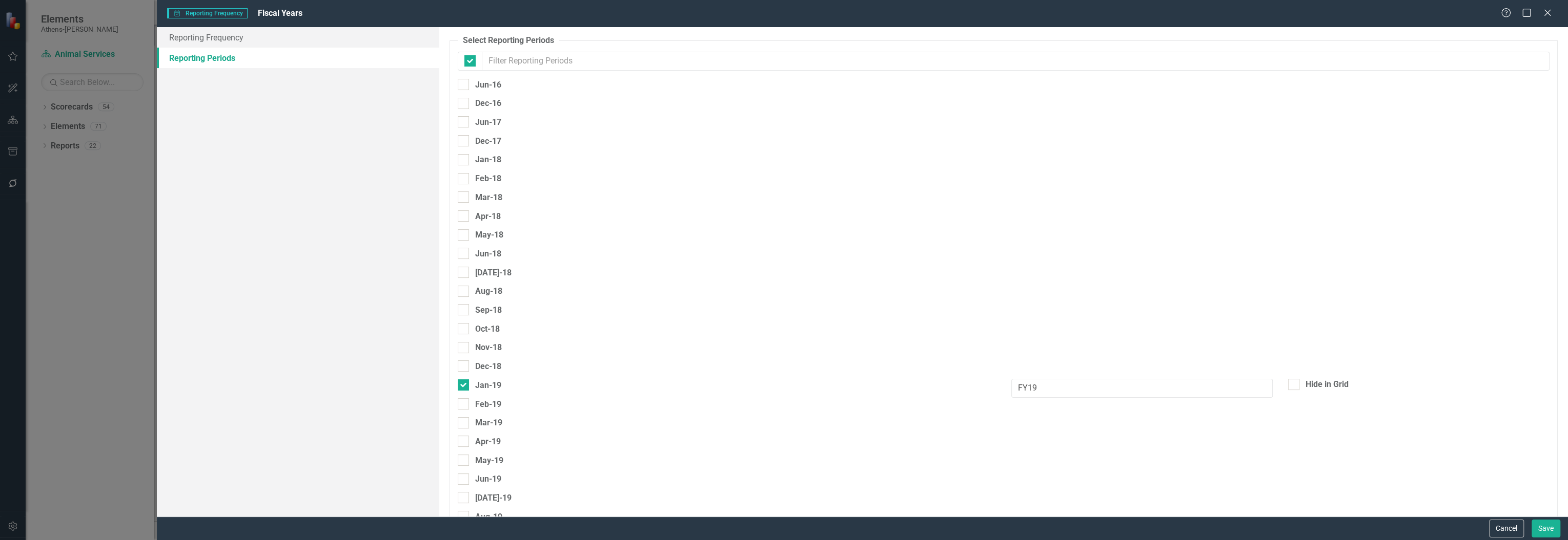
checkbox input "false"
click at [464, 301] on div at bounding box center [463, 301] width 11 height 11
click at [464, 301] on input "[DATE]-25" at bounding box center [461, 299] width 7 height 7
checkbox input "true"
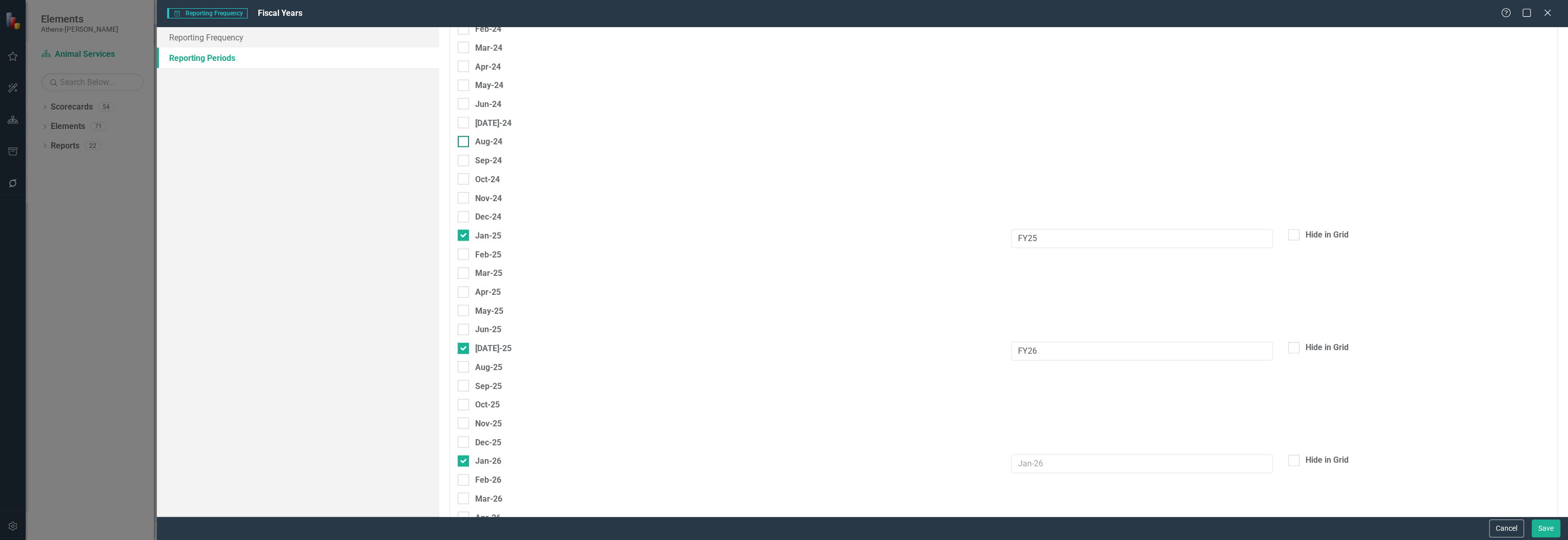
scroll to position [2458, 0]
click at [460, 143] on input "[DATE]-24" at bounding box center [461, 142] width 7 height 7
checkbox input "true"
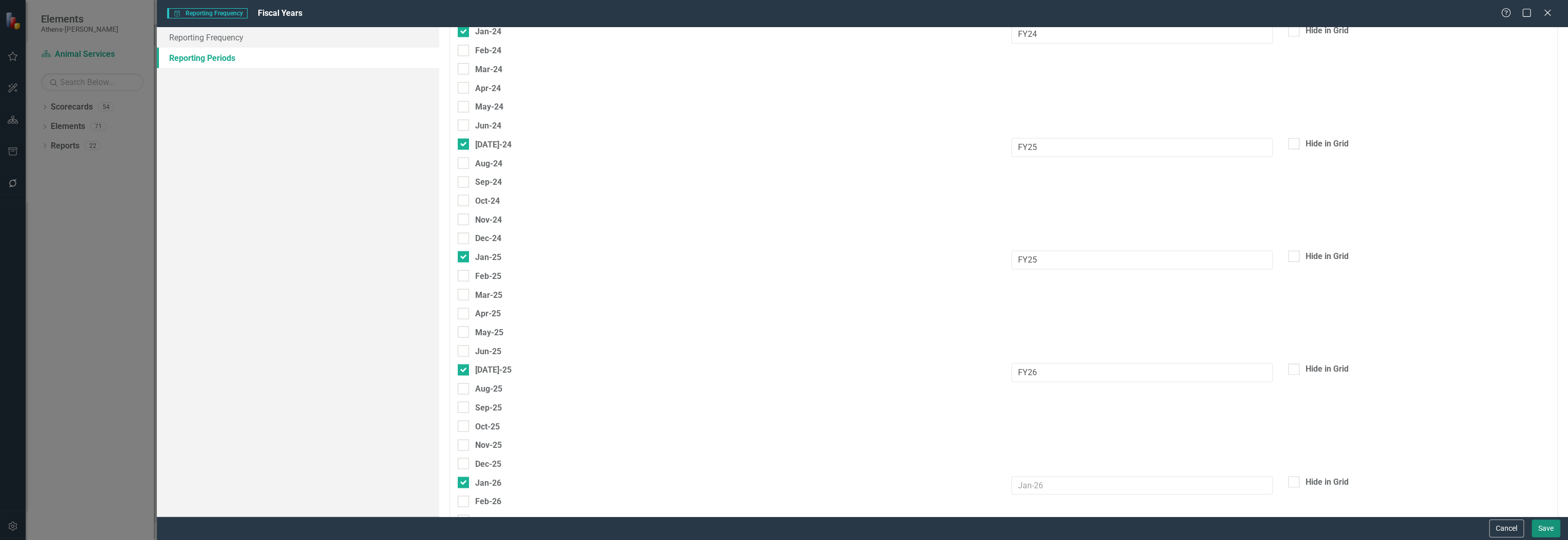
click at [1540, 526] on button "Save" at bounding box center [1545, 528] width 29 height 18
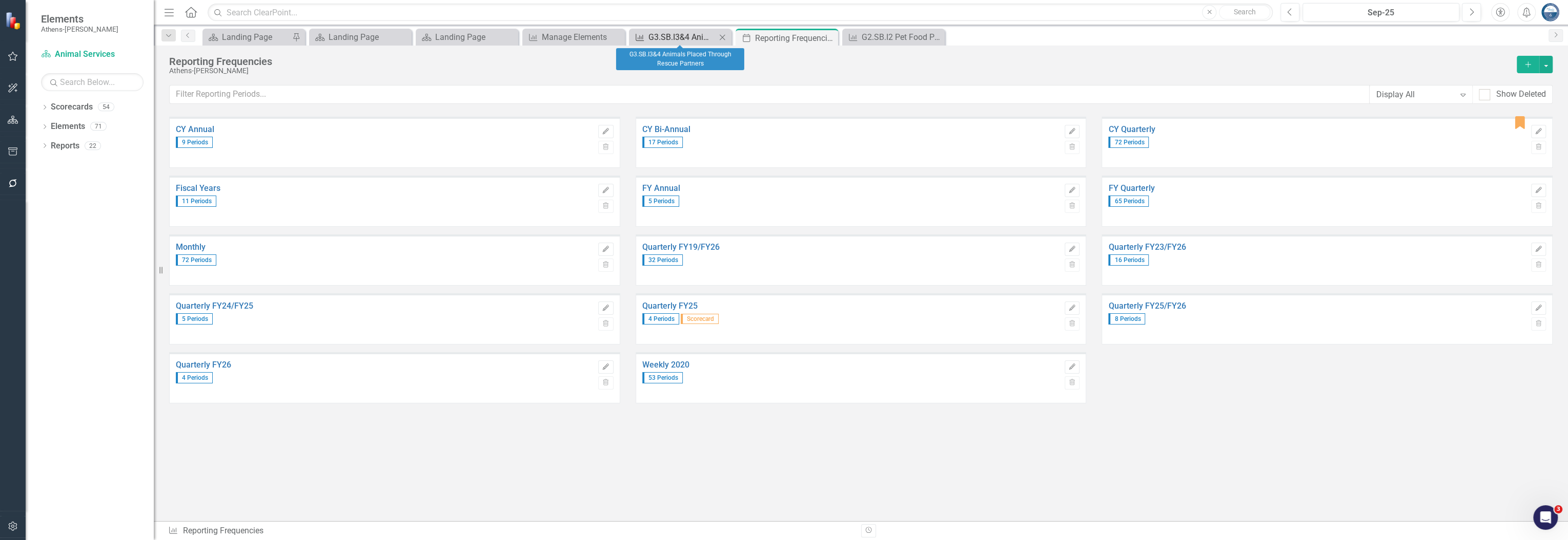
click at [656, 32] on div "G3.SB.I3&4 Animals Placed Through Rescue Partners" at bounding box center [682, 37] width 67 height 12
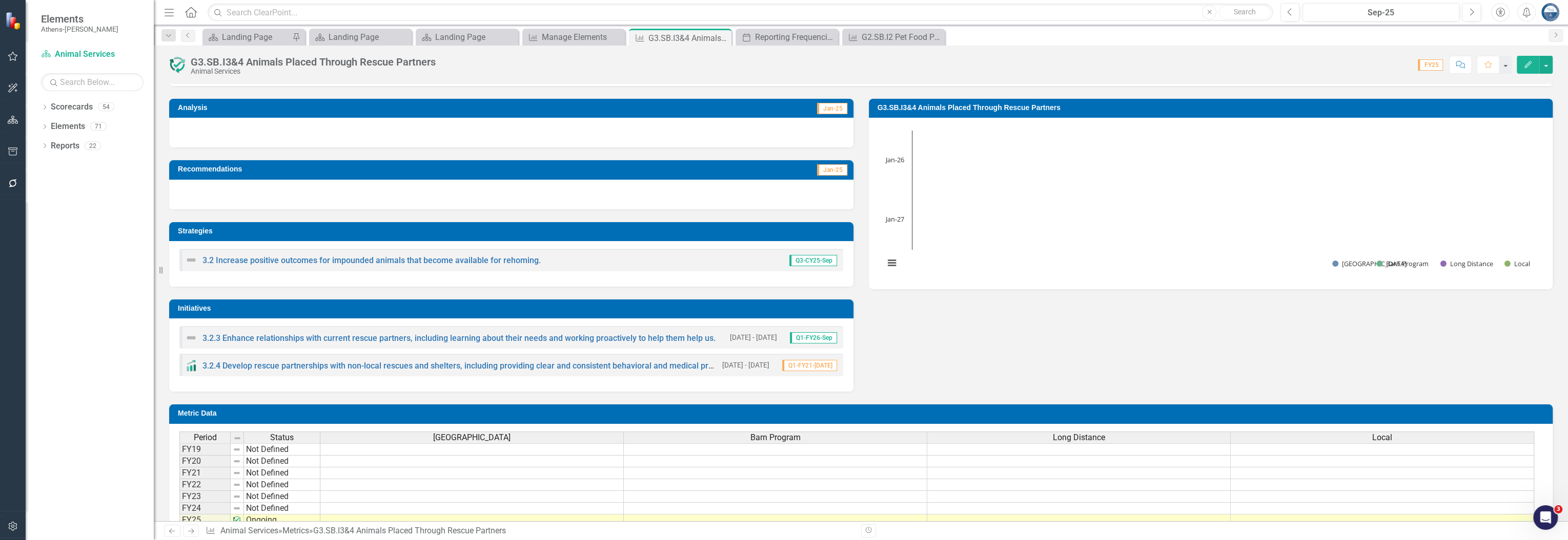
scroll to position [307, 0]
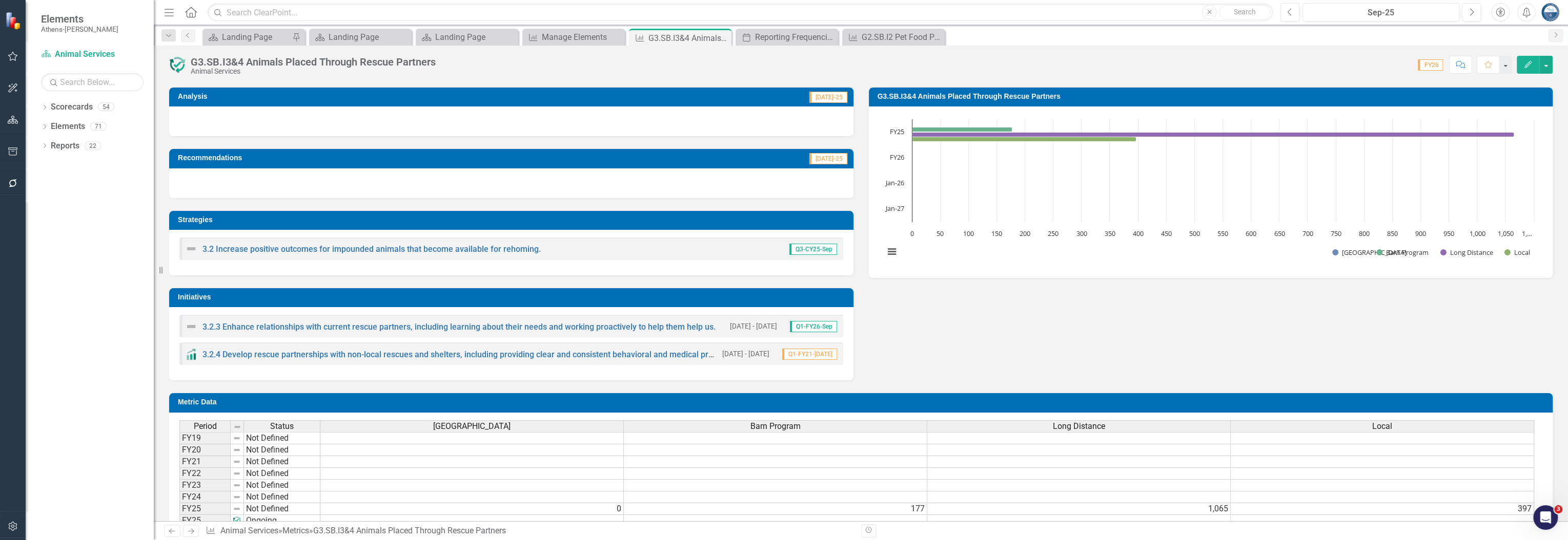
scroll to position [124, 0]
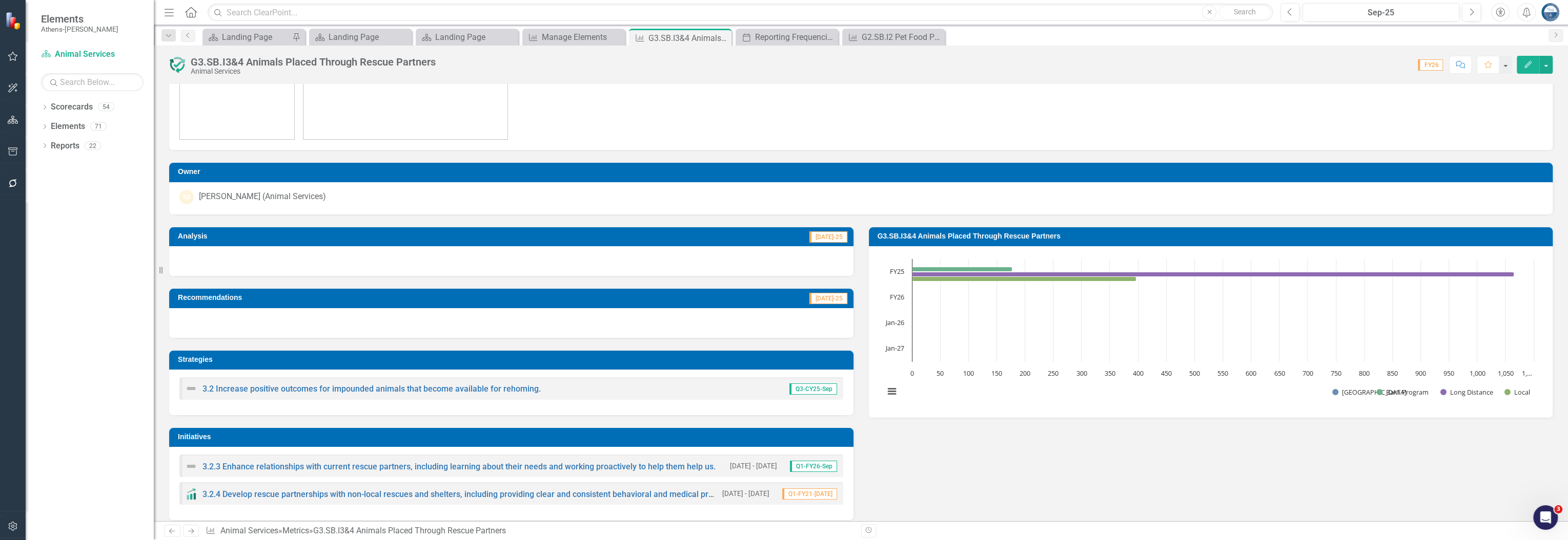
click at [765, 26] on div "Dropdown Search Scorecard Landing Page Pin Scorecard Landing Page Close Scoreca…" at bounding box center [861, 35] width 1414 height 20
click at [767, 33] on div "Reporting Frequencies" at bounding box center [789, 37] width 67 height 12
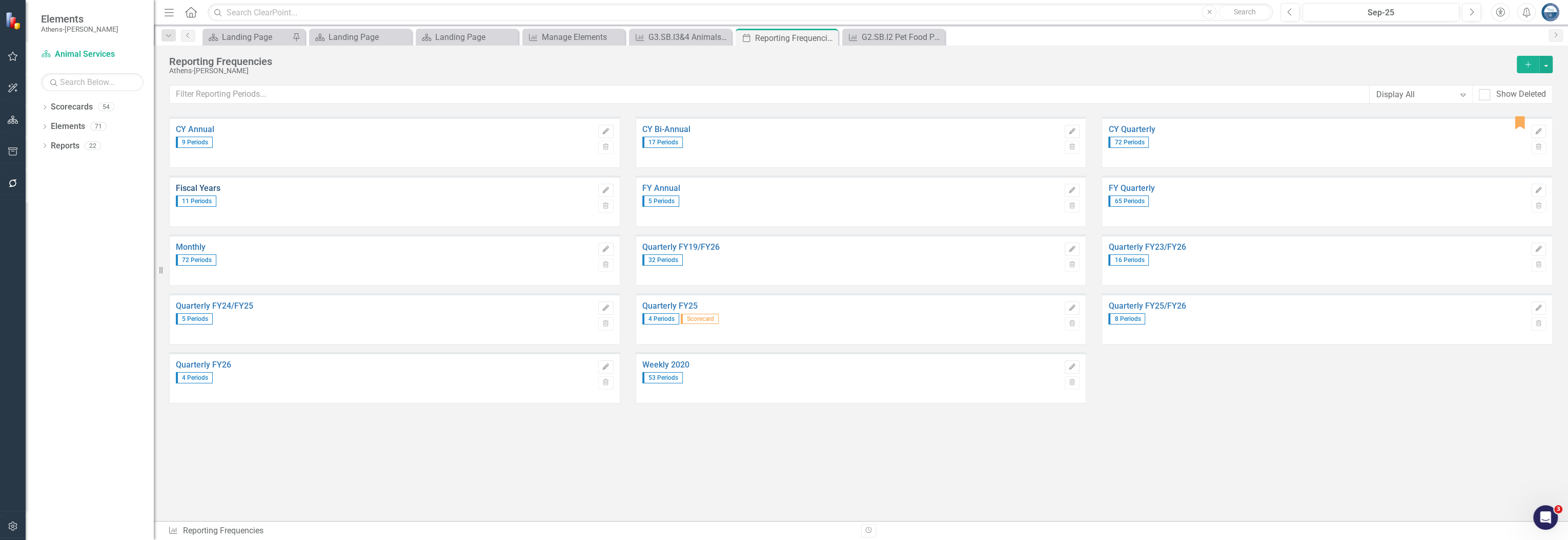
click at [189, 186] on link "Fiscal Years" at bounding box center [384, 188] width 417 height 10
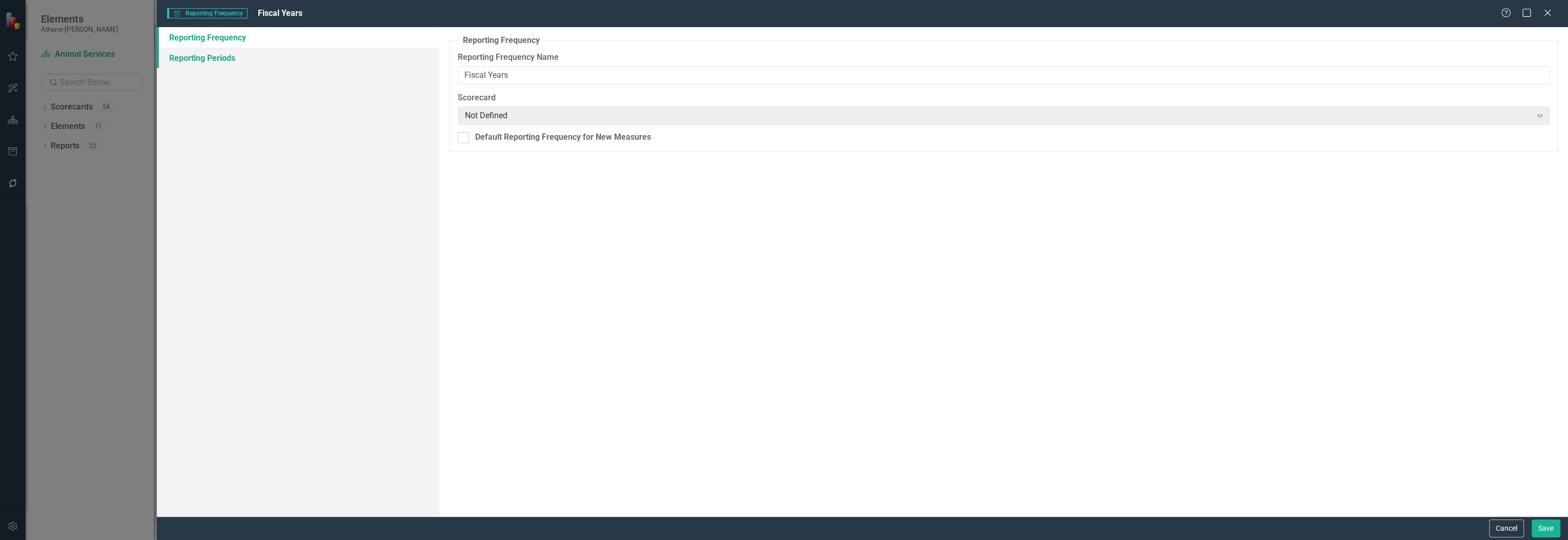
click at [209, 58] on link "Reporting Periods" at bounding box center [298, 58] width 283 height 20
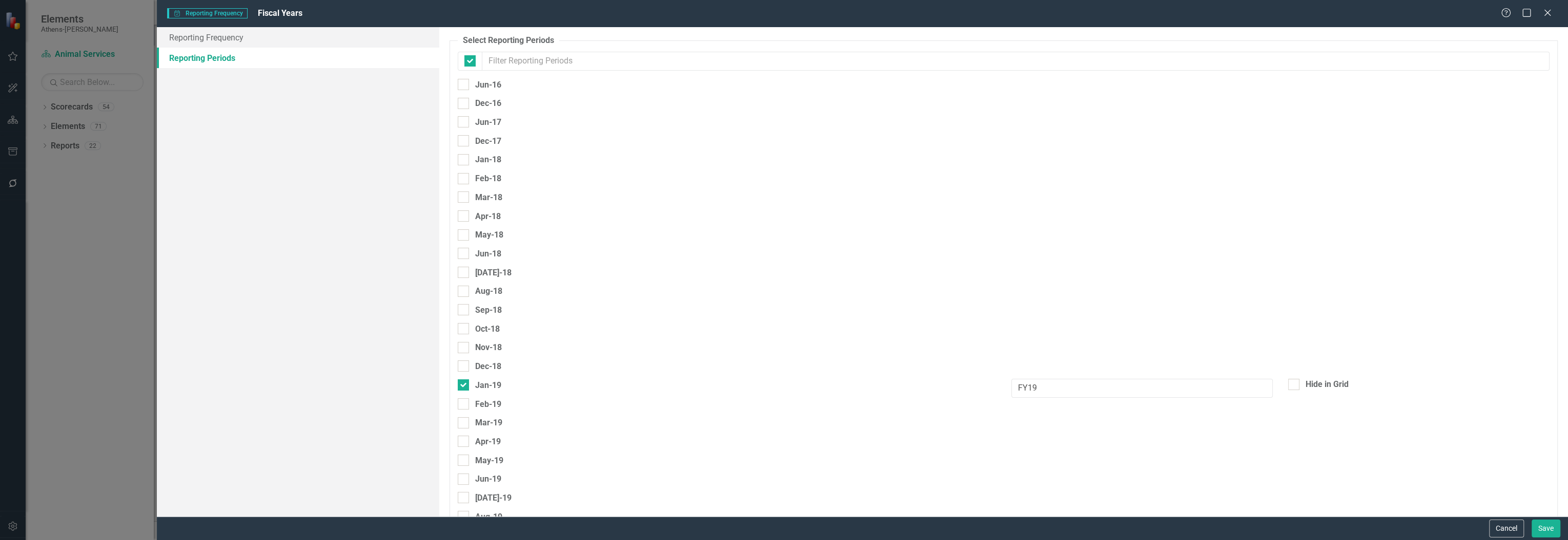
checkbox input "false"
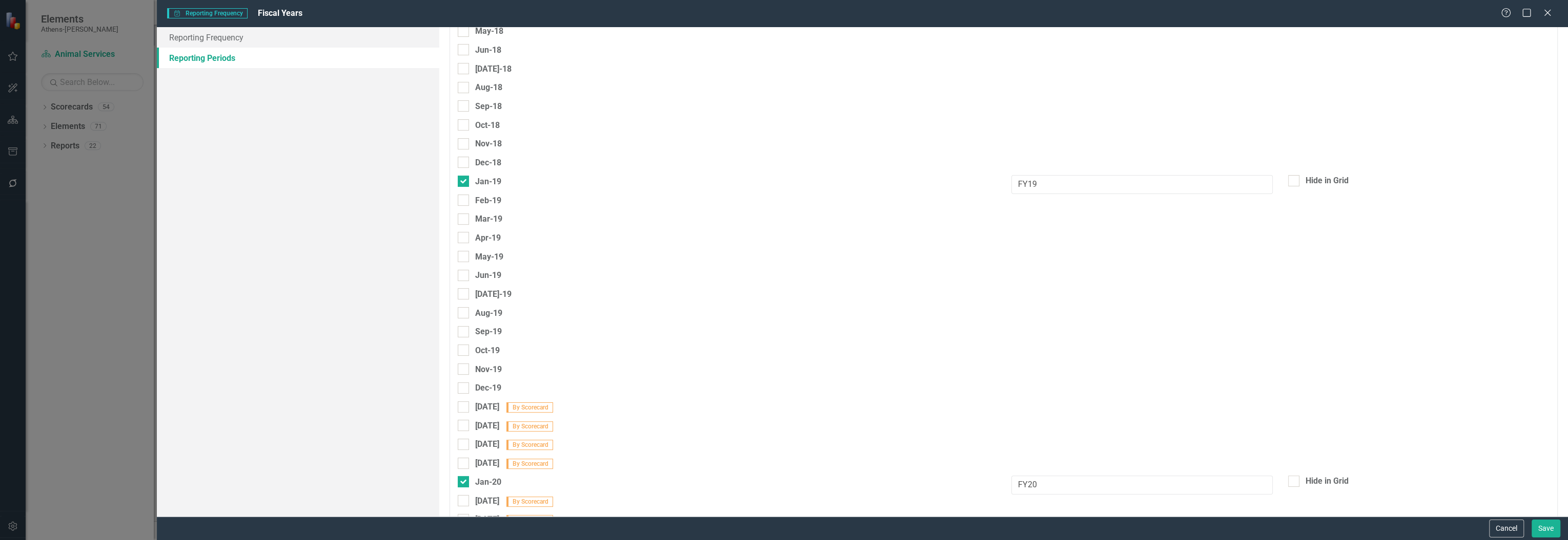
scroll to position [205, 0]
click at [464, 182] on div at bounding box center [463, 180] width 11 height 11
click at [464, 181] on input "Jan-19" at bounding box center [461, 178] width 7 height 7
checkbox input "false"
click at [464, 294] on div at bounding box center [463, 293] width 11 height 11
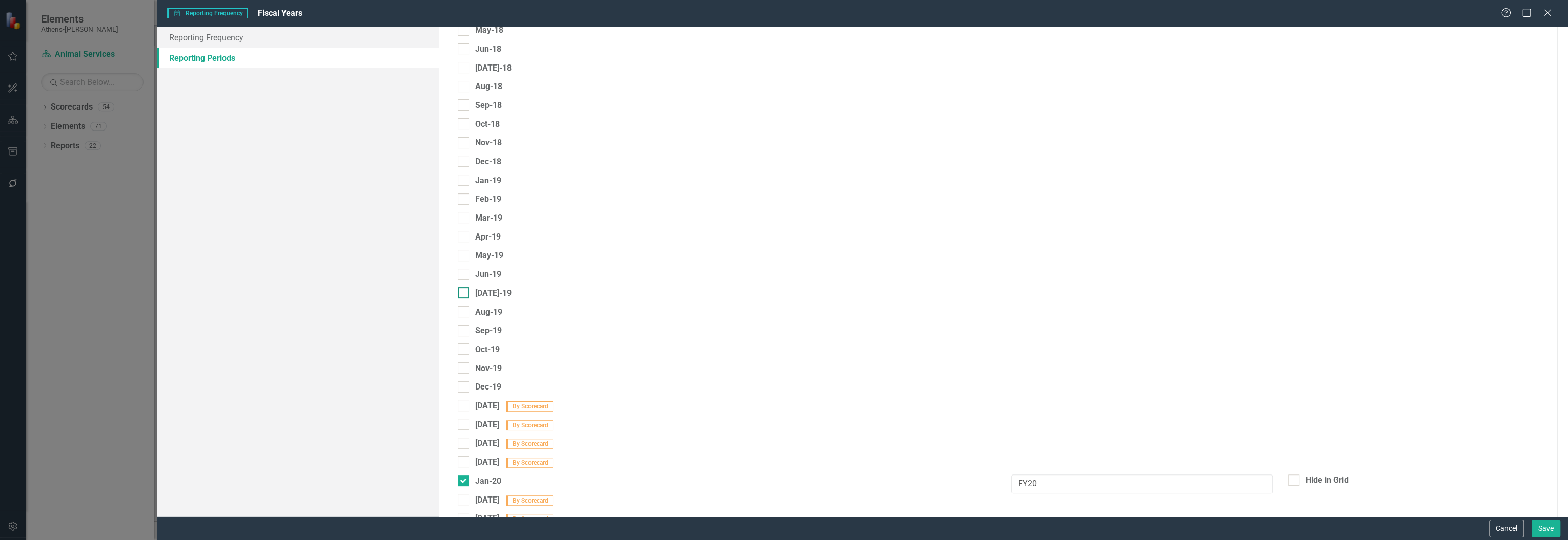
click at [464, 294] on input "[DATE]-19" at bounding box center [461, 290] width 7 height 7
checkbox input "true"
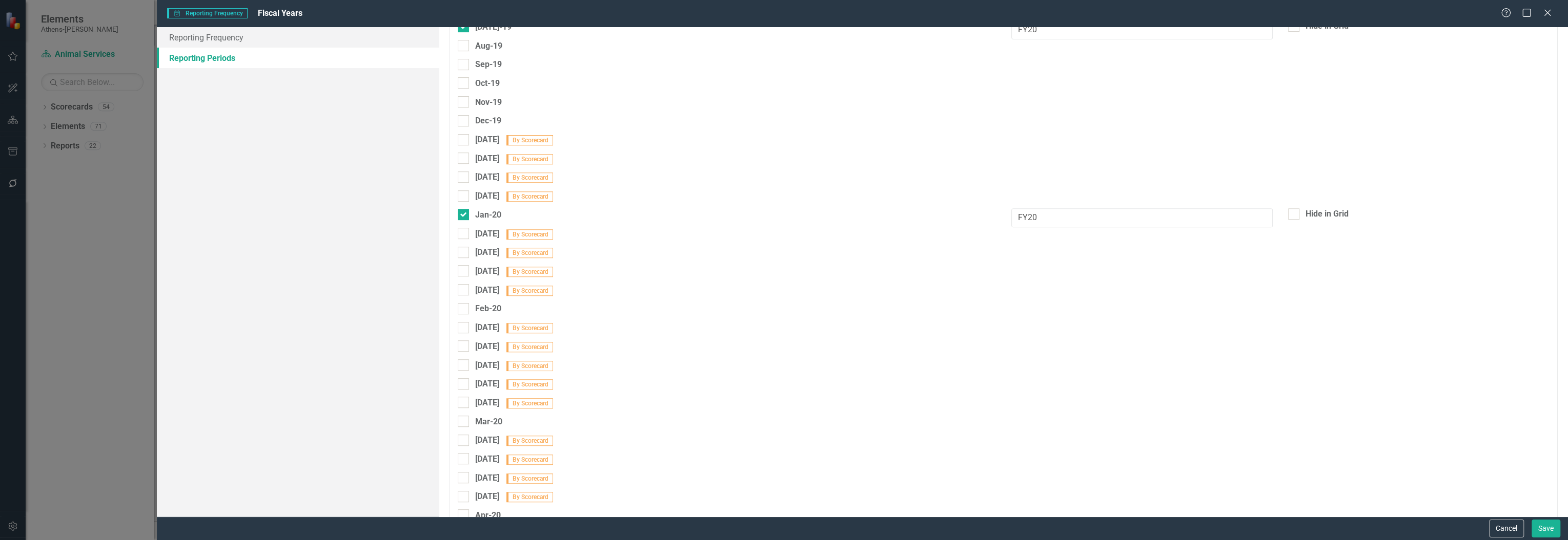
scroll to position [478, 0]
click at [462, 209] on div at bounding box center [463, 207] width 11 height 11
click at [462, 209] on input "Jan-20" at bounding box center [461, 205] width 7 height 7
checkbox input "false"
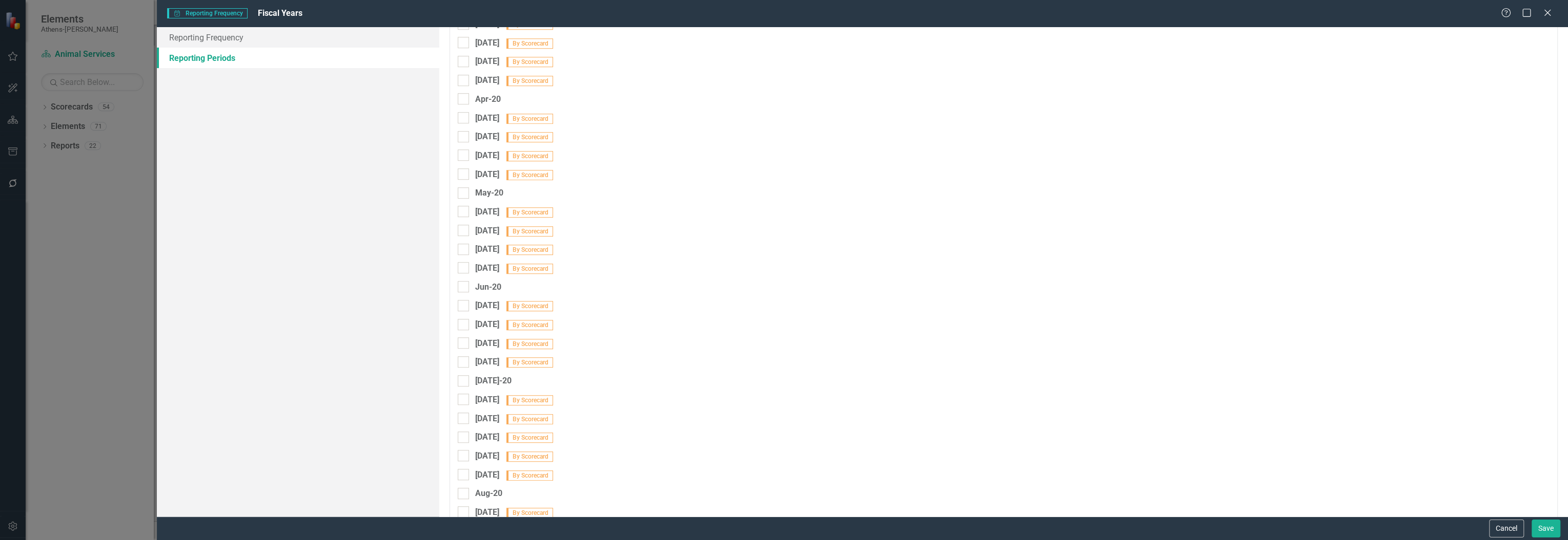
scroll to position [956, 0]
click at [462, 312] on input "[DATE]-20" at bounding box center [461, 310] width 7 height 7
checkbox input "true"
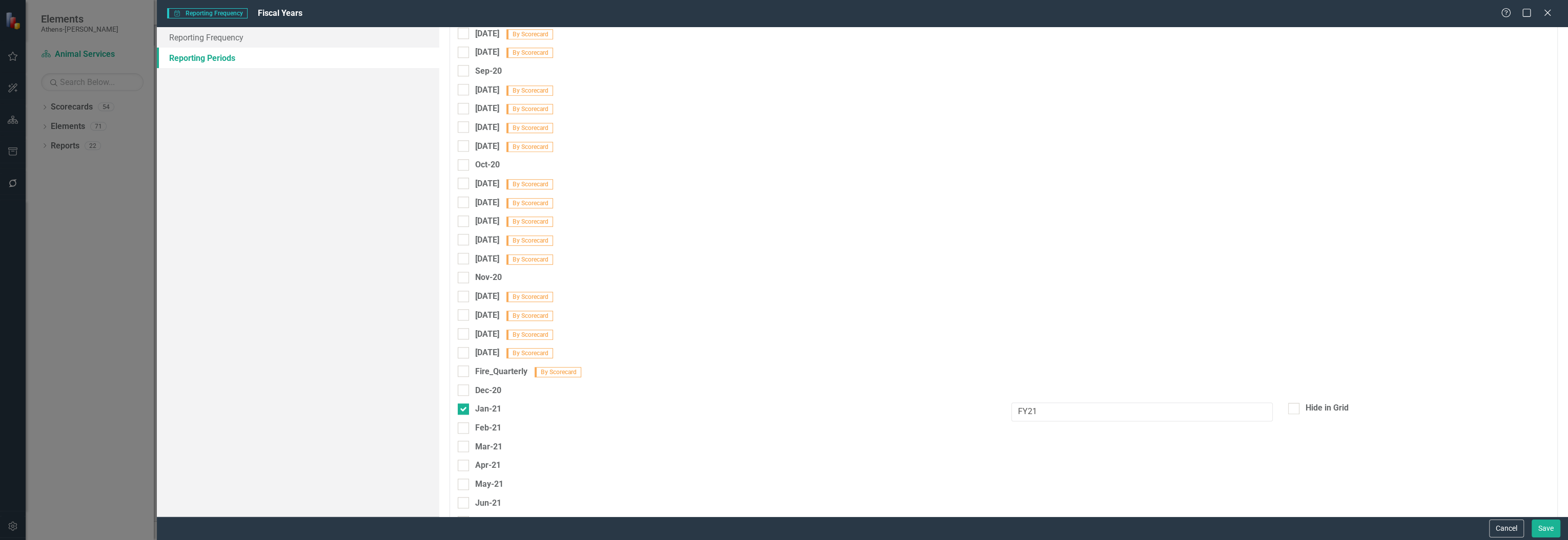
scroll to position [1434, 0]
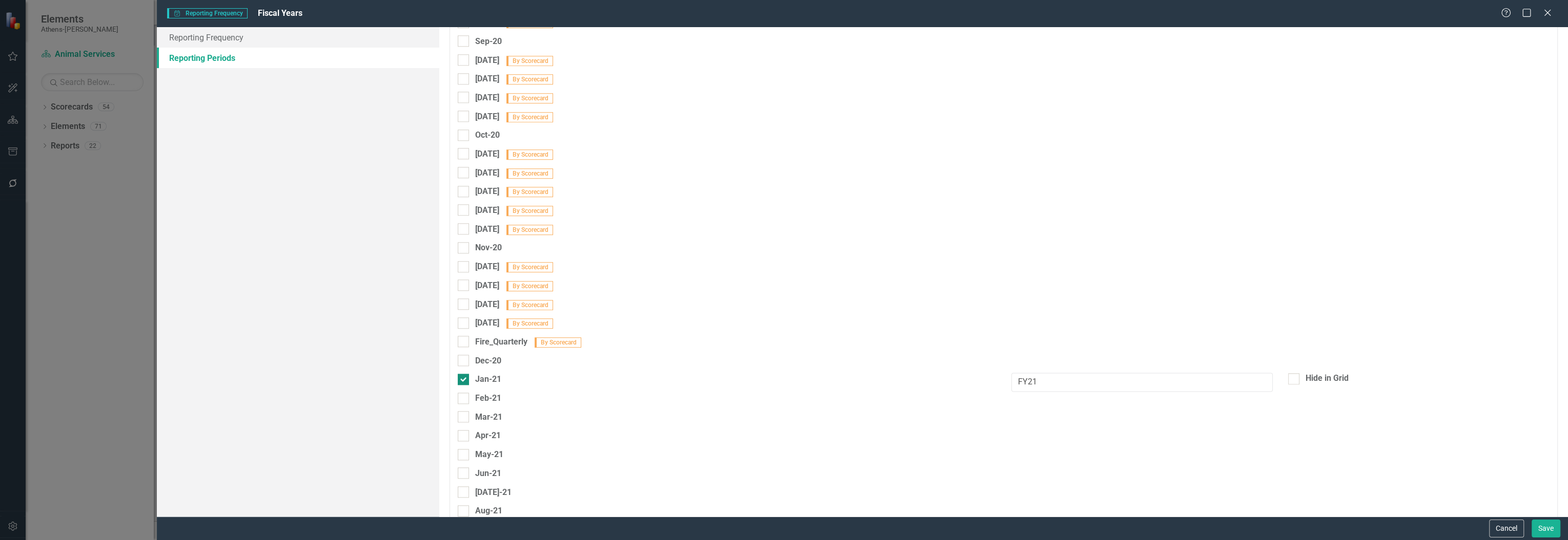
click at [461, 379] on input "Jan-21" at bounding box center [461, 377] width 7 height 7
checkbox input "false"
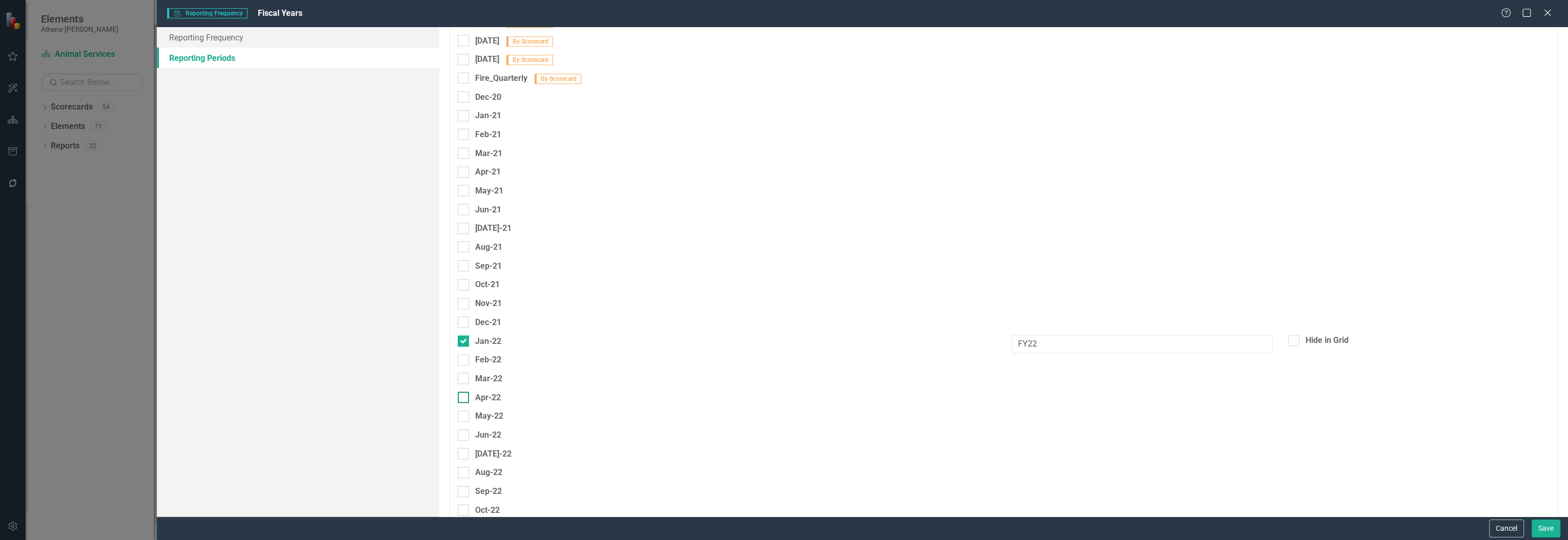
scroll to position [1707, 0]
click at [461, 220] on div at bounding box center [463, 219] width 11 height 11
click at [461, 220] on input "[DATE]-21" at bounding box center [461, 217] width 7 height 7
checkbox input "true"
click at [462, 328] on input "Jan-22" at bounding box center [461, 329] width 7 height 7
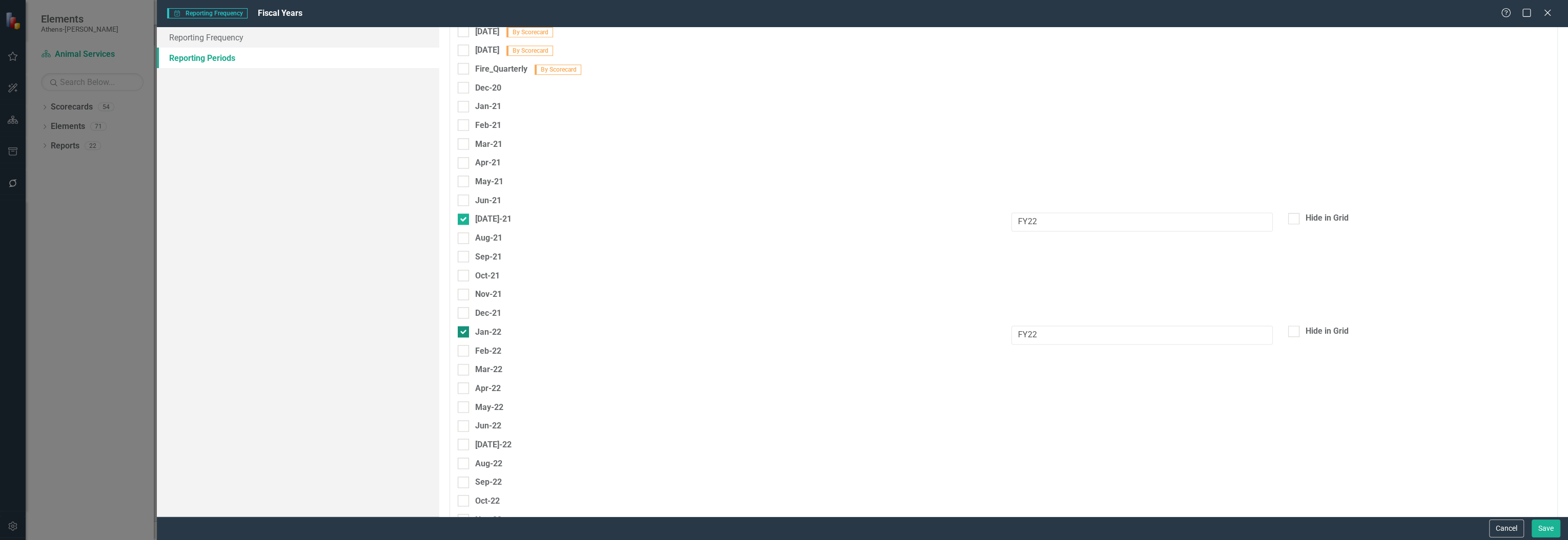
checkbox input "false"
click at [463, 239] on input "[DATE]-22" at bounding box center [461, 237] width 7 height 7
checkbox input "true"
click at [465, 350] on div at bounding box center [463, 352] width 11 height 11
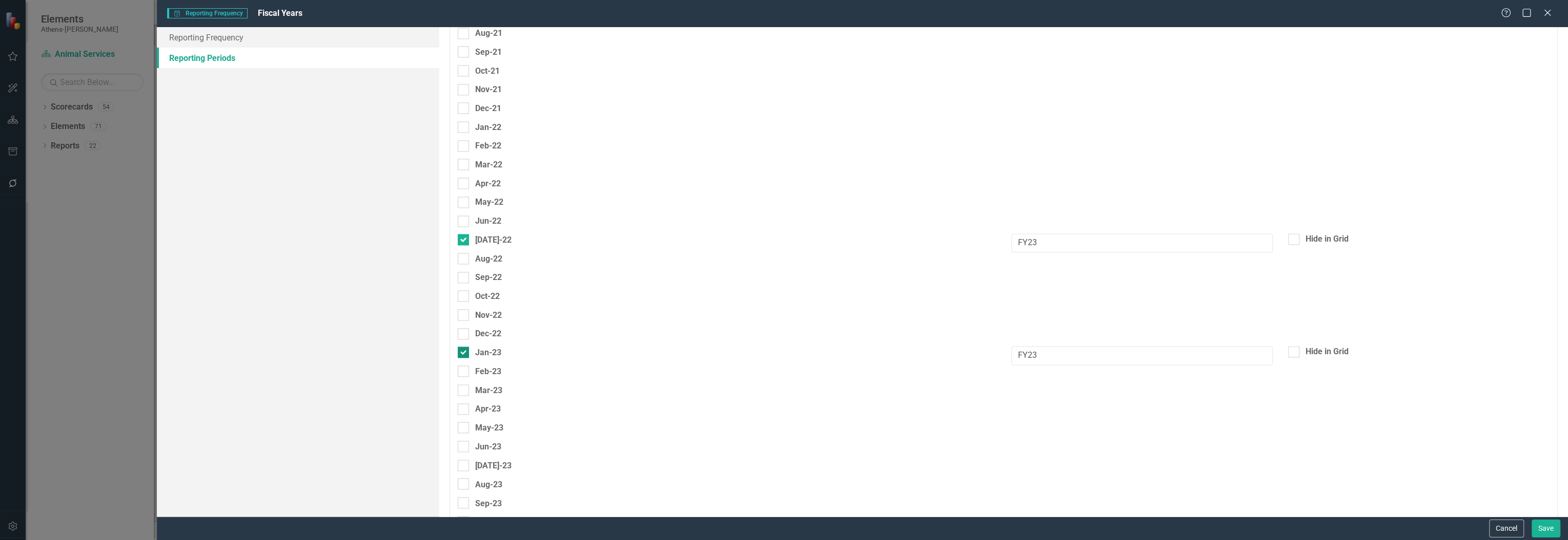
click at [464, 350] on input "Jan-23" at bounding box center [461, 350] width 7 height 7
checkbox input "false"
click at [458, 325] on input "[DATE]-23" at bounding box center [461, 326] width 7 height 7
checkbox input "true"
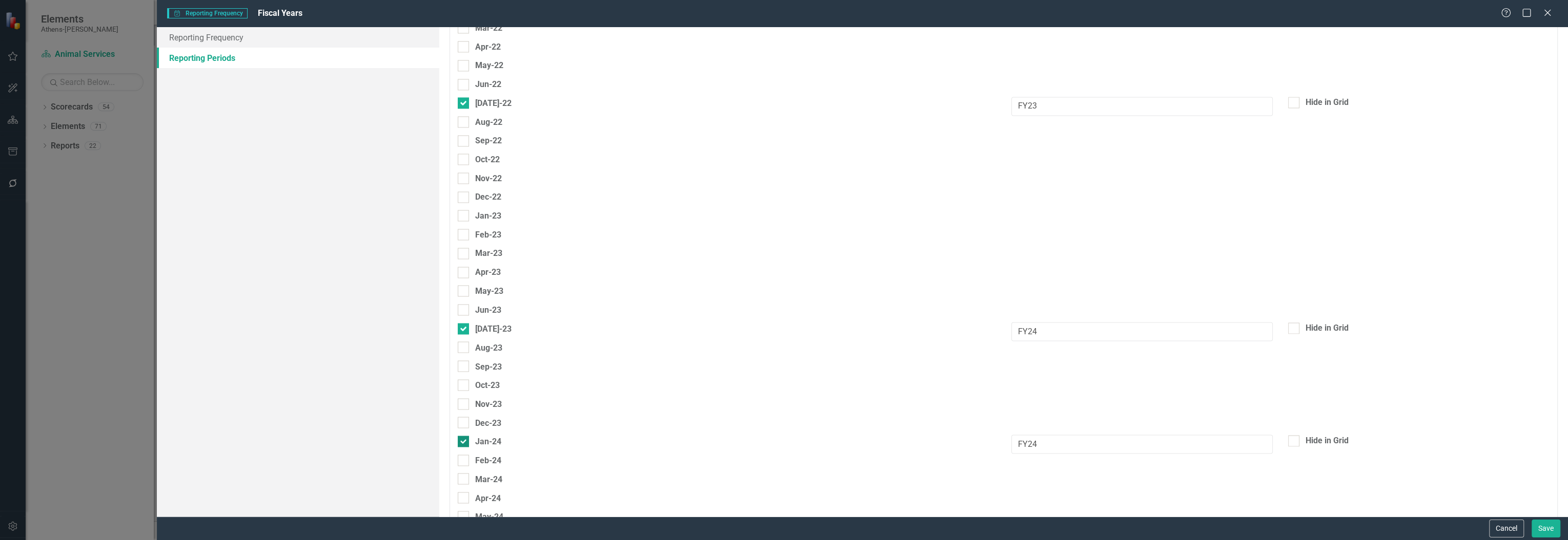
click at [463, 436] on input "Jan-24" at bounding box center [461, 439] width 7 height 7
checkbox input "false"
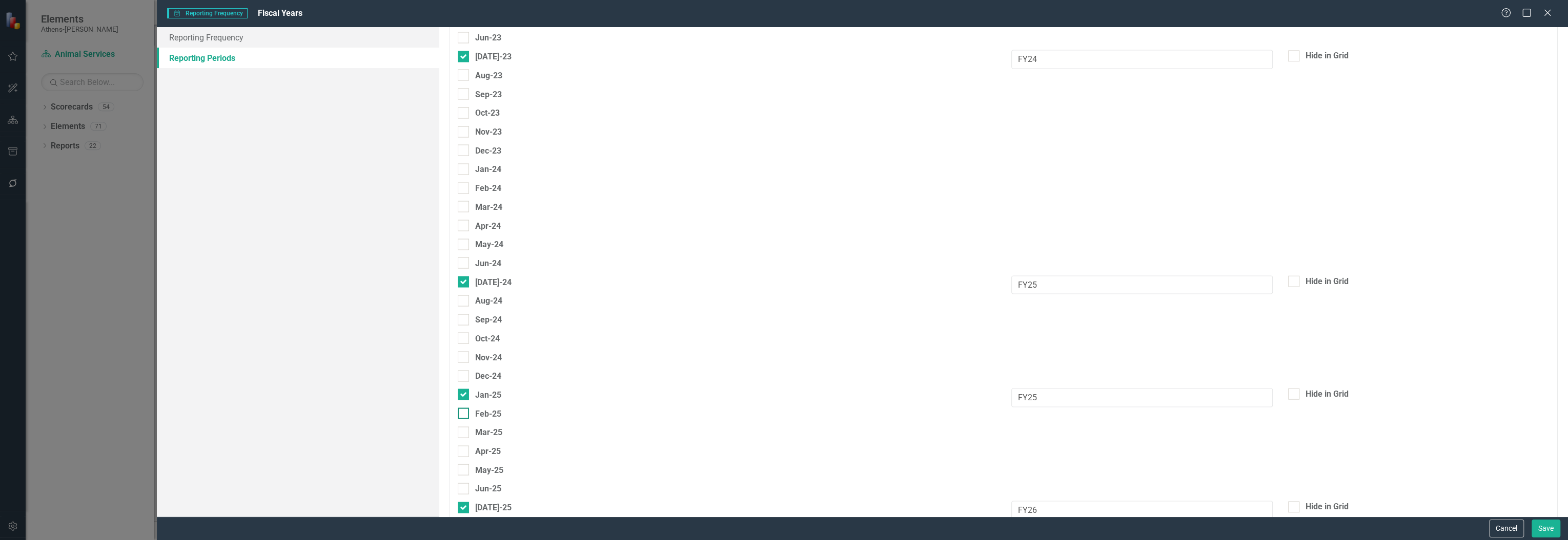
scroll to position [2322, 0]
click at [461, 390] on input "Jan-25" at bounding box center [461, 391] width 7 height 7
checkbox input "false"
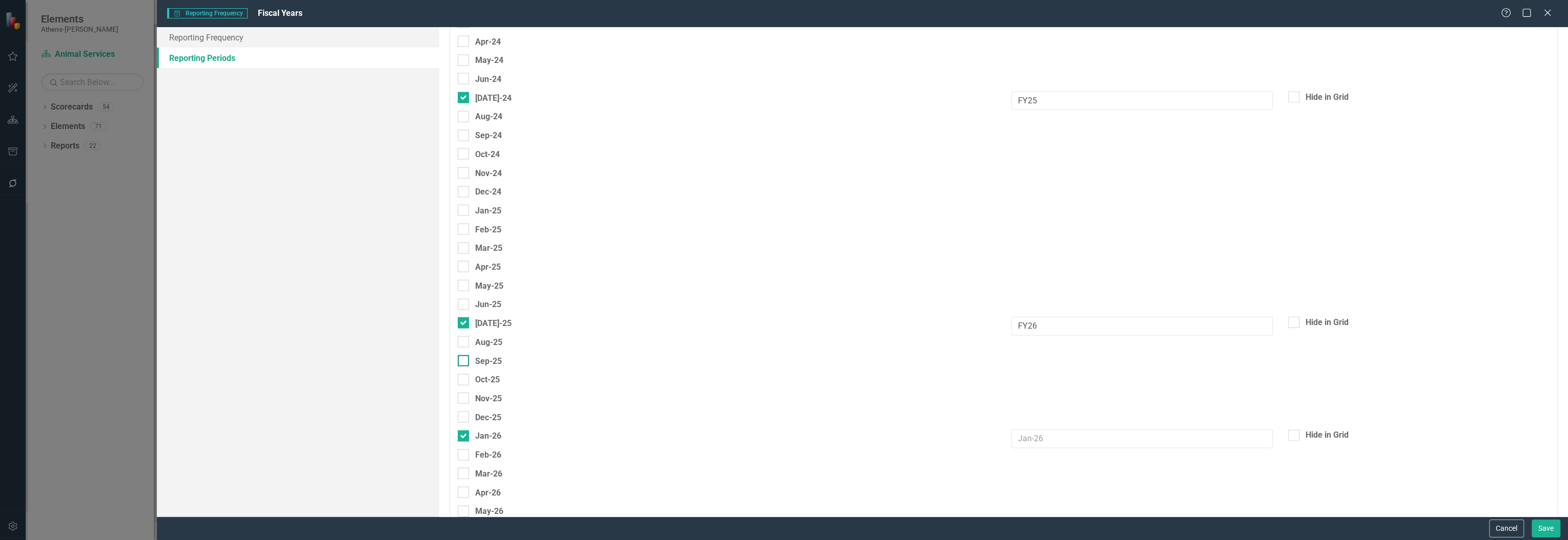
scroll to position [2526, 0]
click at [461, 414] on input "Jan-26" at bounding box center [461, 412] width 7 height 7
checkbox input "false"
click at [462, 389] on input "[DATE]-26" at bounding box center [461, 388] width 7 height 7
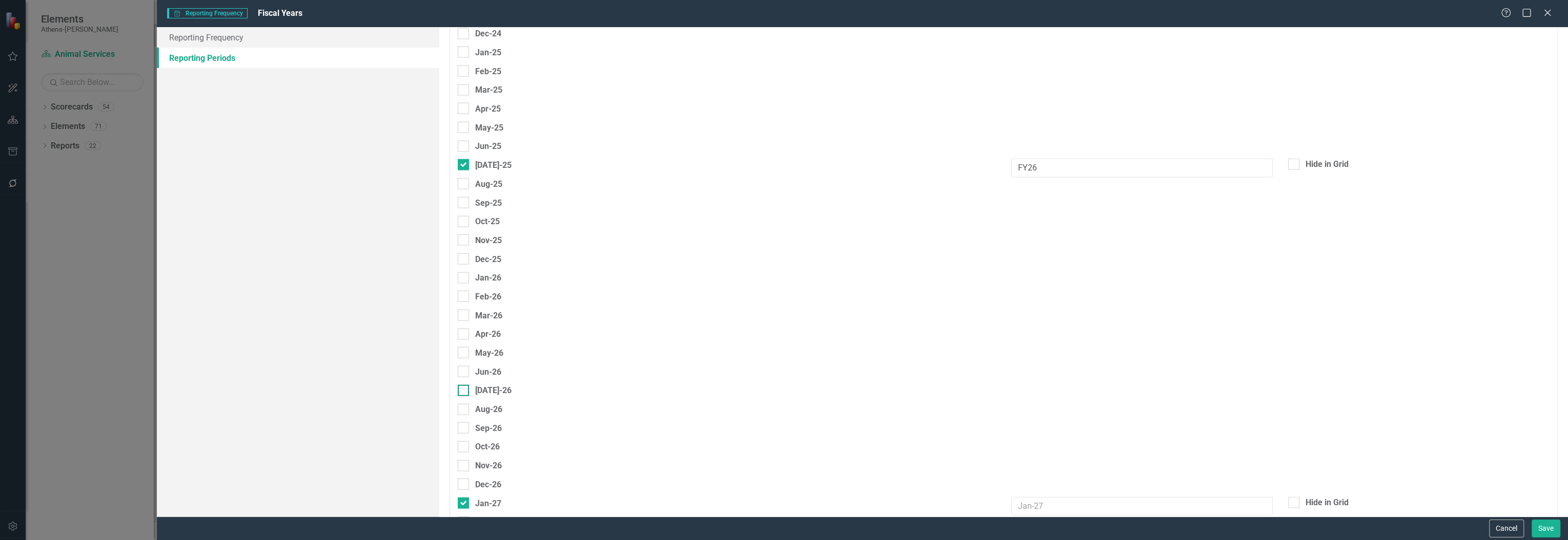
checkbox input "true"
click at [462, 363] on input "Jan-27" at bounding box center [461, 364] width 7 height 7
checkbox input "false"
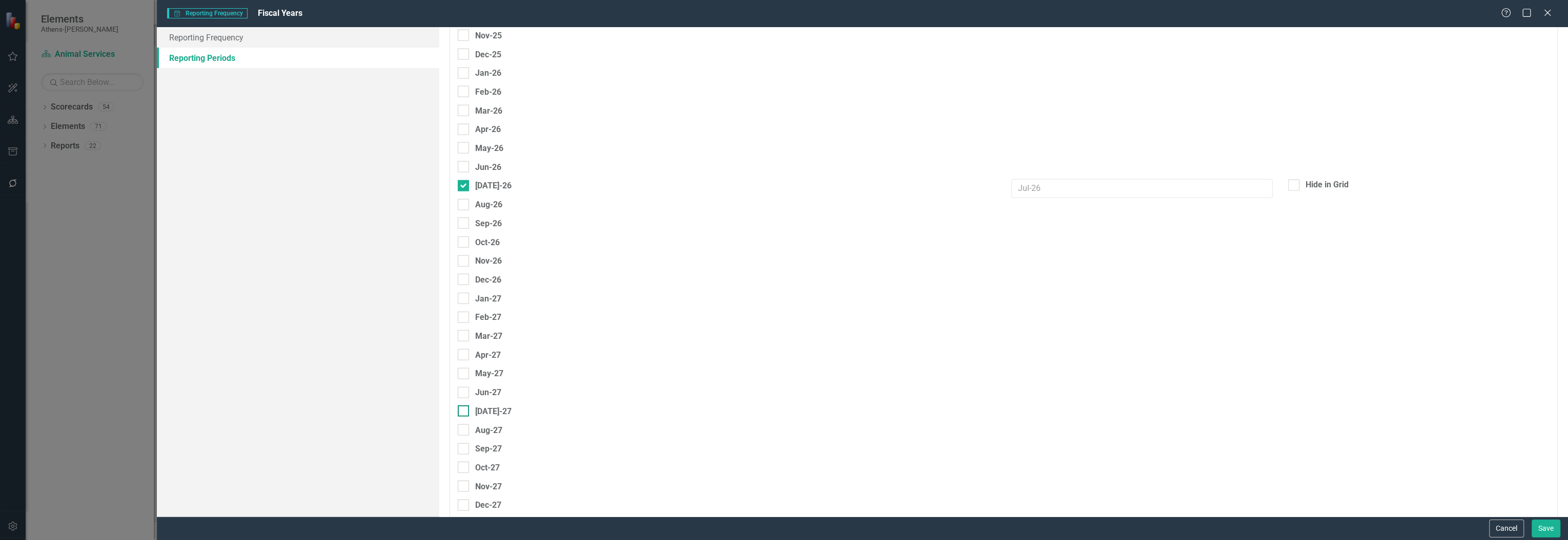
click at [461, 409] on input "[DATE]-27" at bounding box center [461, 408] width 7 height 7
checkbox input "true"
click at [1046, 394] on input "text" at bounding box center [1142, 394] width 261 height 19
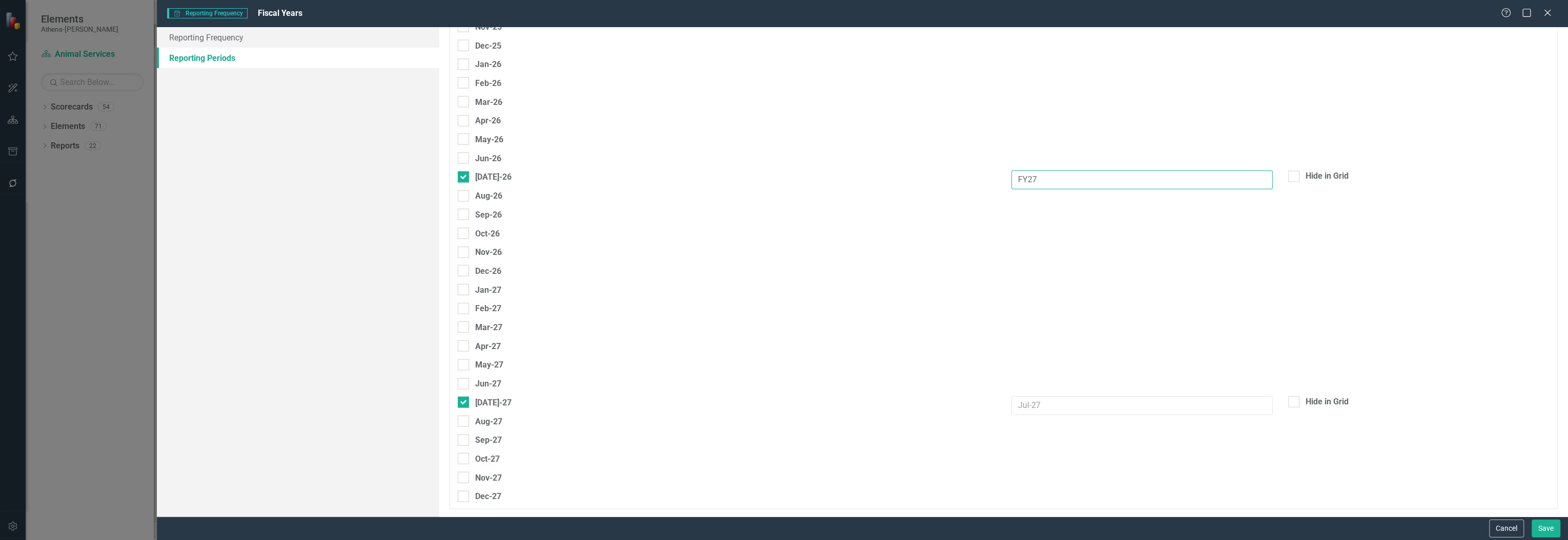
type input "FY27"
click at [1034, 405] on input "text" at bounding box center [1142, 406] width 261 height 19
type input "FY28"
click at [1542, 526] on button "Save" at bounding box center [1545, 528] width 29 height 18
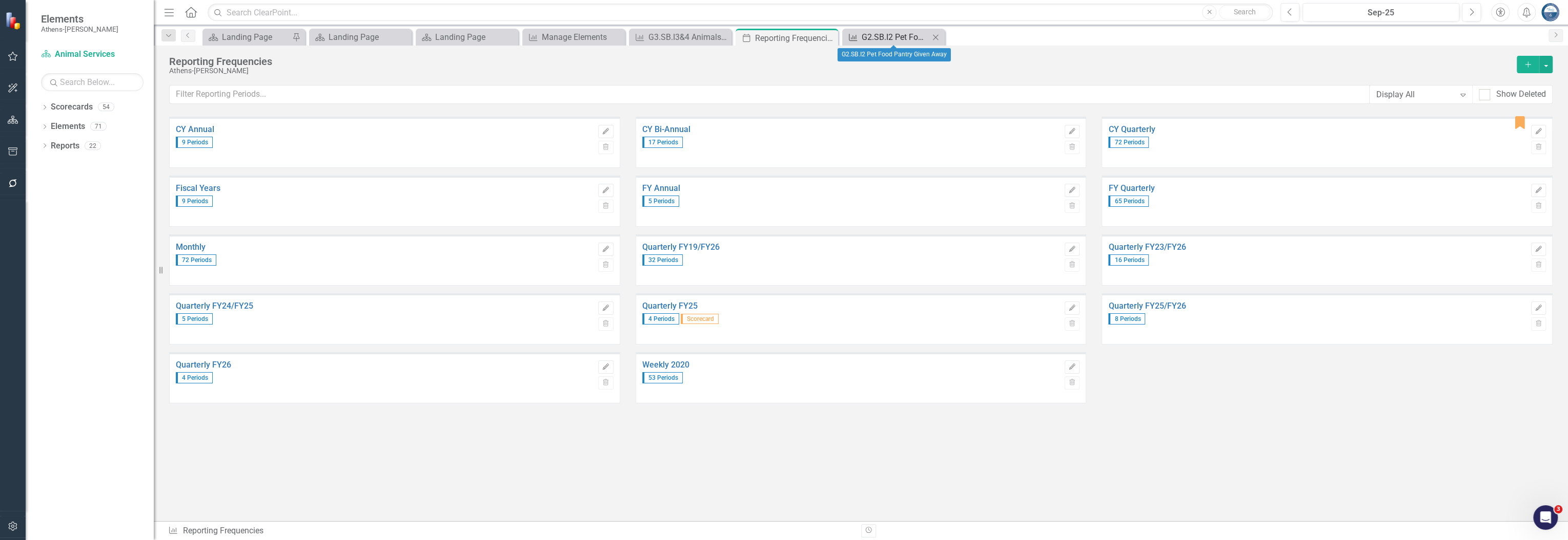
click at [877, 38] on div "G2.SB.I2 Pet Food Pantry Given Away" at bounding box center [895, 37] width 67 height 12
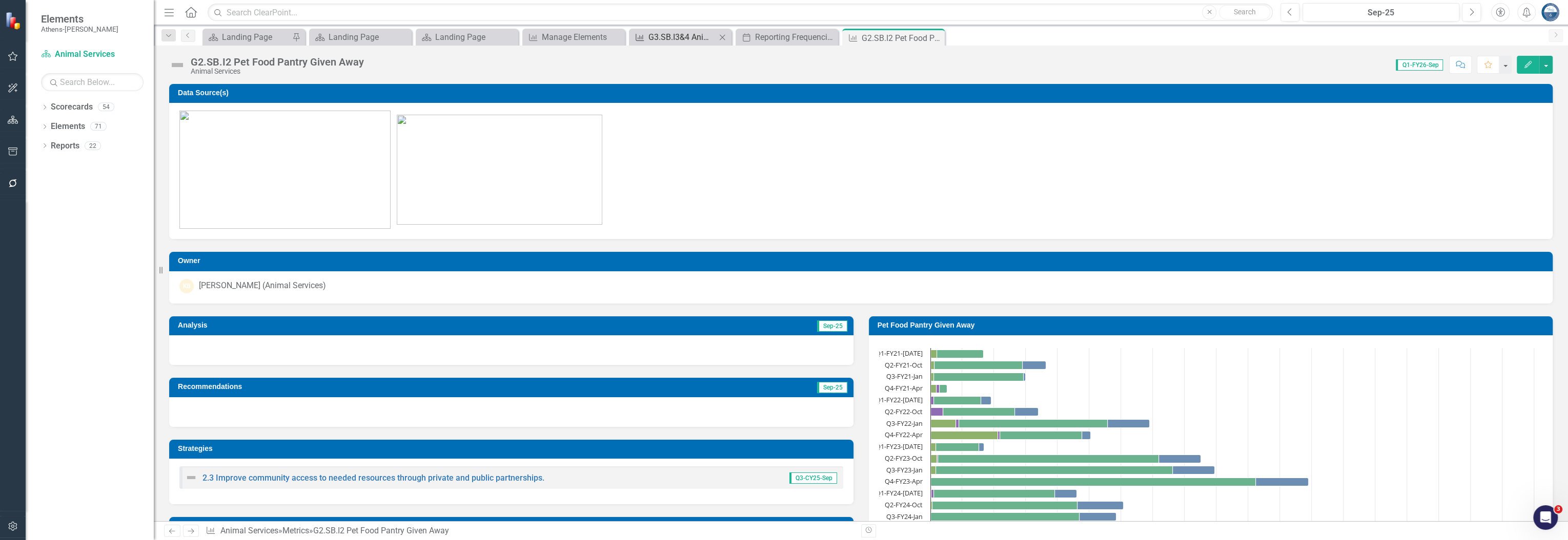
click at [675, 33] on div "G3.SB.I3&4 Animals Placed Through Rescue Partners" at bounding box center [682, 37] width 67 height 12
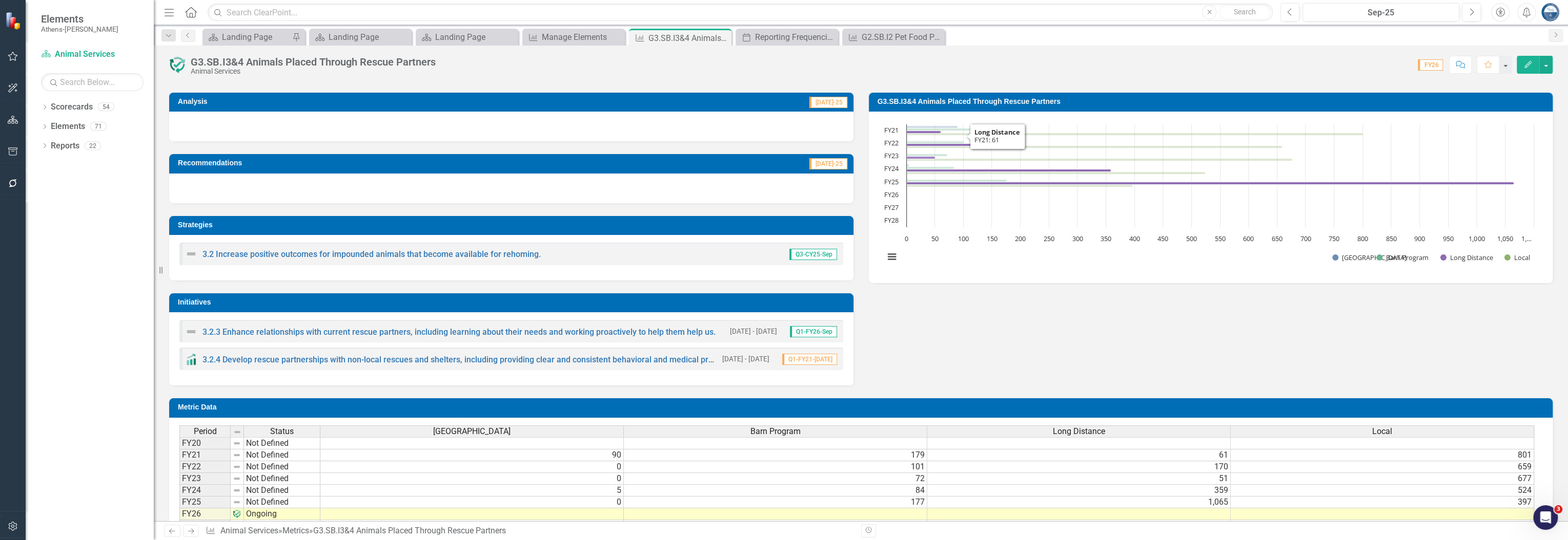
scroll to position [238, 0]
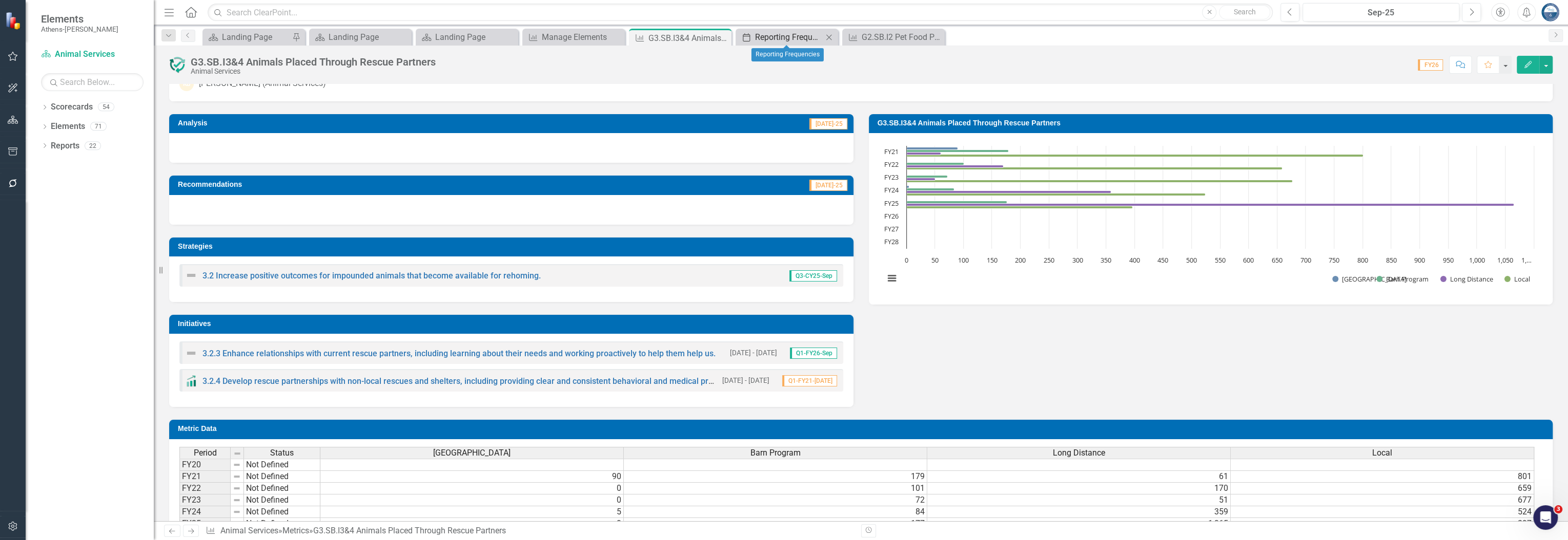
click at [770, 38] on div "Reporting Frequencies" at bounding box center [789, 37] width 67 height 12
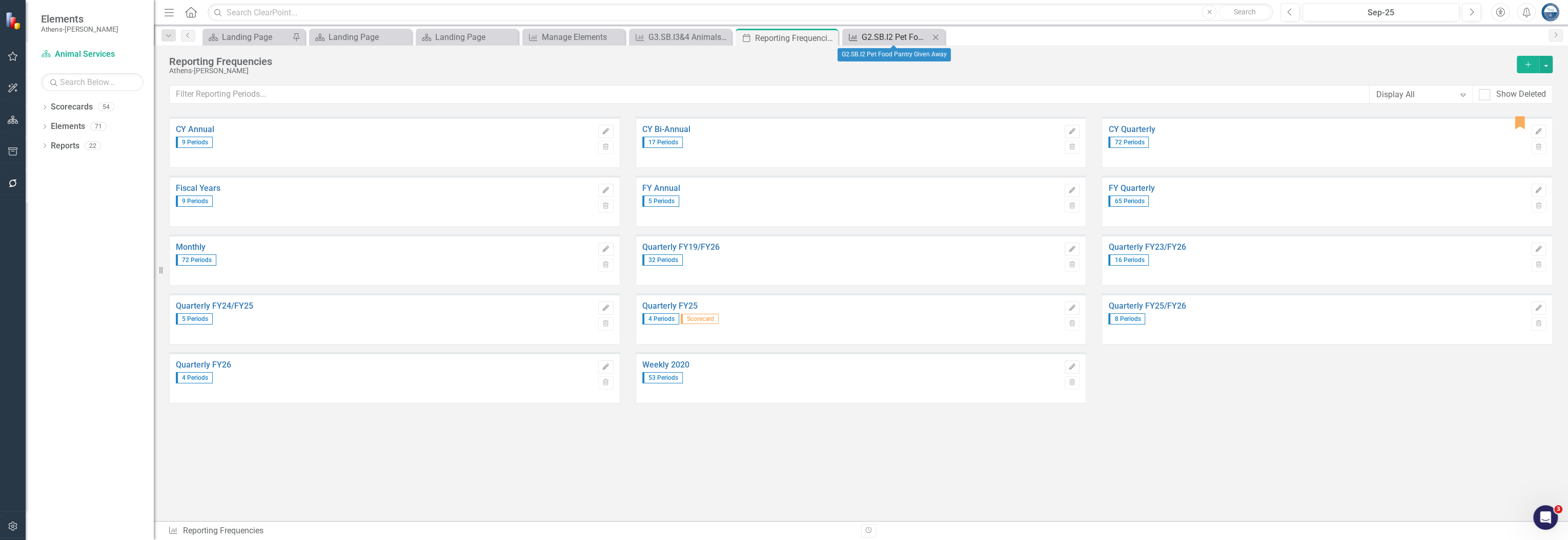
click at [899, 31] on div "G2.SB.I2 Pet Food Pantry Given Away" at bounding box center [895, 37] width 67 height 12
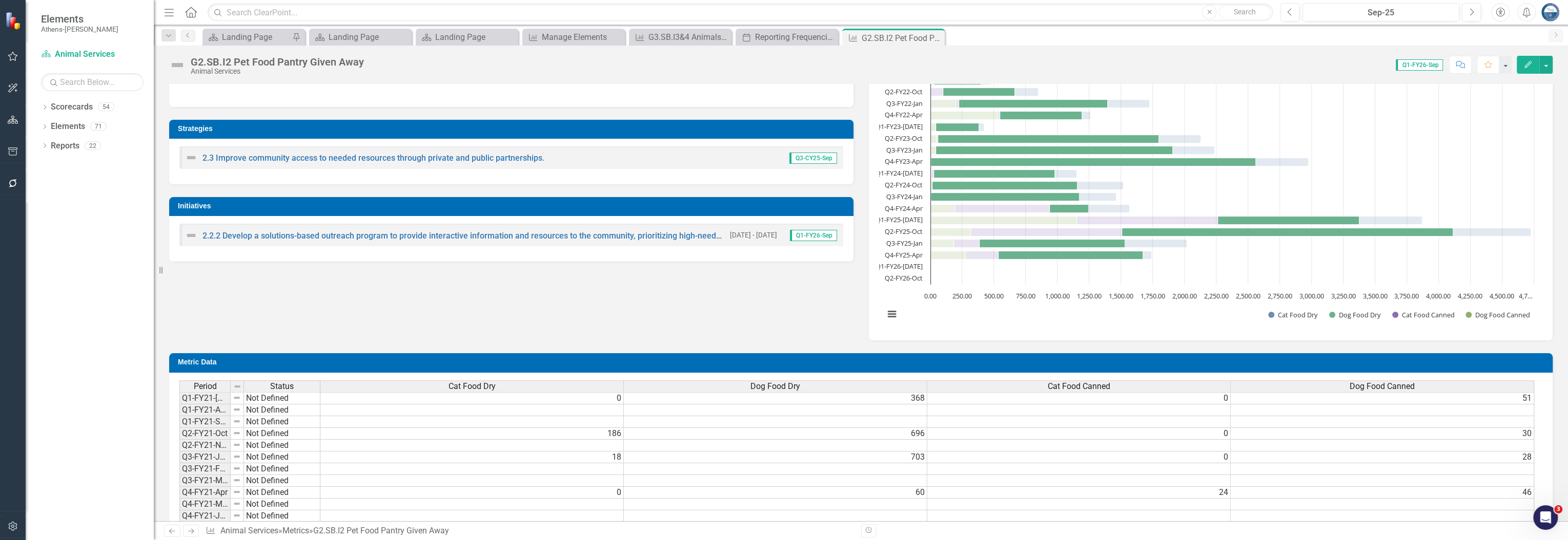
scroll to position [341, 0]
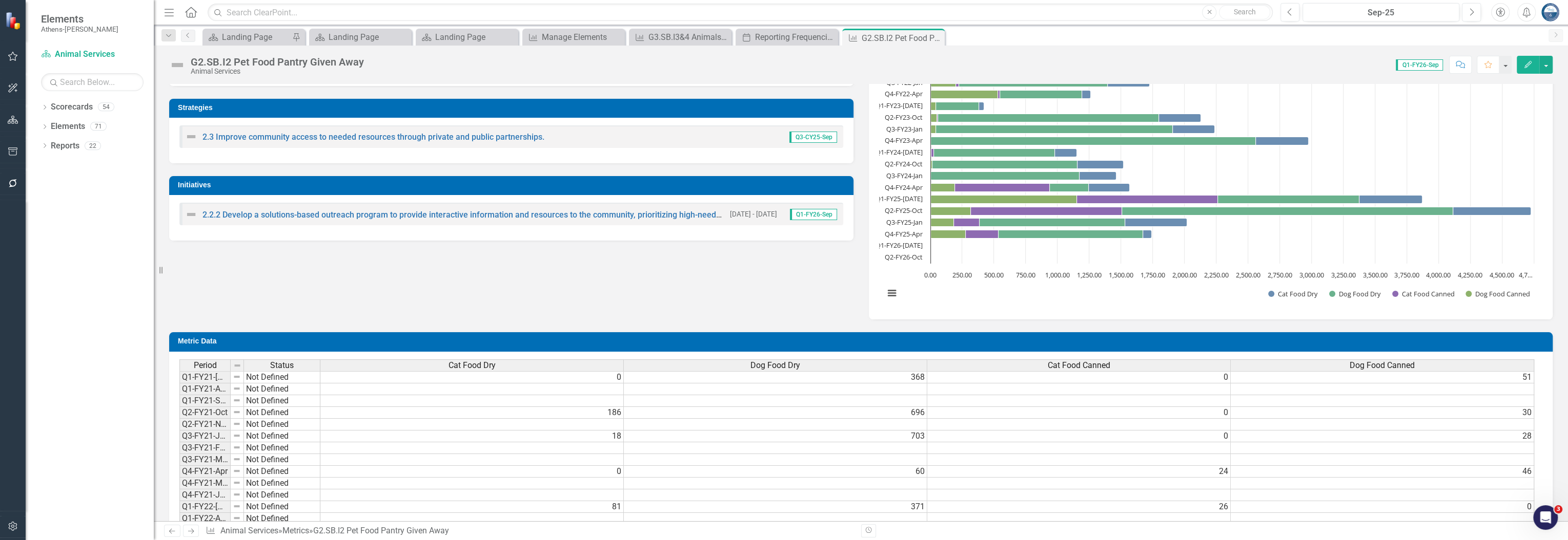
click at [807, 262] on div "Analysis Sep-25 Recommendations Sep-25 Strategies 2.3 Improve community access …" at bounding box center [861, 141] width 1399 height 357
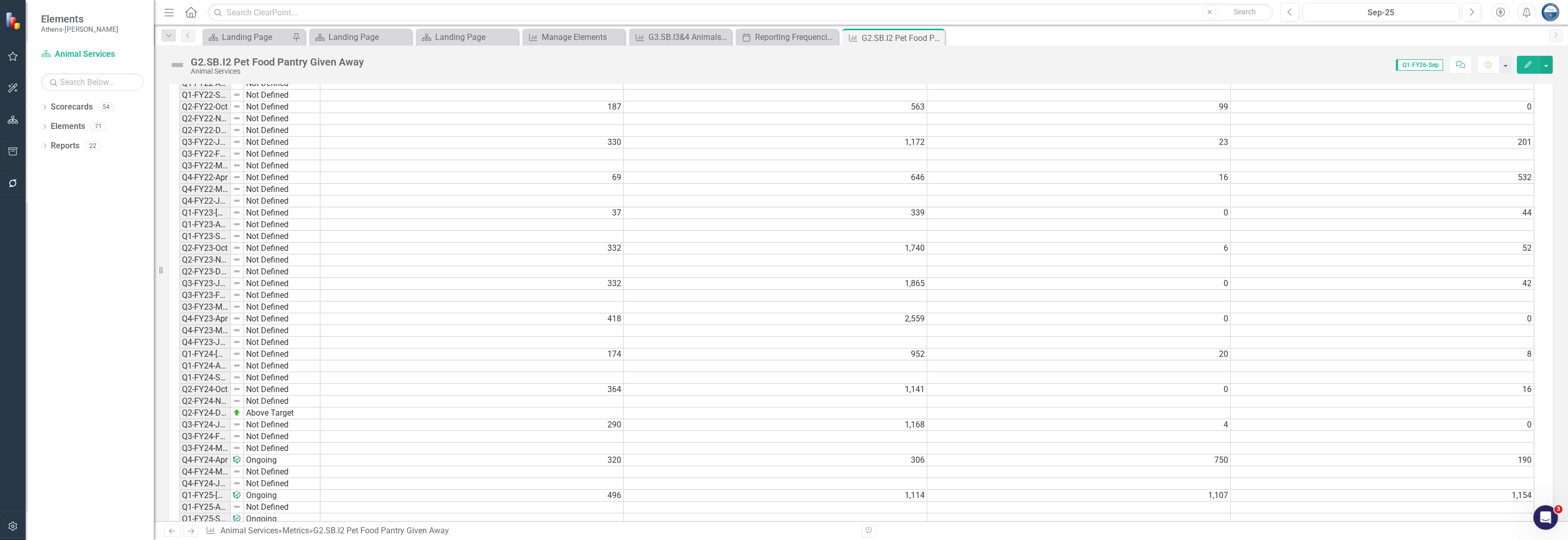
scroll to position [913, 0]
click at [784, 37] on div "Reporting Frequencies" at bounding box center [789, 37] width 67 height 12
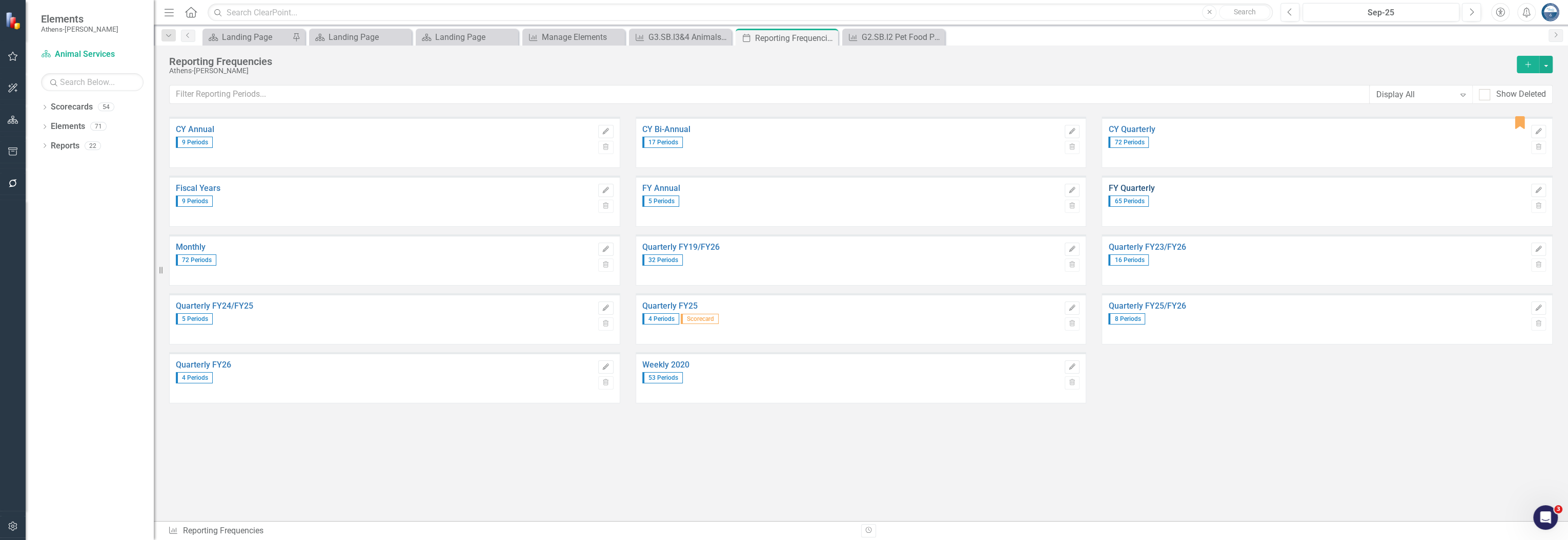
click at [1178, 187] on link "FY Quarterly" at bounding box center [1317, 188] width 417 height 10
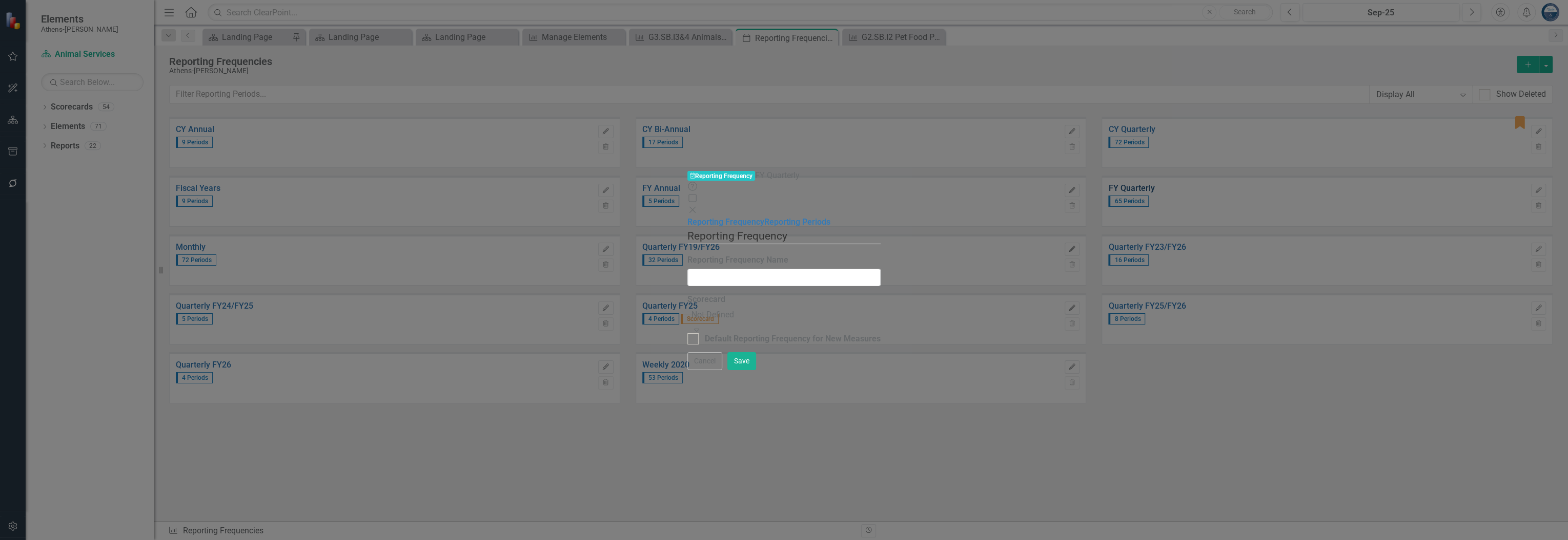
type input "FY Quarterly"
click at [765, 217] on link "Reporting Periods" at bounding box center [798, 222] width 66 height 10
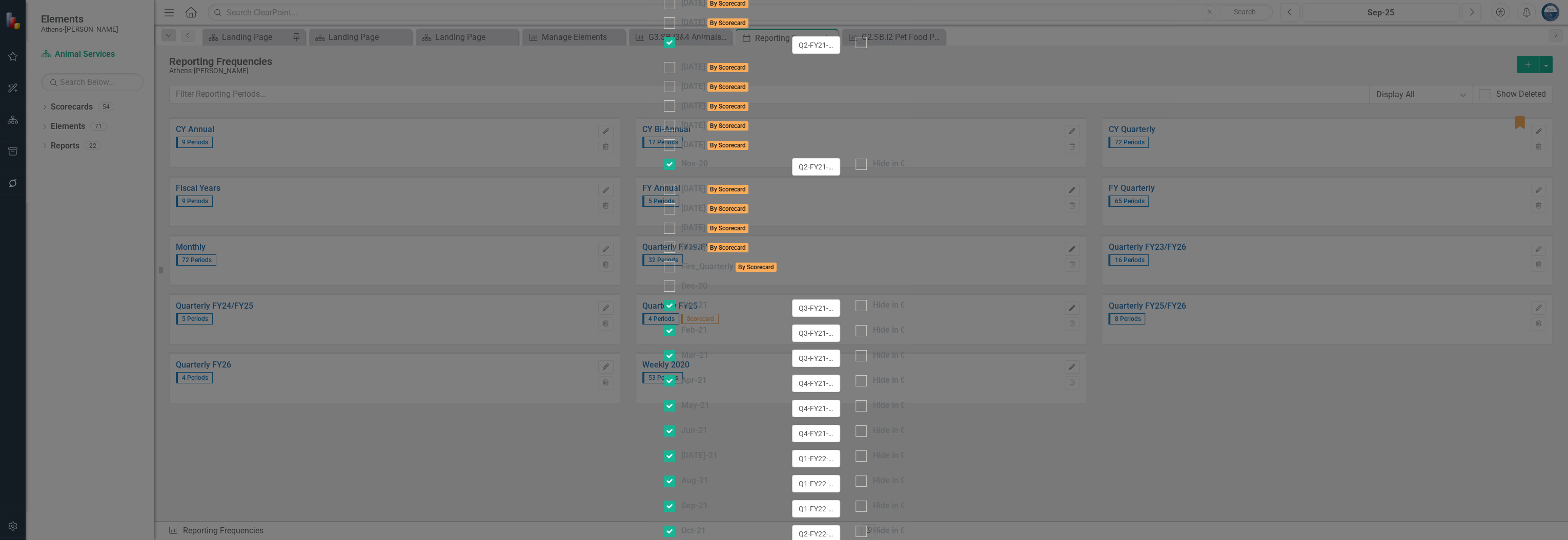
checkbox input "false"
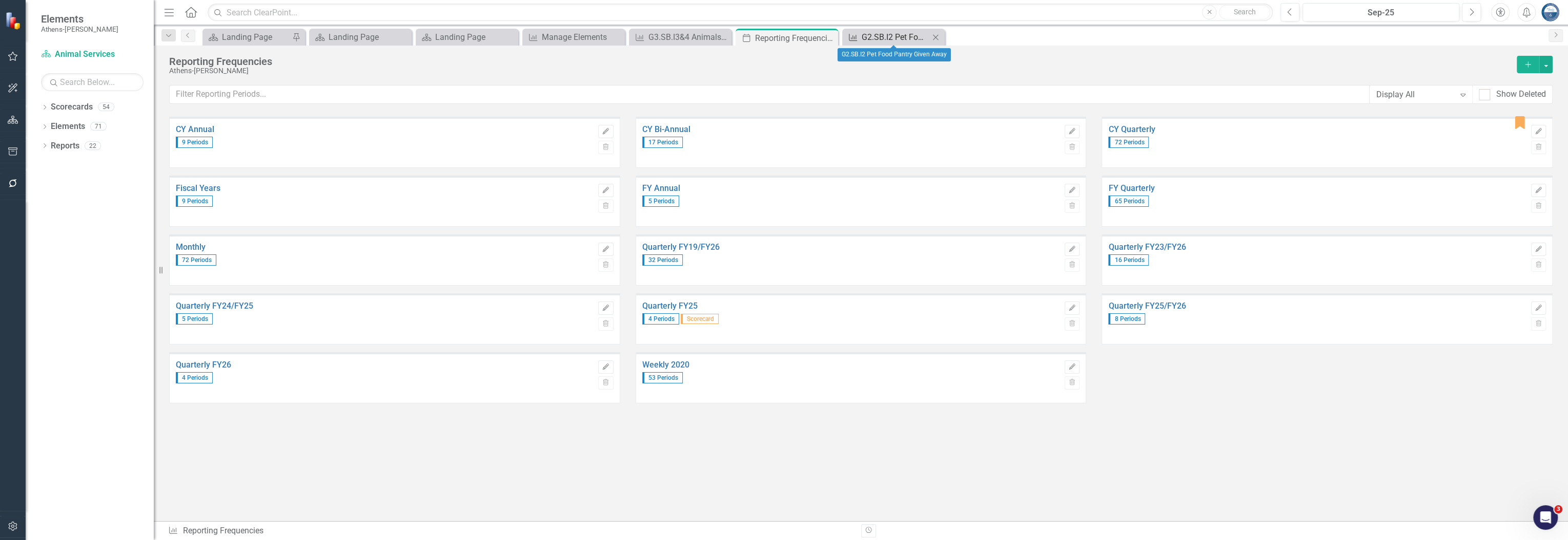
click at [903, 40] on div "G2.SB.I2 Pet Food Pantry Given Away" at bounding box center [895, 37] width 67 height 12
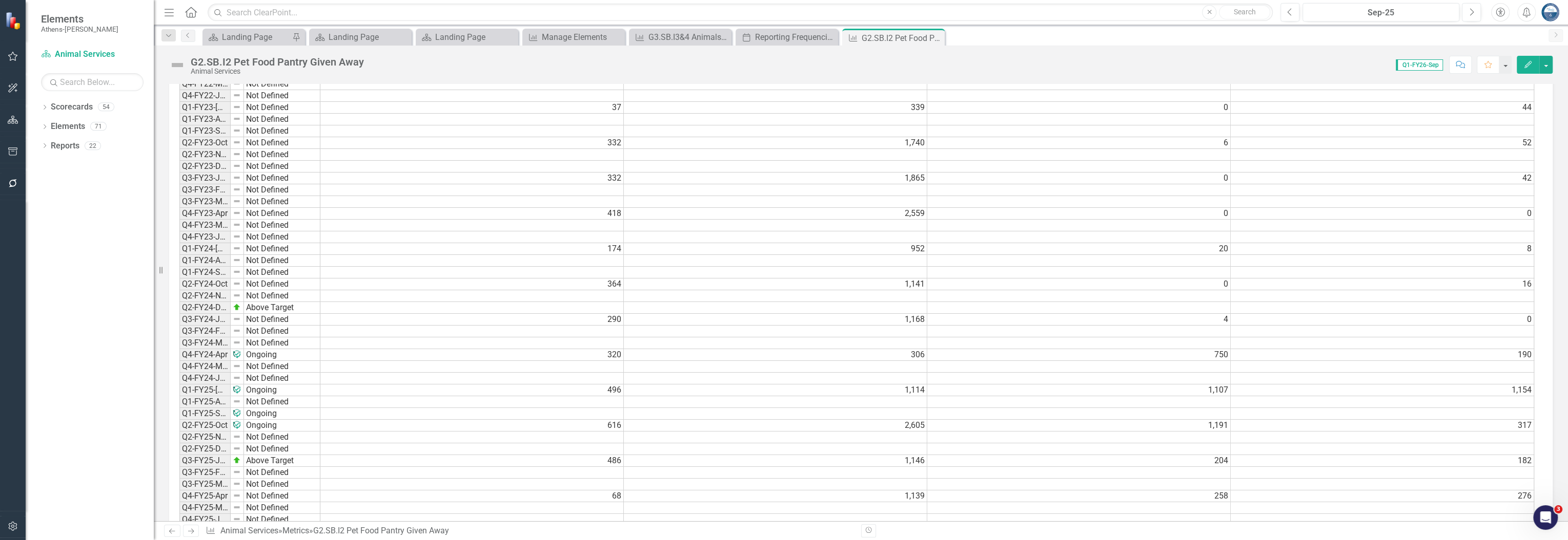
scroll to position [981, 0]
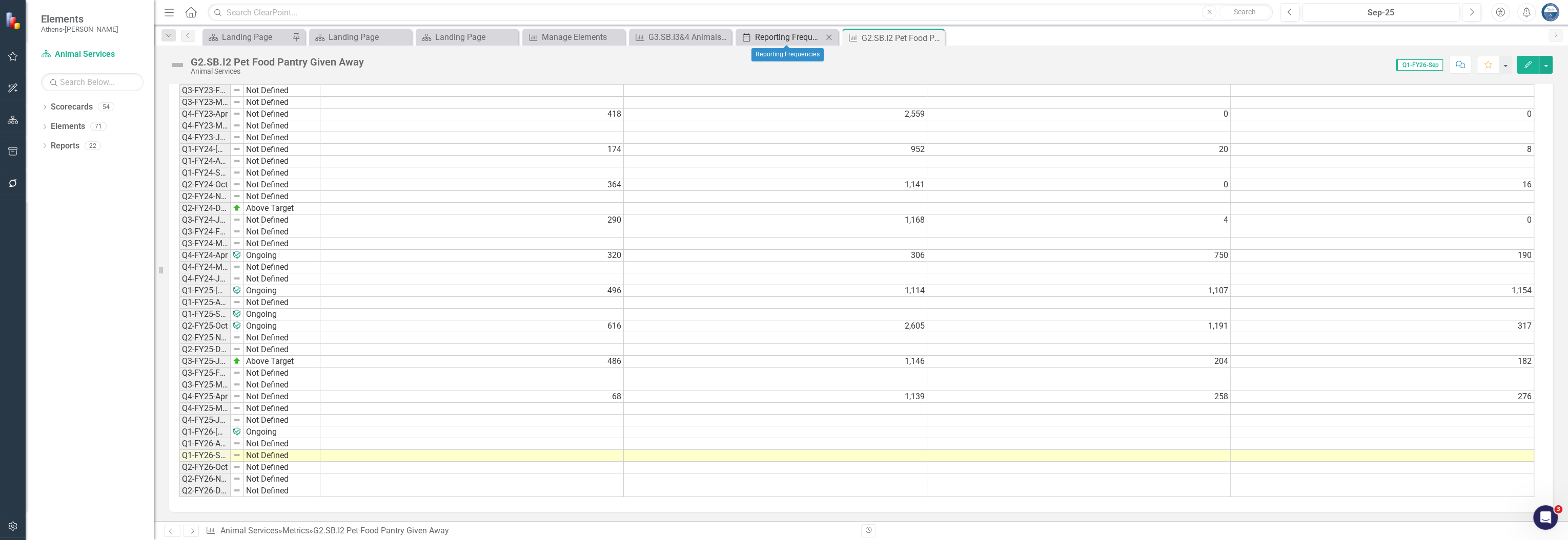
click at [783, 40] on div "Reporting Frequencies" at bounding box center [789, 37] width 67 height 12
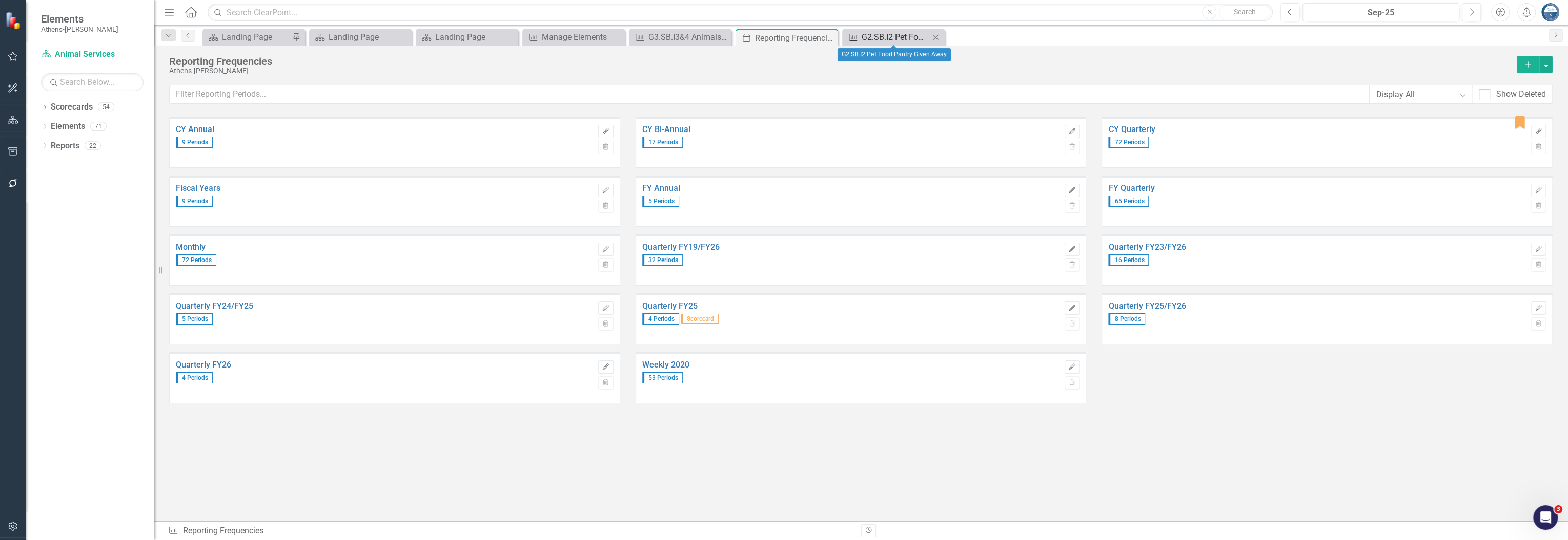
click at [884, 36] on div "G2.SB.I2 Pet Food Pantry Given Away" at bounding box center [895, 37] width 67 height 12
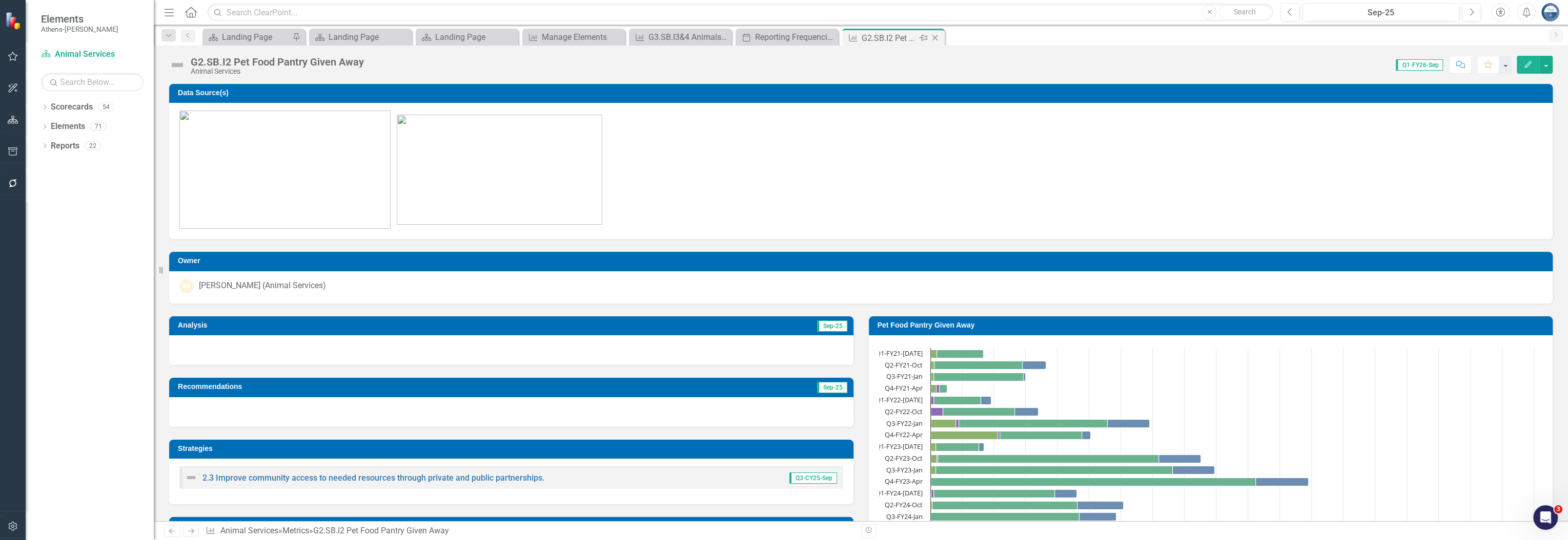
click at [937, 35] on icon "Close" at bounding box center [935, 37] width 10 height 8
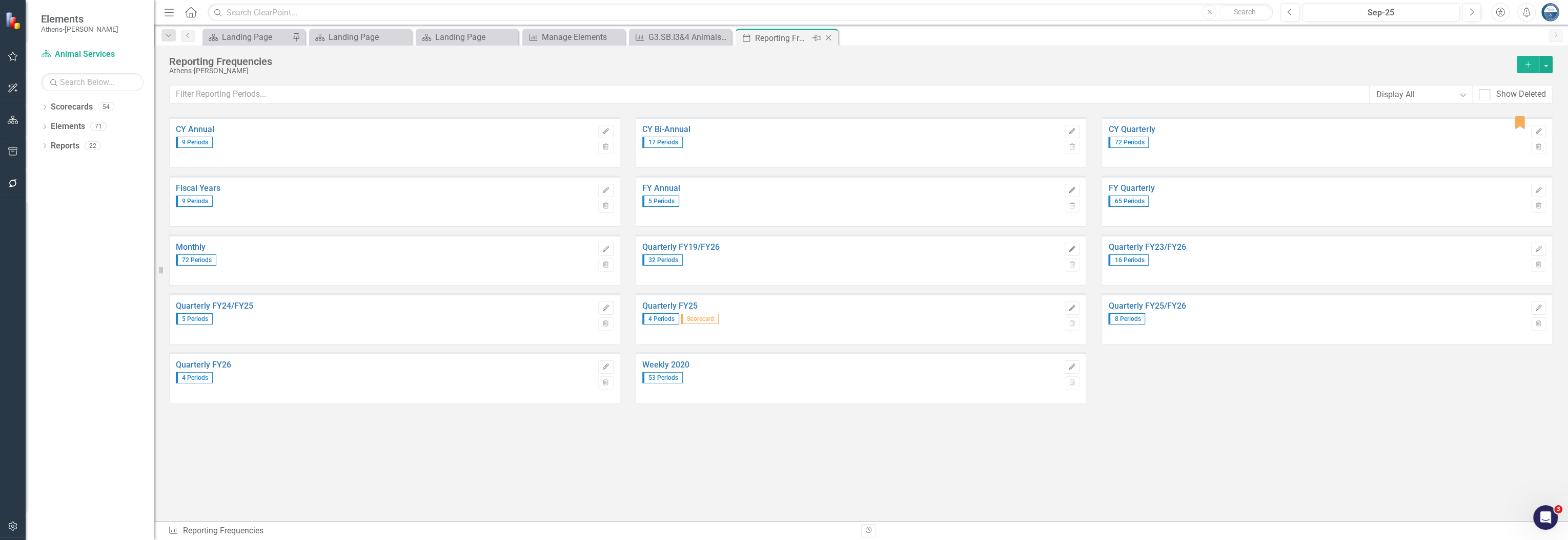
click at [829, 37] on icon "Close" at bounding box center [828, 37] width 10 height 8
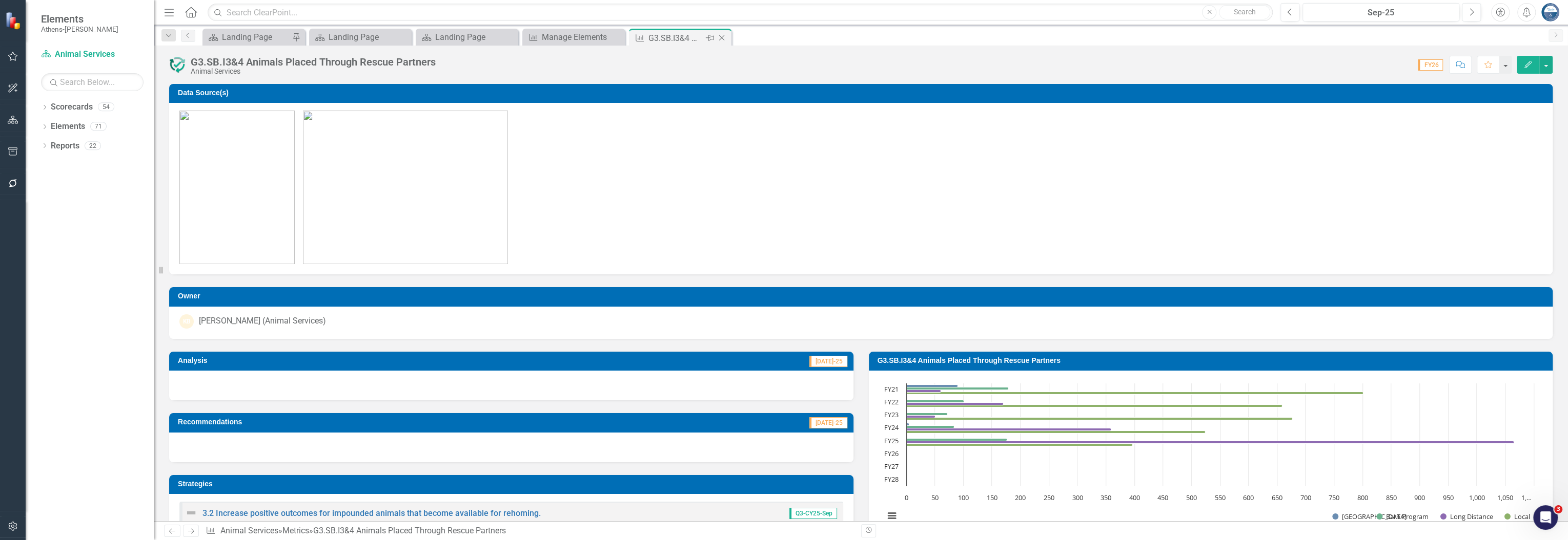
click at [724, 34] on icon "Close" at bounding box center [721, 37] width 10 height 8
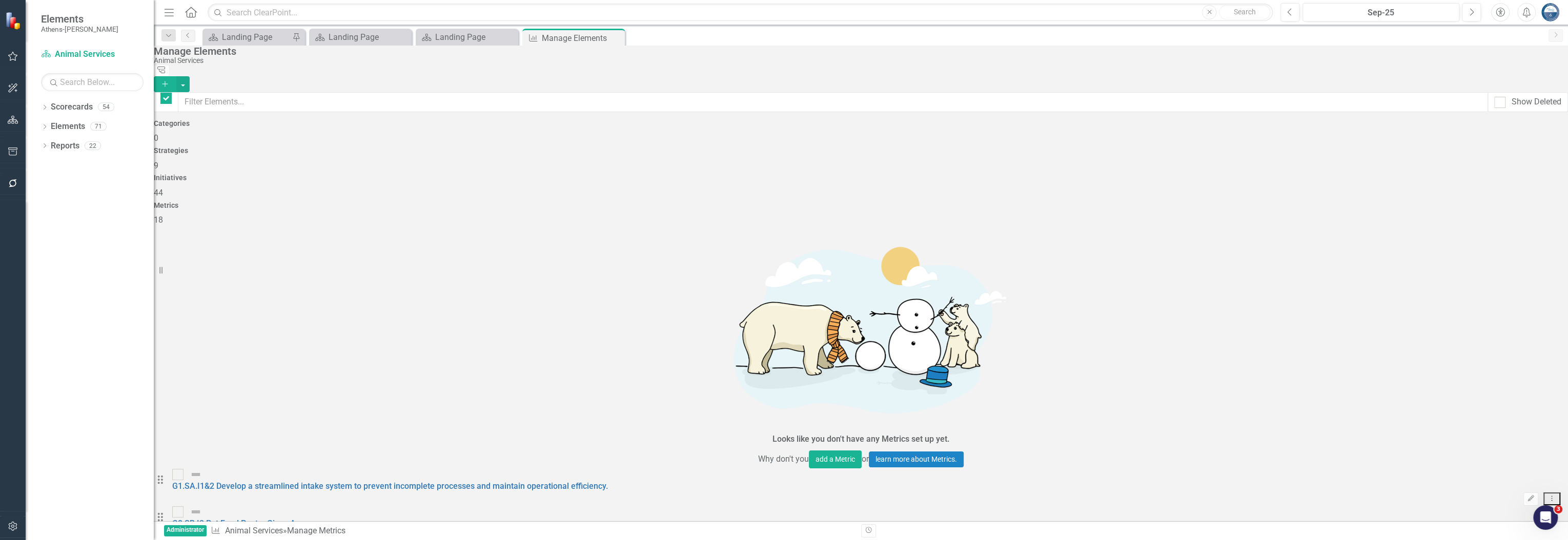
checkbox input "false"
click at [639, 35] on div "Scorecard Landing Page Pin Scorecard Landing Page Close Scorecard Landing Page …" at bounding box center [872, 37] width 1343 height 16
click at [614, 37] on icon at bounding box center [615, 38] width 6 height 6
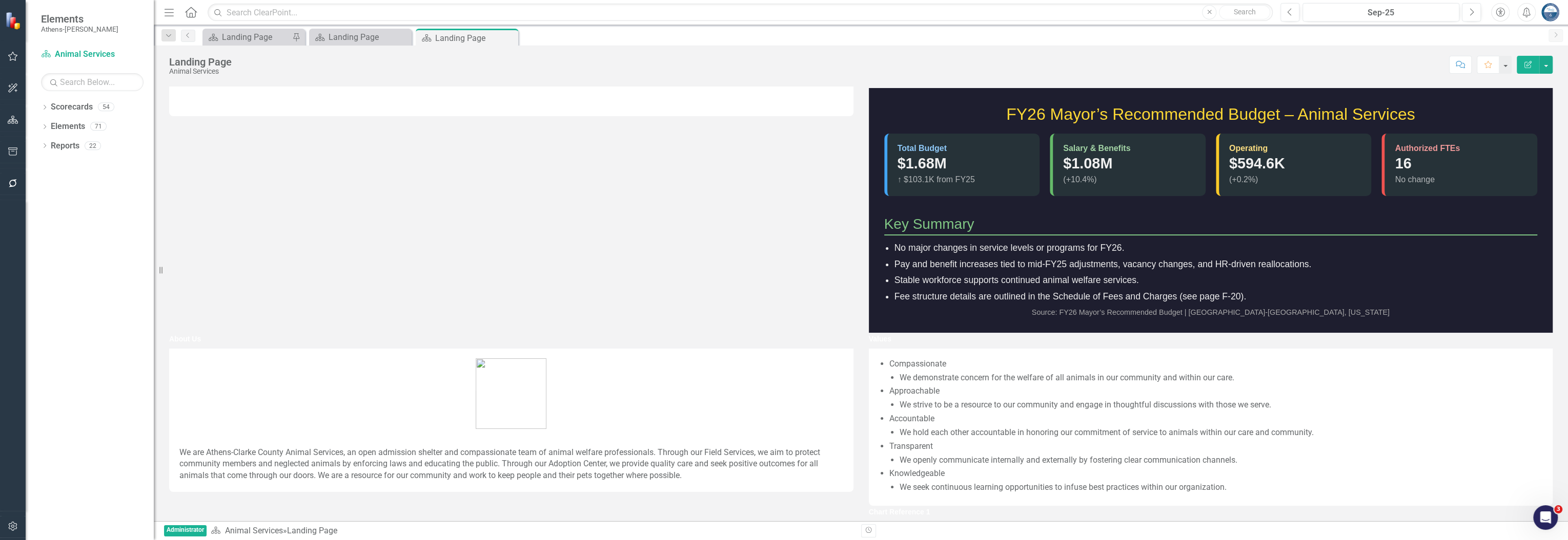
click at [634, 29] on div "Scorecard Landing Page Pin Scorecard Landing Page Close Scorecard Landing Page …" at bounding box center [872, 37] width 1343 height 16
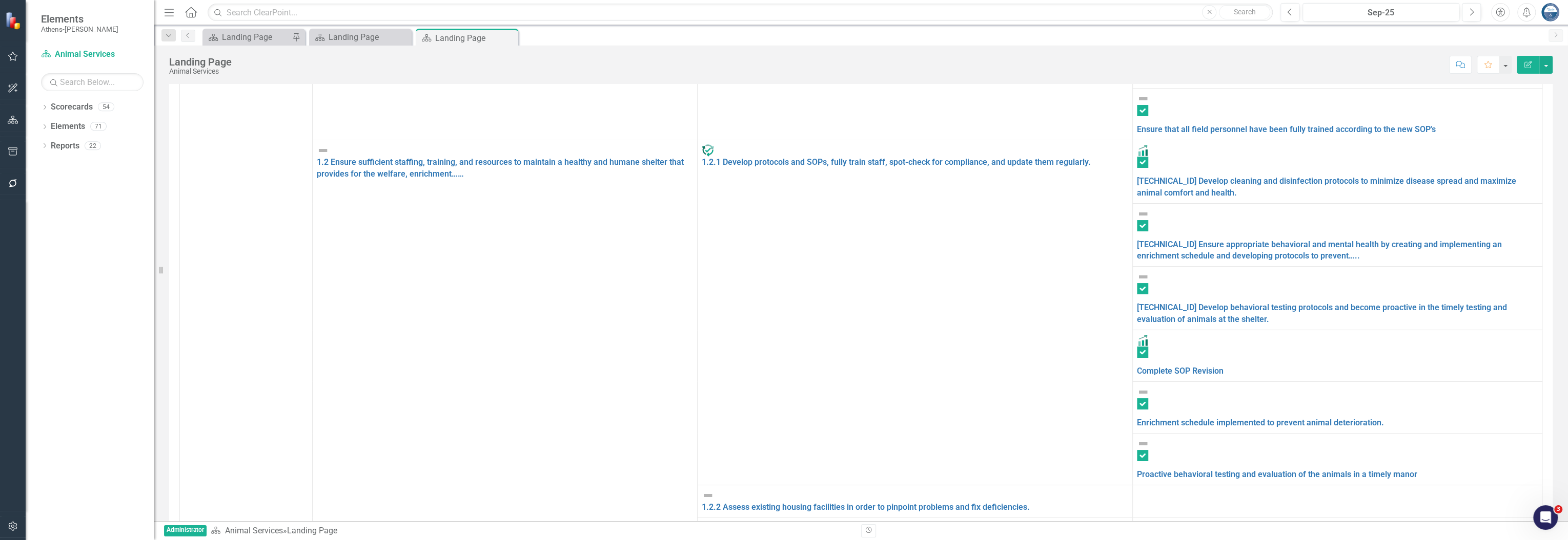
drag, startPoint x: 508, startPoint y: 37, endPoint x: 457, endPoint y: 49, distance: 52.4
click at [0, 0] on icon at bounding box center [0, 0] width 0 height 0
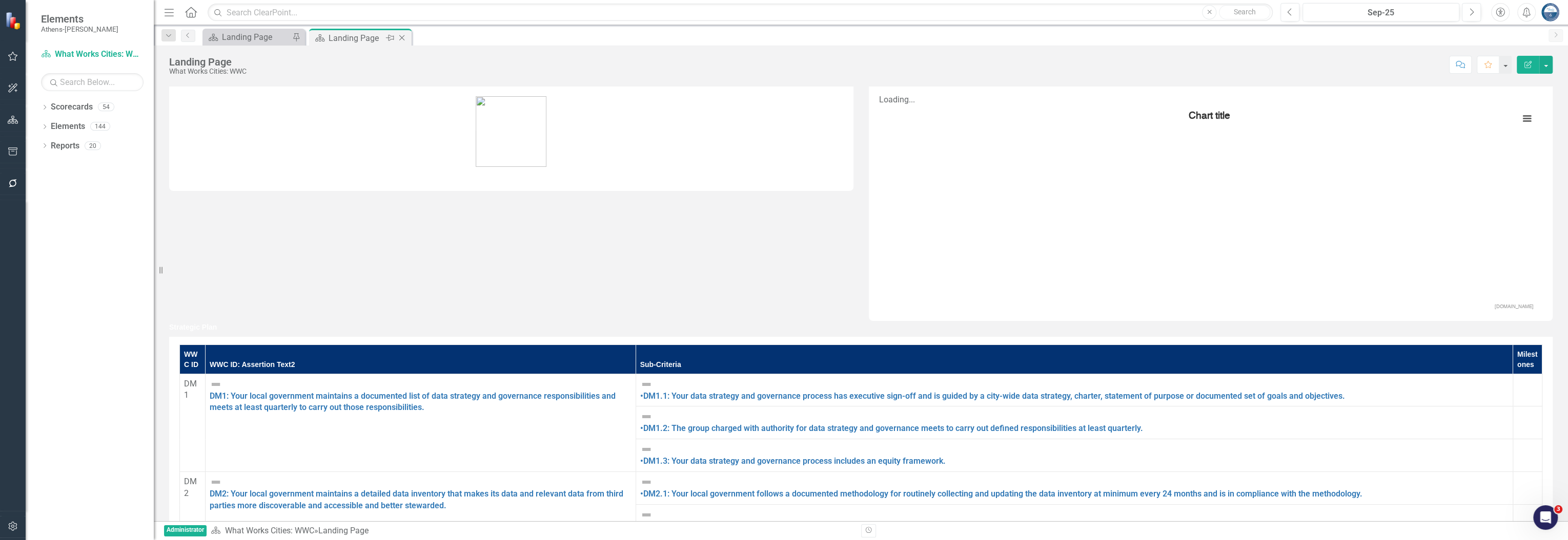
click at [402, 37] on icon at bounding box center [402, 38] width 6 height 6
